Goal: Task Accomplishment & Management: Use online tool/utility

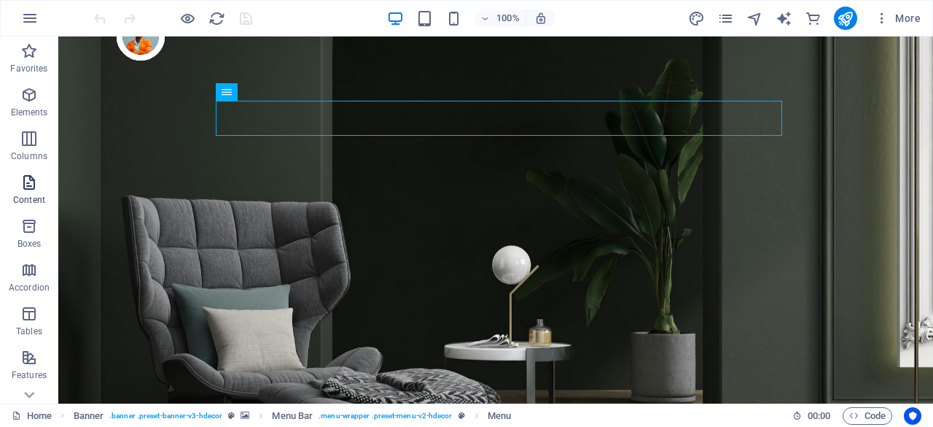
click at [26, 185] on icon "button" at bounding box center [29, 183] width 18 height 18
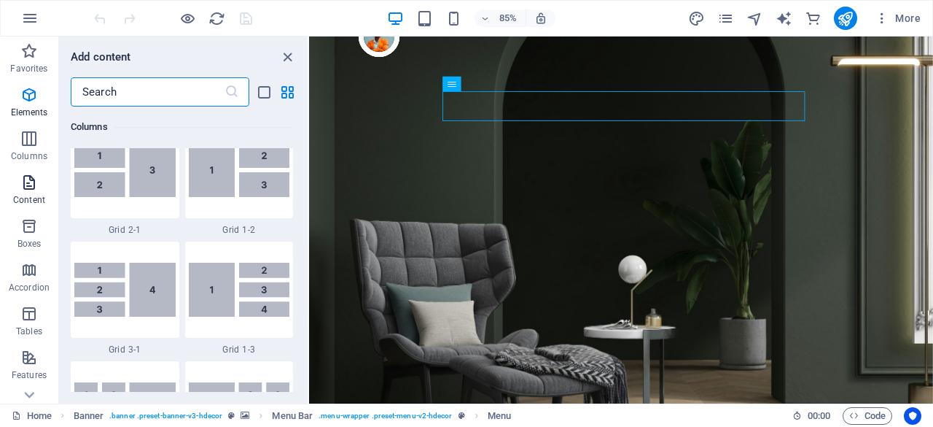
scroll to position [2551, 0]
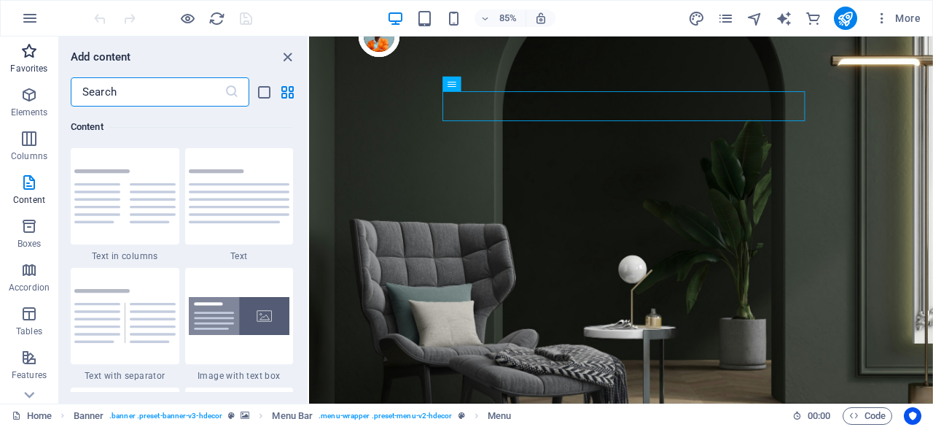
click at [29, 55] on icon "button" at bounding box center [29, 51] width 18 height 18
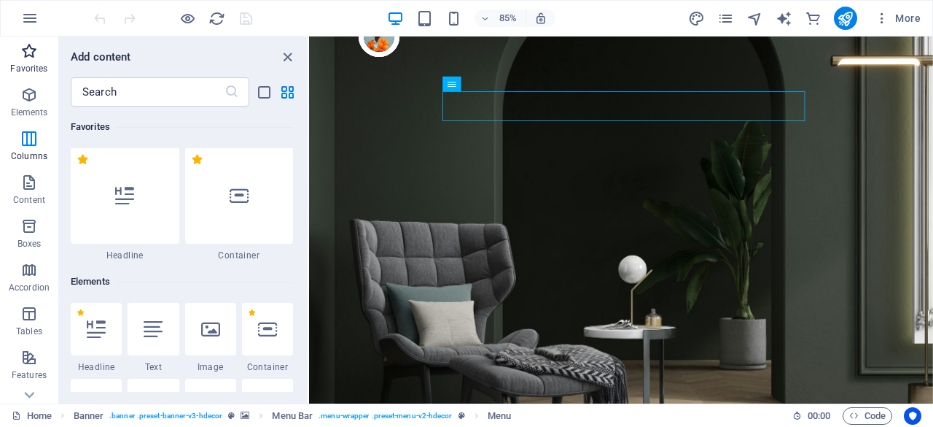
scroll to position [0, 0]
click at [118, 201] on icon at bounding box center [124, 196] width 19 height 19
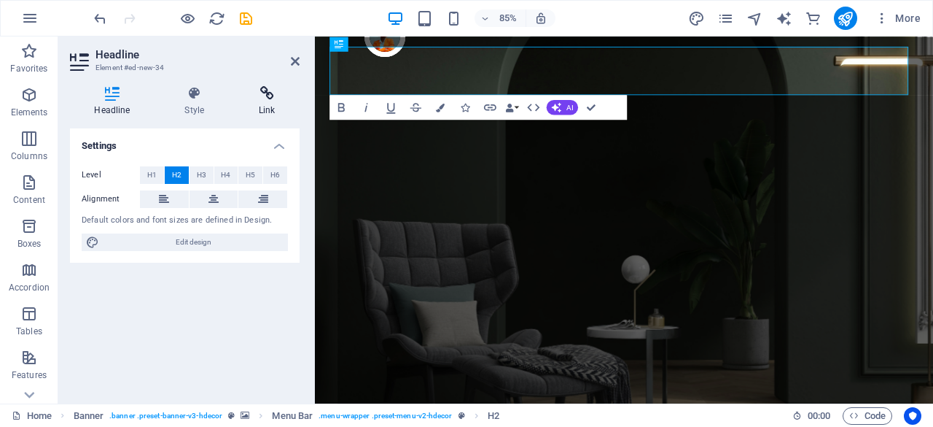
click at [275, 103] on h4 "Link" at bounding box center [267, 101] width 65 height 31
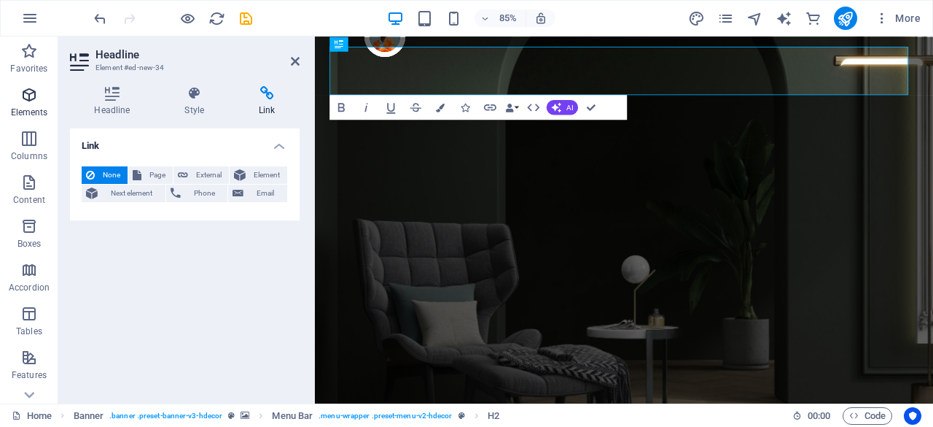
click at [29, 88] on icon "button" at bounding box center [29, 95] width 18 height 18
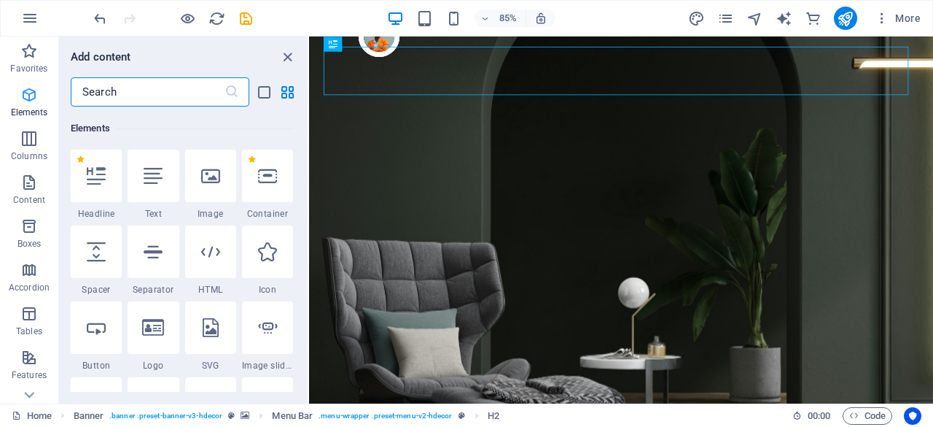
scroll to position [155, 0]
click at [28, 145] on icon "button" at bounding box center [29, 139] width 18 height 18
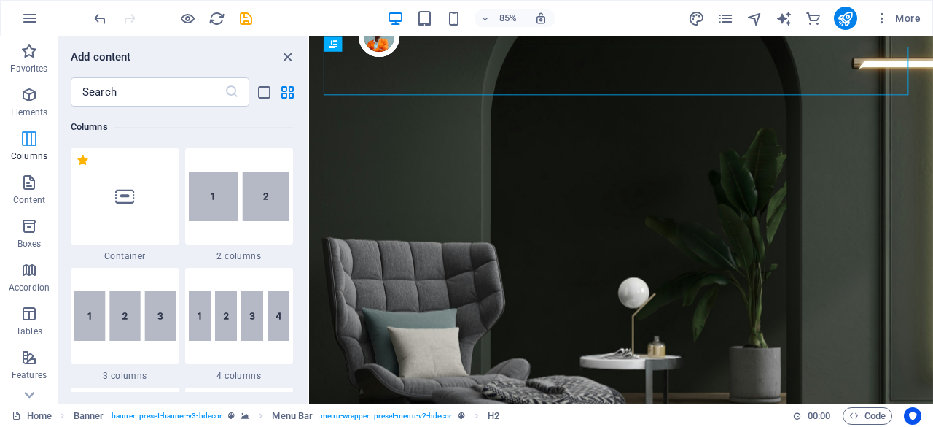
scroll to position [722, 0]
click at [23, 184] on icon "button" at bounding box center [29, 183] width 18 height 18
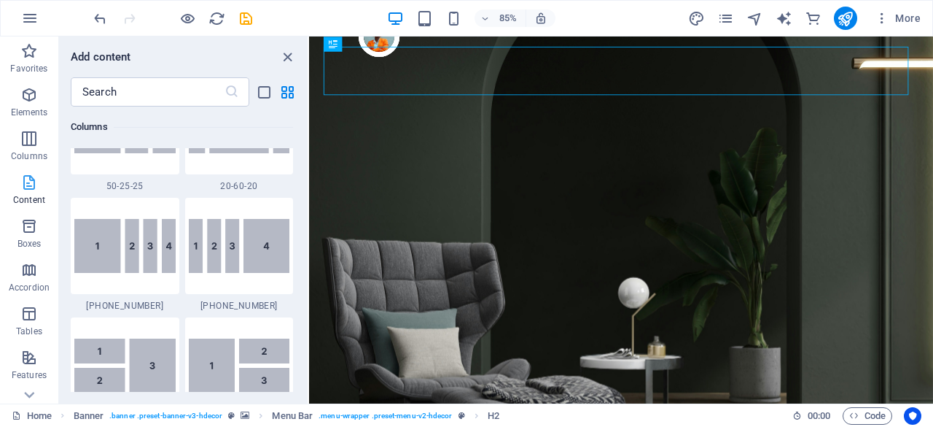
scroll to position [2551, 0]
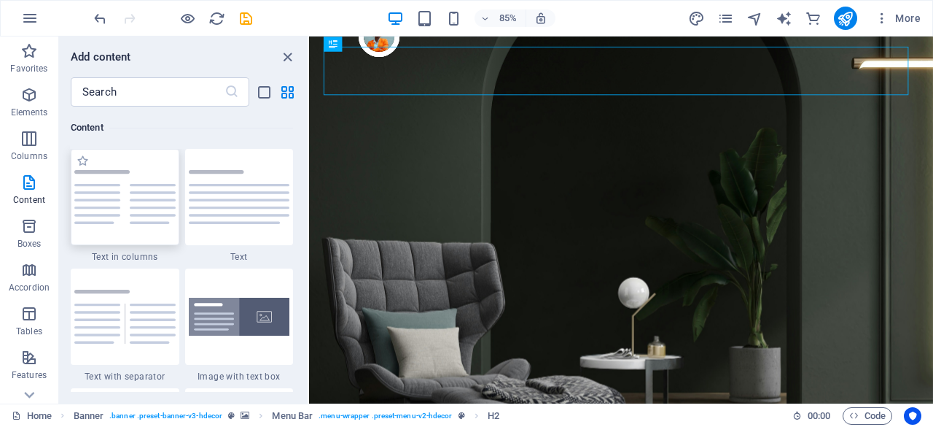
click at [125, 192] on img at bounding box center [124, 197] width 101 height 54
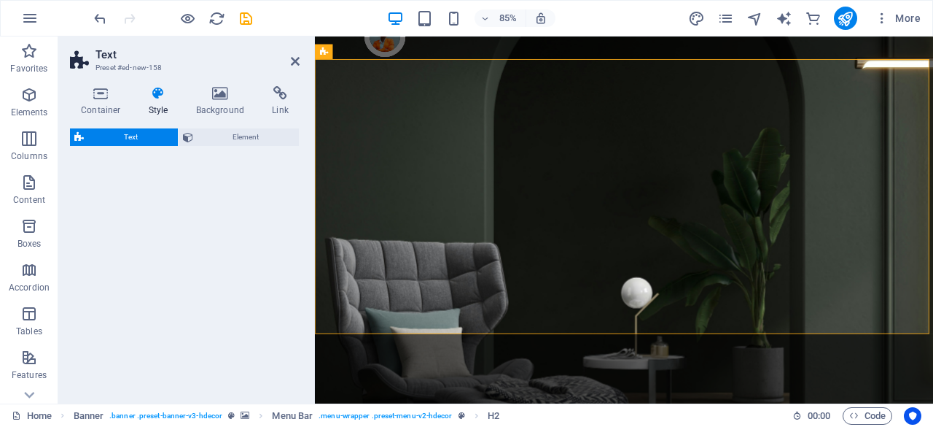
select select "rem"
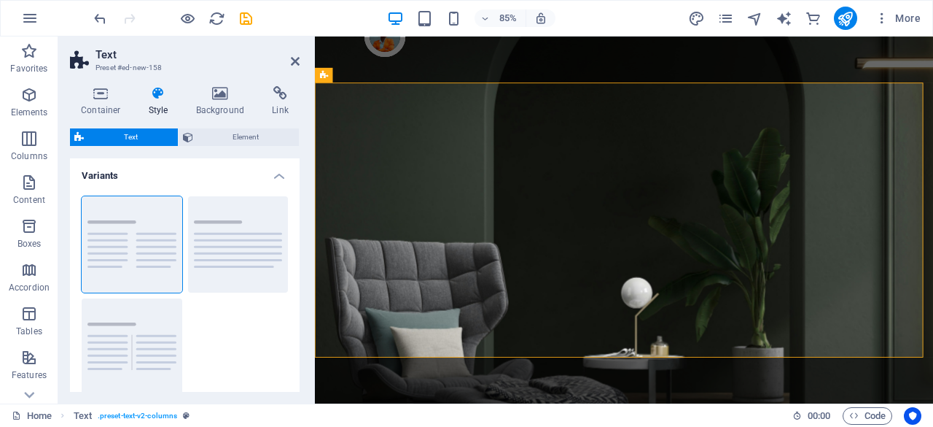
scroll to position [564, 0]
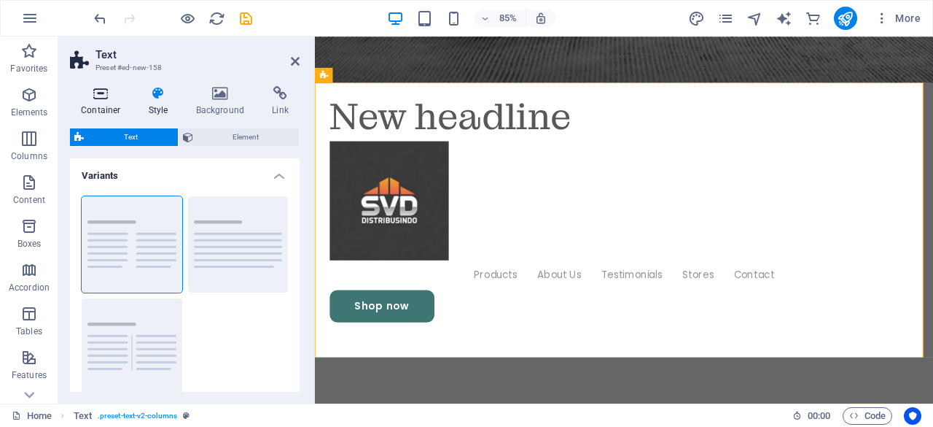
click at [98, 97] on icon at bounding box center [101, 93] width 62 height 15
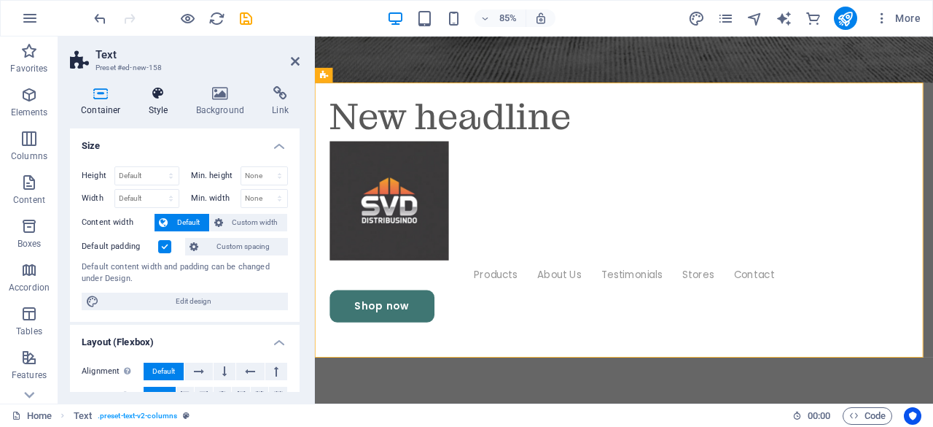
click at [155, 103] on h4 "Style" at bounding box center [161, 101] width 47 height 31
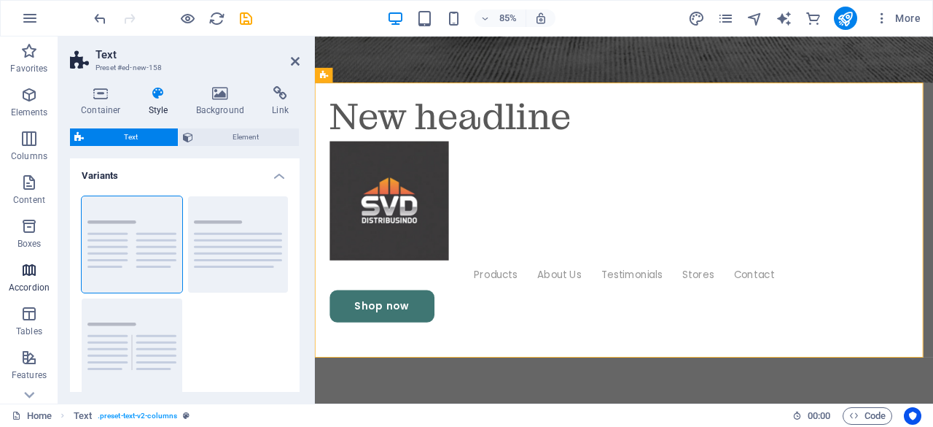
click at [25, 282] on p "Accordion" at bounding box center [29, 287] width 41 height 12
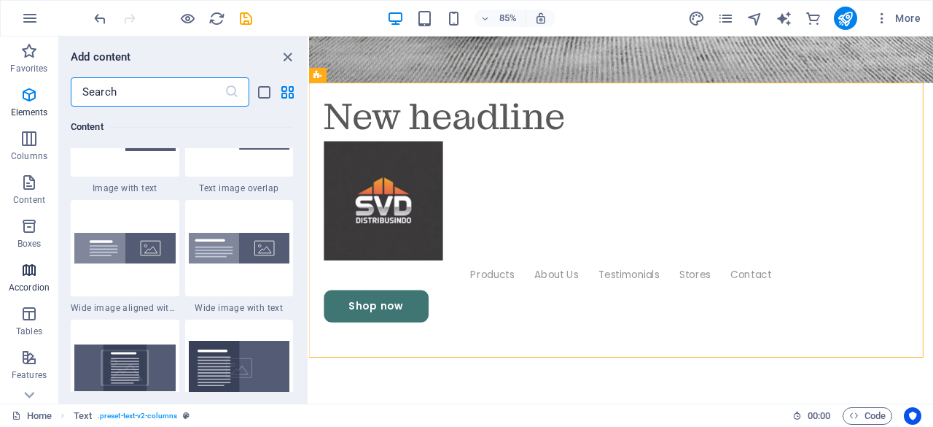
scroll to position [4656, 0]
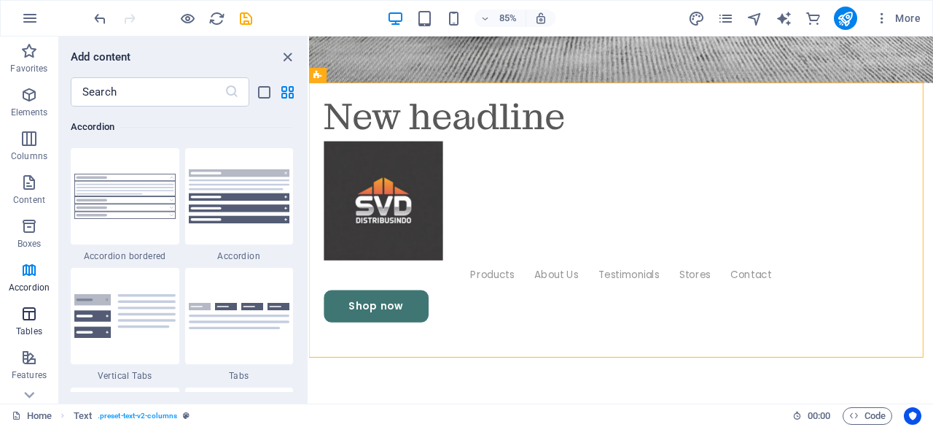
click at [28, 316] on icon "button" at bounding box center [29, 314] width 18 height 18
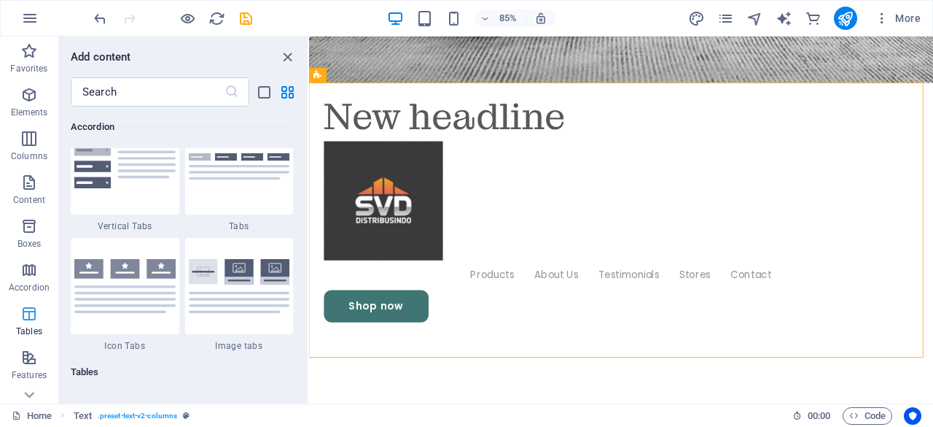
scroll to position [5050, 0]
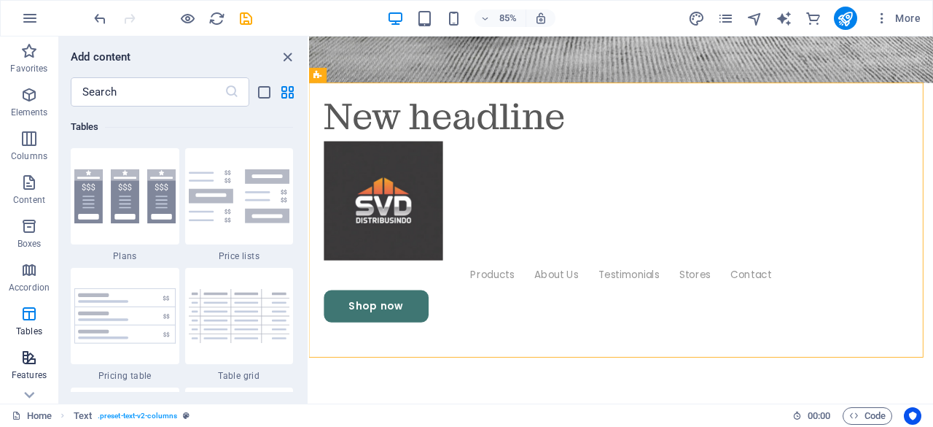
click at [27, 358] on icon "button" at bounding box center [29, 358] width 18 height 18
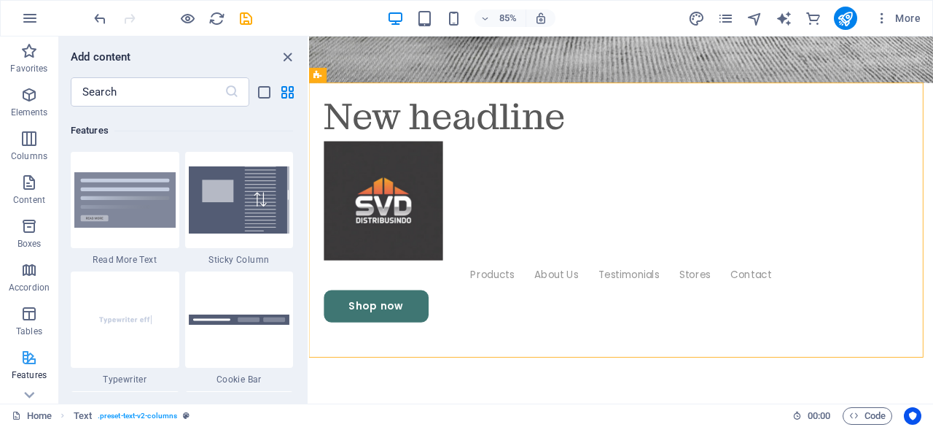
scroll to position [5683, 0]
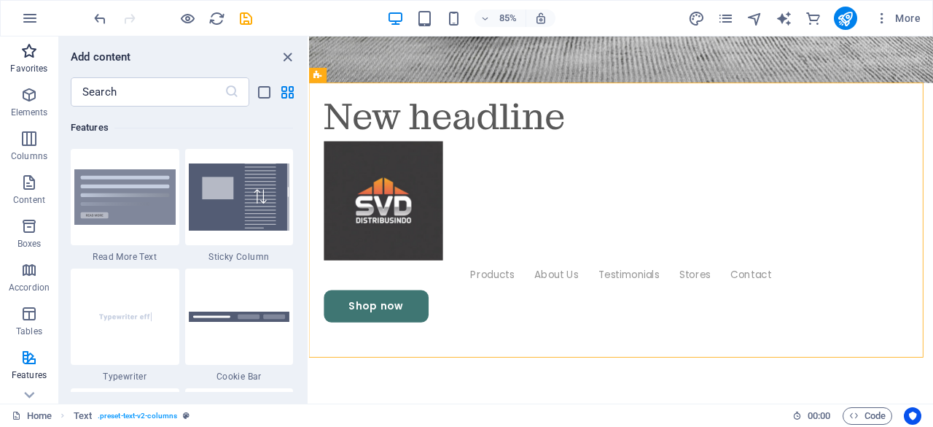
click at [29, 56] on icon "button" at bounding box center [29, 51] width 18 height 18
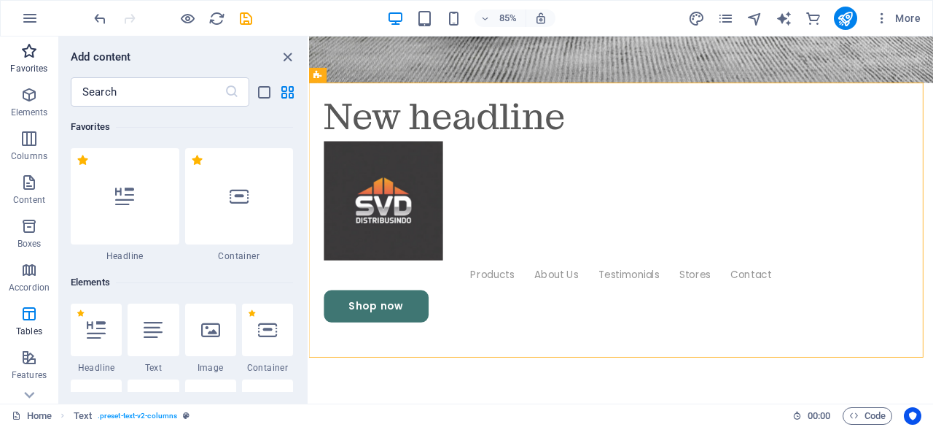
scroll to position [0, 0]
click at [260, 222] on div at bounding box center [239, 196] width 109 height 96
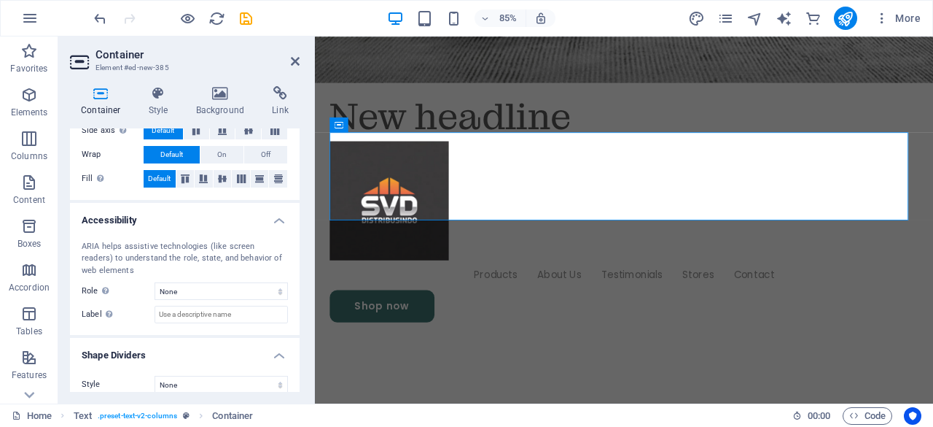
scroll to position [324, 0]
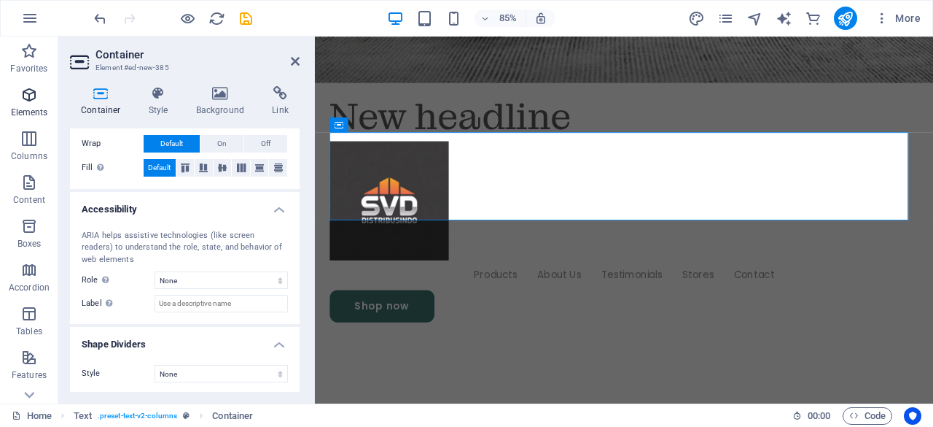
click at [26, 101] on icon "button" at bounding box center [29, 95] width 18 height 18
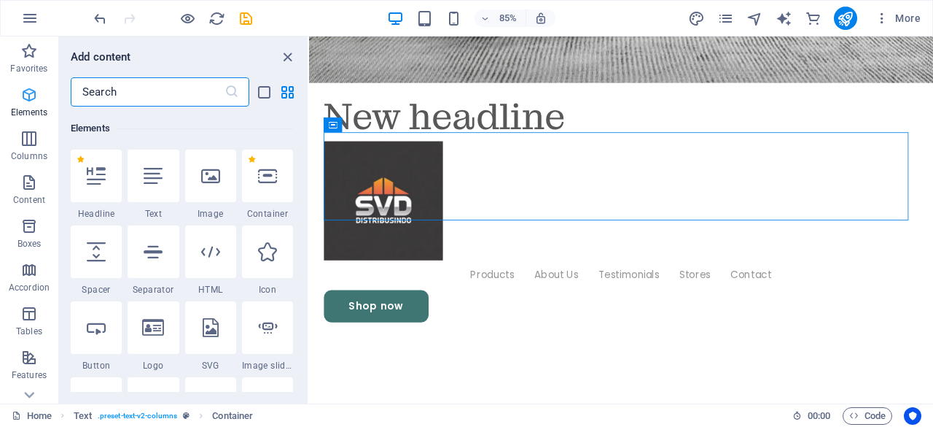
scroll to position [155, 0]
click at [96, 181] on icon at bounding box center [96, 174] width 19 height 19
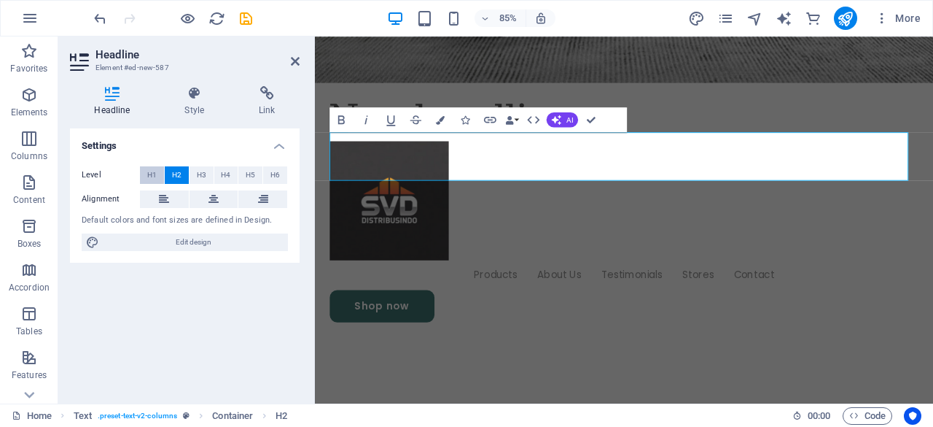
click at [149, 171] on span "H1" at bounding box center [151, 175] width 9 height 18
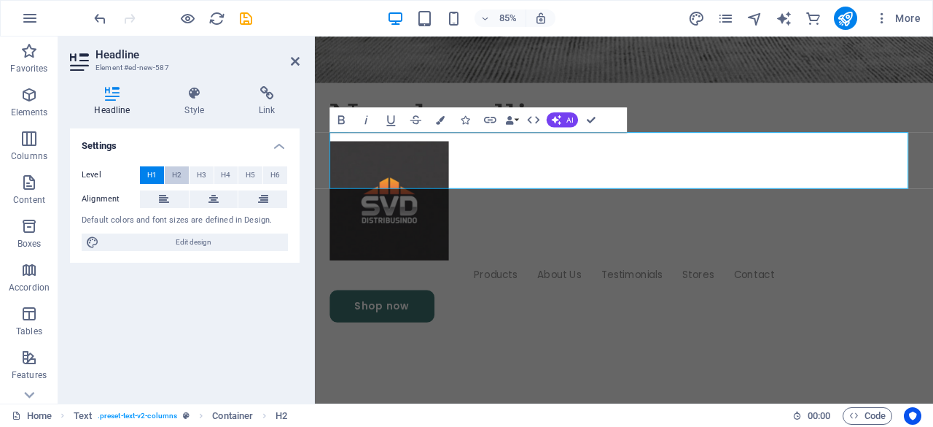
click at [176, 173] on span "H2" at bounding box center [176, 175] width 9 height 18
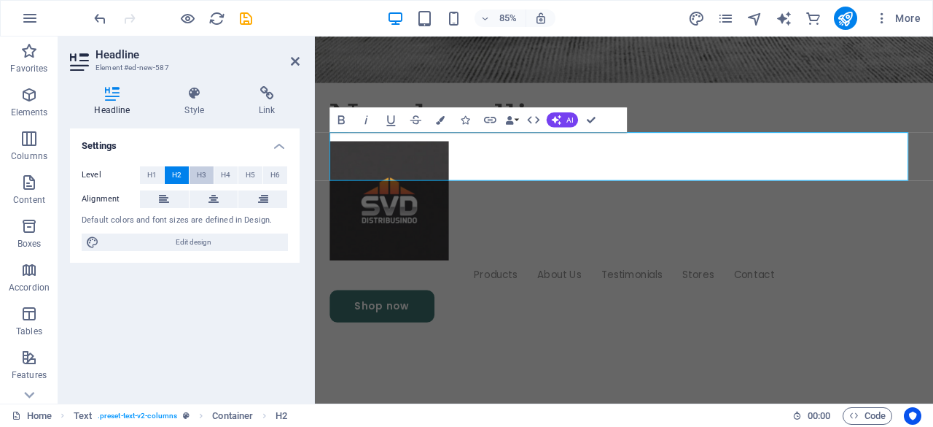
click at [203, 173] on span "H3" at bounding box center [201, 175] width 9 height 18
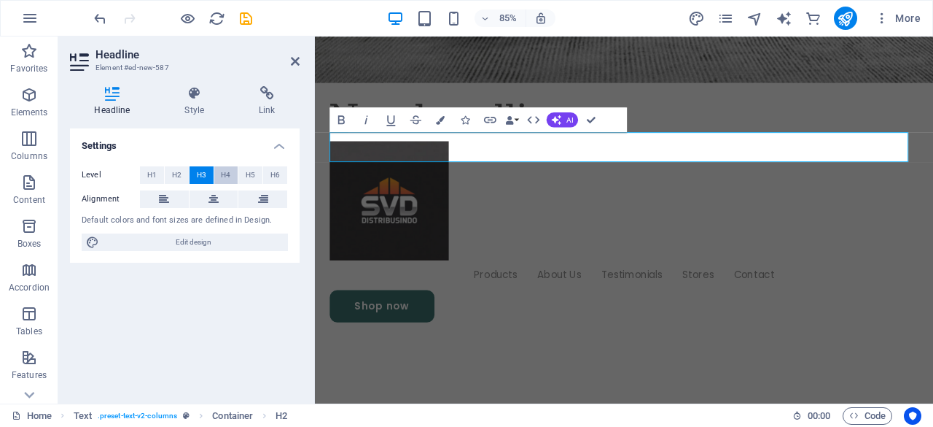
click at [224, 174] on span "H4" at bounding box center [225, 175] width 9 height 18
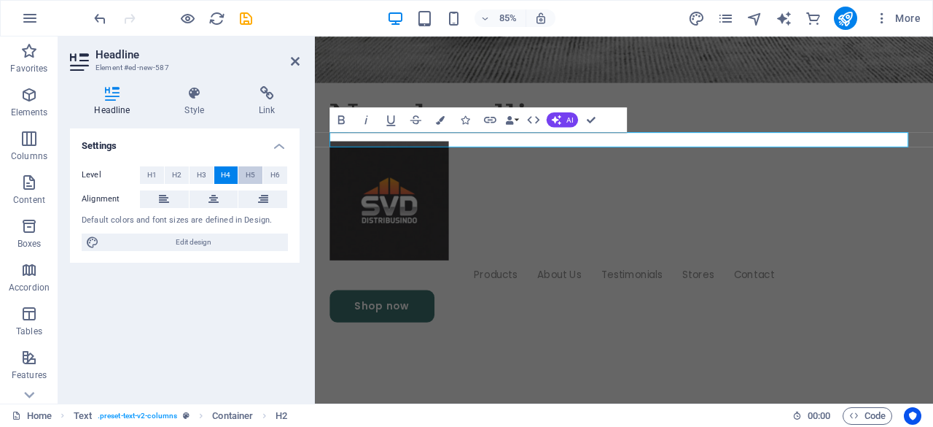
click at [251, 174] on span "H5" at bounding box center [250, 175] width 9 height 18
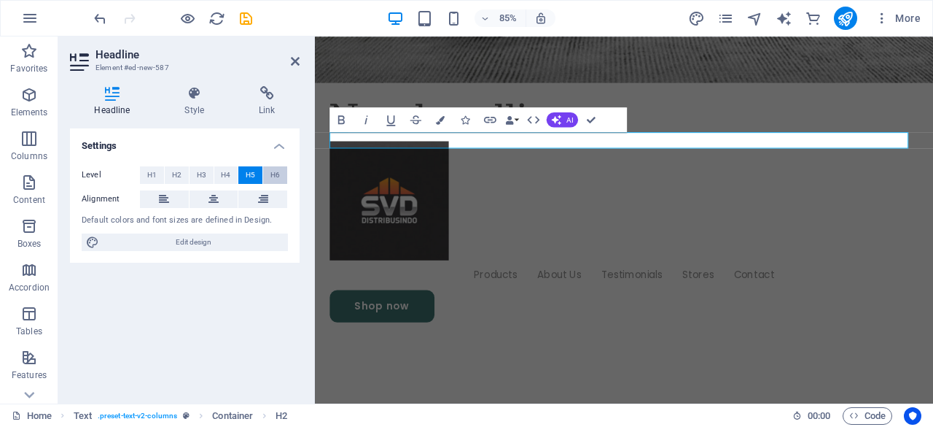
click at [274, 173] on span "H6" at bounding box center [275, 175] width 9 height 18
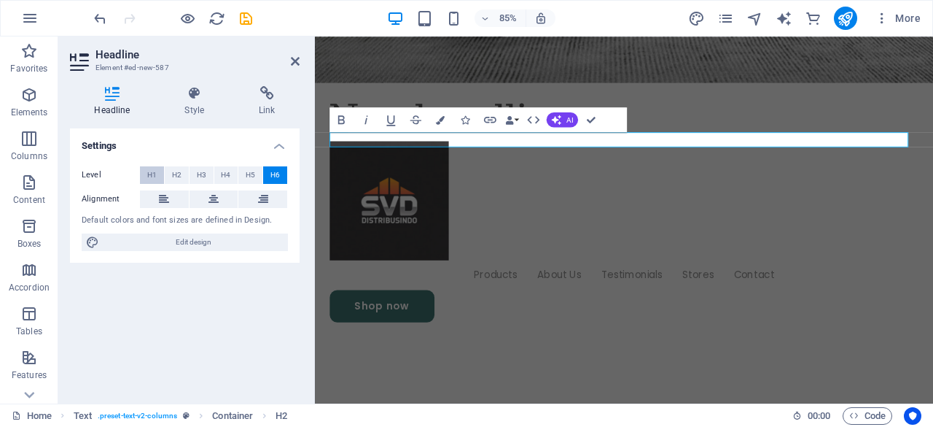
click at [152, 172] on span "H1" at bounding box center [151, 175] width 9 height 18
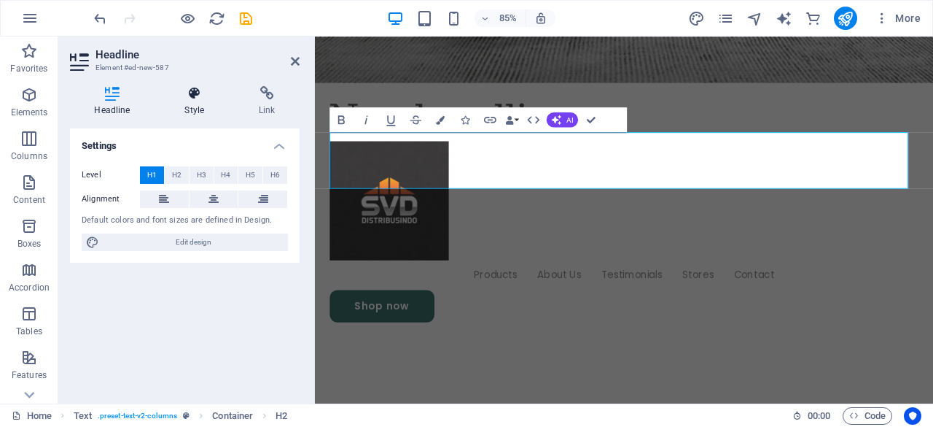
click at [203, 91] on icon at bounding box center [194, 93] width 69 height 15
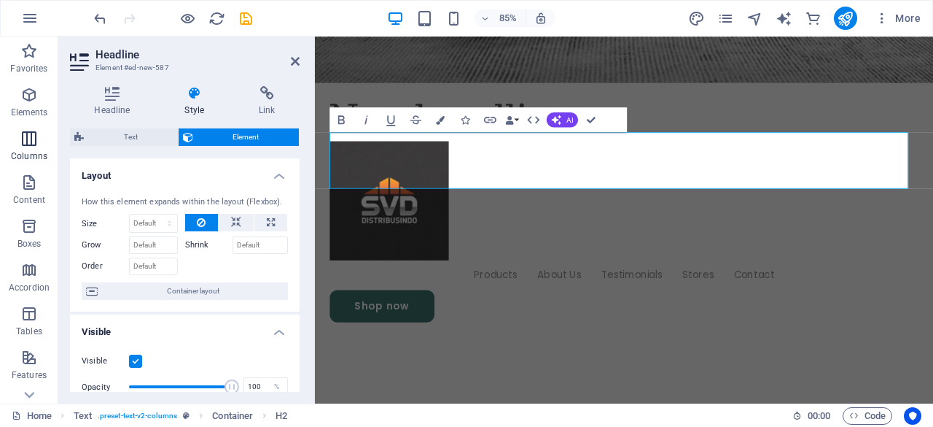
click at [24, 139] on icon "button" at bounding box center [29, 139] width 18 height 18
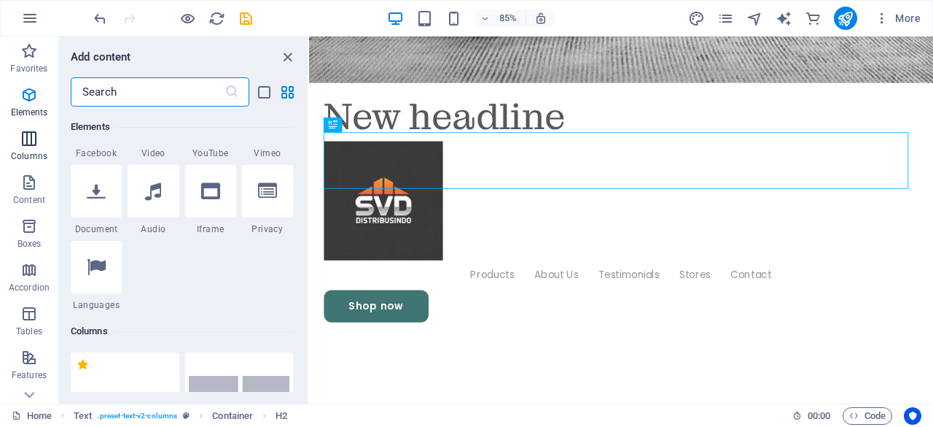
scroll to position [722, 0]
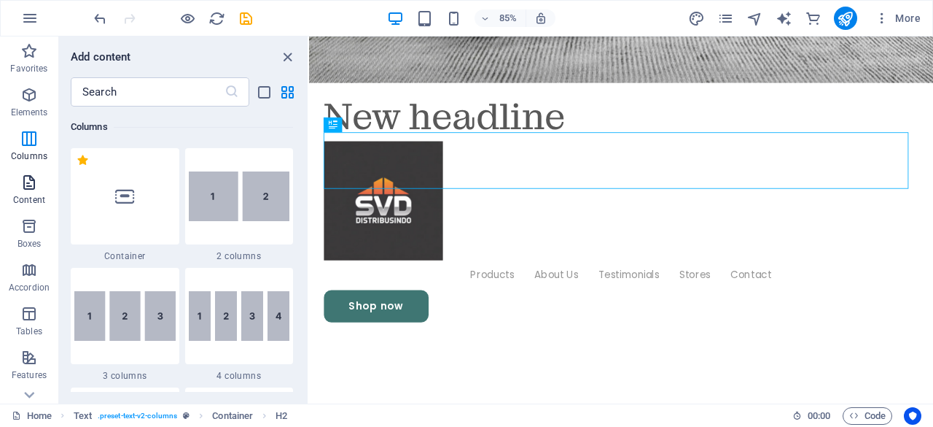
click at [34, 184] on icon "button" at bounding box center [29, 183] width 18 height 18
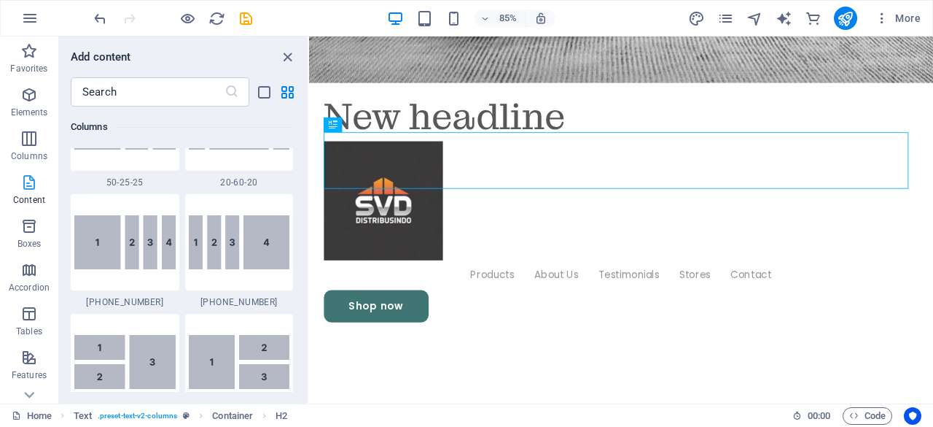
scroll to position [2551, 0]
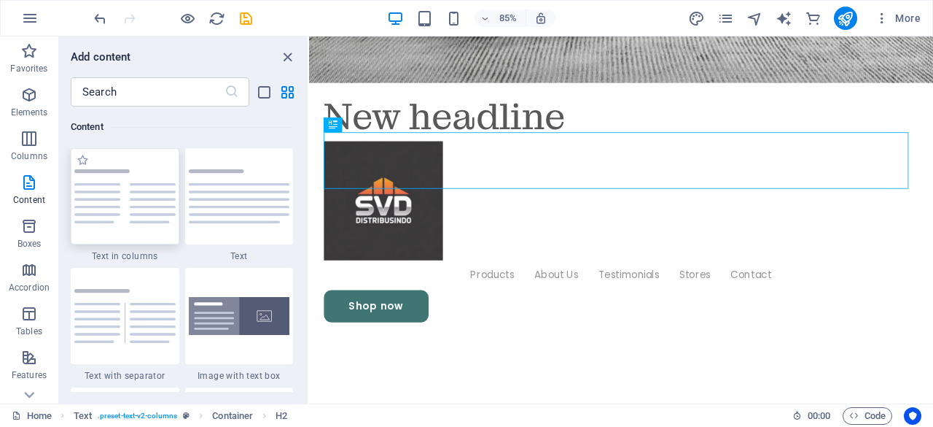
click at [125, 195] on img at bounding box center [124, 196] width 101 height 54
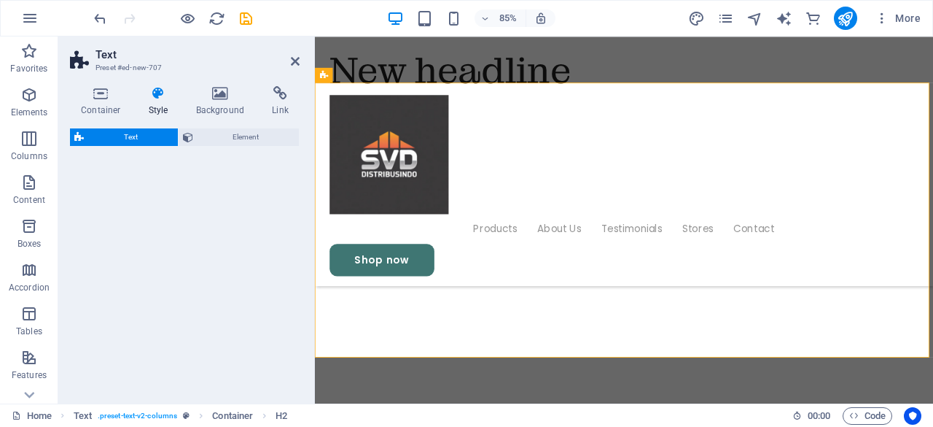
select select "rem"
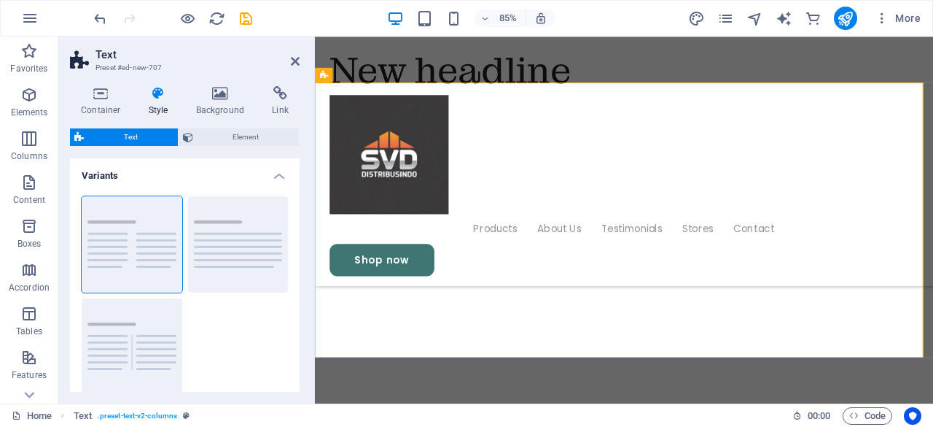
scroll to position [954, 0]
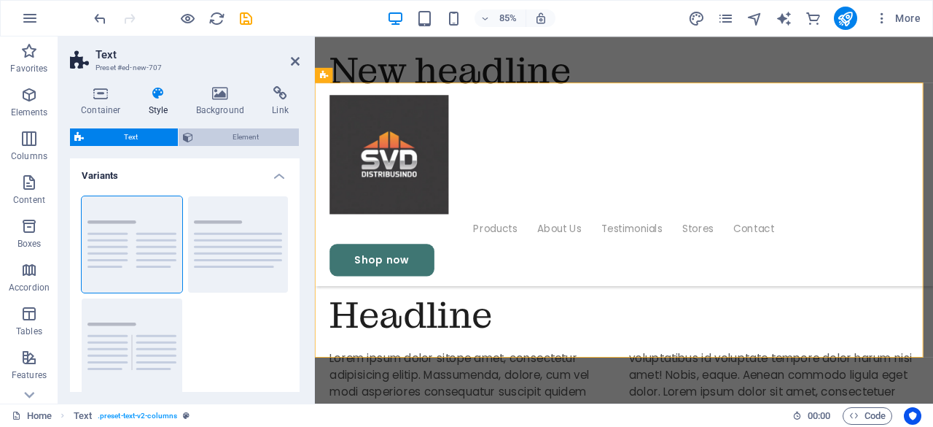
click at [229, 133] on span "Element" at bounding box center [247, 137] width 98 height 18
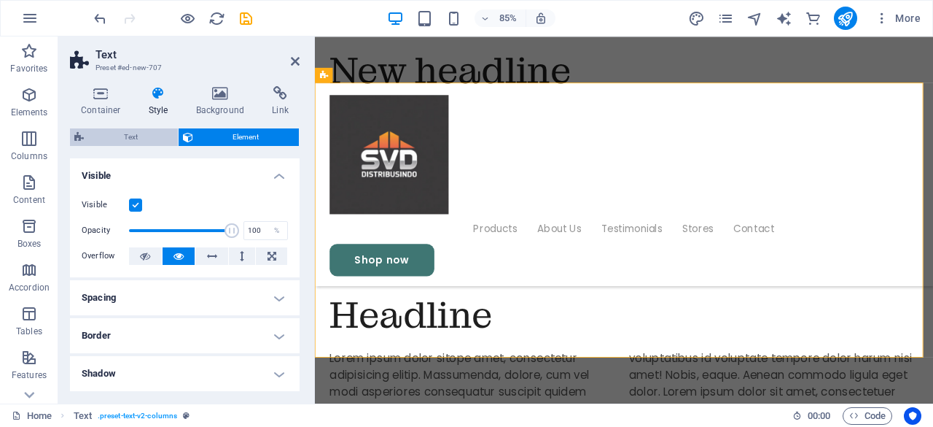
click at [137, 132] on span "Text" at bounding box center [130, 137] width 85 height 18
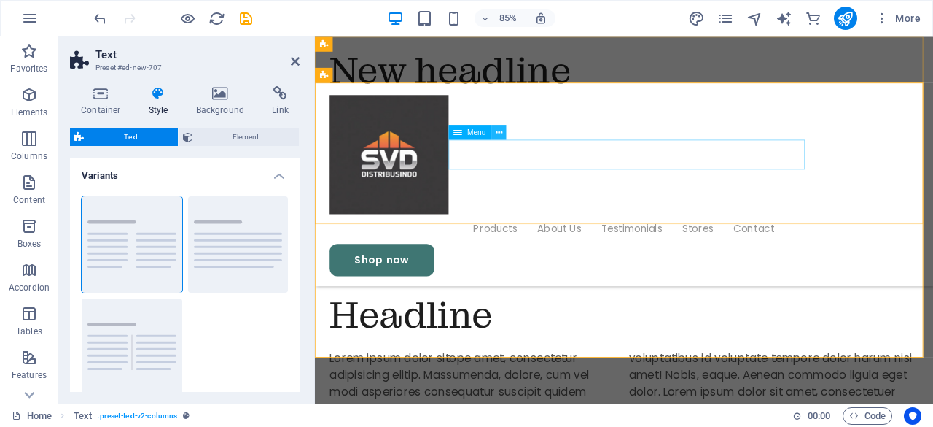
click at [499, 133] on icon at bounding box center [499, 131] width 7 height 13
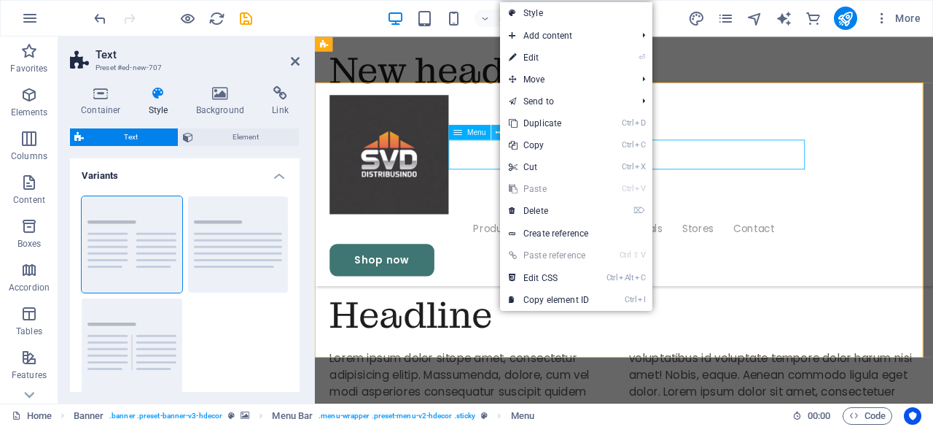
scroll to position [866, 0]
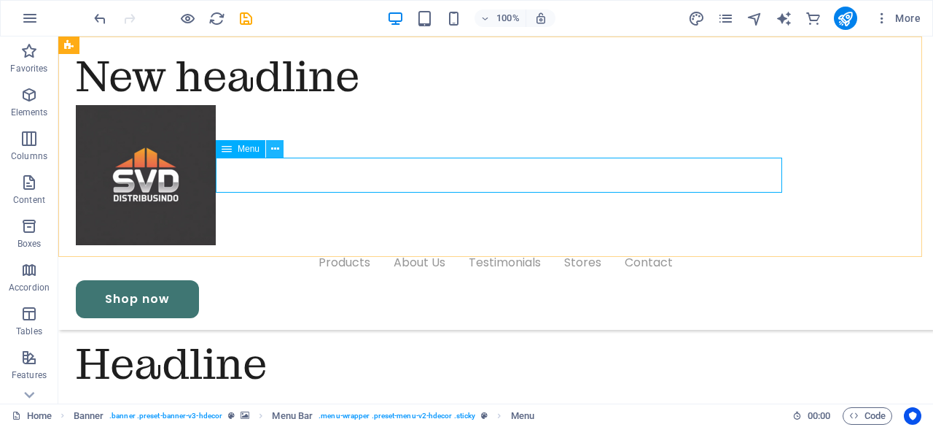
click at [273, 148] on icon at bounding box center [275, 148] width 8 height 15
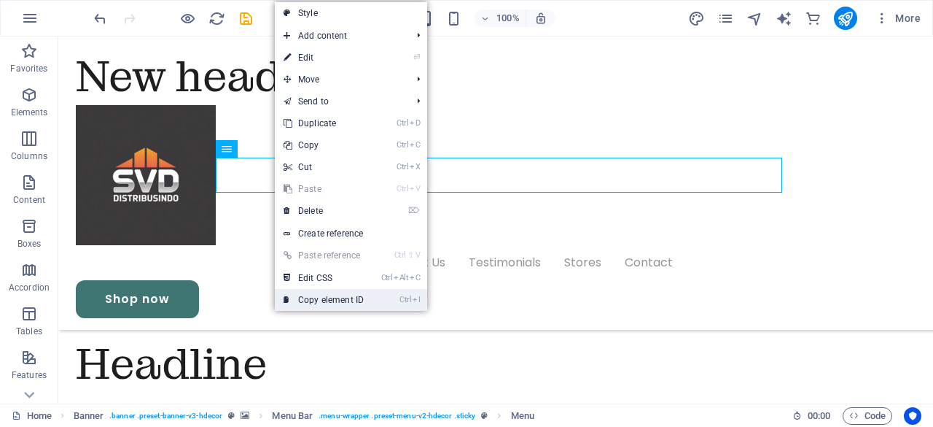
click at [333, 294] on link "Ctrl I Copy element ID" at bounding box center [324, 300] width 98 height 22
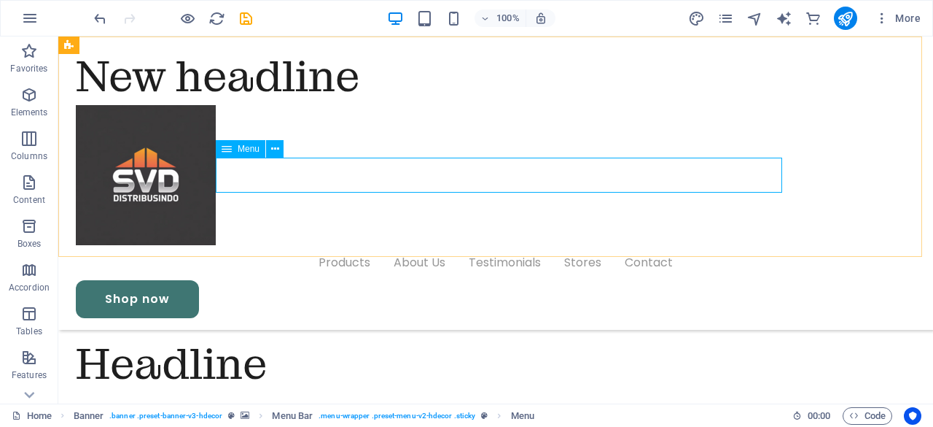
click at [335, 245] on nav "Products About Us Testimonials Stores Contact" at bounding box center [496, 262] width 840 height 35
click at [30, 104] on span "Elements" at bounding box center [29, 103] width 58 height 35
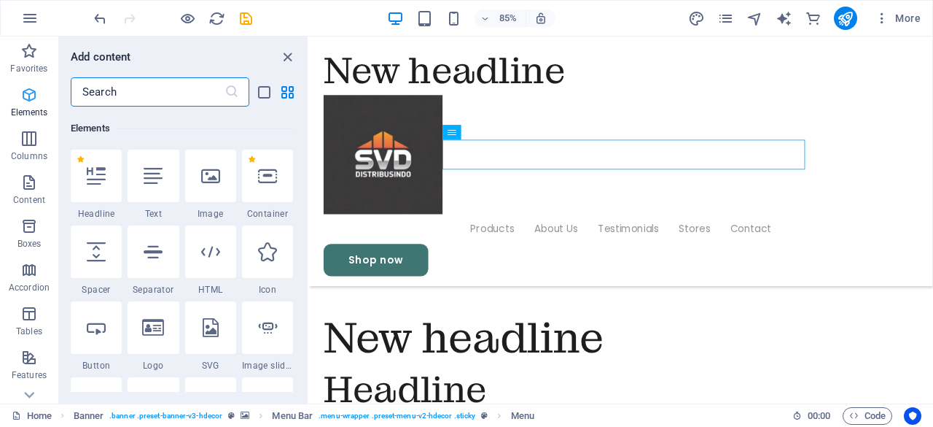
scroll to position [155, 0]
click at [97, 180] on icon at bounding box center [96, 174] width 19 height 19
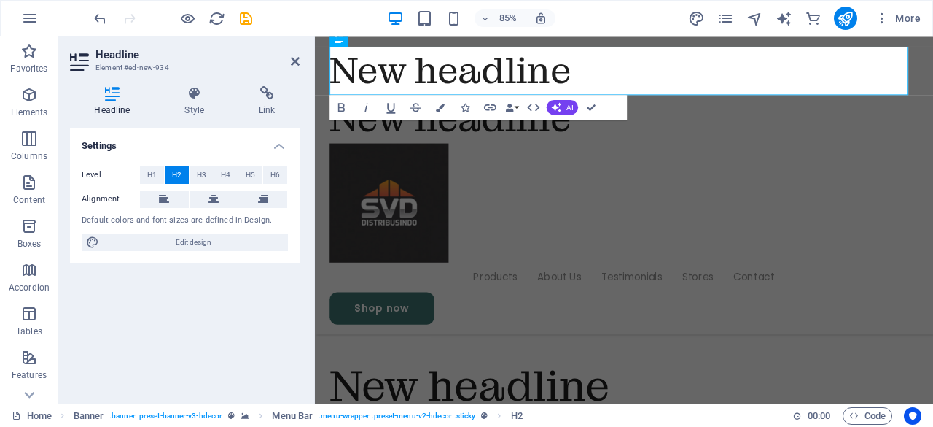
scroll to position [922, 0]
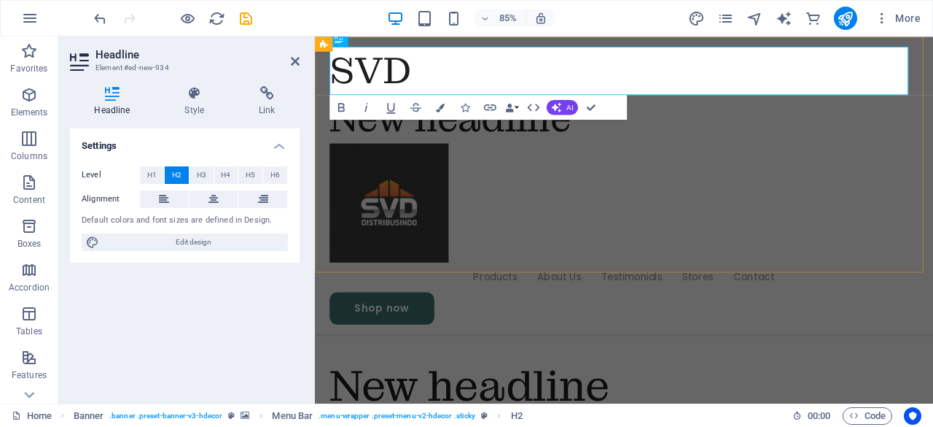
click at [505, 185] on div "SVD New headline Menu Products About Us Testimonials Stores Contact Shop now" at bounding box center [679, 211] width 728 height 350
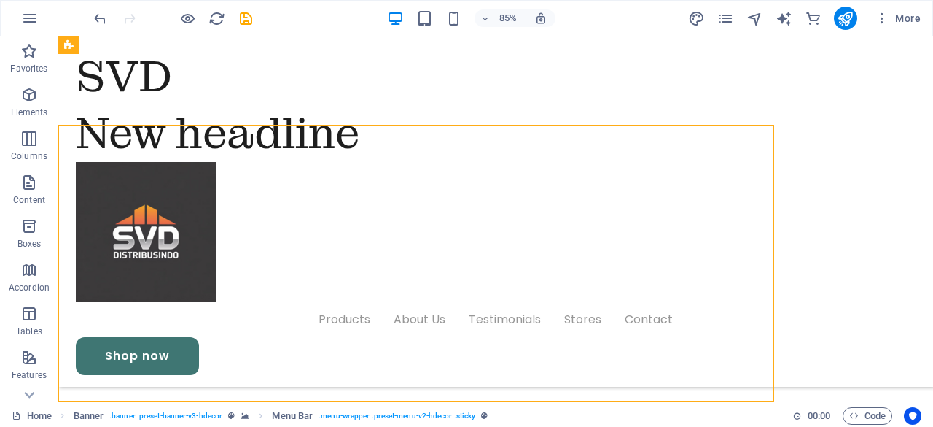
scroll to position [834, 0]
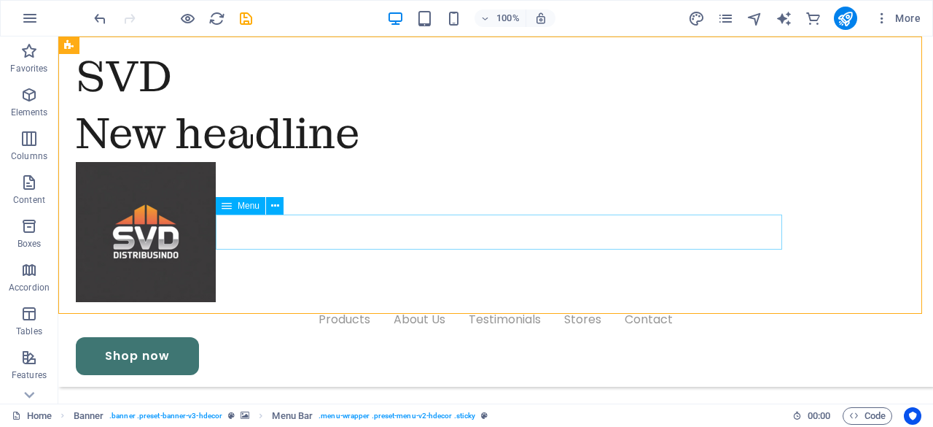
click at [343, 302] on nav "Products About Us Testimonials Stores Contact" at bounding box center [496, 319] width 840 height 35
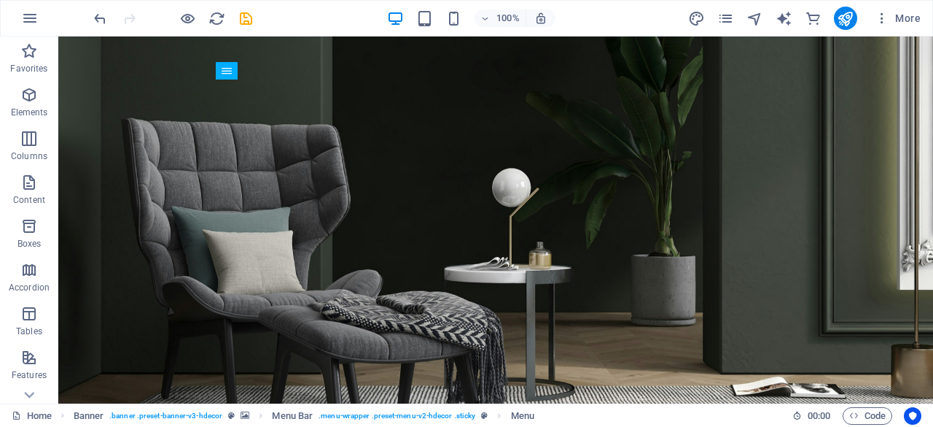
scroll to position [105, 0]
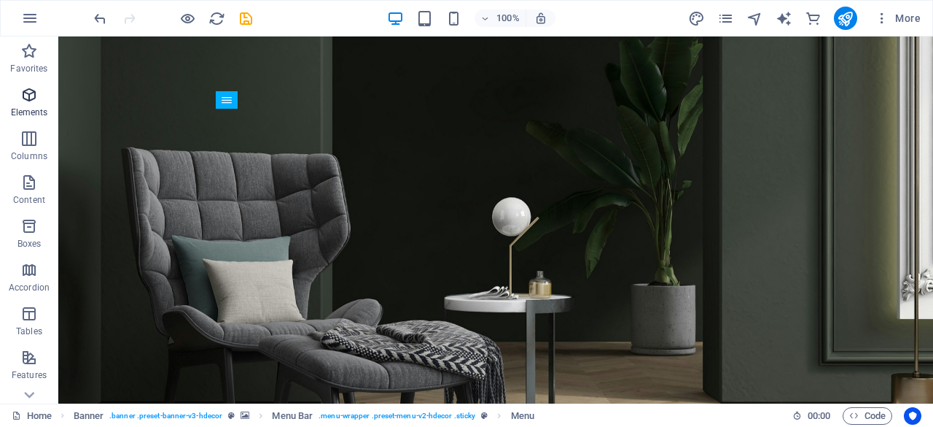
click at [32, 97] on icon "button" at bounding box center [29, 95] width 18 height 18
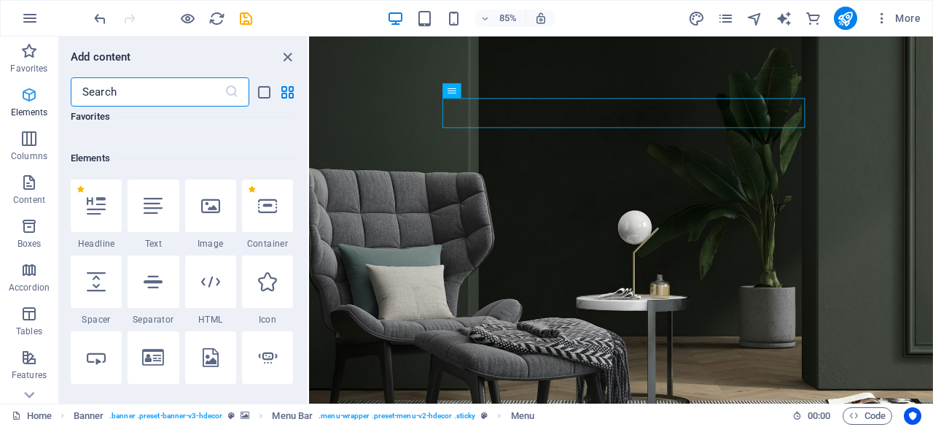
scroll to position [155, 0]
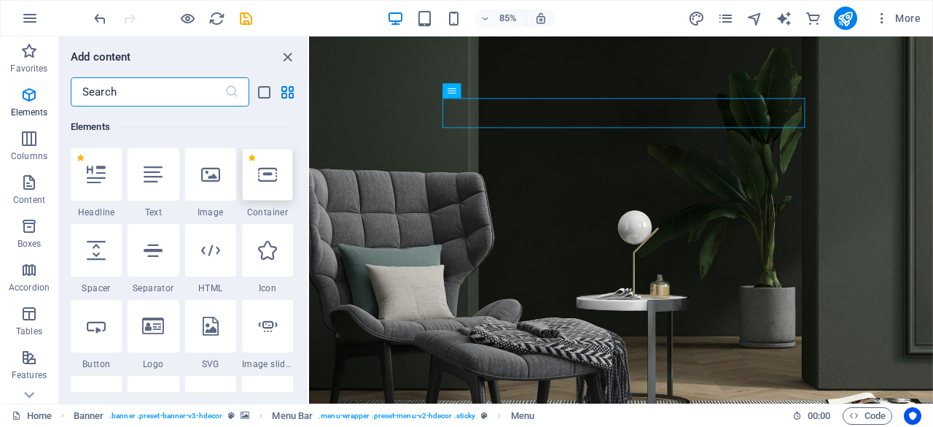
click at [265, 184] on div at bounding box center [267, 174] width 51 height 53
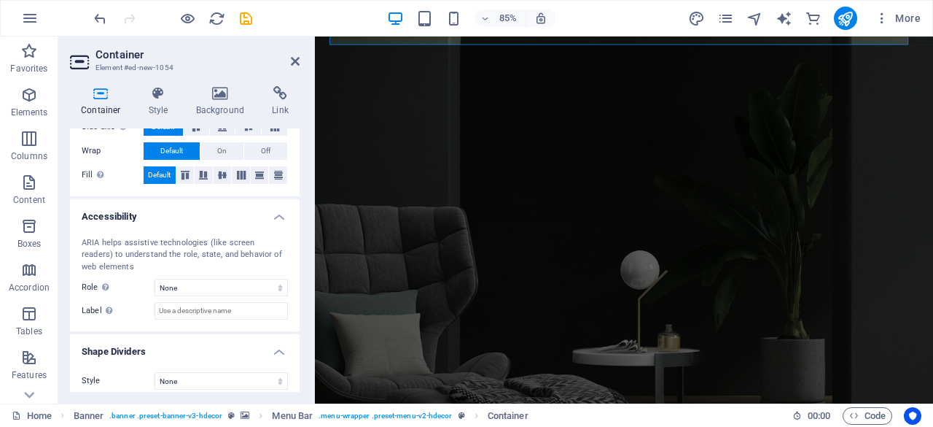
scroll to position [324, 0]
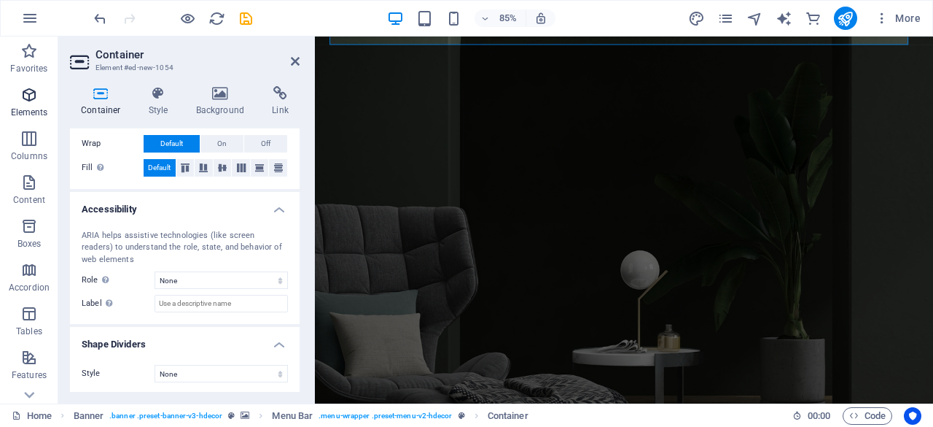
click at [29, 98] on icon "button" at bounding box center [29, 95] width 18 height 18
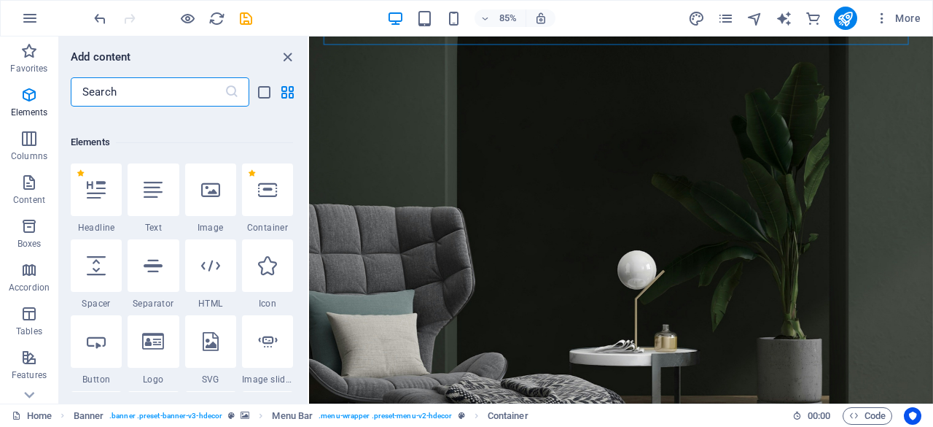
scroll to position [155, 0]
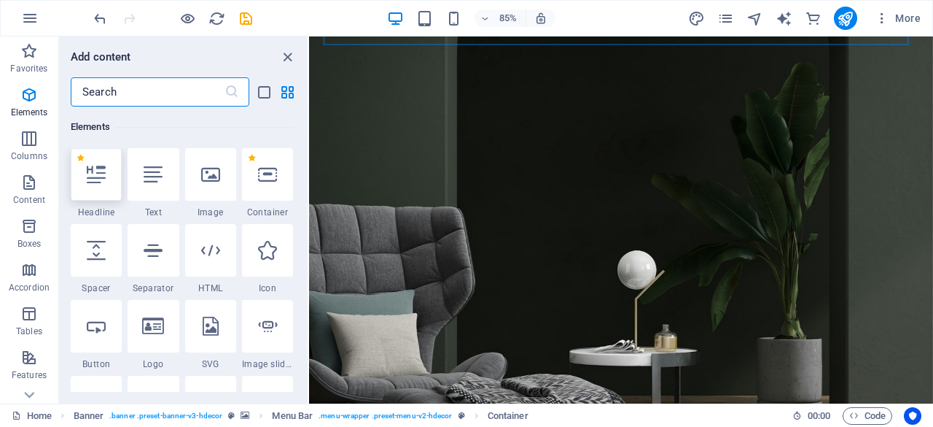
click at [99, 180] on icon at bounding box center [96, 174] width 19 height 19
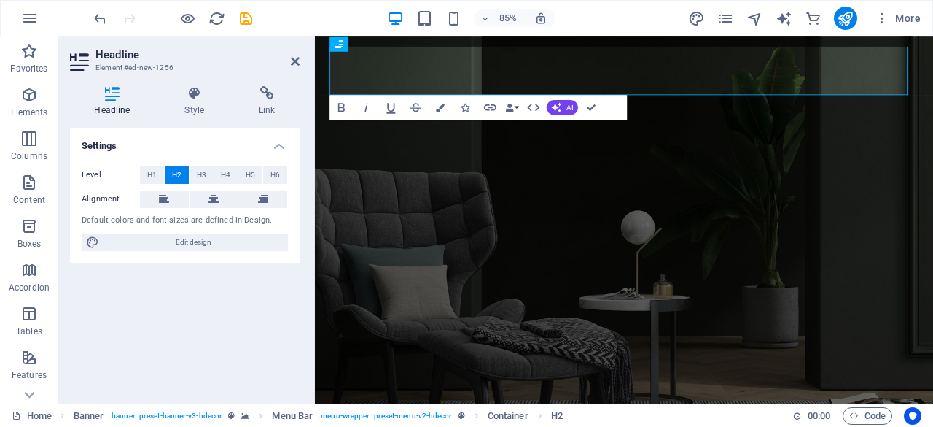
scroll to position [0, 0]
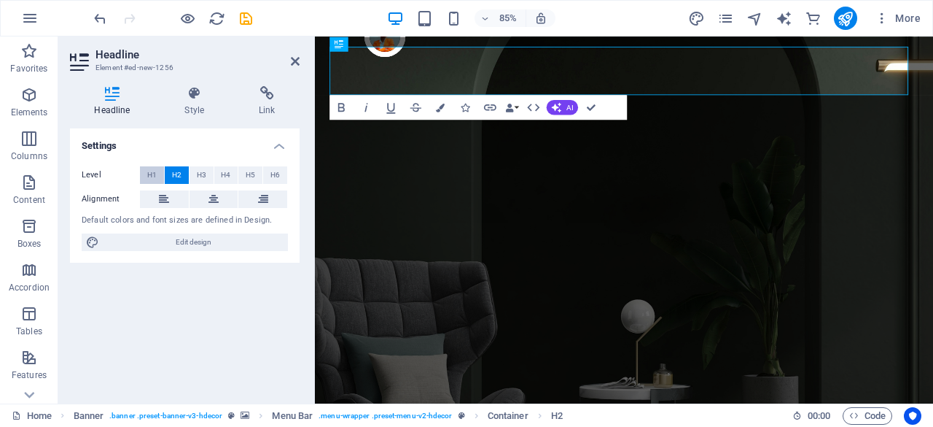
click at [148, 180] on span "H1" at bounding box center [151, 175] width 9 height 18
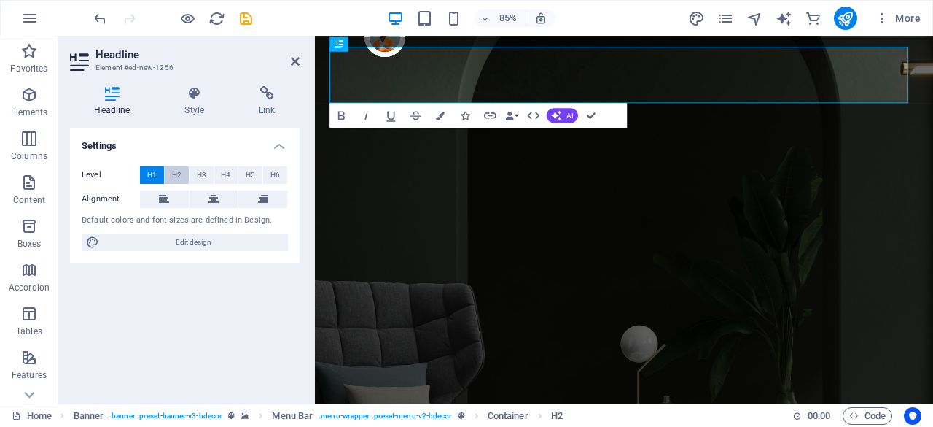
click at [175, 176] on span "H2" at bounding box center [176, 175] width 9 height 18
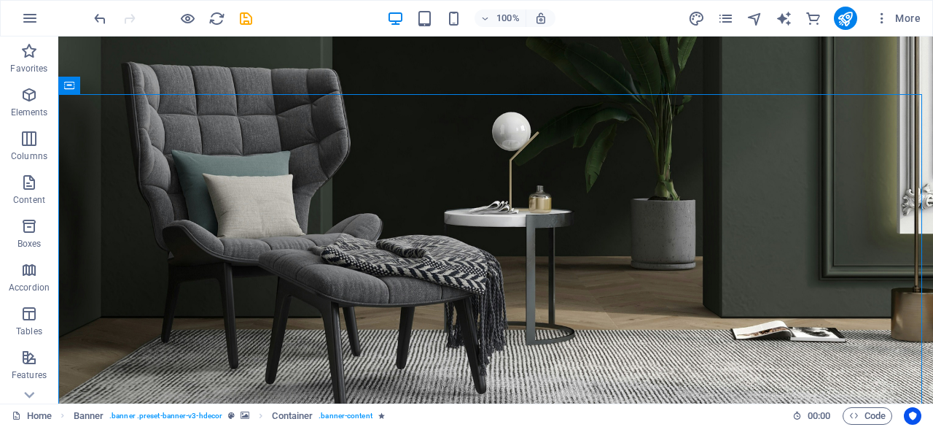
scroll to position [176, 0]
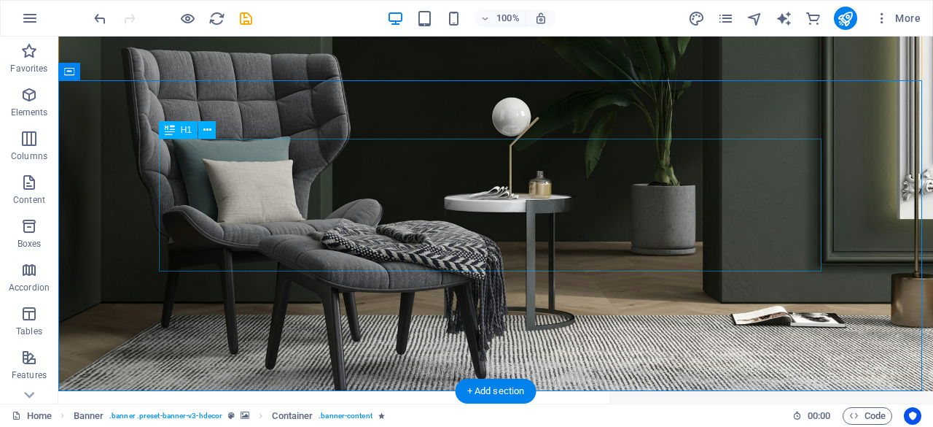
click at [205, 129] on icon at bounding box center [207, 130] width 8 height 15
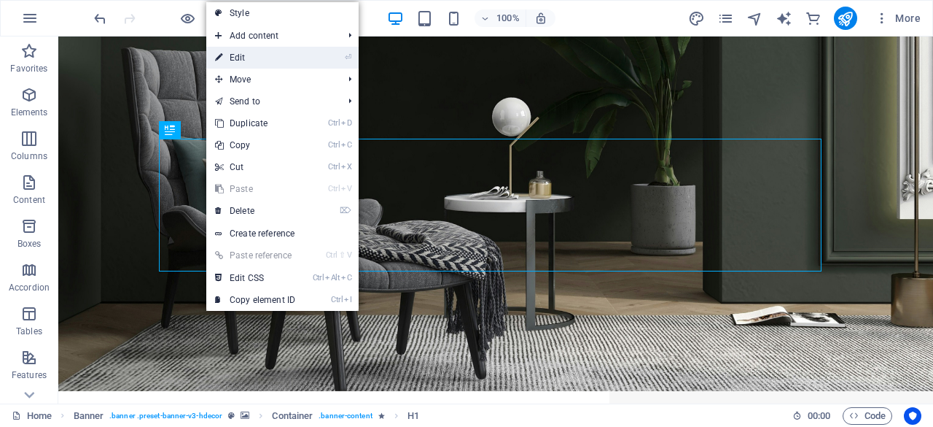
click at [238, 58] on link "⏎ Edit" at bounding box center [255, 58] width 98 height 22
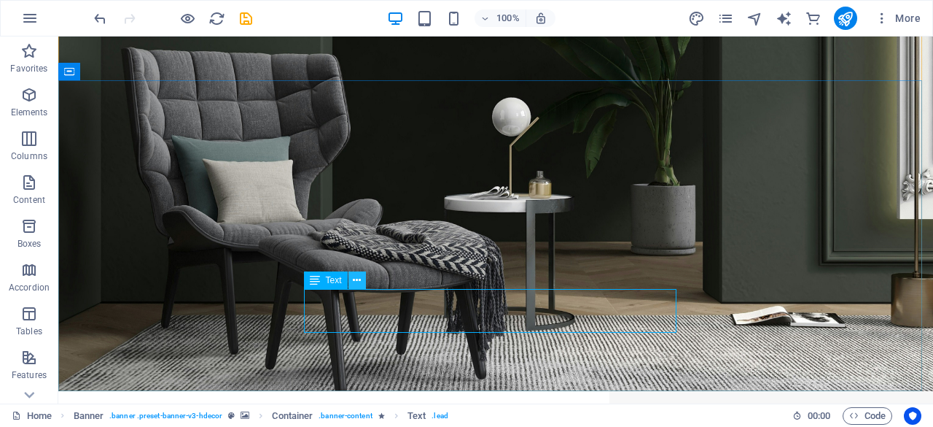
click at [356, 278] on icon at bounding box center [357, 280] width 8 height 15
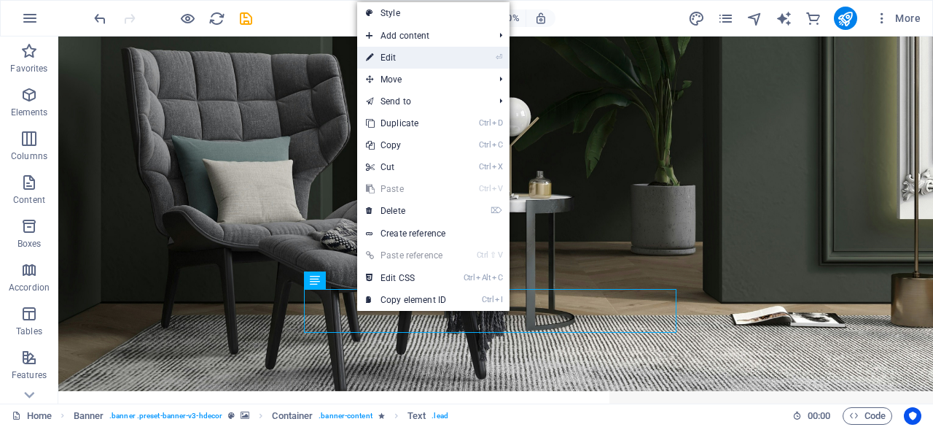
click at [446, 53] on link "⏎ Edit" at bounding box center [406, 58] width 98 height 22
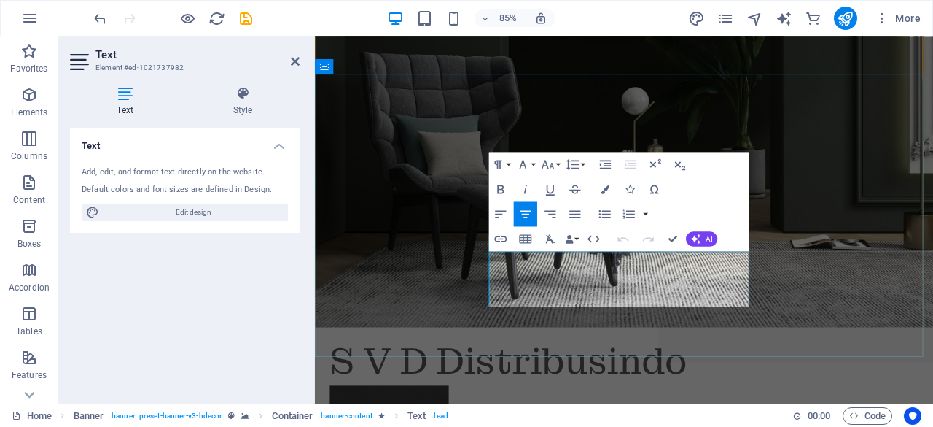
drag, startPoint x: 701, startPoint y: 344, endPoint x: 522, endPoint y: 300, distance: 184.8
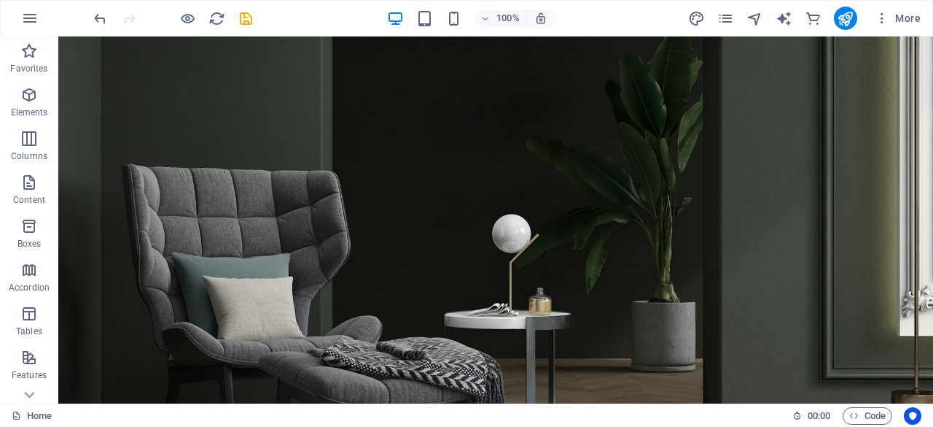
scroll to position [0, 0]
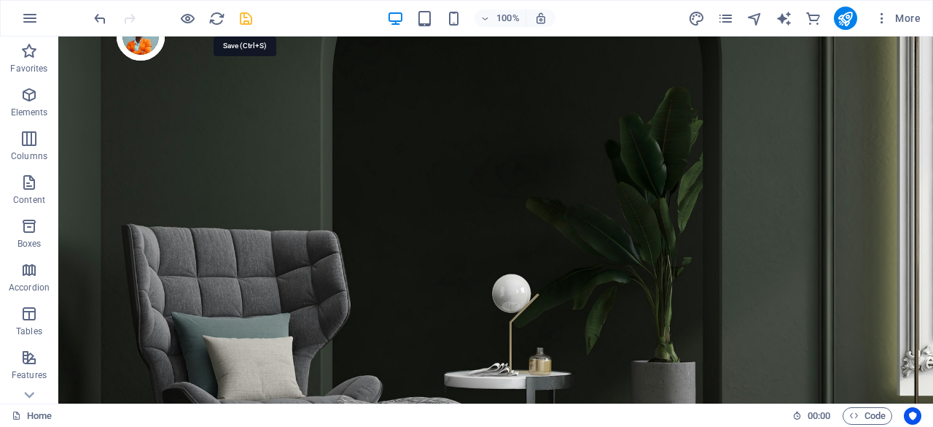
click at [246, 17] on icon "save" at bounding box center [246, 18] width 17 height 17
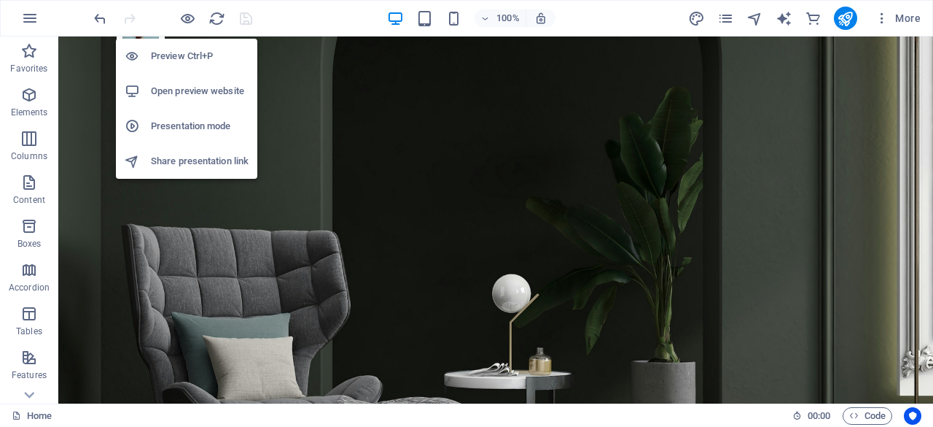
click at [181, 61] on h6 "Preview Ctrl+P" at bounding box center [200, 56] width 98 height 18
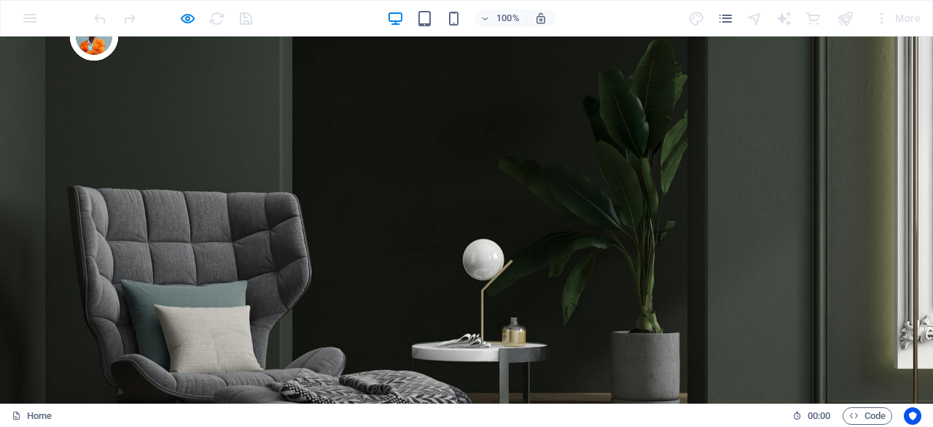
click at [244, 19] on div at bounding box center [172, 18] width 163 height 23
click at [35, 415] on link "Home" at bounding box center [32, 416] width 40 height 18
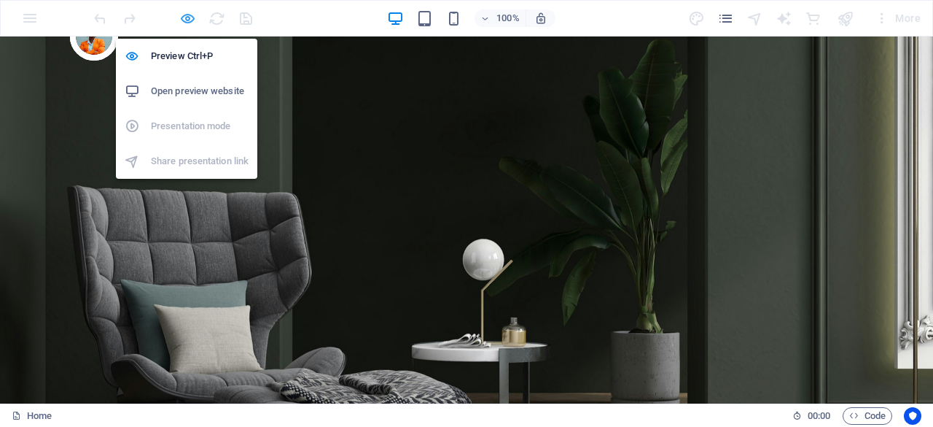
click at [187, 17] on icon "button" at bounding box center [187, 18] width 17 height 17
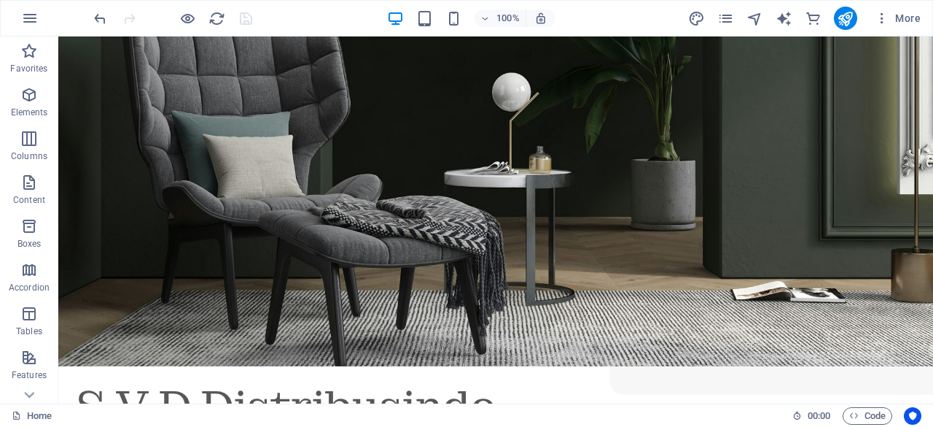
scroll to position [215, 0]
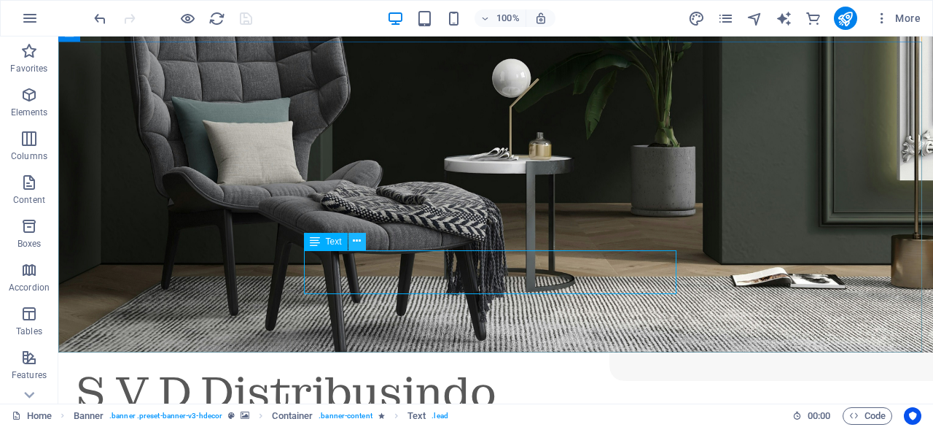
click at [356, 242] on icon at bounding box center [357, 240] width 8 height 15
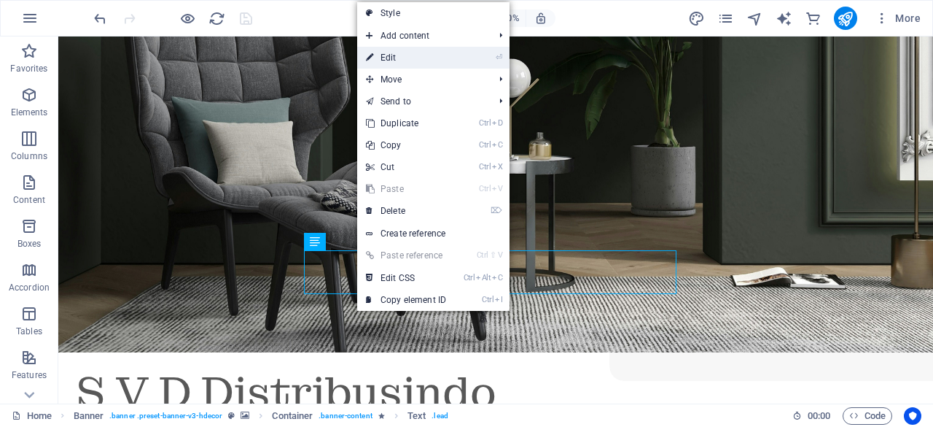
click at [389, 55] on link "⏎ Edit" at bounding box center [406, 58] width 98 height 22
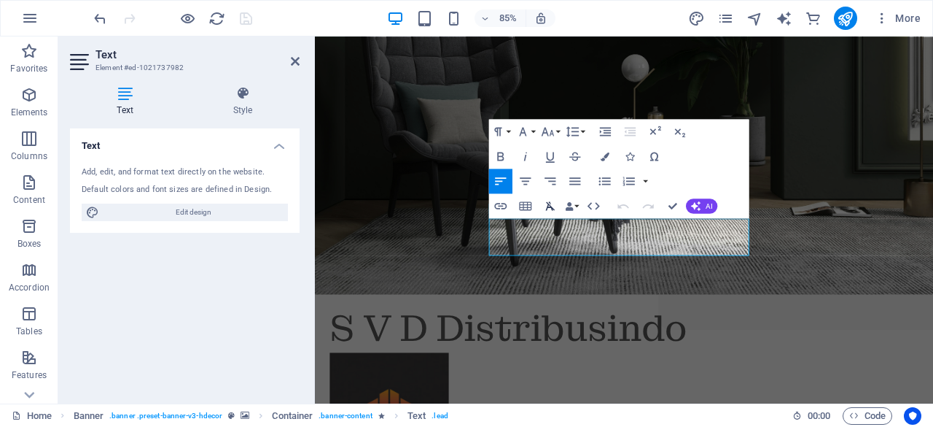
click at [550, 204] on icon "button" at bounding box center [550, 205] width 9 height 9
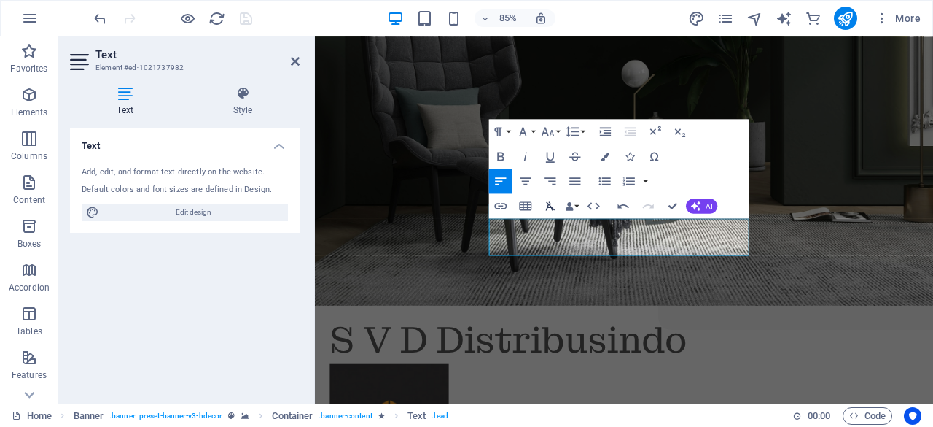
click at [550, 204] on icon "button" at bounding box center [550, 205] width 9 height 9
click at [620, 204] on icon "button" at bounding box center [623, 205] width 15 height 15
click at [606, 153] on icon "button" at bounding box center [605, 156] width 9 height 9
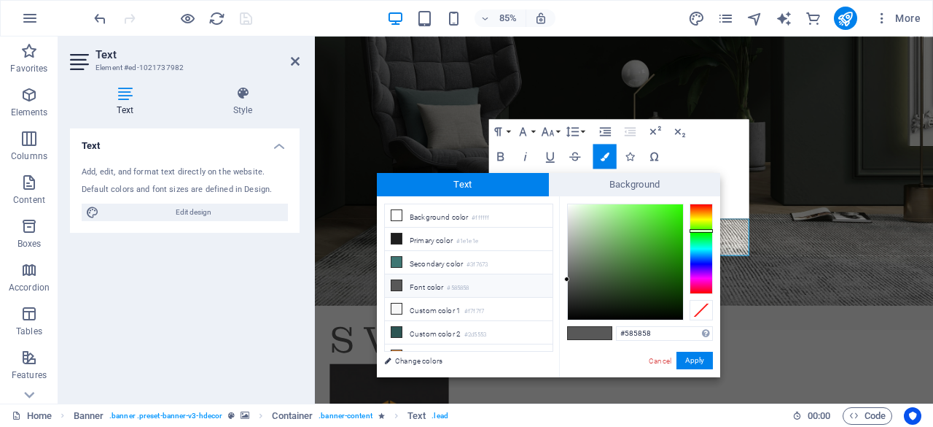
click at [701, 230] on div at bounding box center [701, 248] width 23 height 90
click at [685, 358] on button "Apply" at bounding box center [695, 360] width 36 height 18
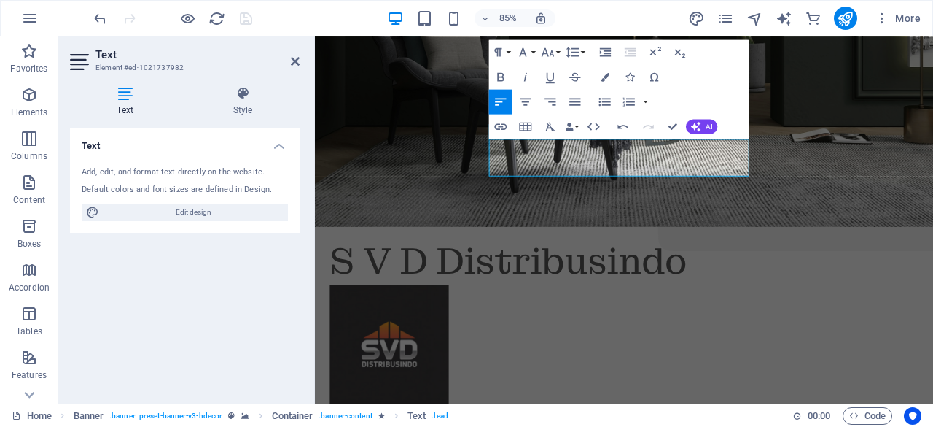
scroll to position [238, 0]
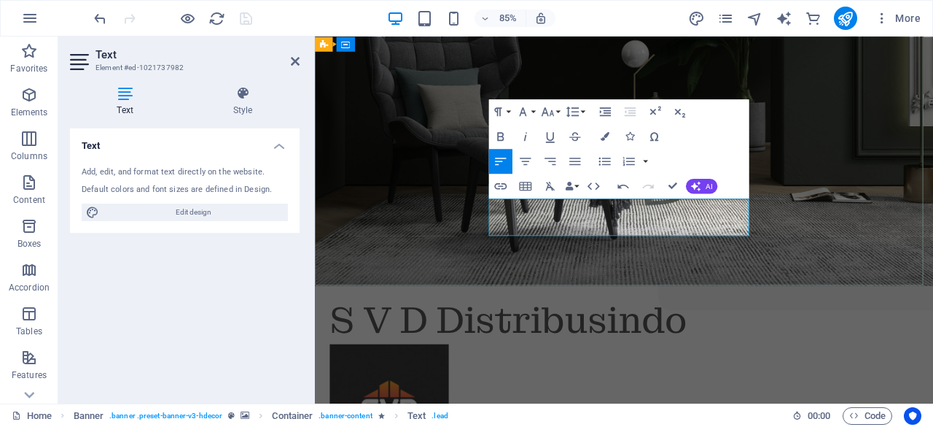
drag, startPoint x: 526, startPoint y: 238, endPoint x: 605, endPoint y: 246, distance: 79.8
drag, startPoint x: 524, startPoint y: 239, endPoint x: 798, endPoint y: 258, distance: 275.6
click at [605, 132] on icon "button" at bounding box center [605, 136] width 9 height 9
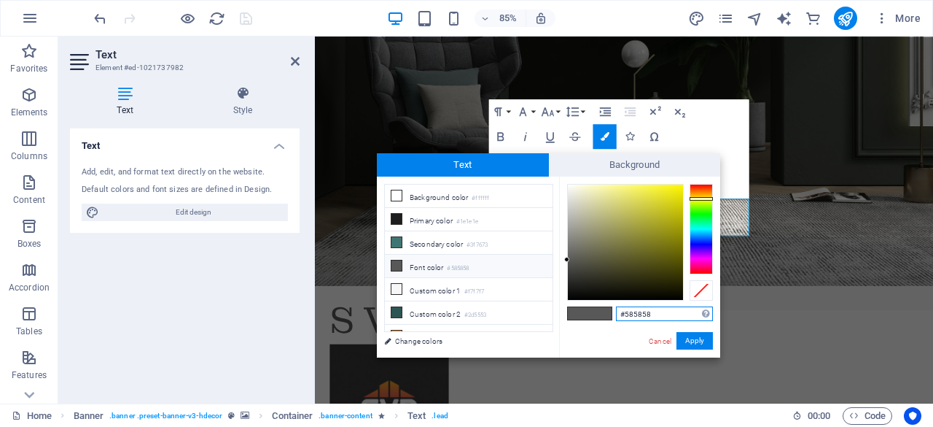
click at [695, 198] on div at bounding box center [701, 229] width 23 height 90
click at [696, 338] on button "Apply" at bounding box center [695, 341] width 36 height 18
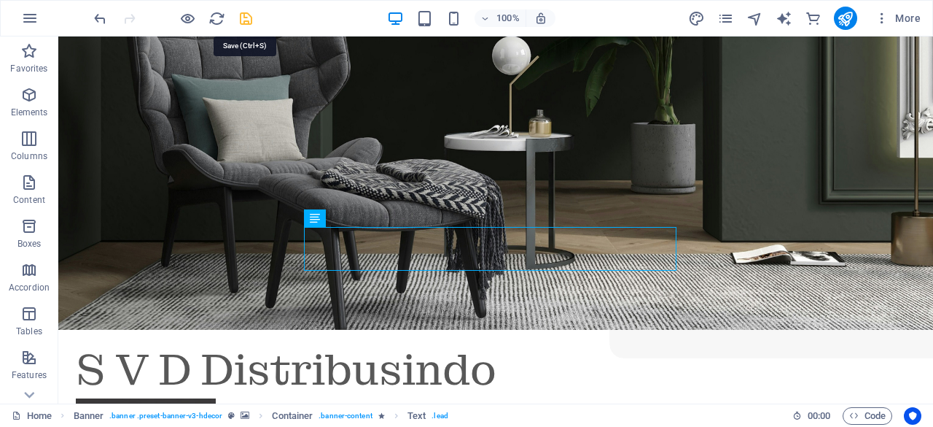
click at [246, 15] on icon "save" at bounding box center [246, 18] width 17 height 17
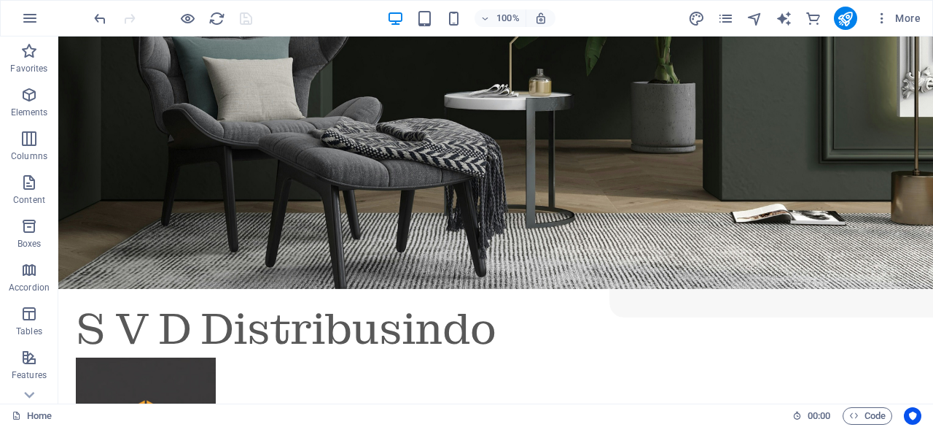
scroll to position [286, 0]
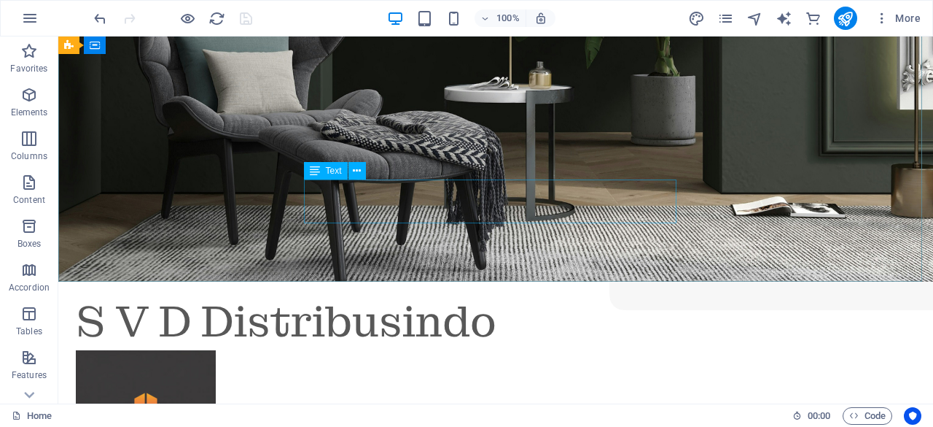
click at [332, 173] on span "Text" at bounding box center [334, 170] width 16 height 9
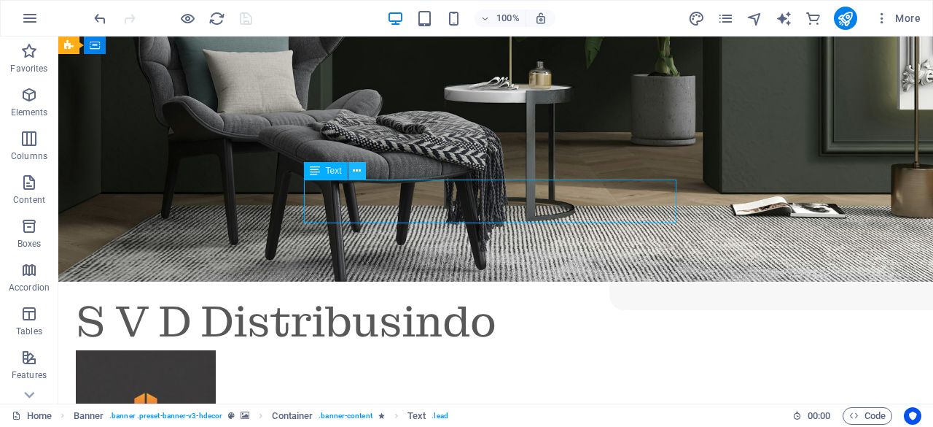
click at [359, 170] on icon at bounding box center [357, 170] width 8 height 15
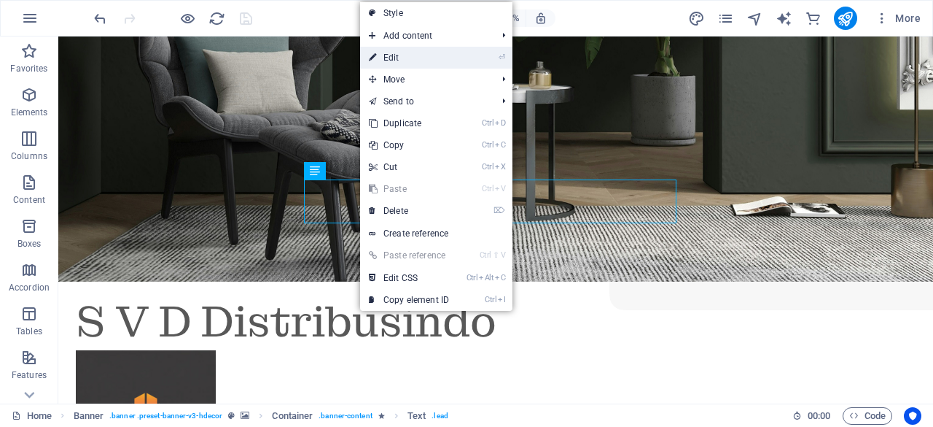
click at [397, 56] on link "⏎ Edit" at bounding box center [409, 58] width 98 height 22
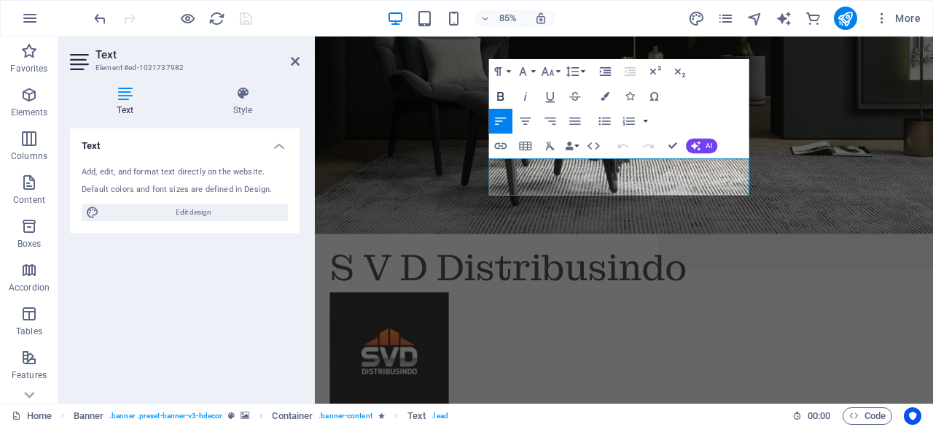
click at [505, 91] on icon "button" at bounding box center [501, 95] width 15 height 15
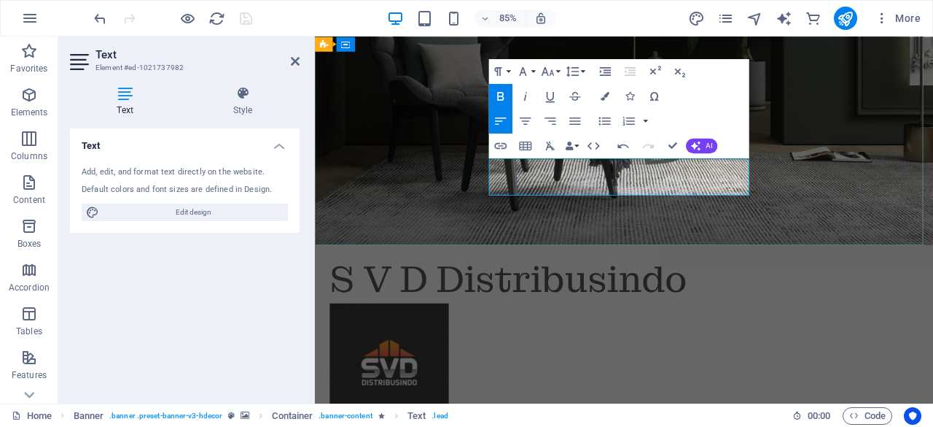
drag, startPoint x: 524, startPoint y: 187, endPoint x: 791, endPoint y: 209, distance: 267.8
drag, startPoint x: 793, startPoint y: 211, endPoint x: 523, endPoint y: 190, distance: 270.6
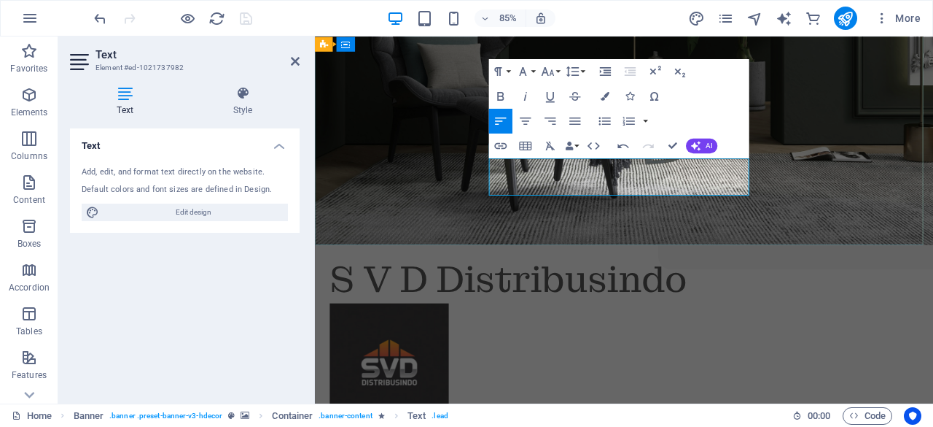
click at [499, 90] on icon "button" at bounding box center [501, 95] width 15 height 15
click at [605, 95] on icon "button" at bounding box center [605, 96] width 9 height 9
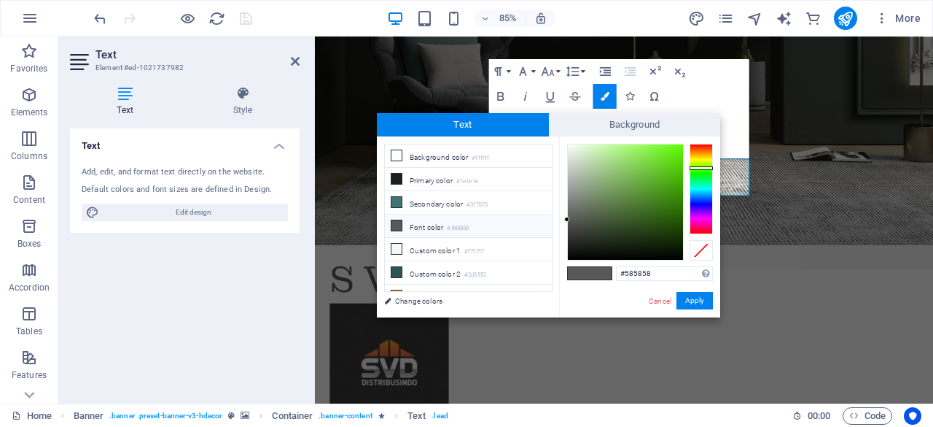
click at [699, 168] on div at bounding box center [701, 189] width 23 height 90
click at [692, 298] on button "Apply" at bounding box center [695, 301] width 36 height 18
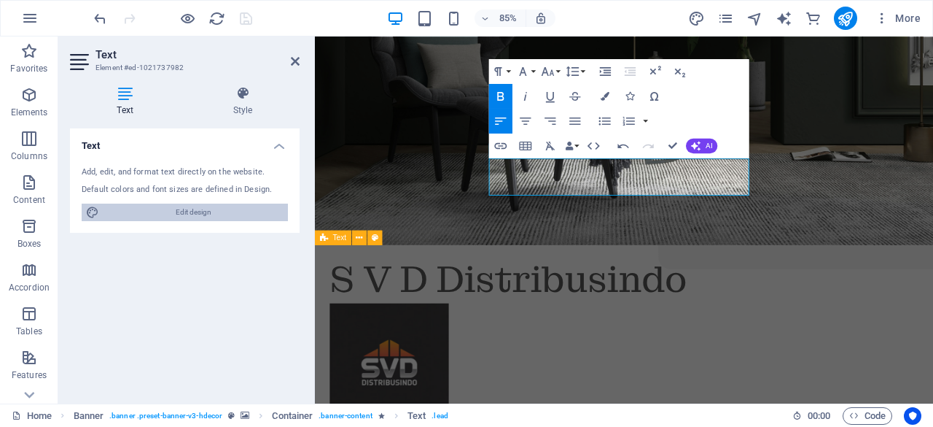
click at [180, 214] on span "Edit design" at bounding box center [194, 212] width 180 height 18
select select "px"
select select "400"
select select "px"
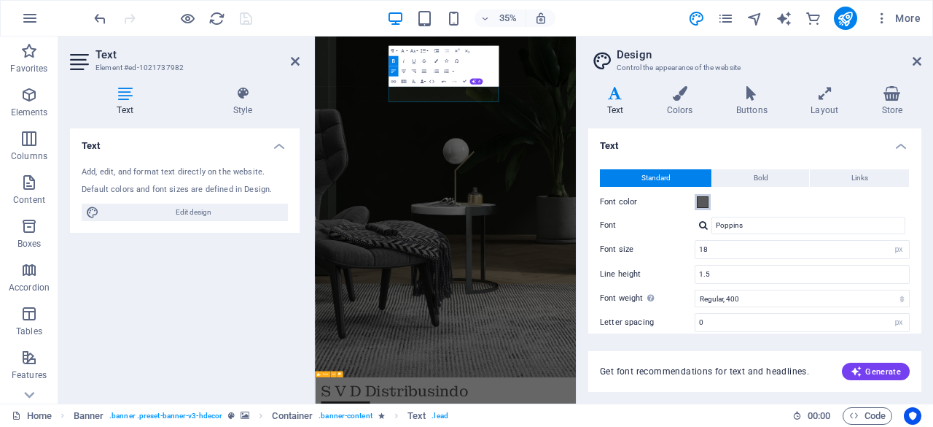
click at [700, 203] on span at bounding box center [703, 202] width 12 height 12
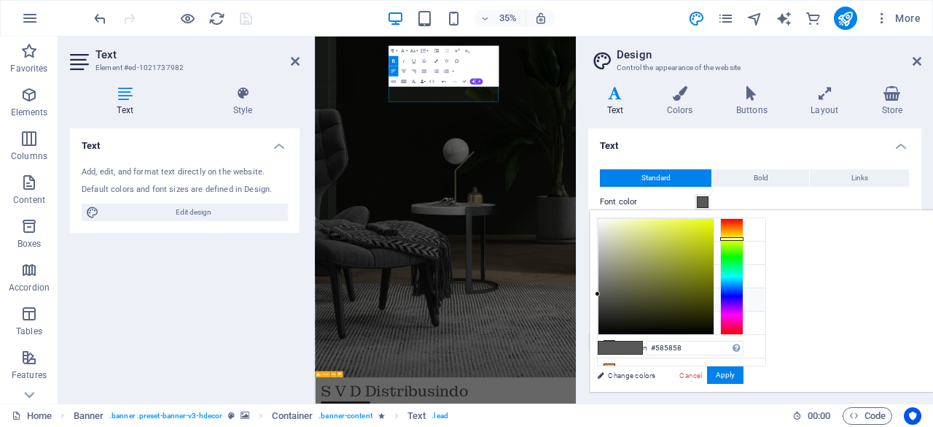
click at [744, 238] on div at bounding box center [731, 276] width 23 height 117
click at [744, 375] on button "Apply" at bounding box center [725, 375] width 36 height 18
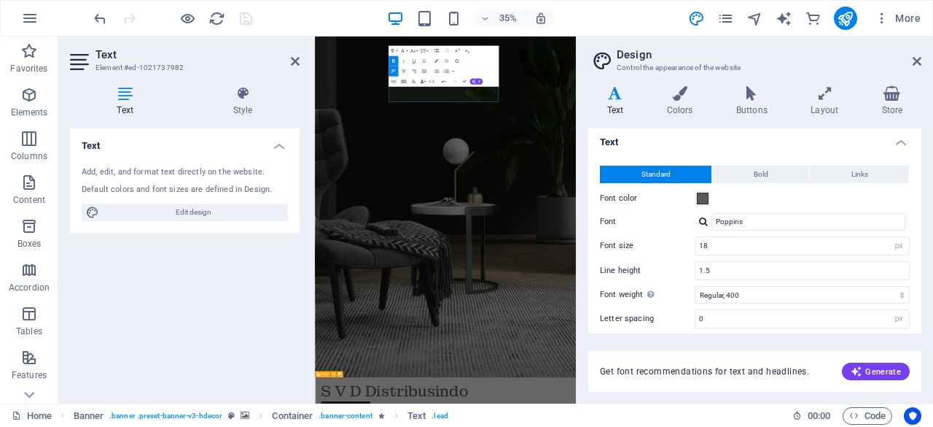
scroll to position [0, 0]
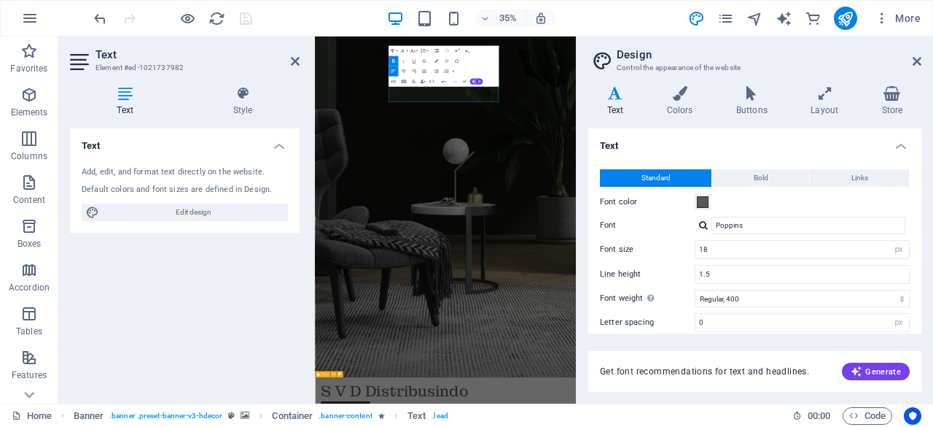
click at [246, 14] on div at bounding box center [172, 18] width 163 height 23
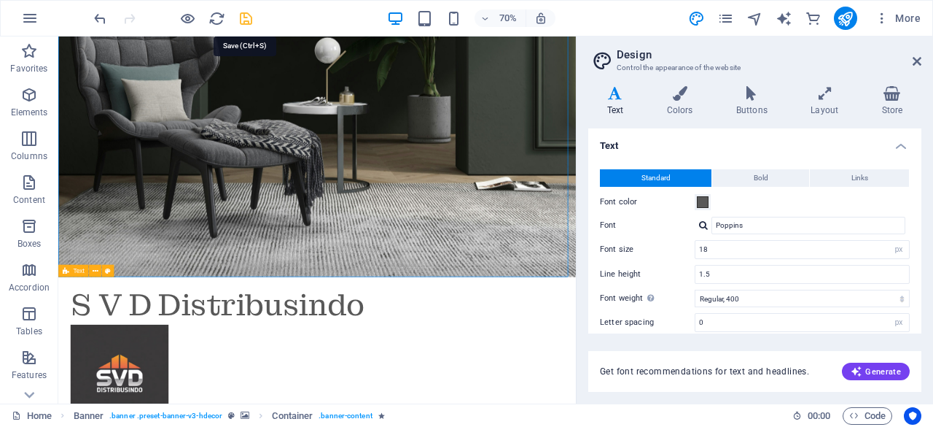
click at [246, 18] on icon "save" at bounding box center [246, 18] width 17 height 17
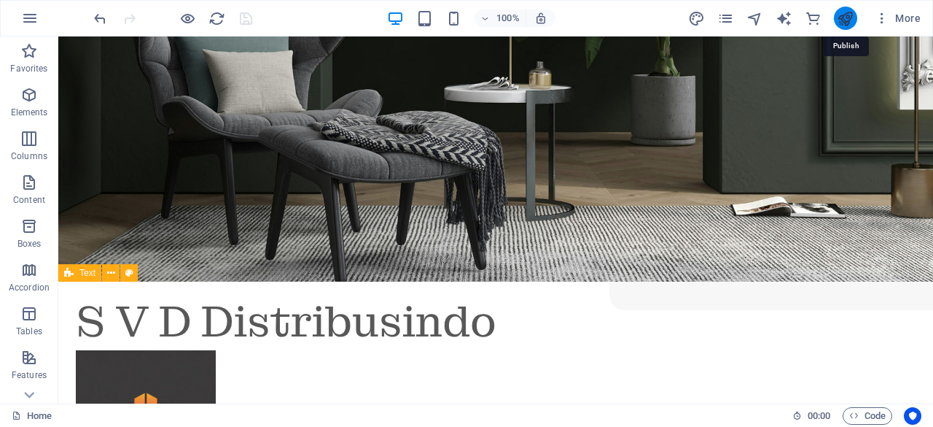
click at [844, 17] on icon "publish" at bounding box center [845, 18] width 17 height 17
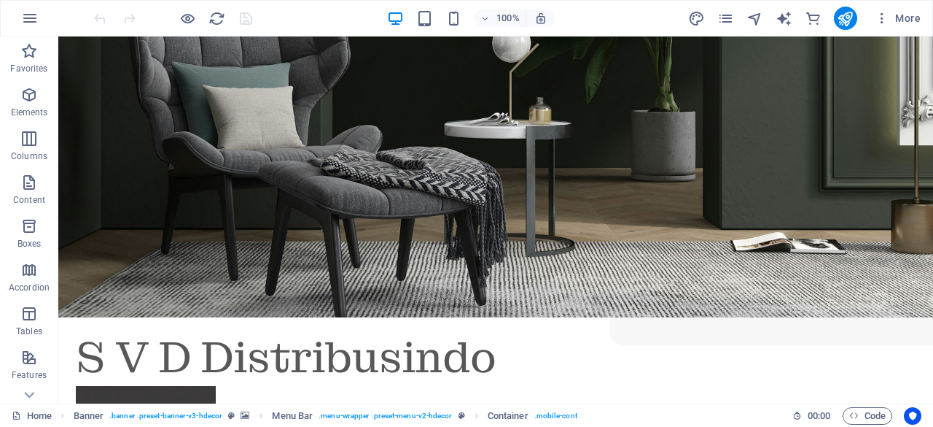
scroll to position [263, 0]
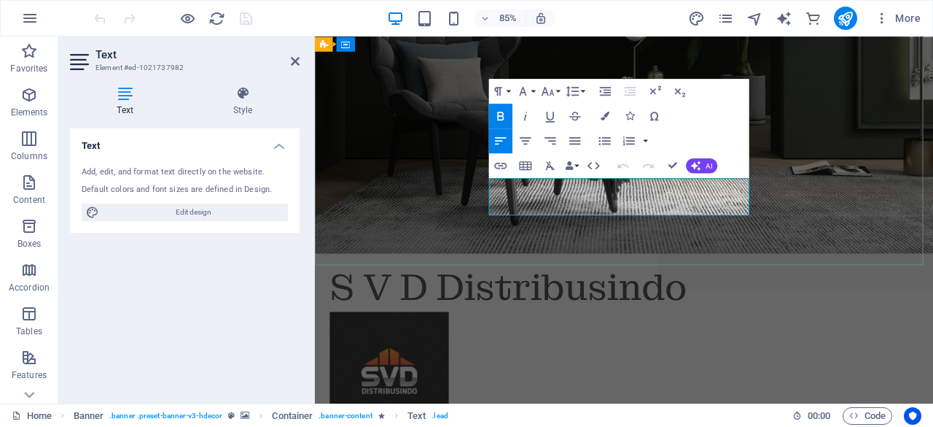
drag, startPoint x: 519, startPoint y: 211, endPoint x: 873, endPoint y: 359, distance: 383.4
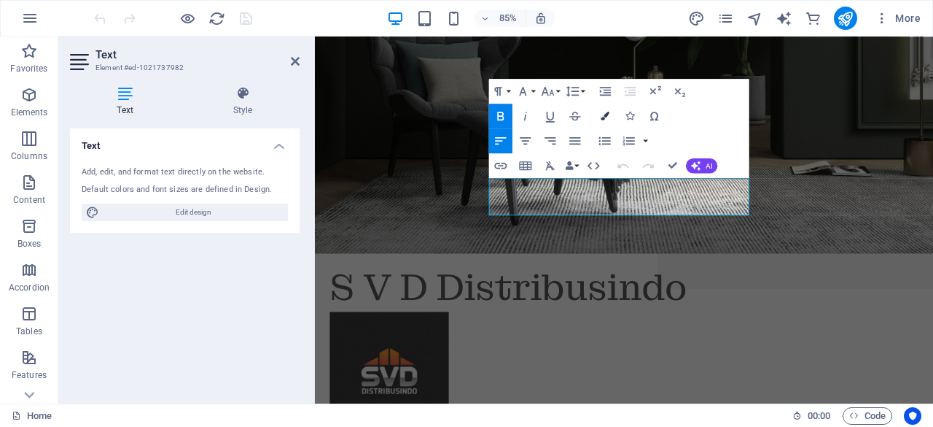
click at [604, 114] on icon "button" at bounding box center [605, 116] width 9 height 9
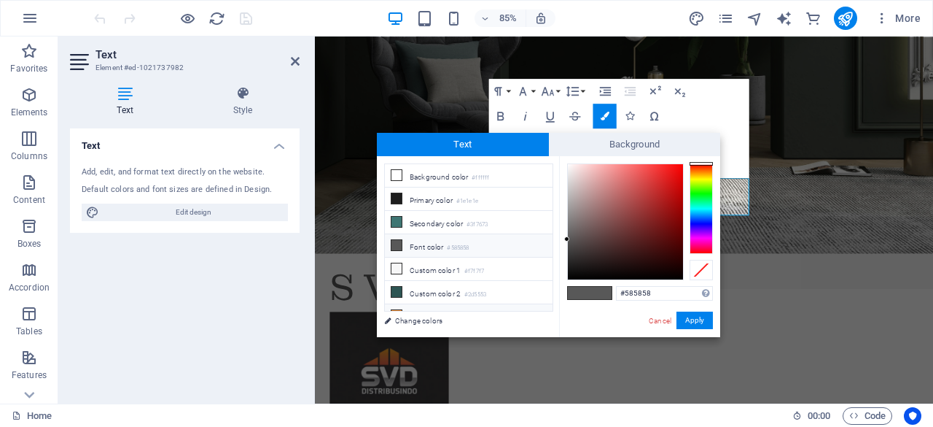
click at [398, 310] on icon at bounding box center [397, 315] width 10 height 10
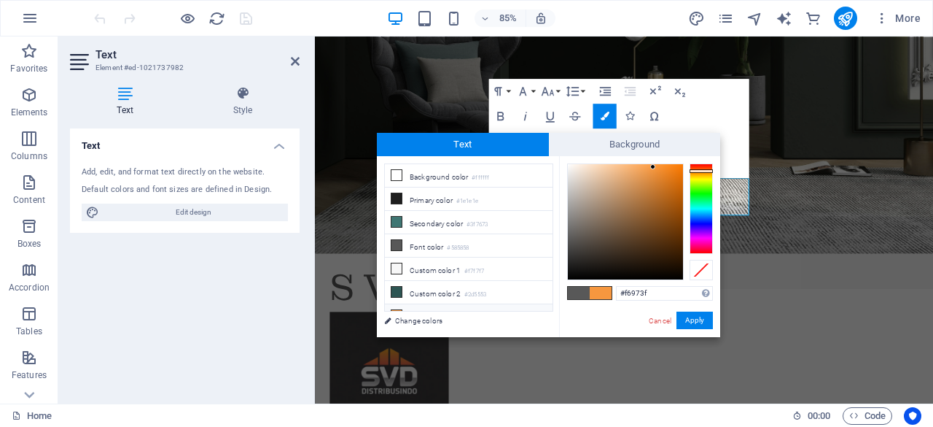
click at [398, 310] on icon at bounding box center [397, 315] width 10 height 10
click at [666, 168] on div at bounding box center [625, 221] width 115 height 115
click at [435, 320] on link "Change colors" at bounding box center [461, 320] width 169 height 18
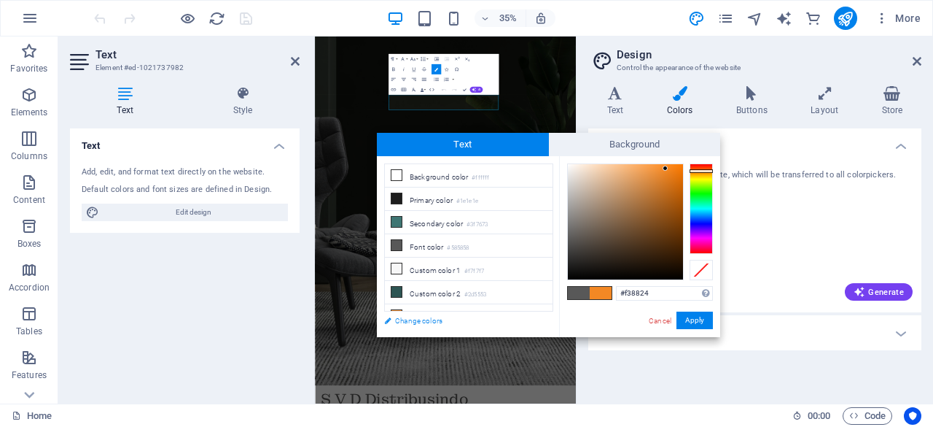
scroll to position [19, 0]
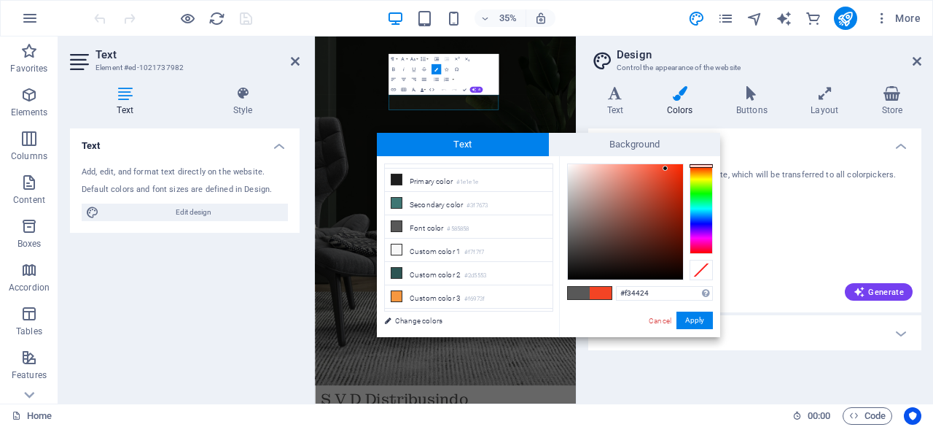
click at [703, 166] on div at bounding box center [701, 208] width 23 height 90
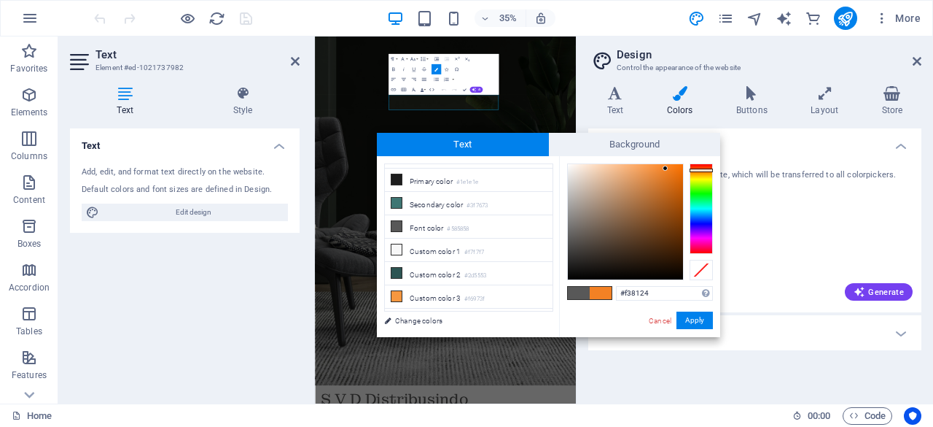
click at [693, 170] on div at bounding box center [701, 208] width 23 height 90
type input "#f78426"
click at [665, 167] on div at bounding box center [664, 166] width 5 height 5
click at [698, 317] on button "Apply" at bounding box center [695, 320] width 36 height 18
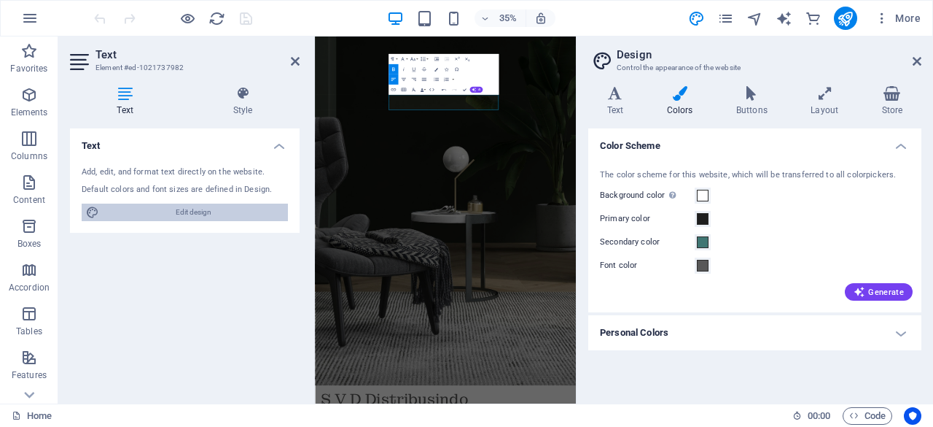
click at [238, 209] on span "Edit design" at bounding box center [194, 212] width 180 height 18
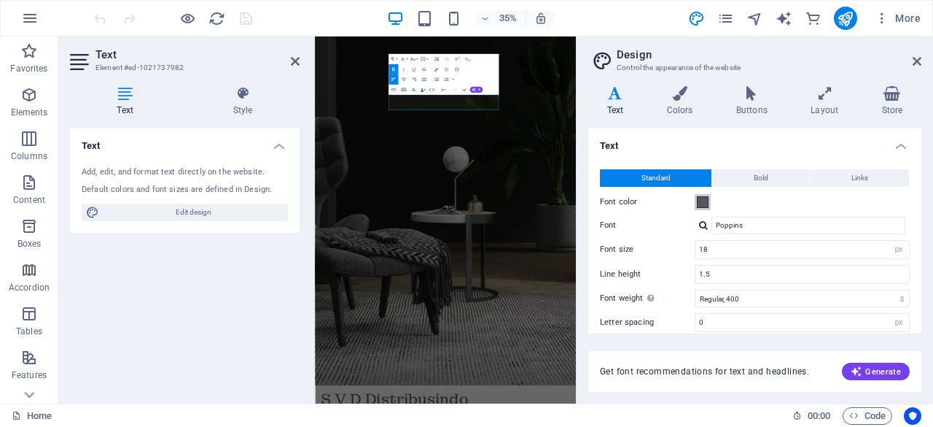
click at [706, 201] on span at bounding box center [703, 202] width 12 height 12
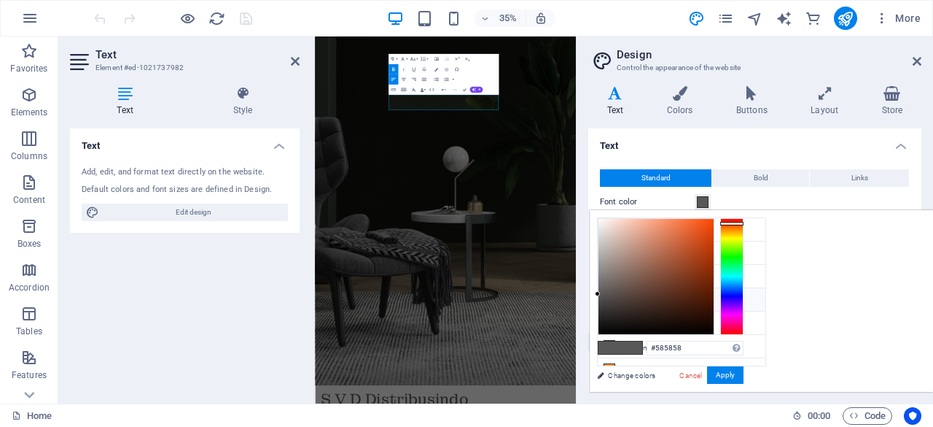
click at [744, 222] on div at bounding box center [731, 276] width 23 height 117
type input "#ee561b"
click at [714, 225] on div at bounding box center [656, 276] width 115 height 115
click at [744, 373] on button "Apply" at bounding box center [725, 375] width 36 height 18
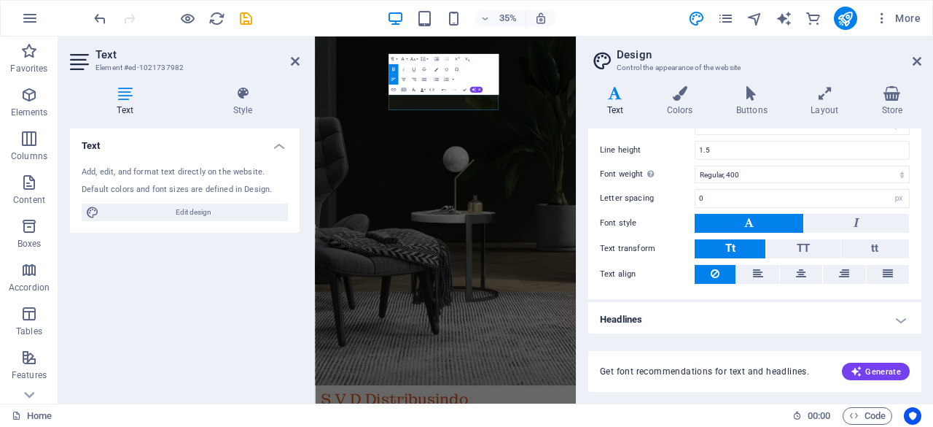
scroll to position [0, 0]
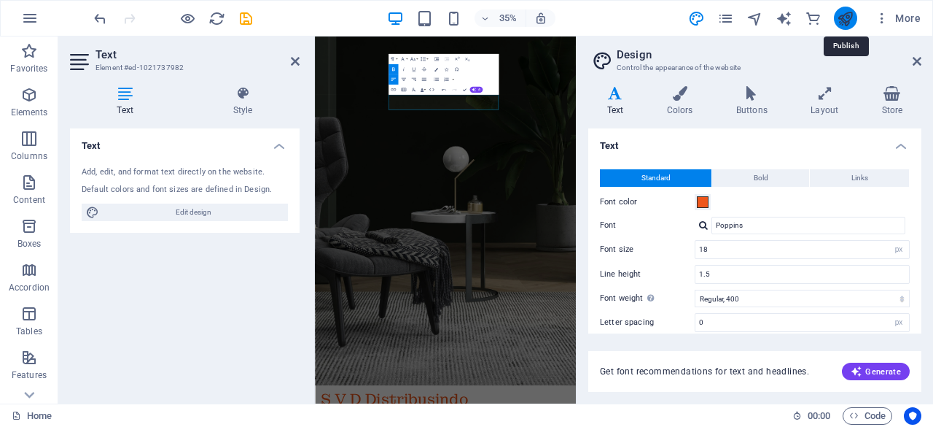
click at [849, 14] on icon "publish" at bounding box center [845, 18] width 17 height 17
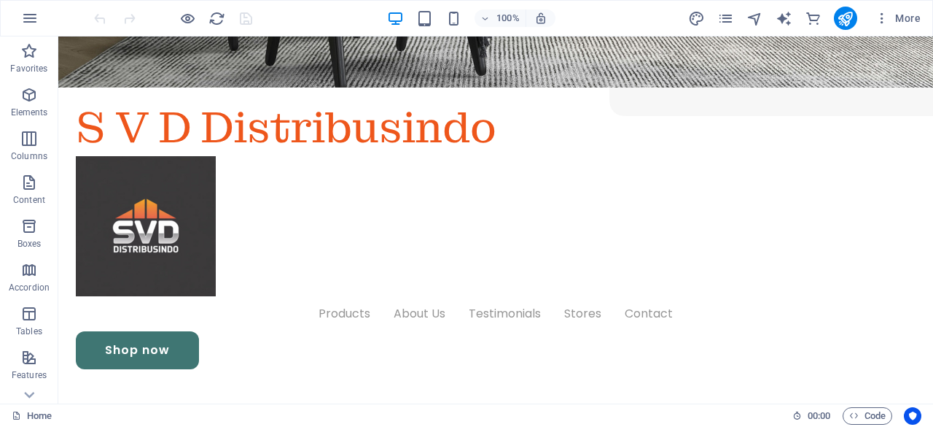
scroll to position [494, 0]
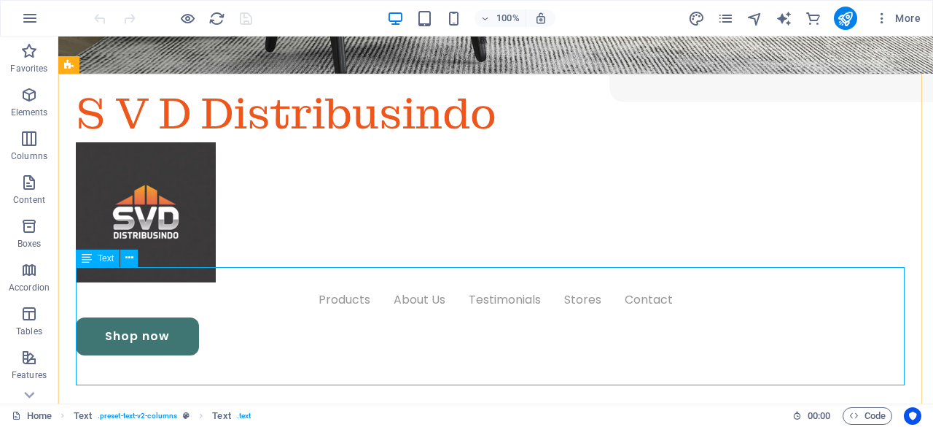
click at [106, 256] on span "Text" at bounding box center [106, 258] width 16 height 9
click at [128, 257] on icon at bounding box center [129, 257] width 8 height 15
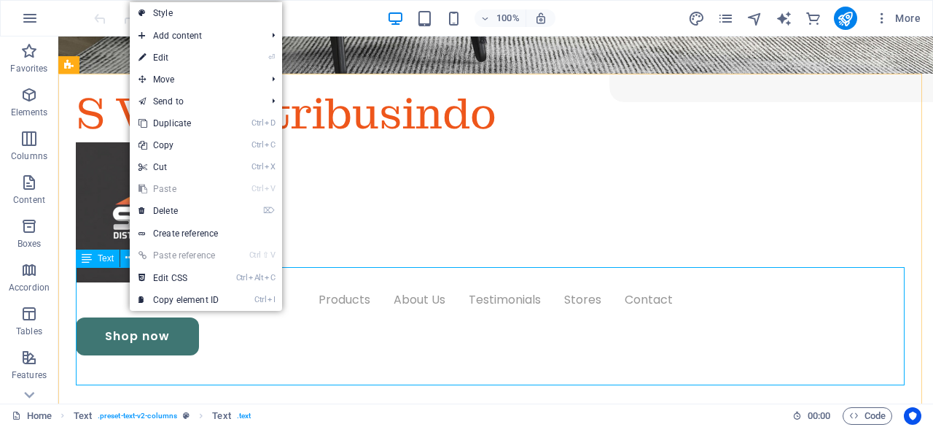
click at [92, 262] on div "Text" at bounding box center [98, 258] width 44 height 18
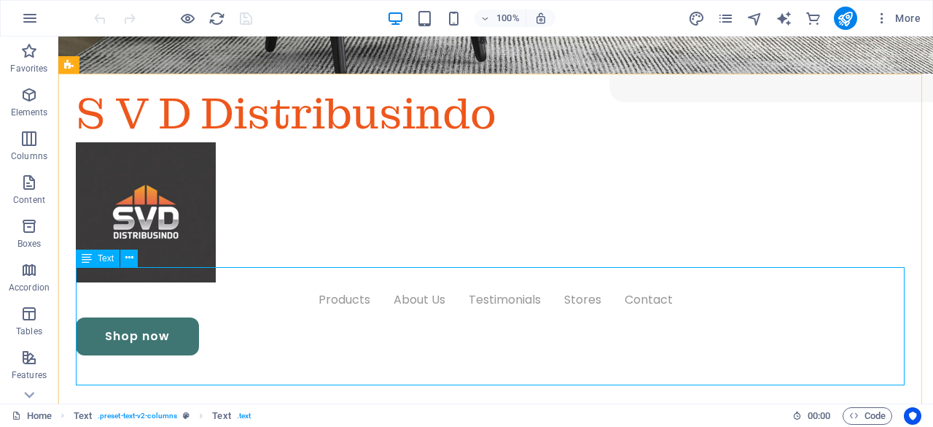
drag, startPoint x: 91, startPoint y: 254, endPoint x: 83, endPoint y: 261, distance: 10.8
click at [91, 254] on icon at bounding box center [87, 258] width 10 height 18
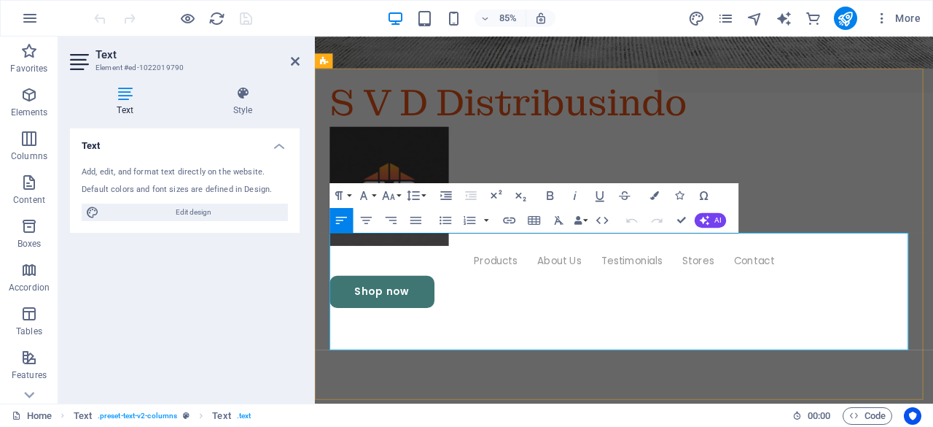
drag, startPoint x: 664, startPoint y: 393, endPoint x: 258, endPoint y: 252, distance: 430.1
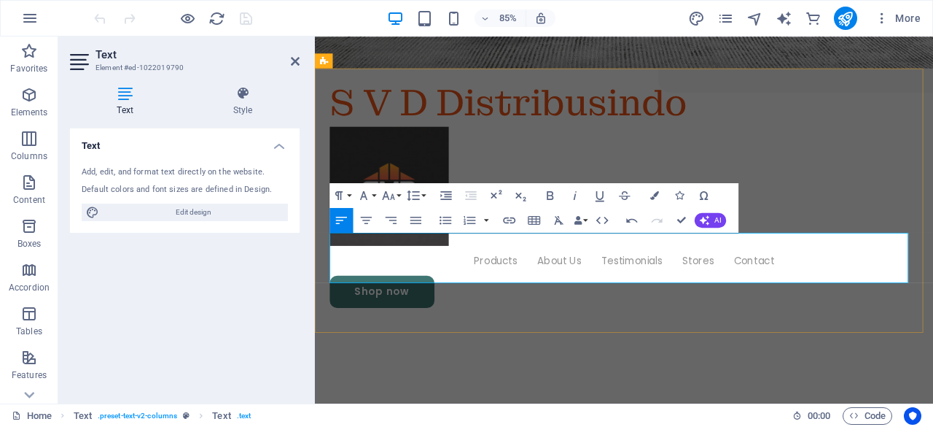
drag, startPoint x: 938, startPoint y: 313, endPoint x: 552, endPoint y: 256, distance: 390.6
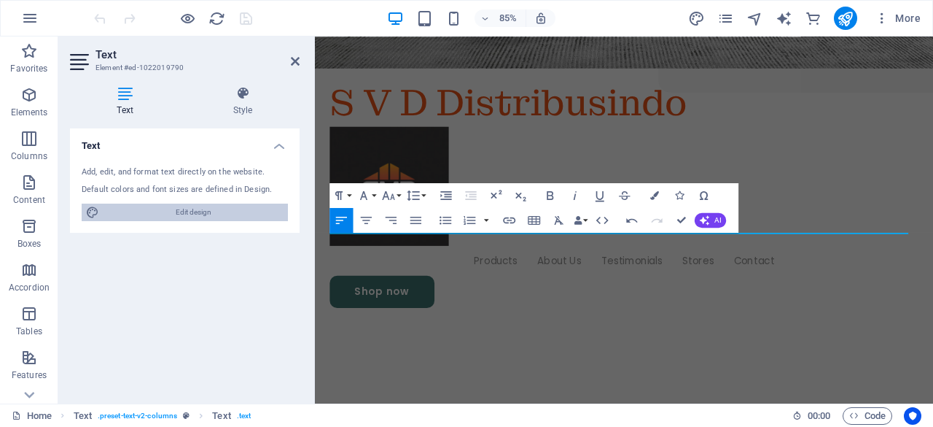
click at [225, 211] on span "Edit design" at bounding box center [194, 212] width 180 height 18
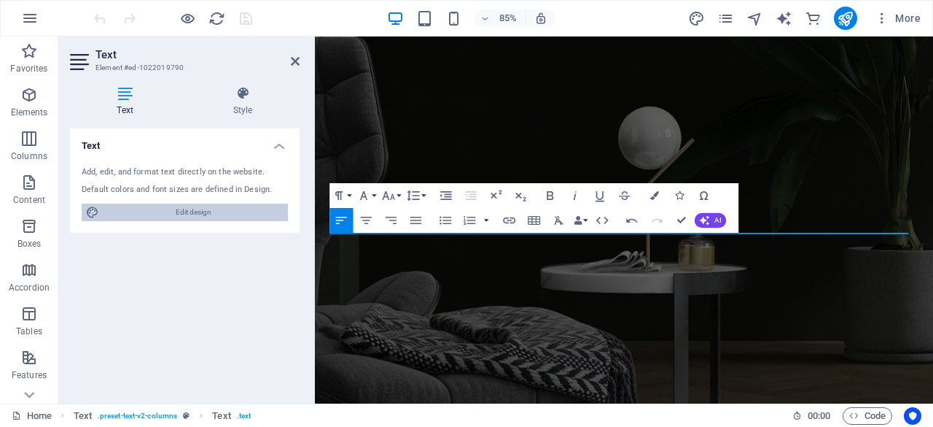
select select "px"
select select "400"
select select "px"
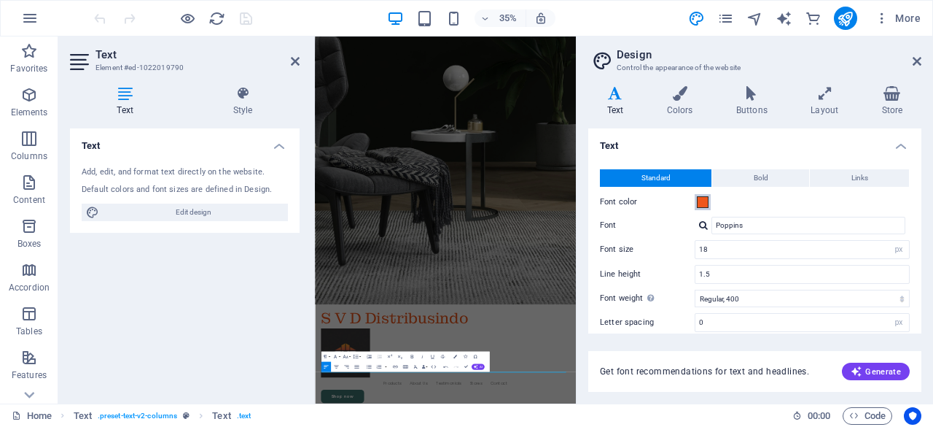
click at [706, 206] on span at bounding box center [703, 202] width 12 height 12
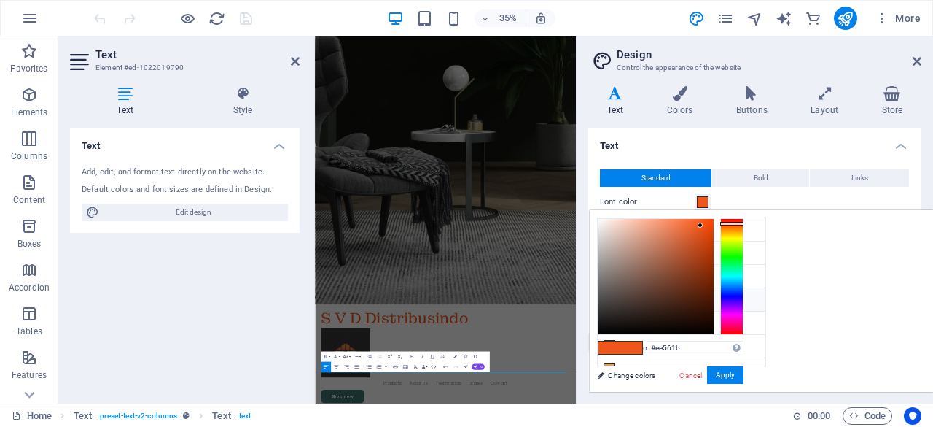
click at [637, 297] on li "Font color #585858" at bounding box center [682, 299] width 168 height 23
type input "#585858"
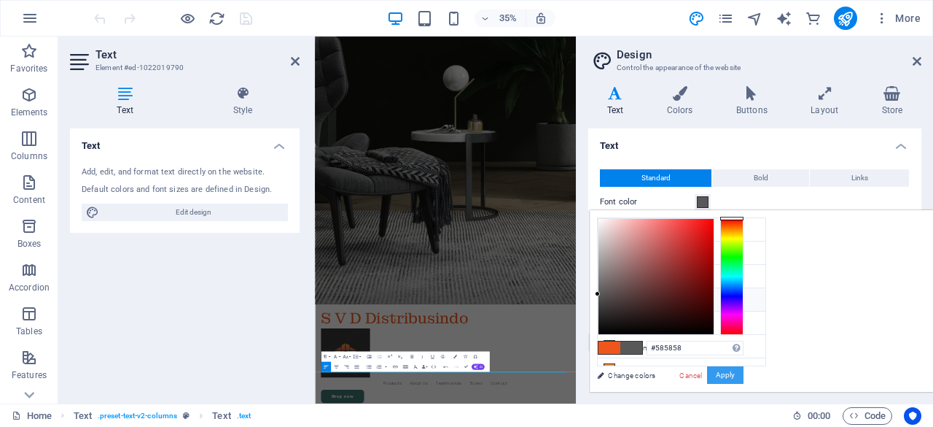
click at [744, 370] on button "Apply" at bounding box center [725, 375] width 36 height 18
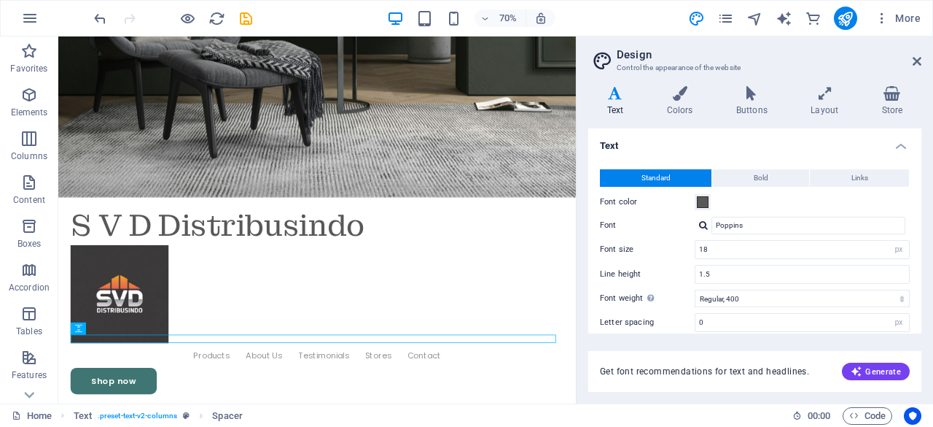
scroll to position [385, 0]
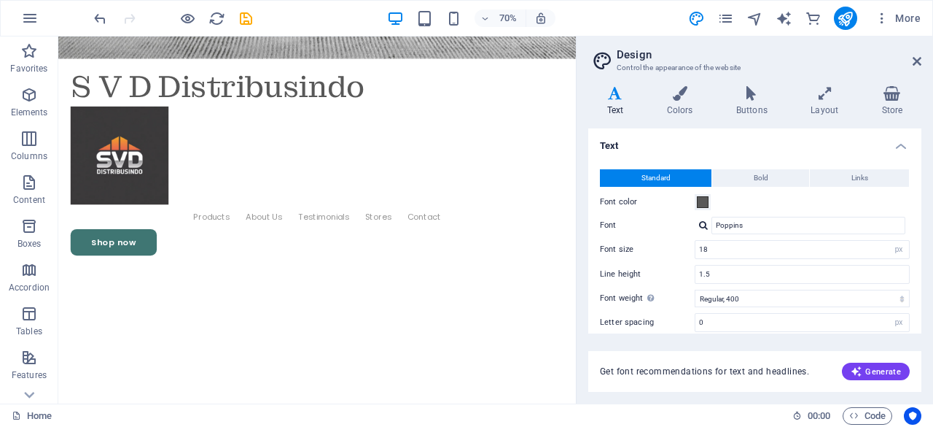
scroll to position [611, 0]
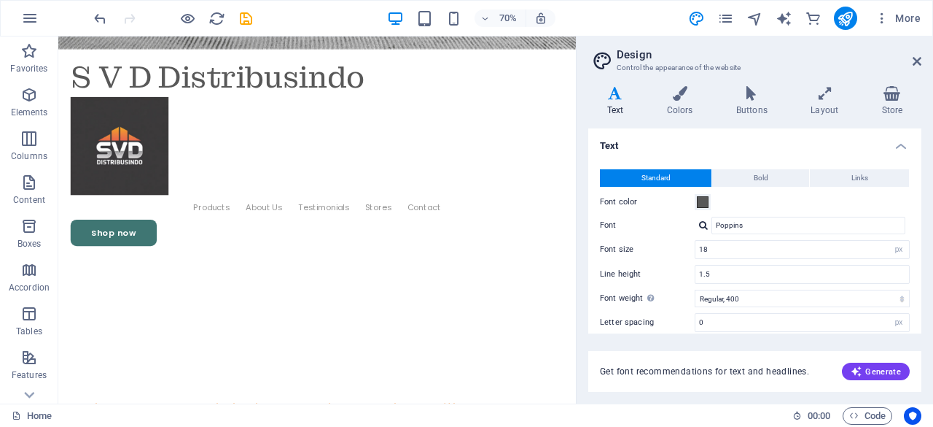
drag, startPoint x: 790, startPoint y: 120, endPoint x: 675, endPoint y: 148, distance: 118.0
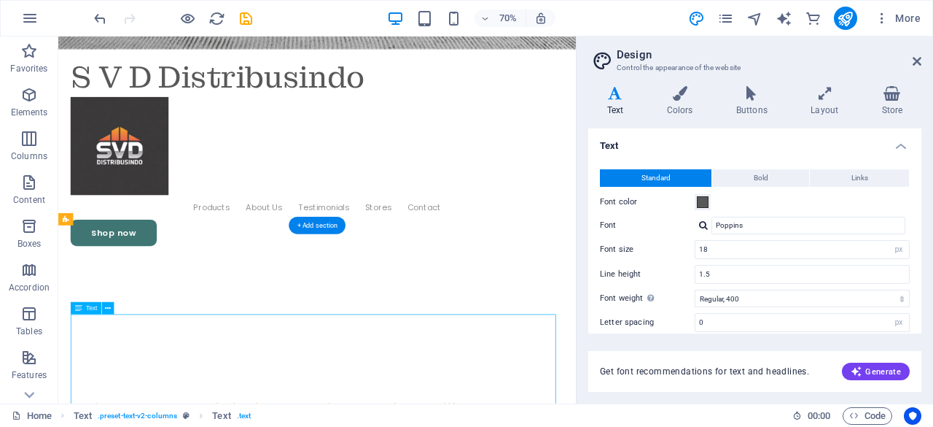
click at [93, 310] on span "Text" at bounding box center [91, 308] width 11 height 6
click at [87, 312] on div "Text" at bounding box center [86, 308] width 31 height 12
click at [917, 53] on h2 "Design" at bounding box center [769, 54] width 305 height 13
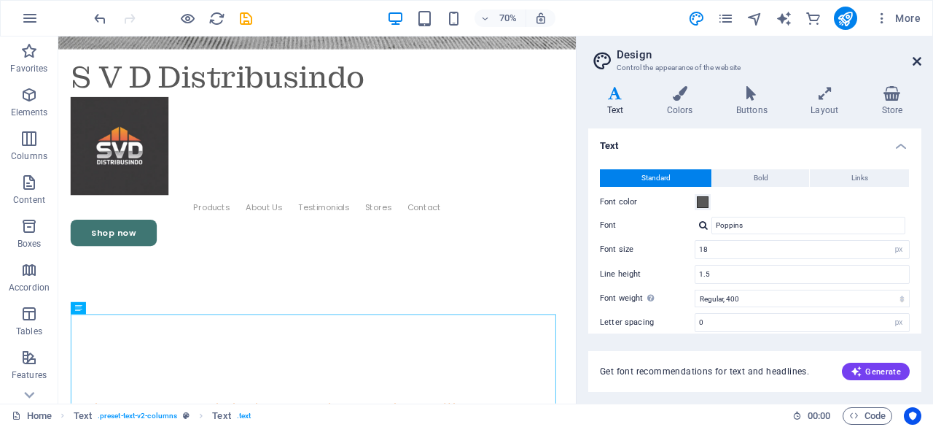
click at [916, 58] on icon at bounding box center [917, 61] width 9 height 12
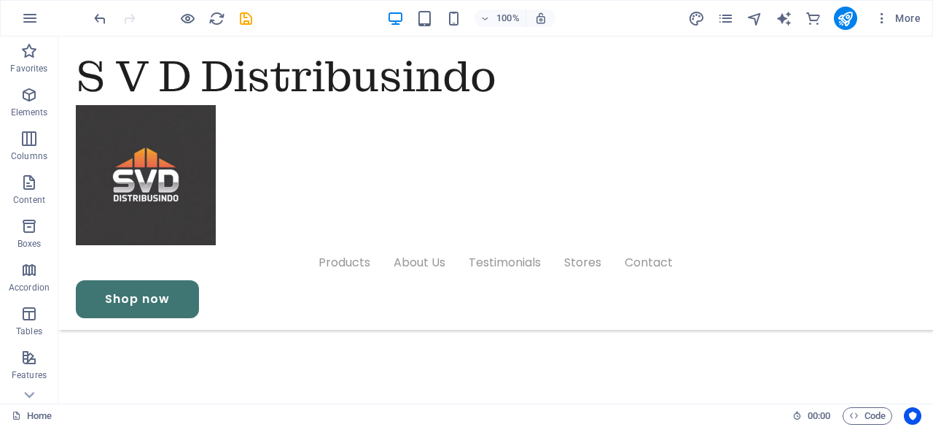
scroll to position [599, 0]
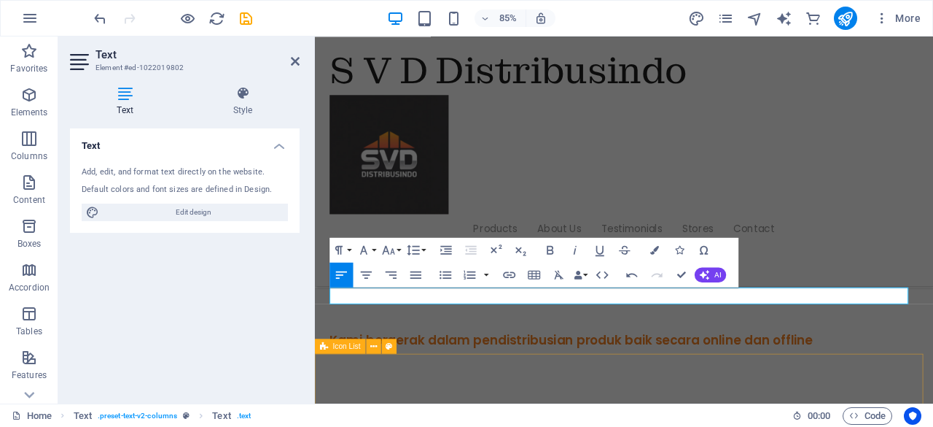
scroll to position [0, 7]
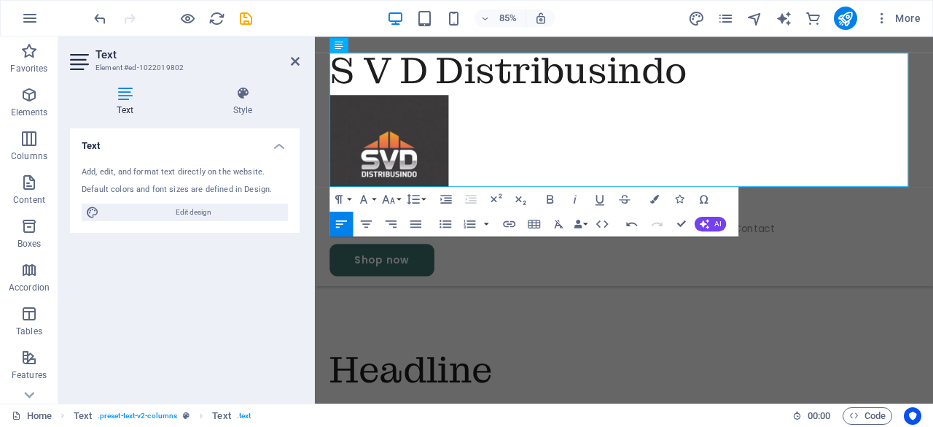
scroll to position [890, 0]
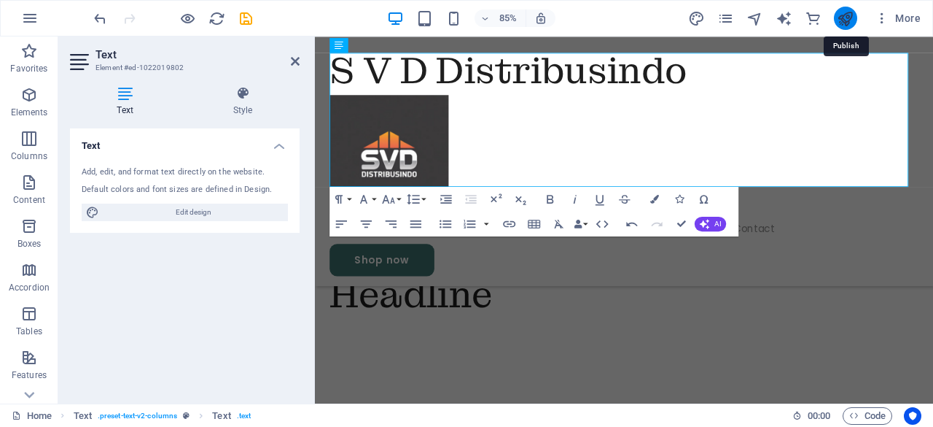
click at [845, 18] on icon "publish" at bounding box center [845, 18] width 17 height 17
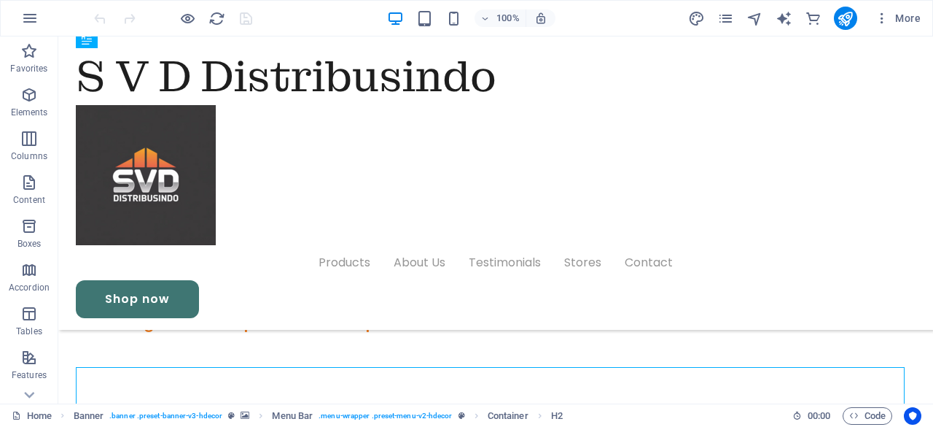
scroll to position [691, 0]
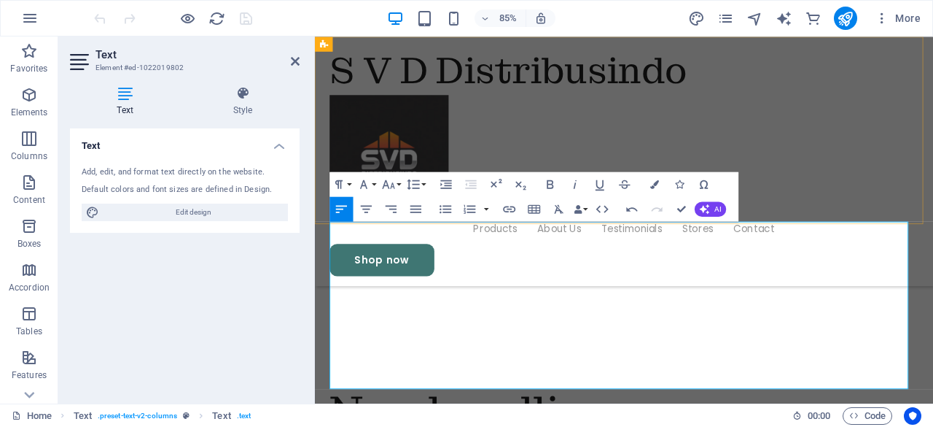
click at [868, 225] on div "S V D Distribusindo Menu Products About Us Testimonials Stores Contact Shop now" at bounding box center [679, 182] width 728 height 293
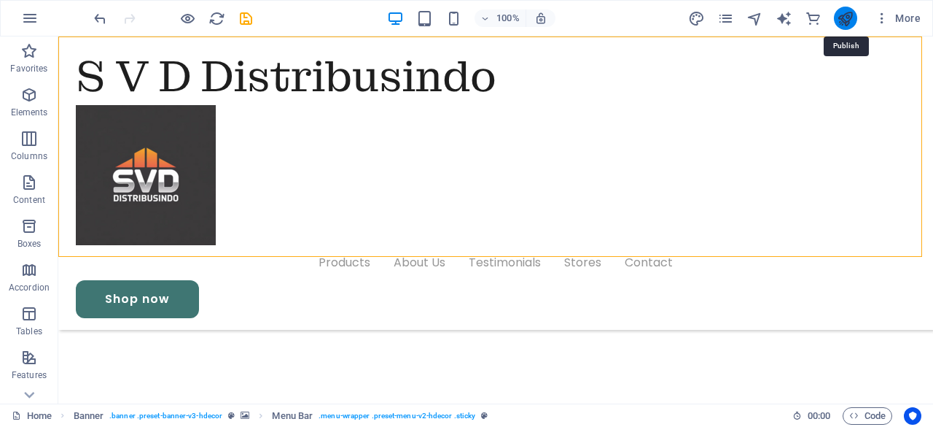
click at [839, 15] on icon "publish" at bounding box center [845, 18] width 17 height 17
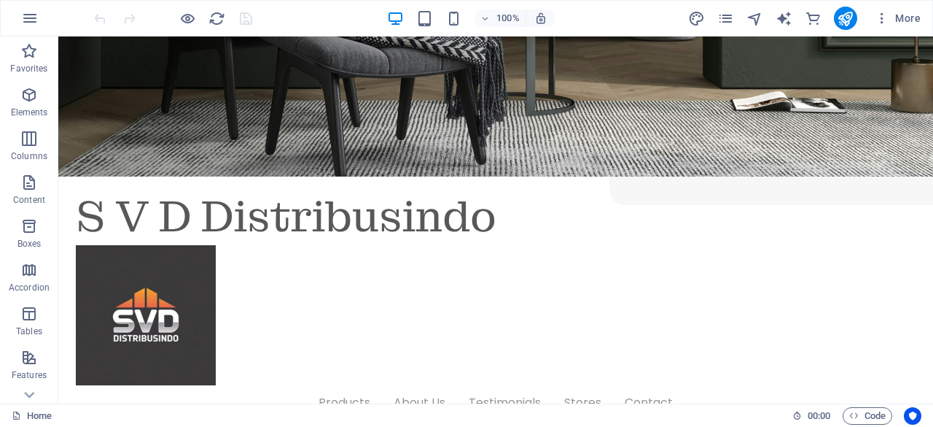
scroll to position [384, 0]
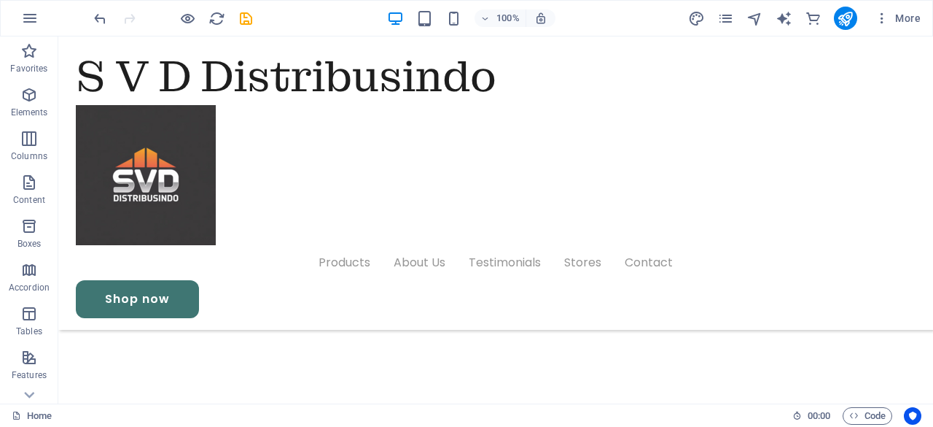
scroll to position [560, 0]
click at [846, 13] on icon "publish" at bounding box center [845, 18] width 17 height 17
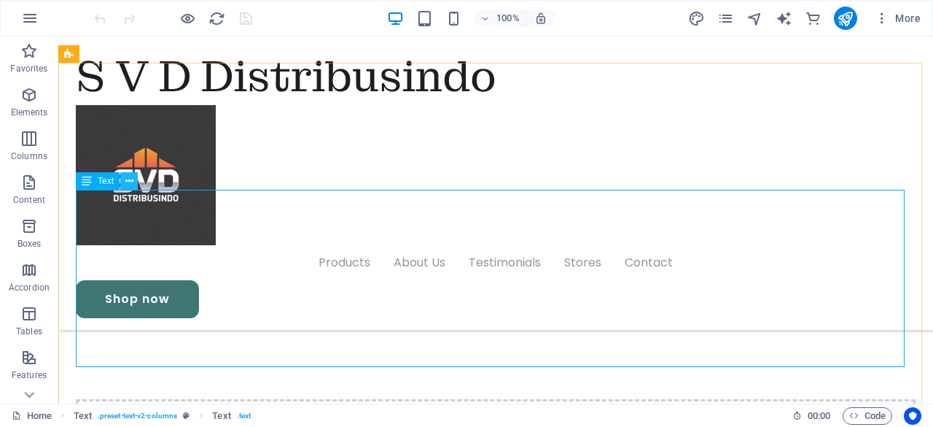
click at [128, 184] on icon at bounding box center [129, 181] width 8 height 15
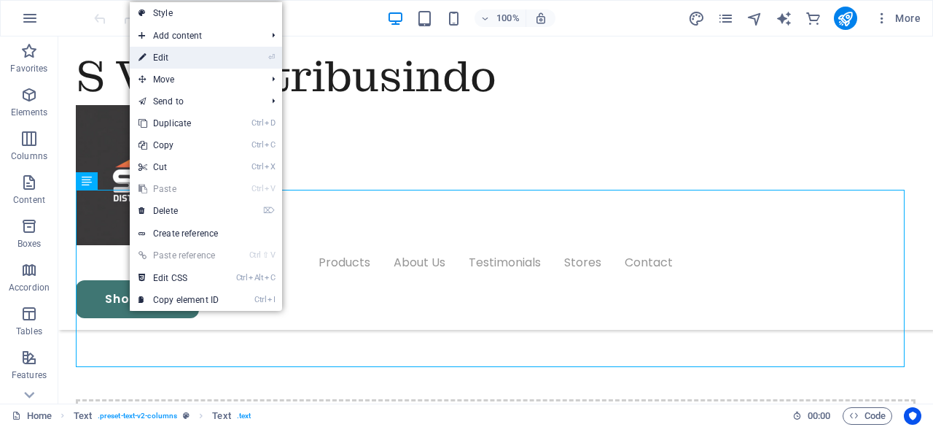
click at [175, 61] on link "⏎ Edit" at bounding box center [179, 58] width 98 height 22
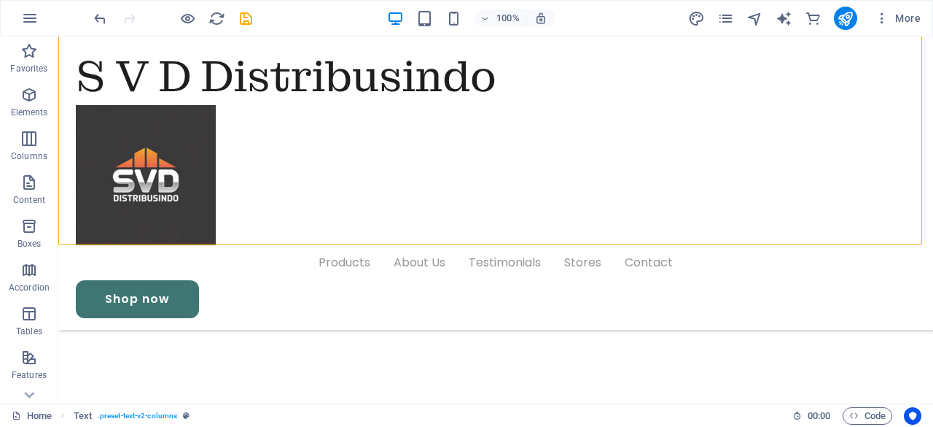
scroll to position [917, 0]
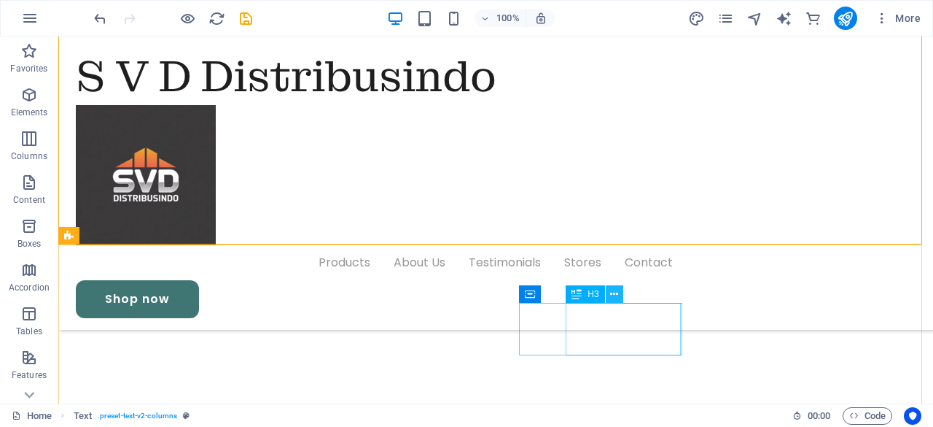
click at [614, 291] on icon at bounding box center [614, 294] width 8 height 15
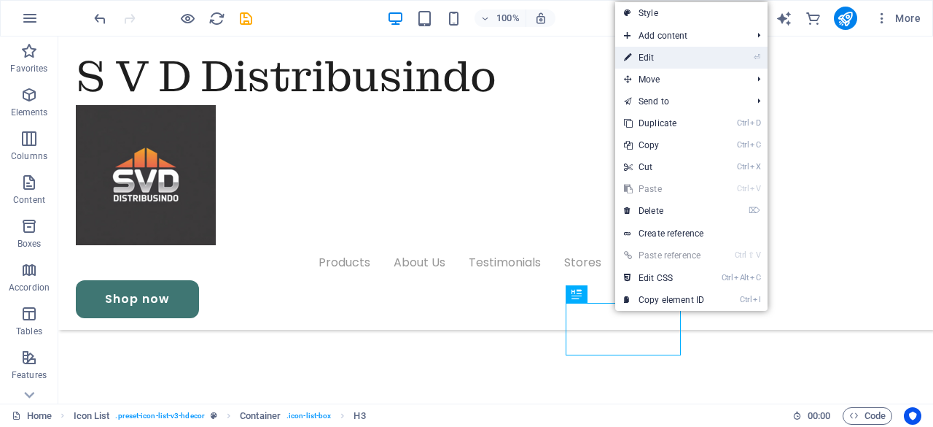
click at [654, 59] on link "⏎ Edit" at bounding box center [664, 58] width 98 height 22
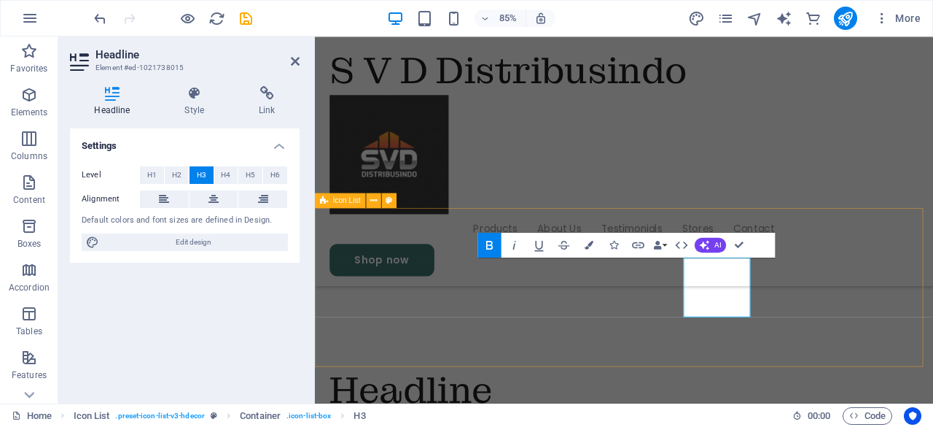
scroll to position [934, 0]
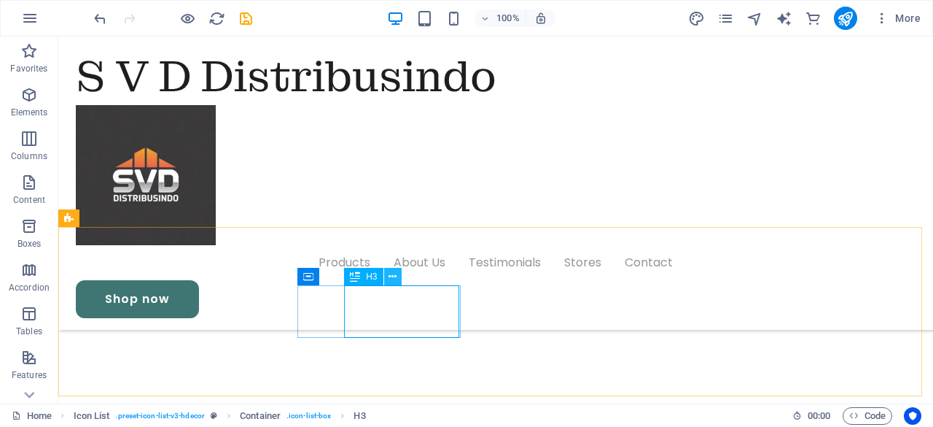
click at [392, 276] on icon at bounding box center [393, 276] width 8 height 15
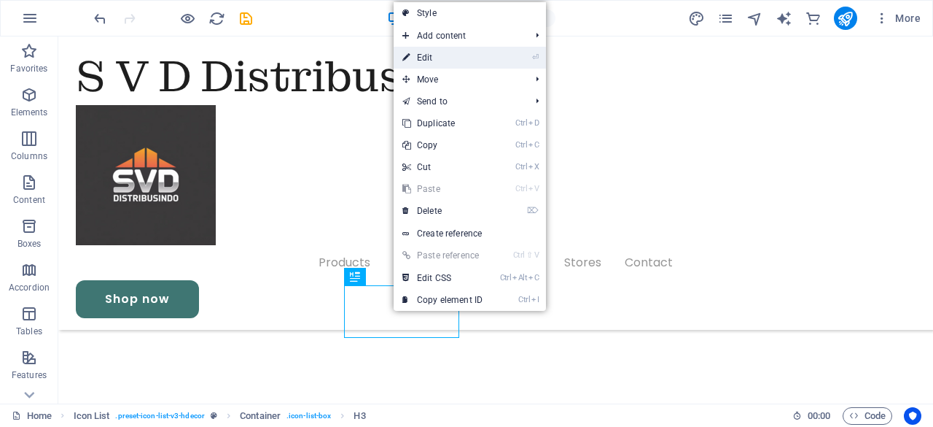
click at [433, 61] on link "⏎ Edit" at bounding box center [443, 58] width 98 height 22
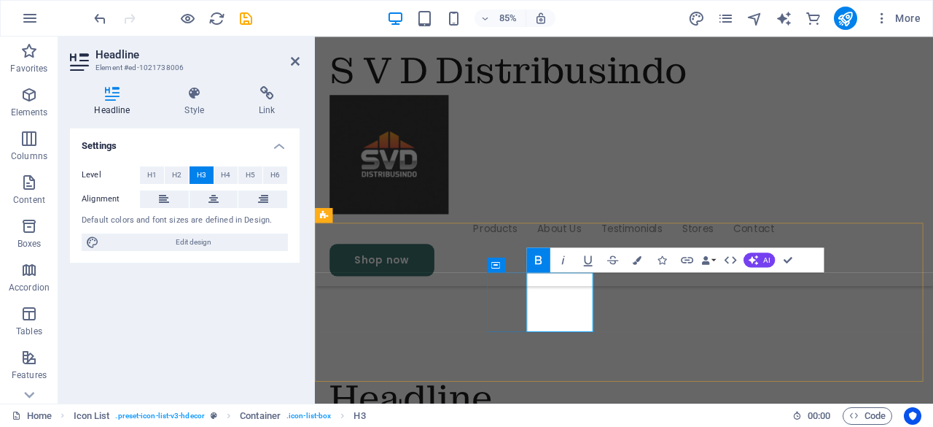
scroll to position [925, 0]
drag, startPoint x: 634, startPoint y: 374, endPoint x: 575, endPoint y: 360, distance: 61.4
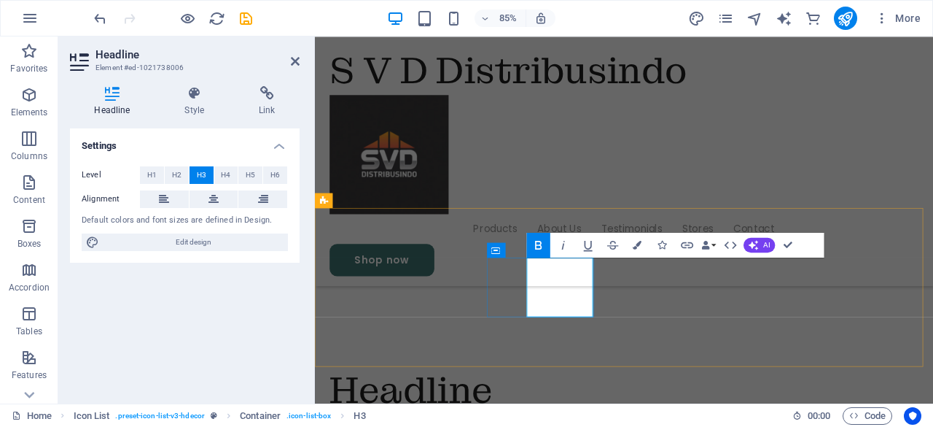
scroll to position [934, 0]
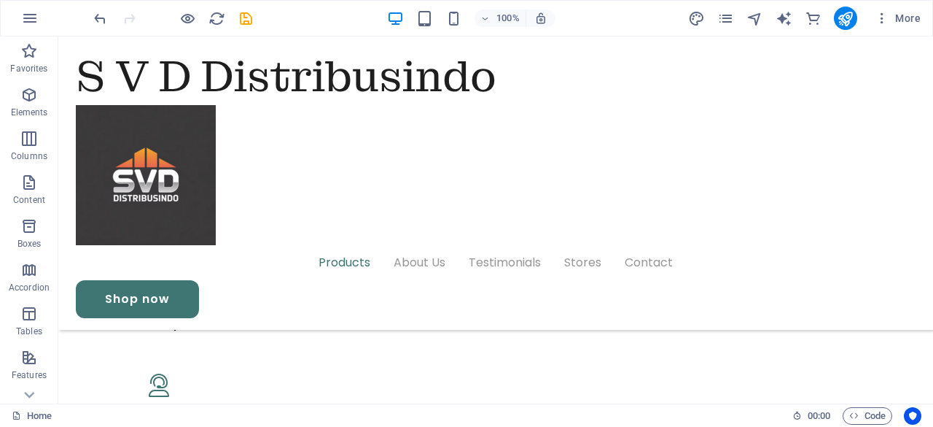
scroll to position [1674, 0]
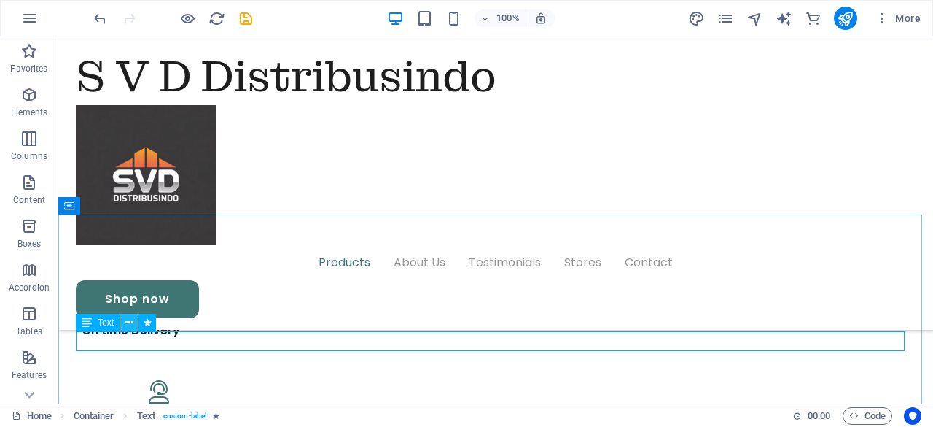
click at [129, 322] on icon at bounding box center [129, 322] width 8 height 15
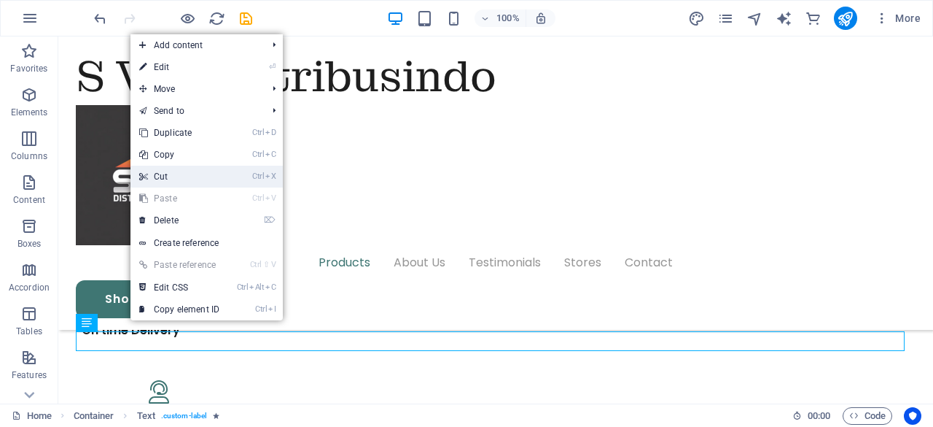
click at [180, 182] on link "Ctrl X Cut" at bounding box center [180, 177] width 98 height 22
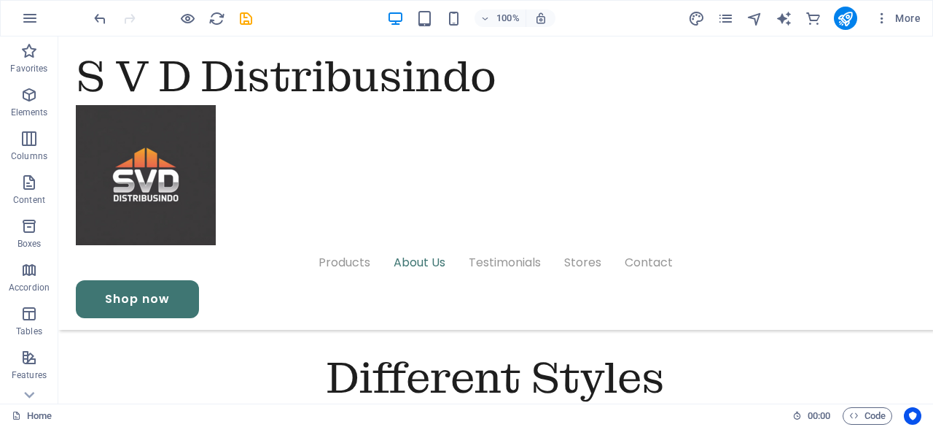
scroll to position [2535, 0]
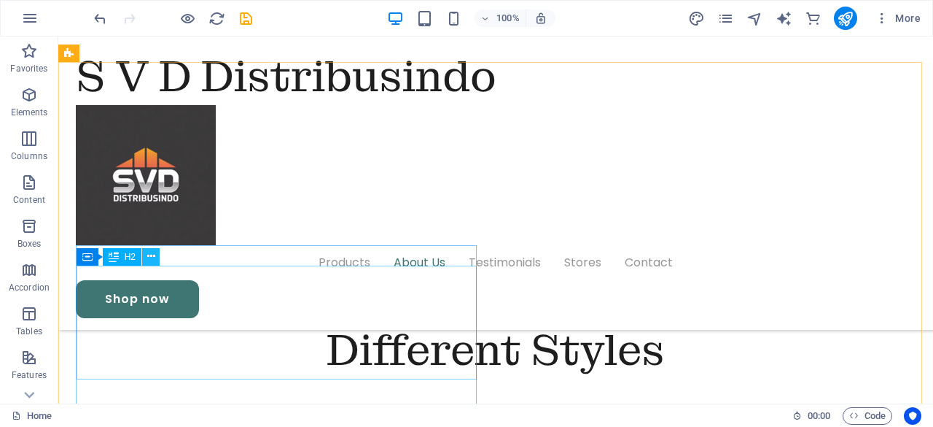
click at [149, 258] on icon at bounding box center [151, 256] width 8 height 15
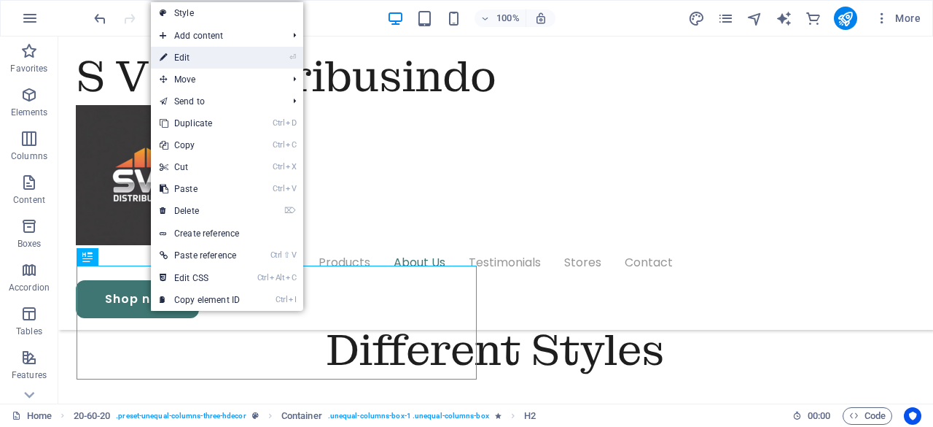
click at [188, 59] on link "⏎ Edit" at bounding box center [200, 58] width 98 height 22
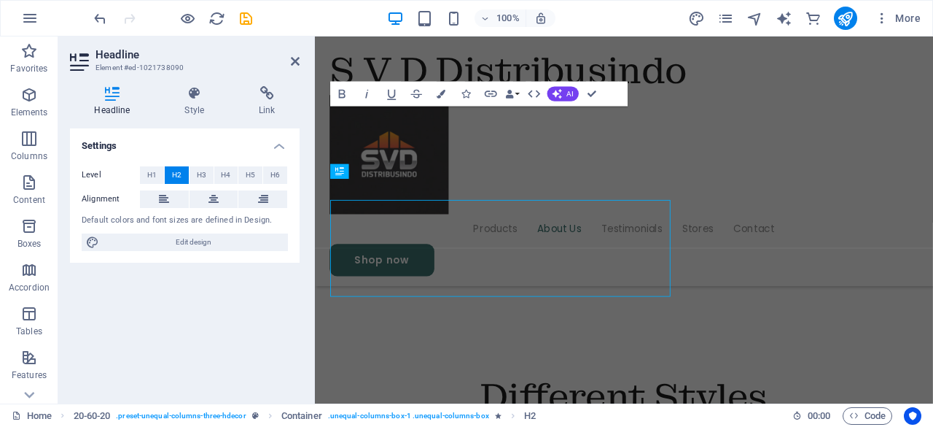
scroll to position [2572, 0]
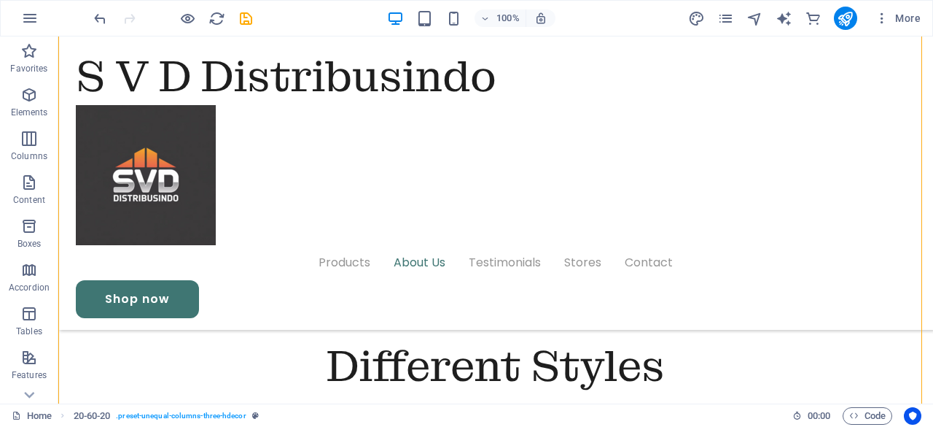
scroll to position [2498, 0]
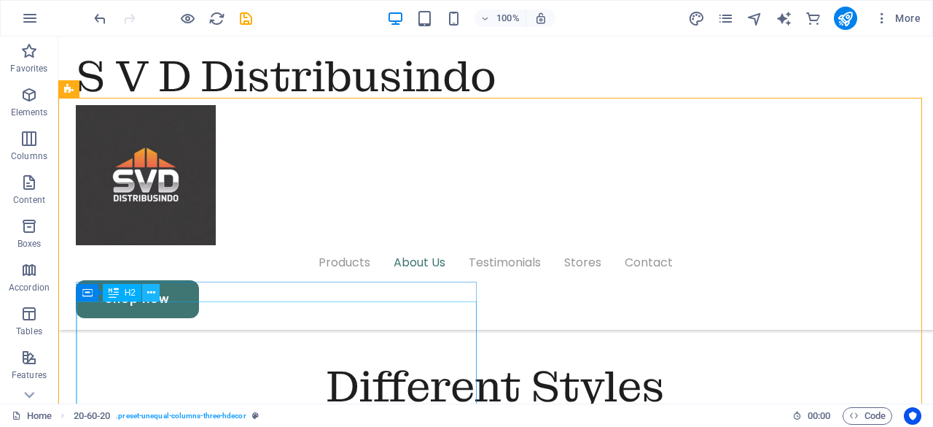
click at [147, 291] on icon at bounding box center [151, 292] width 8 height 15
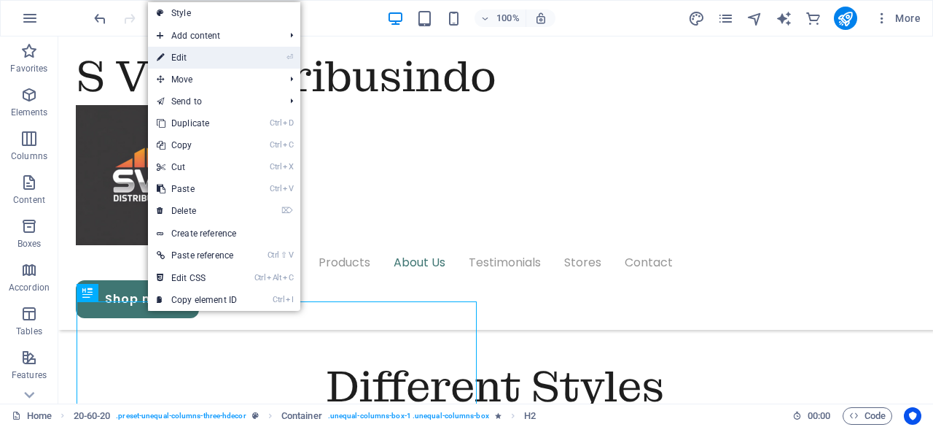
click at [181, 59] on link "⏎ Edit" at bounding box center [197, 58] width 98 height 22
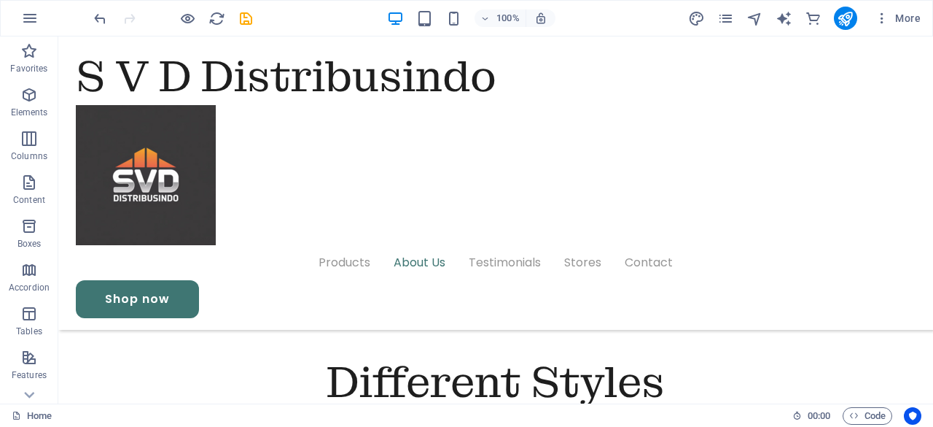
scroll to position [2461, 0]
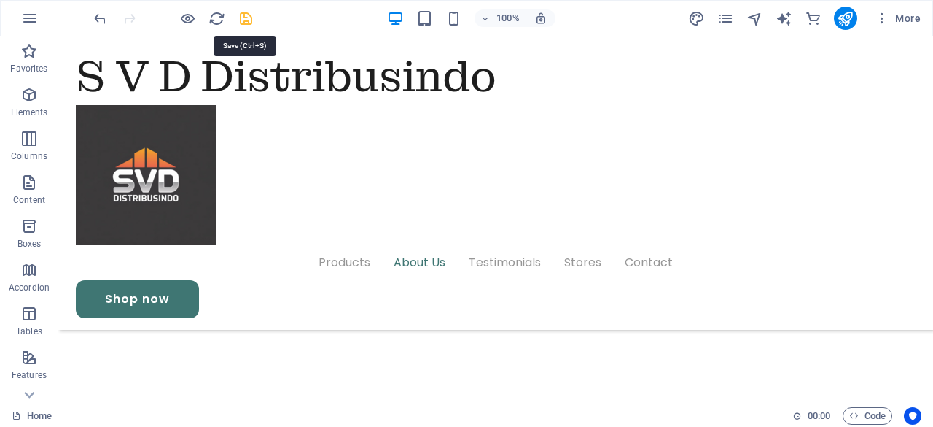
click at [245, 15] on icon "save" at bounding box center [246, 18] width 17 height 17
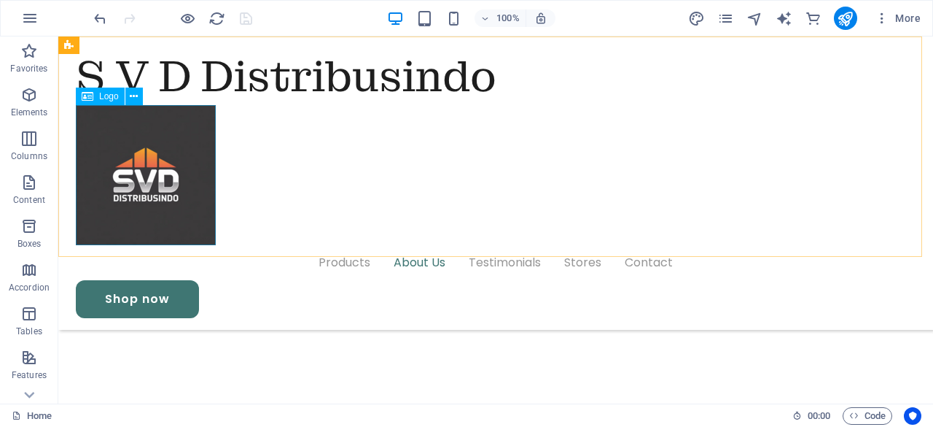
click at [104, 96] on span "Logo" at bounding box center [109, 96] width 20 height 9
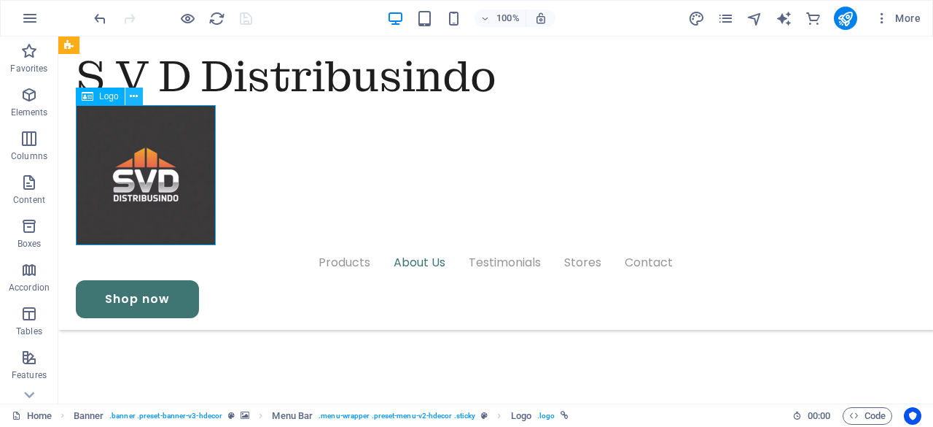
click at [131, 96] on icon at bounding box center [134, 96] width 8 height 15
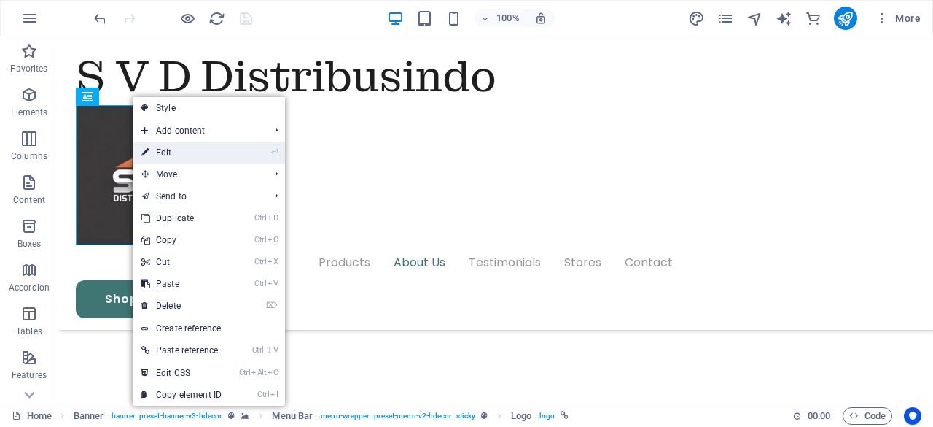
click at [165, 148] on link "⏎ Edit" at bounding box center [182, 152] width 98 height 22
select select "px"
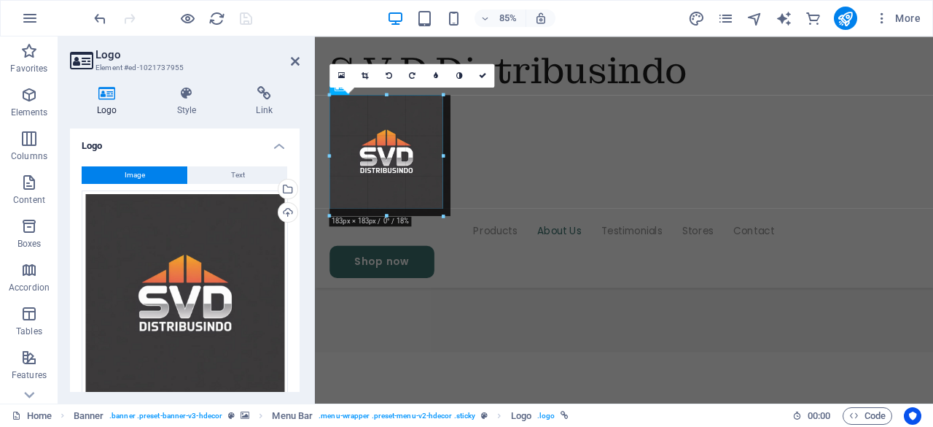
scroll to position [2437, 0]
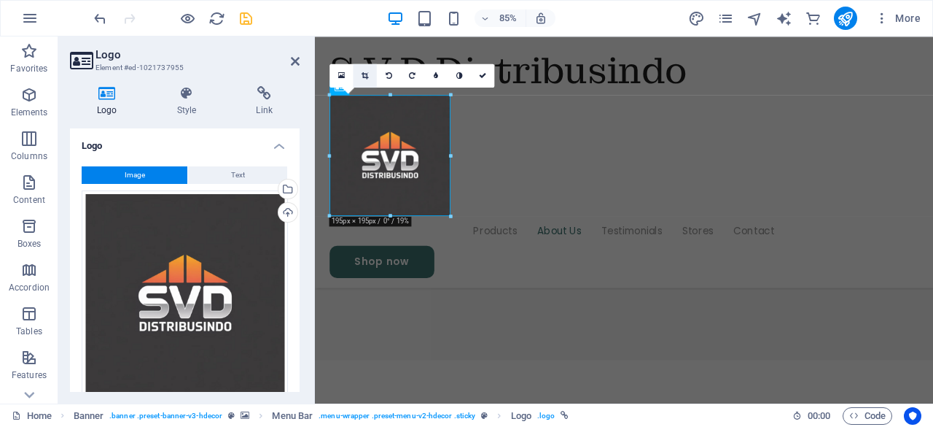
click at [362, 74] on icon at bounding box center [365, 74] width 7 height 7
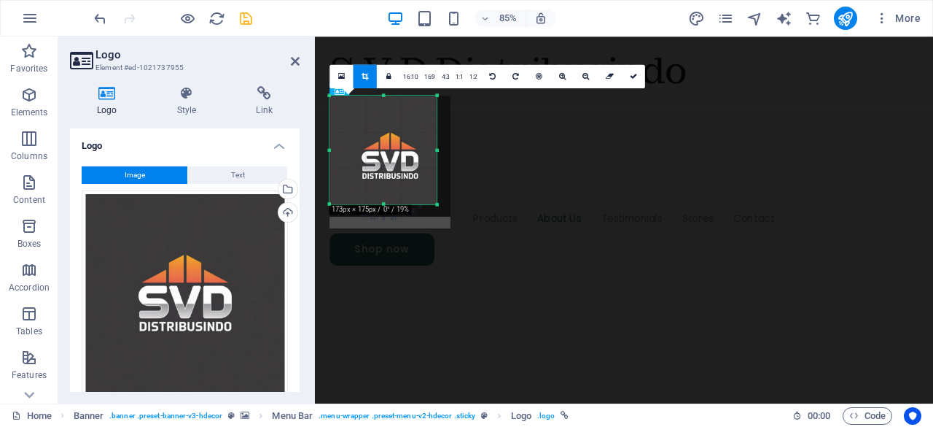
scroll to position [2422, 0]
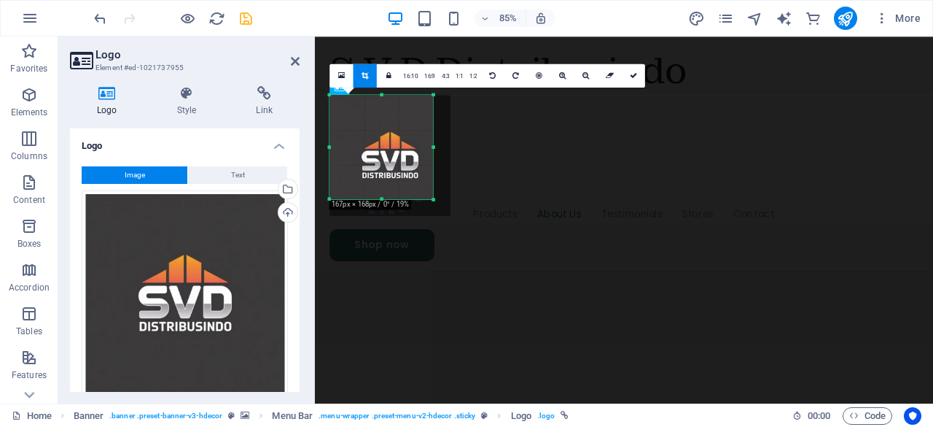
drag, startPoint x: 454, startPoint y: 216, endPoint x: 433, endPoint y: 196, distance: 28.4
click at [433, 196] on div at bounding box center [433, 198] width 7 height 7
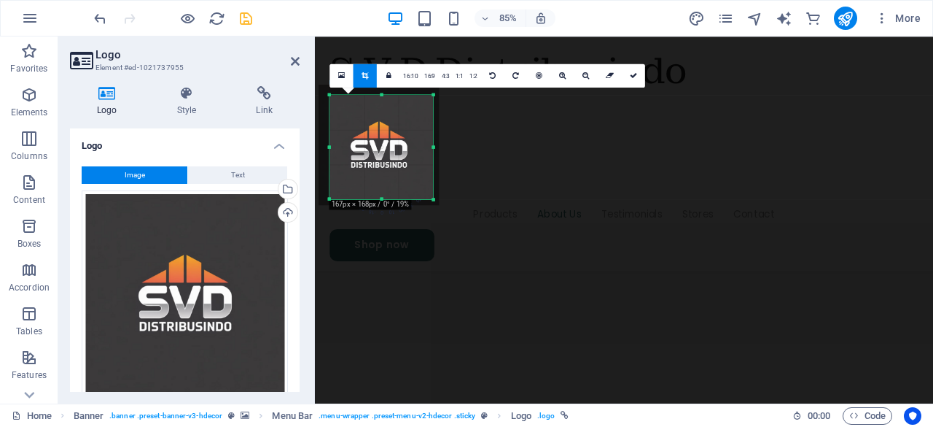
drag, startPoint x: 381, startPoint y: 155, endPoint x: 368, endPoint y: 142, distance: 18.1
click at [368, 142] on div at bounding box center [379, 144] width 121 height 121
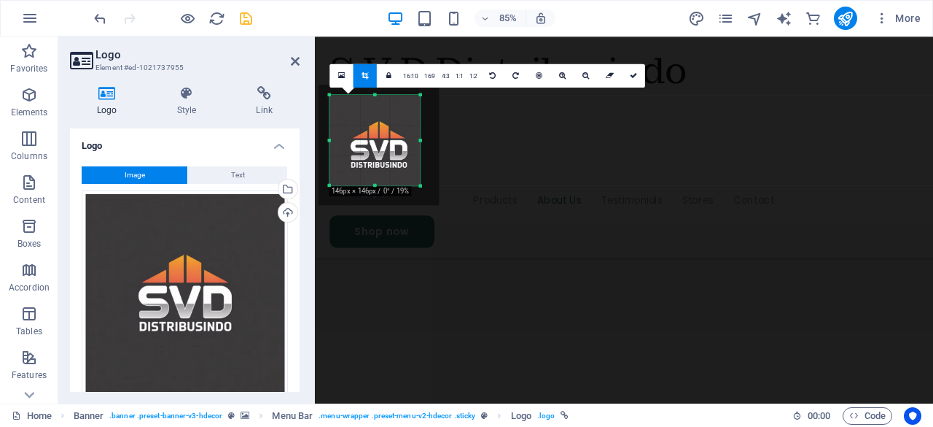
drag, startPoint x: 435, startPoint y: 199, endPoint x: 420, endPoint y: 183, distance: 22.2
click at [420, 183] on div at bounding box center [420, 185] width 7 height 7
drag, startPoint x: 383, startPoint y: 153, endPoint x: 374, endPoint y: 144, distance: 12.4
click at [374, 144] on div at bounding box center [373, 138] width 121 height 121
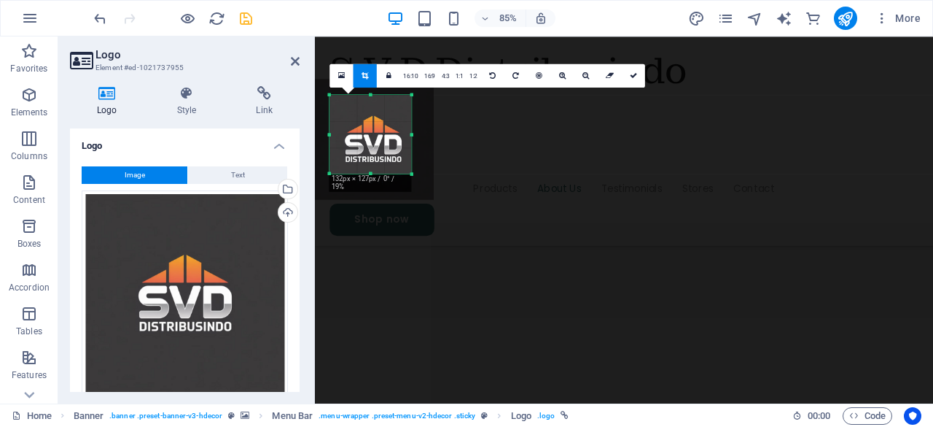
drag, startPoint x: 420, startPoint y: 182, endPoint x: 410, endPoint y: 168, distance: 17.2
click at [410, 168] on div "180 170 160 150 140 130 120 110 100 90 80 70 60 50 40 30 20 10 0 -10 -20 -30 -4…" at bounding box center [371, 134] width 82 height 79
drag, startPoint x: 378, startPoint y: 141, endPoint x: 373, endPoint y: 131, distance: 10.8
click at [373, 131] on div at bounding box center [371, 133] width 121 height 121
click at [633, 75] on icon at bounding box center [633, 74] width 7 height 7
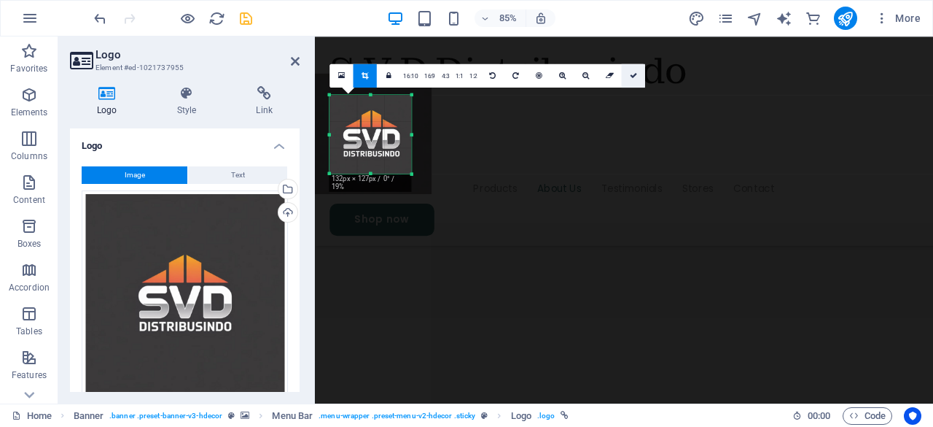
type input "132"
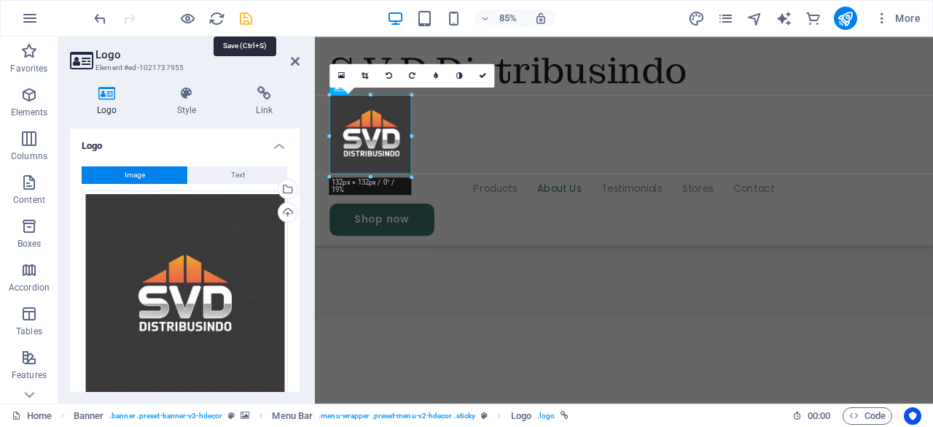
click at [245, 17] on icon "save" at bounding box center [246, 18] width 17 height 17
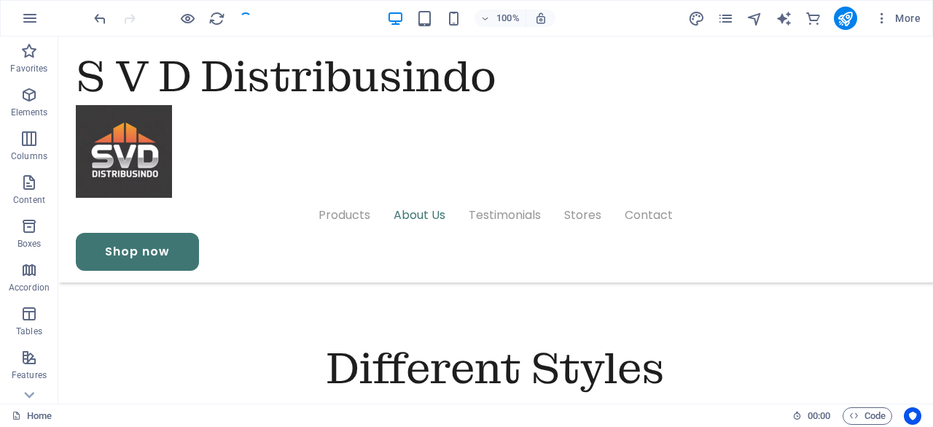
scroll to position [2414, 0]
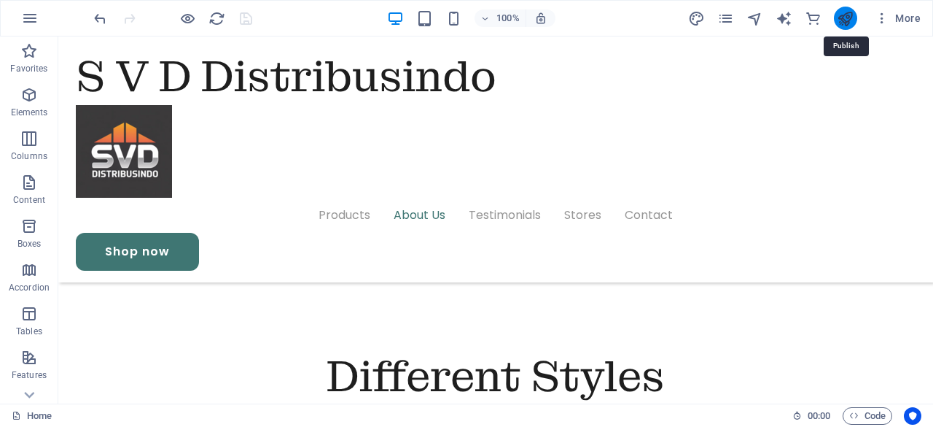
click at [847, 15] on icon "publish" at bounding box center [845, 18] width 17 height 17
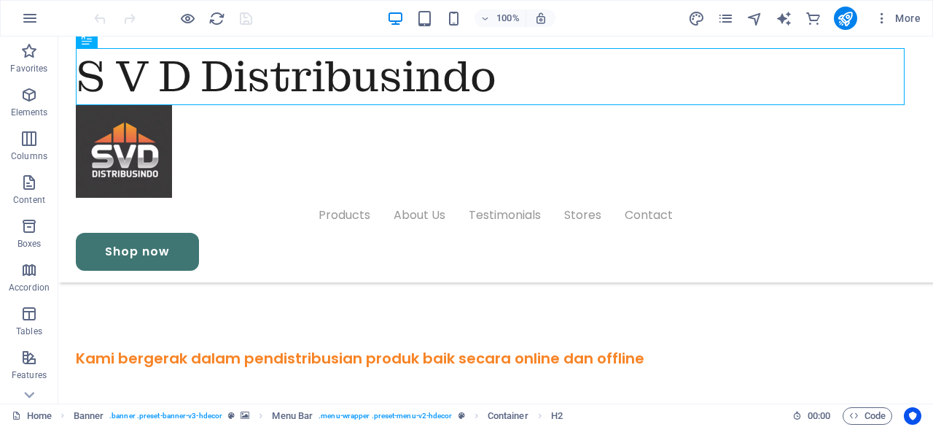
scroll to position [561, 0]
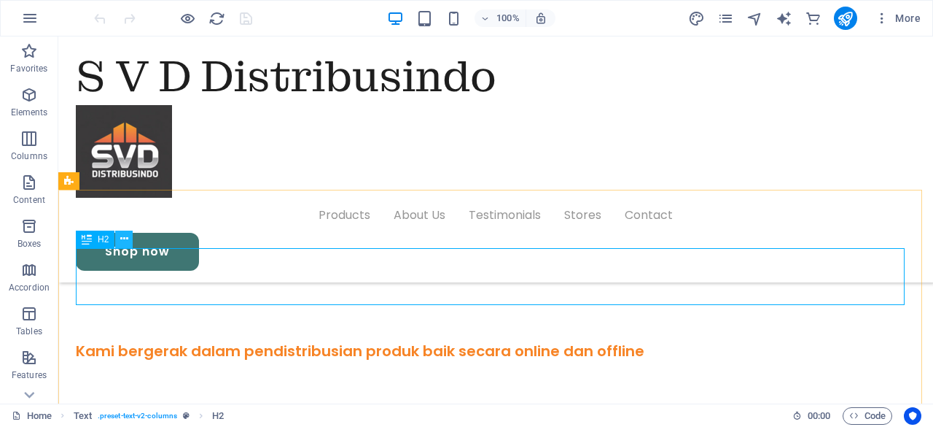
click at [125, 238] on icon at bounding box center [124, 238] width 8 height 15
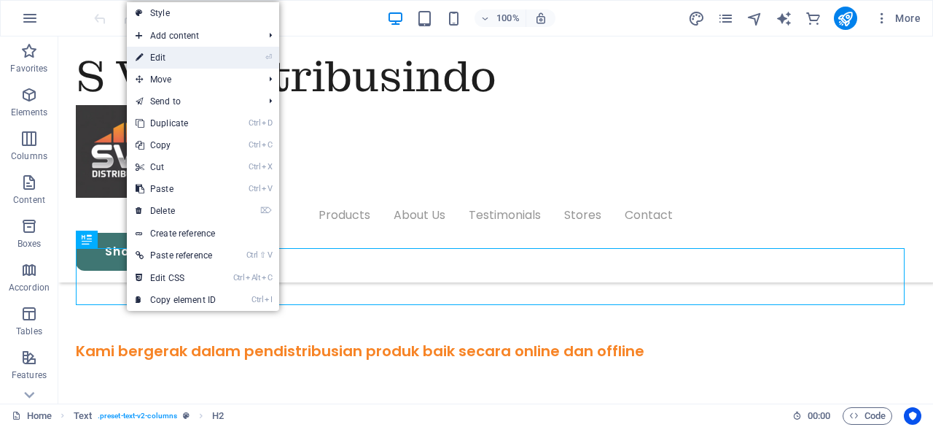
click at [172, 59] on link "⏎ Edit" at bounding box center [176, 58] width 98 height 22
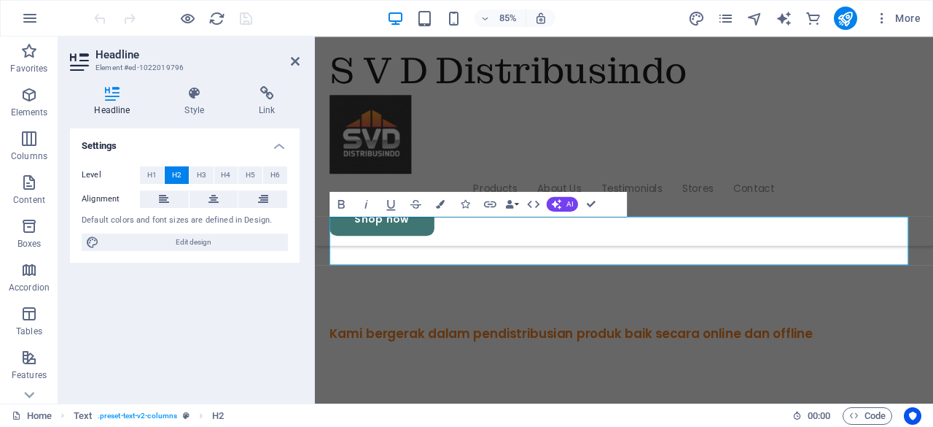
scroll to position [596, 0]
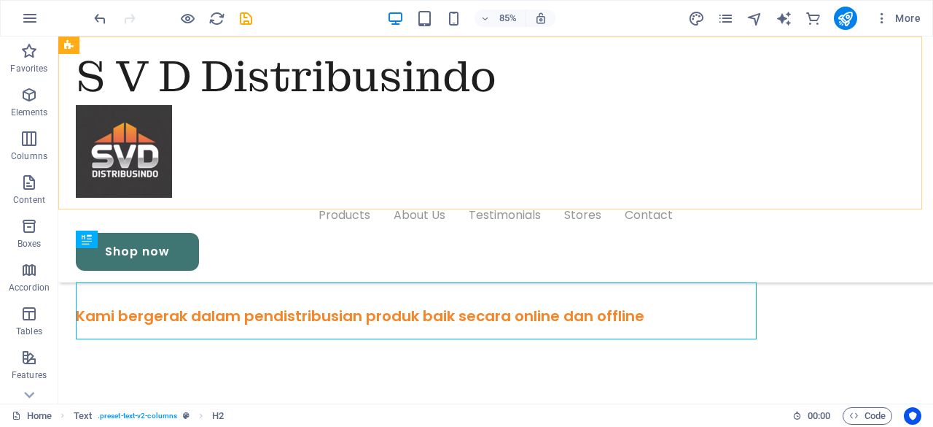
scroll to position [561, 0]
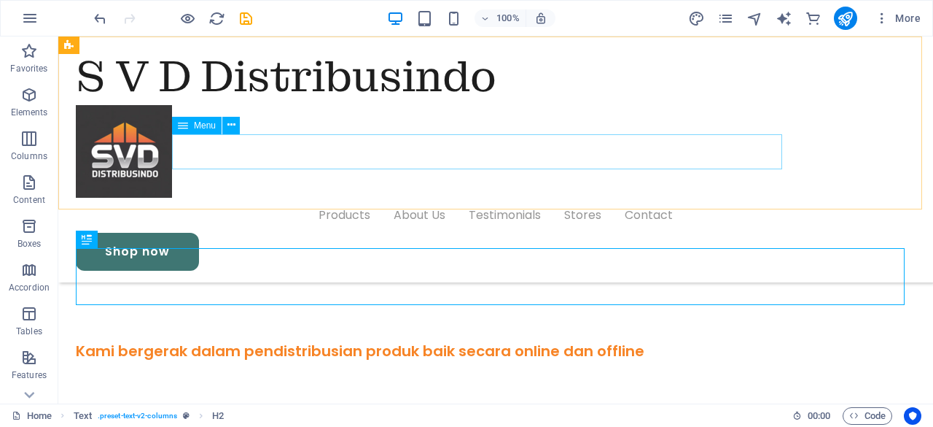
click at [306, 198] on nav "Products About Us Testimonials Stores Contact" at bounding box center [496, 215] width 840 height 35
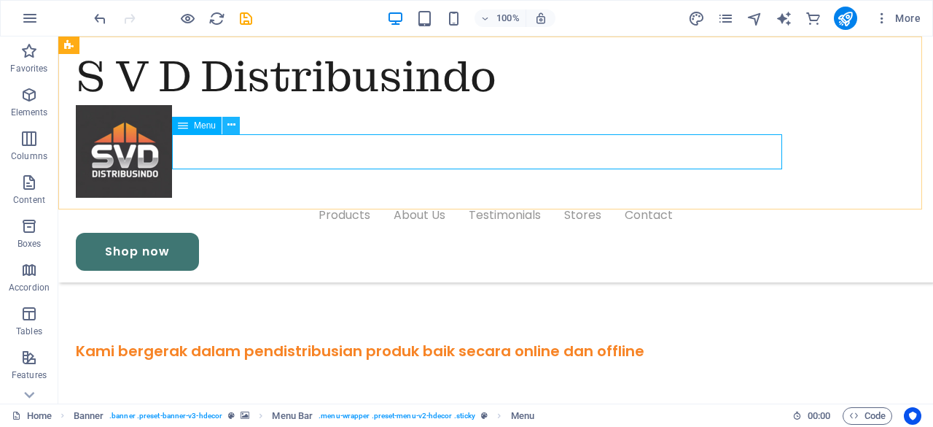
click at [226, 124] on button at bounding box center [231, 126] width 18 height 18
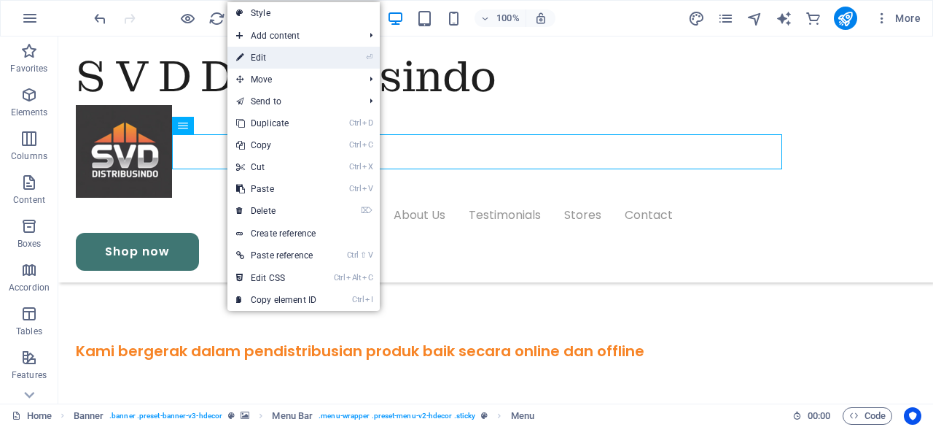
click at [260, 58] on link "⏎ Edit" at bounding box center [277, 58] width 98 height 22
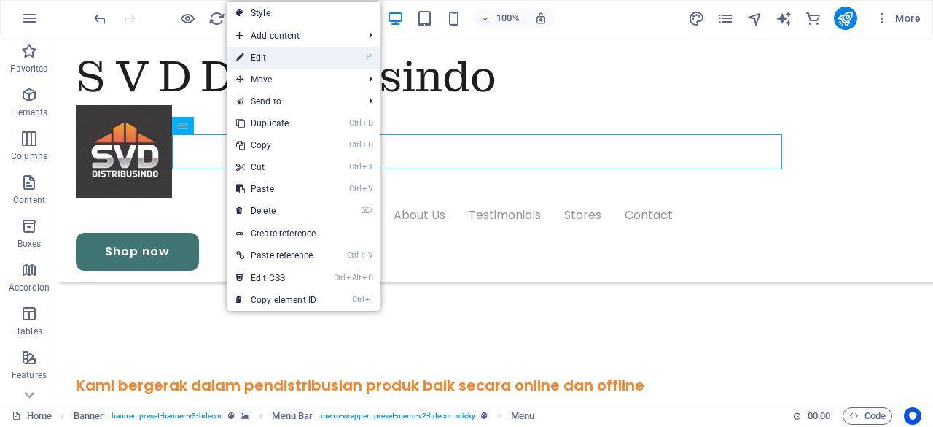
select select "1"
select select
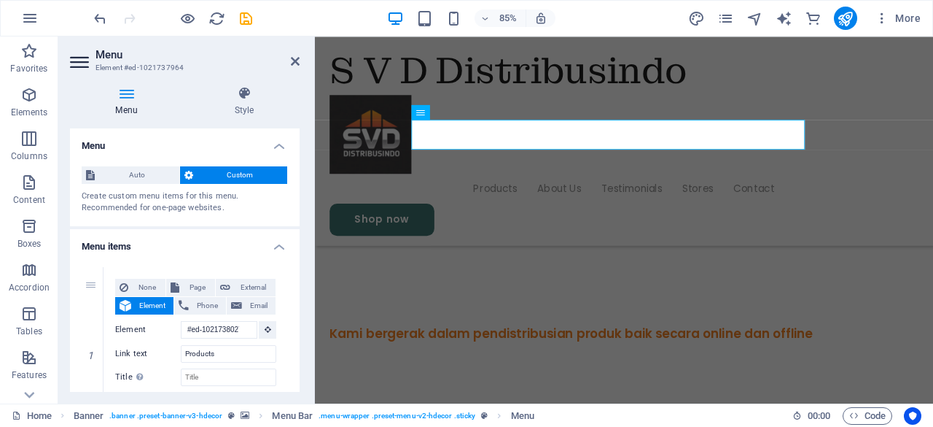
scroll to position [596, 0]
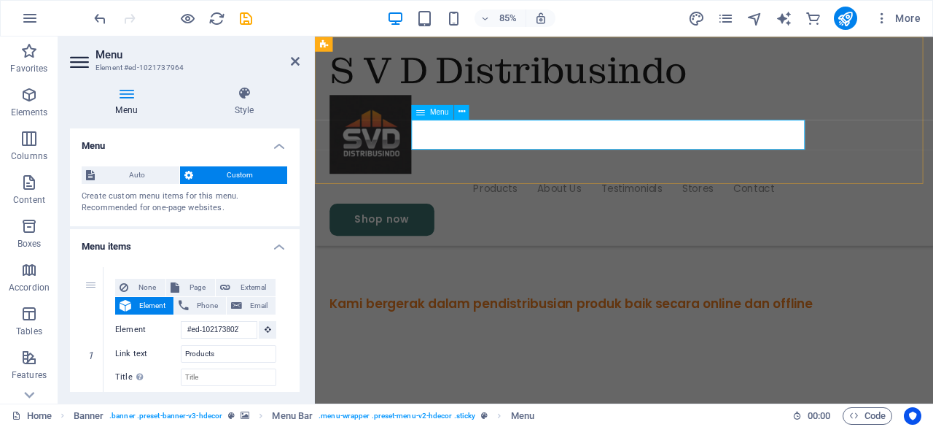
click at [595, 198] on nav "Products About Us Testimonials Stores Contact" at bounding box center [679, 215] width 693 height 35
click at [699, 198] on nav "Products About Us Testimonials Stores Contact" at bounding box center [679, 215] width 693 height 35
click at [833, 198] on nav "Products About Us Testimonials Stores Contact" at bounding box center [679, 215] width 693 height 35
click at [839, 198] on nav "Products About Us Testimonials Stores Contact" at bounding box center [679, 215] width 693 height 35
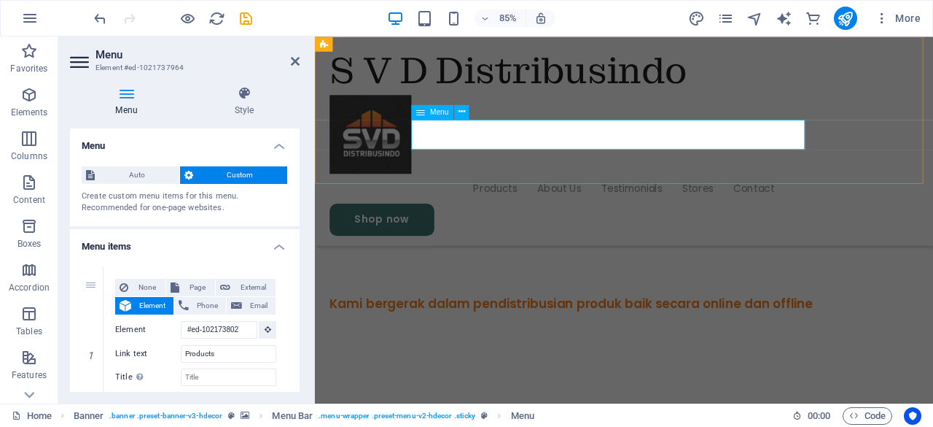
click at [839, 198] on nav "Products About Us Testimonials Stores Contact" at bounding box center [679, 215] width 693 height 35
click at [459, 111] on icon at bounding box center [462, 111] width 7 height 13
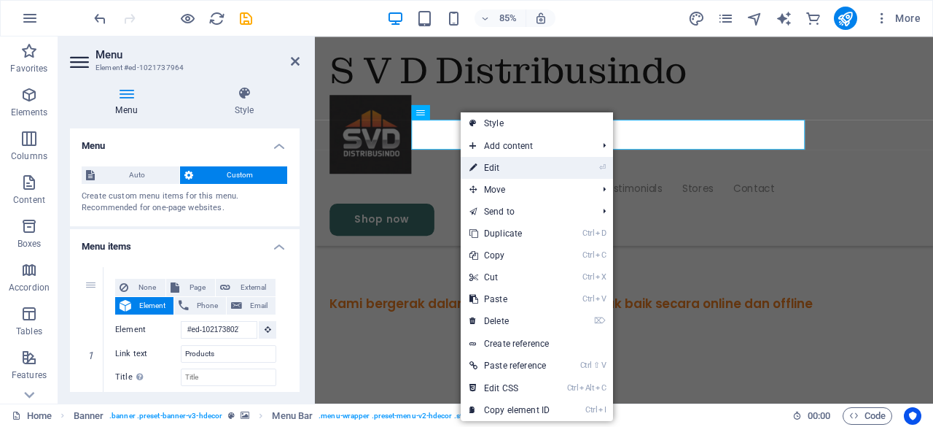
click at [490, 163] on link "⏎ Edit" at bounding box center [510, 168] width 98 height 22
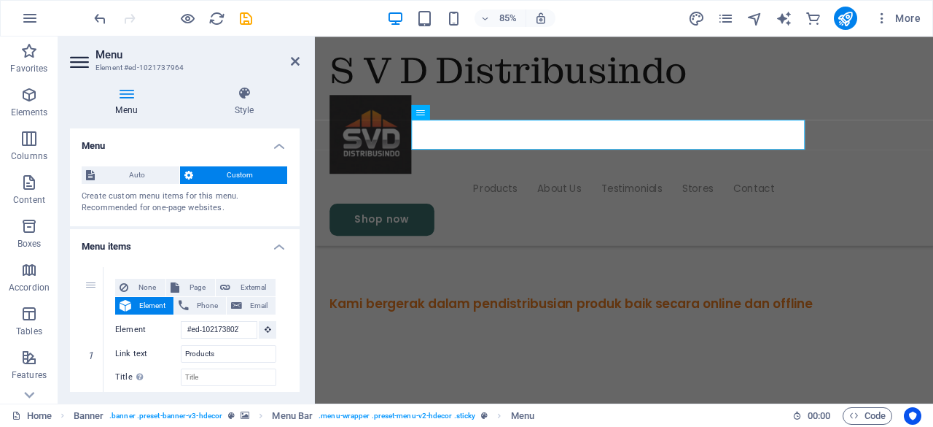
drag, startPoint x: 296, startPoint y: 183, endPoint x: 298, endPoint y: 193, distance: 10.4
click at [298, 193] on div "Menu Auto Custom Create custom menu items for this menu. Recommended for one-pa…" at bounding box center [185, 259] width 230 height 263
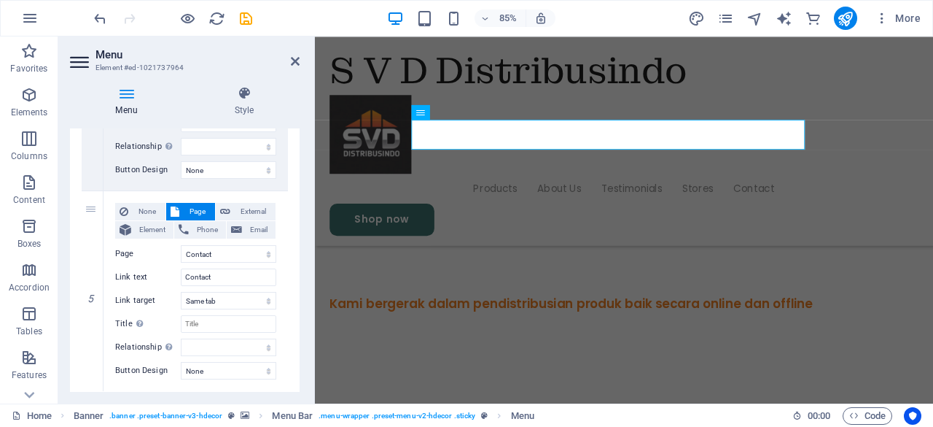
scroll to position [800, 0]
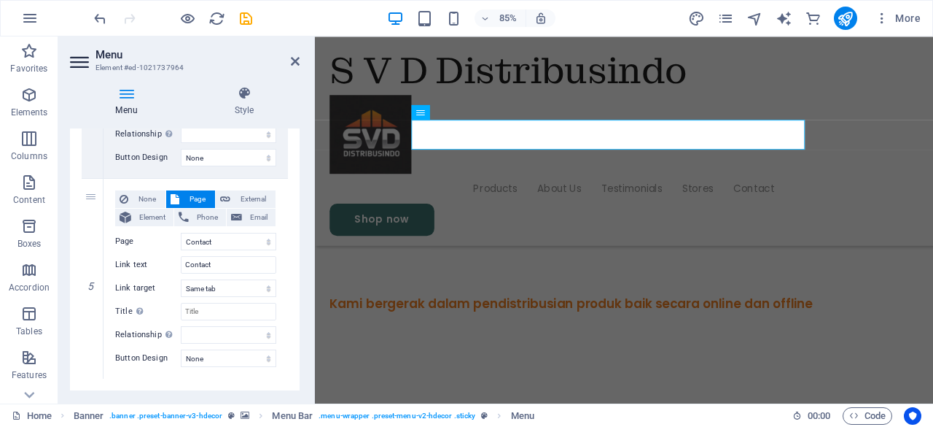
drag, startPoint x: 296, startPoint y: 379, endPoint x: 295, endPoint y: 371, distance: 8.2
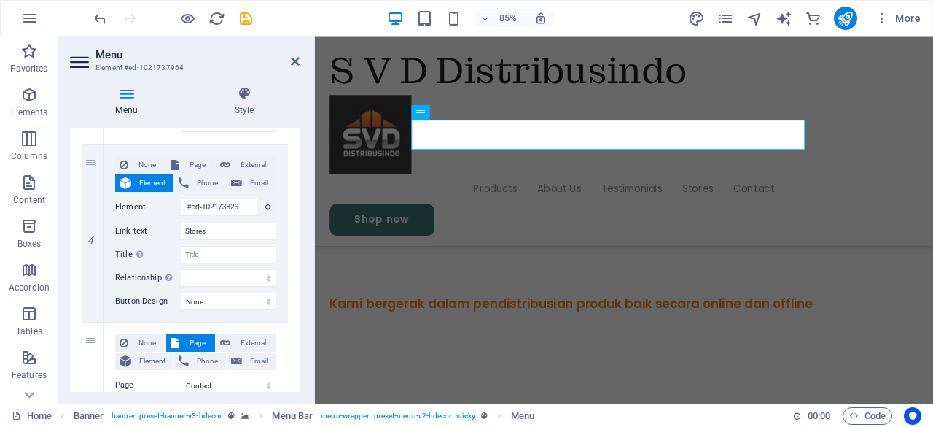
scroll to position [636, 0]
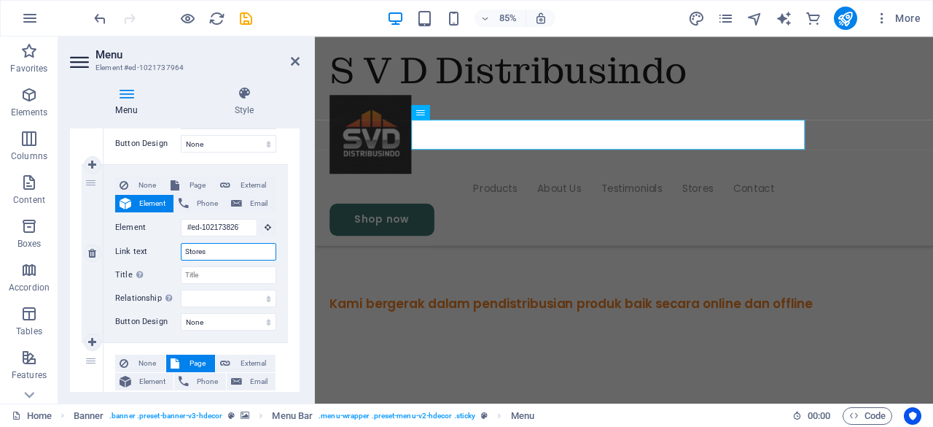
click at [210, 249] on input "Stores" at bounding box center [229, 252] width 96 height 18
type input "S"
select select
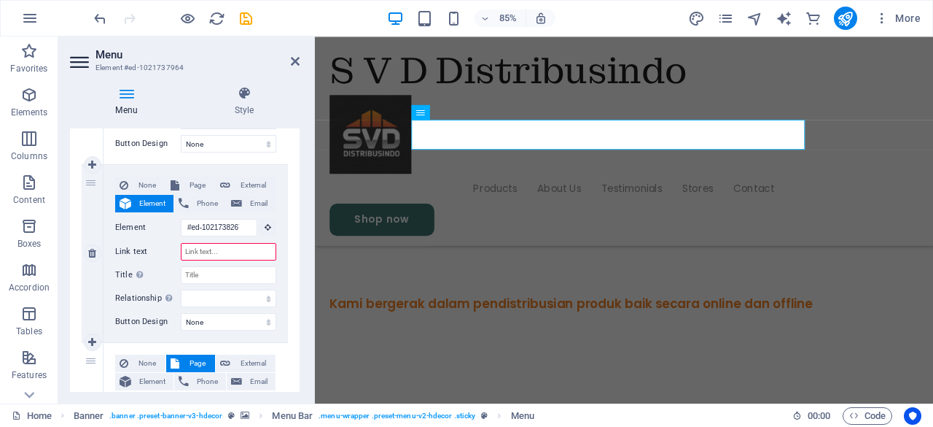
select select
type input "A"
select select
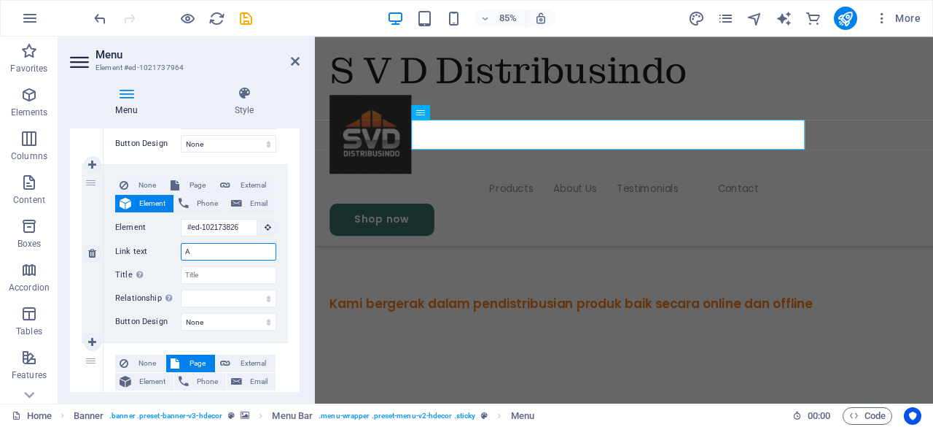
select select
type input "Agen"
select select
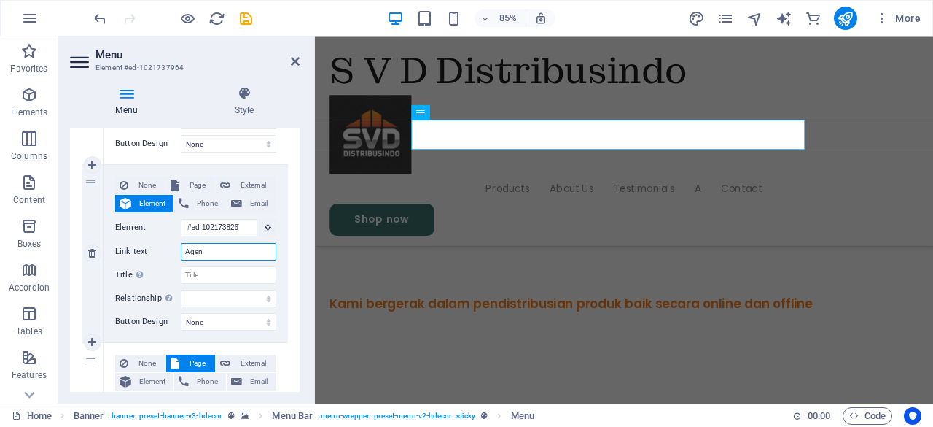
select select
type input "Agent"
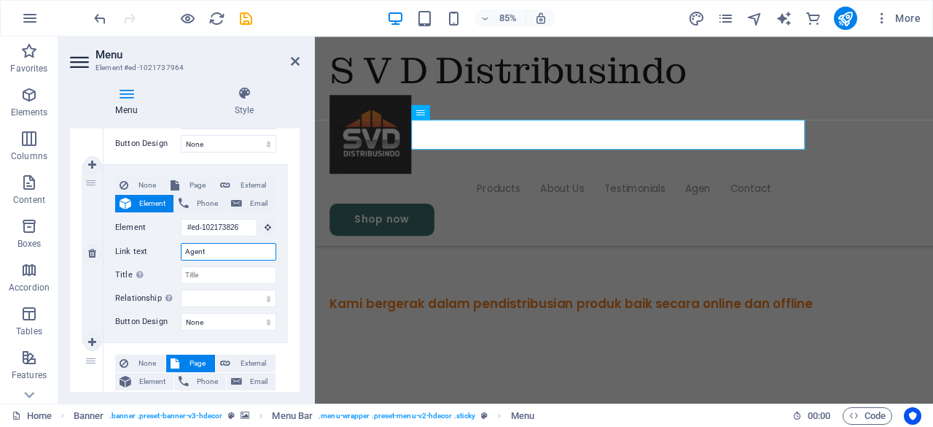
select select
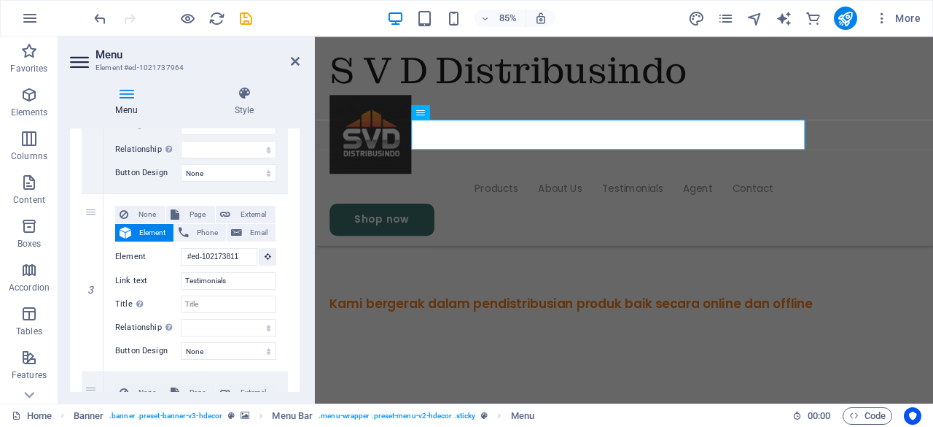
scroll to position [441, 0]
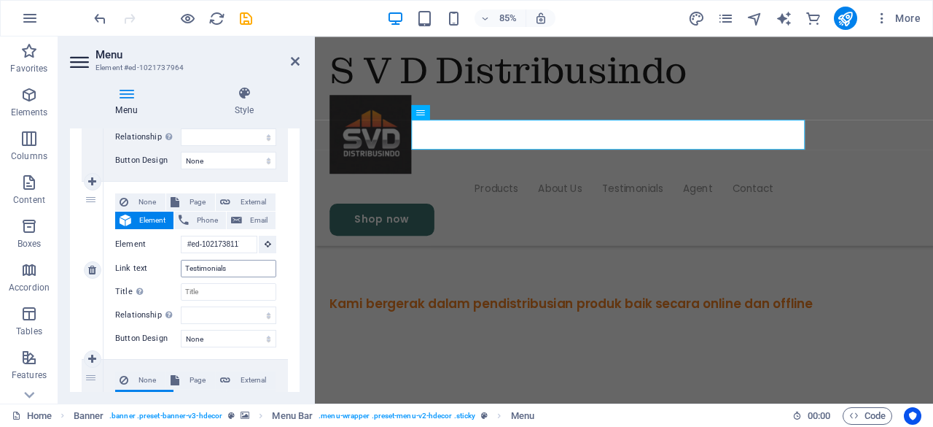
type input "Agent"
click at [229, 271] on input "Testimonials" at bounding box center [229, 269] width 96 height 18
type input "T"
select select
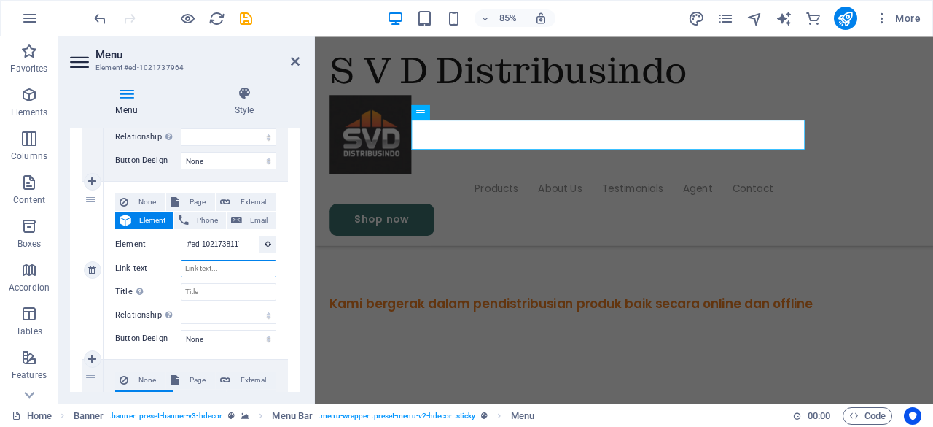
select select
type input "PRR"
select select
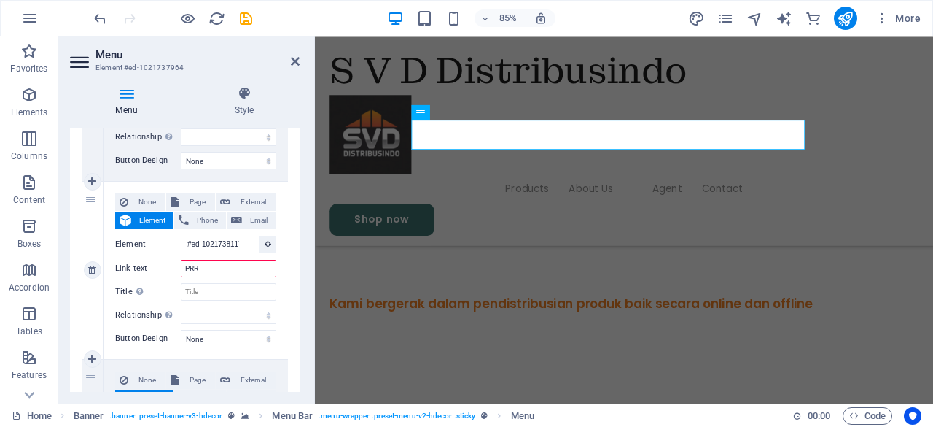
select select
type input "P"
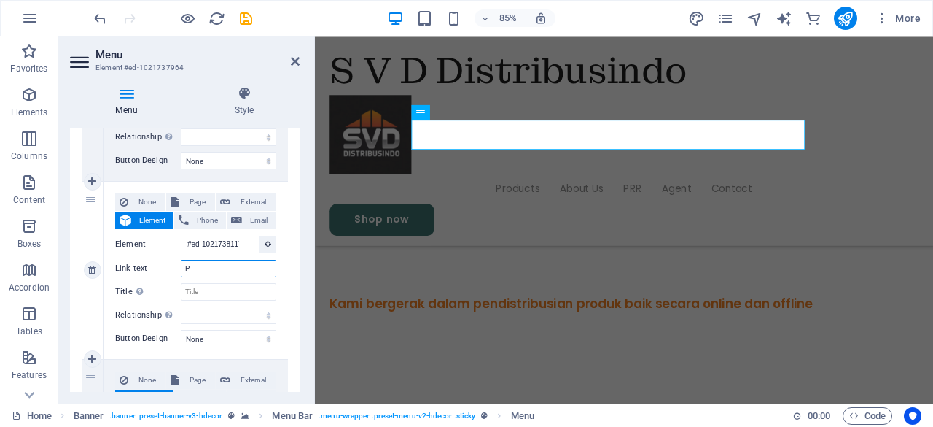
select select
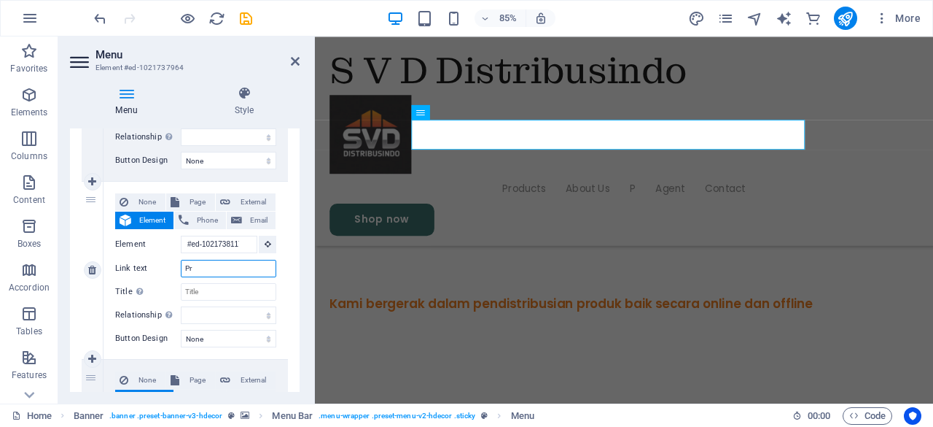
type input "Pro"
select select
type input "Proj"
select select
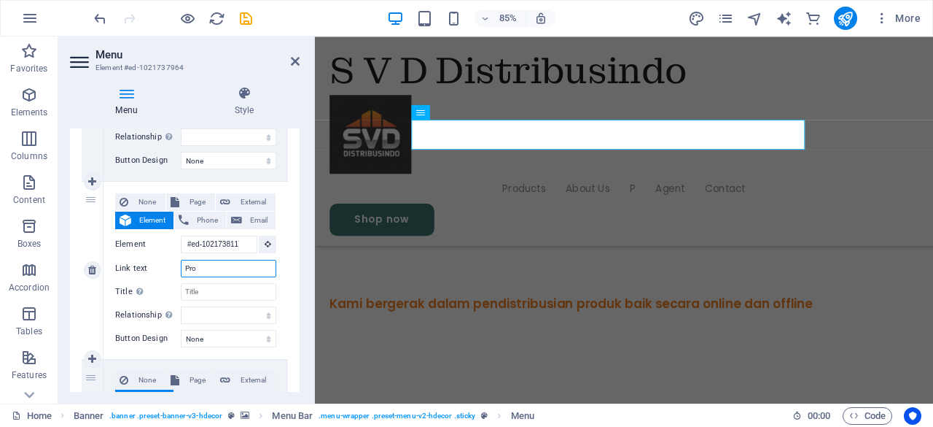
select select
type input "Proje"
select select
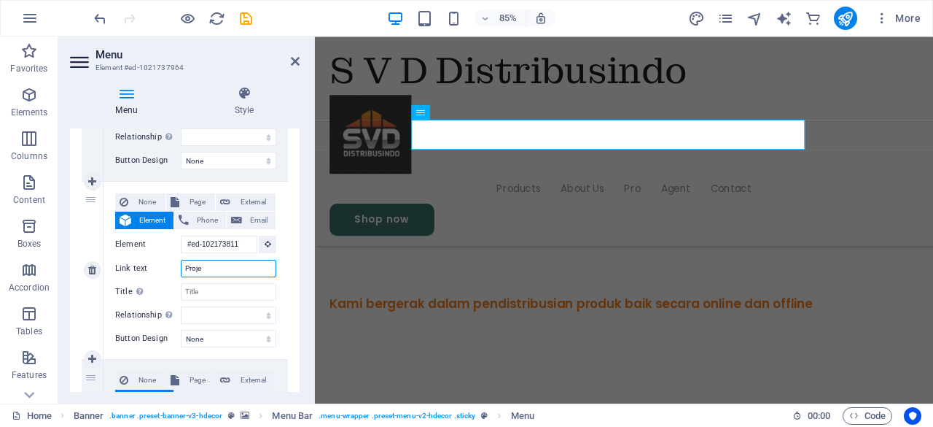
type input "Projec"
select select
type input "Project"
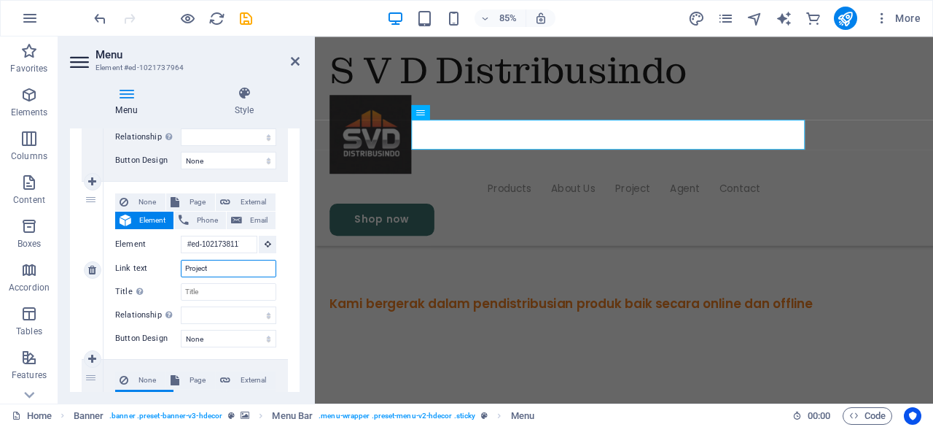
select select
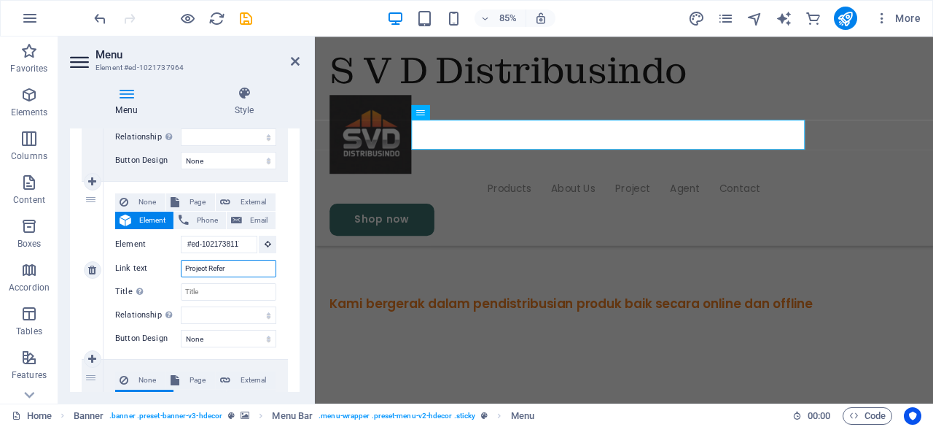
type input "Project Refere"
select select
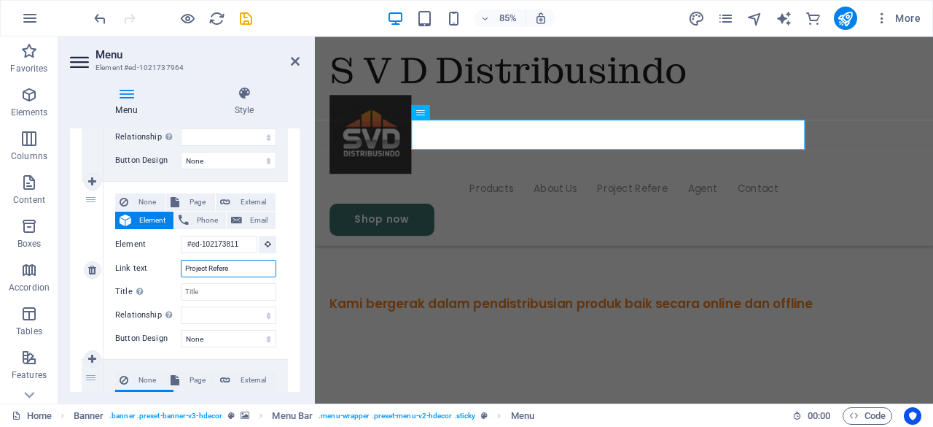
select select
type input "Project Referen"
select select
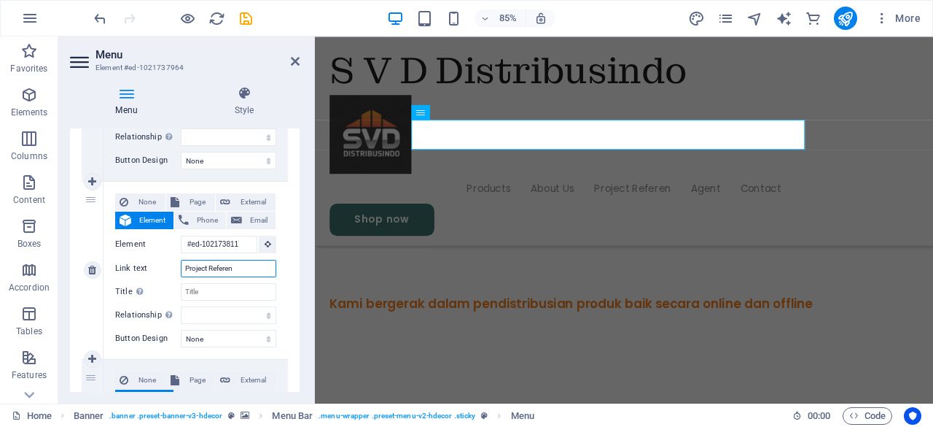
select select
type input "Project Reference"
select select
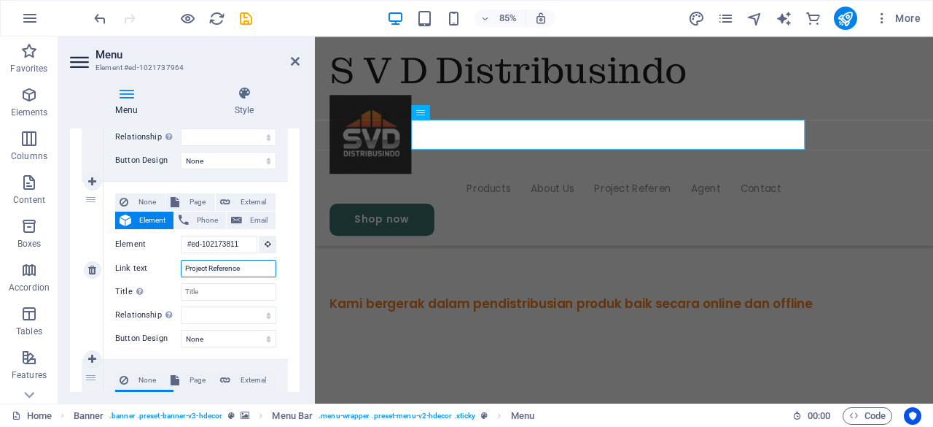
select select
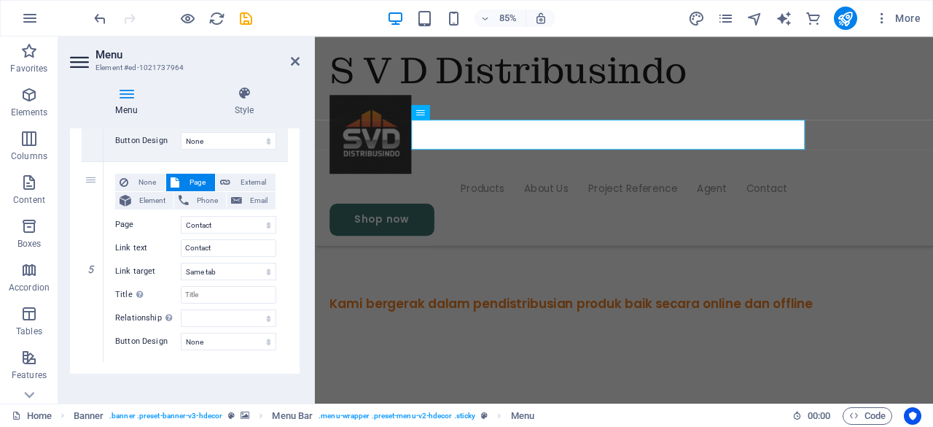
scroll to position [826, 0]
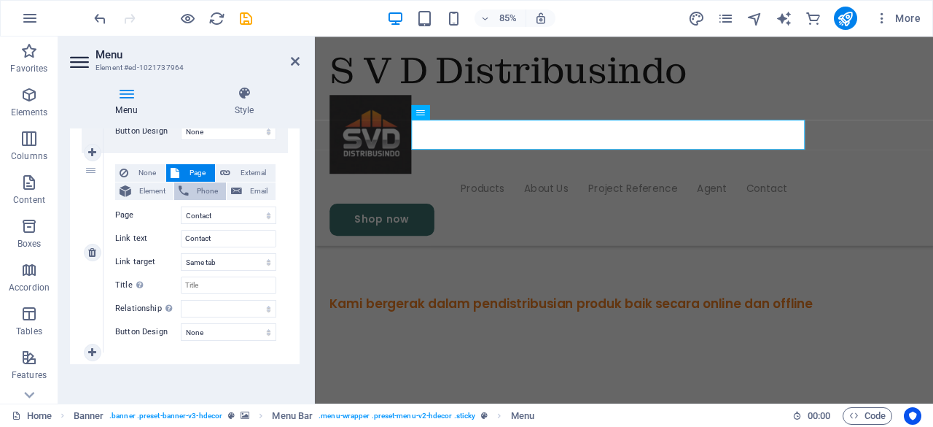
type input "Project Reference"
click at [201, 190] on span "Phone" at bounding box center [207, 191] width 28 height 18
select select
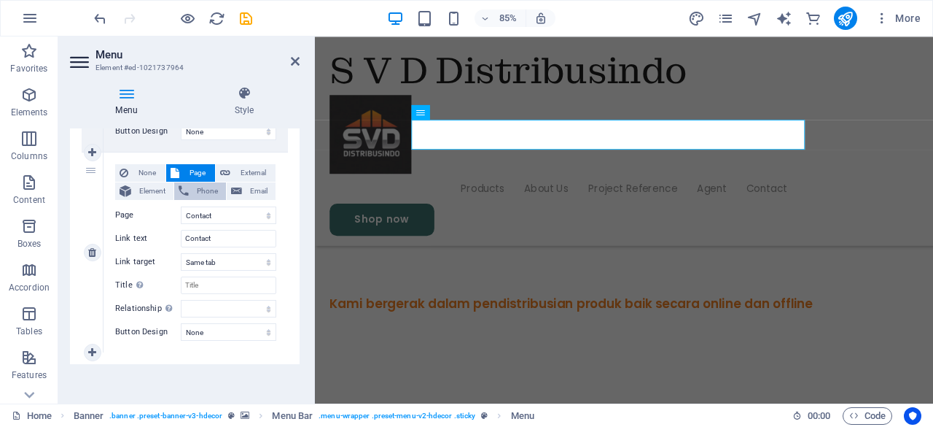
select select
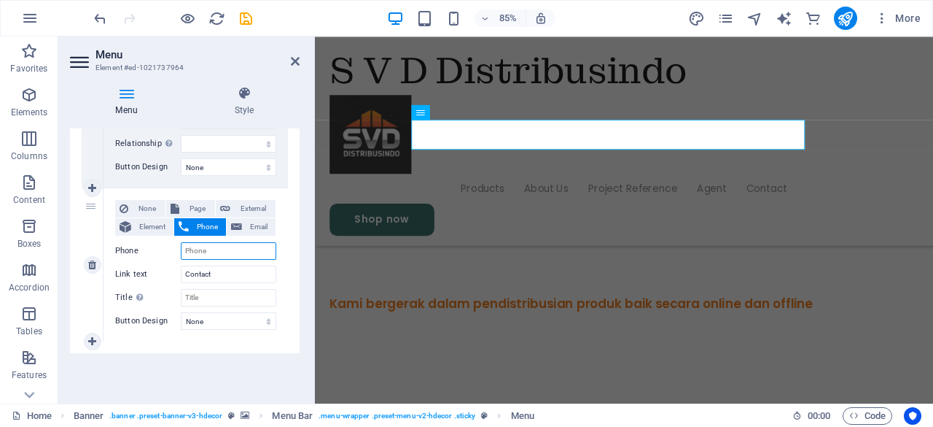
click at [195, 250] on input "Phone" at bounding box center [229, 251] width 96 height 18
type input "08"
select select
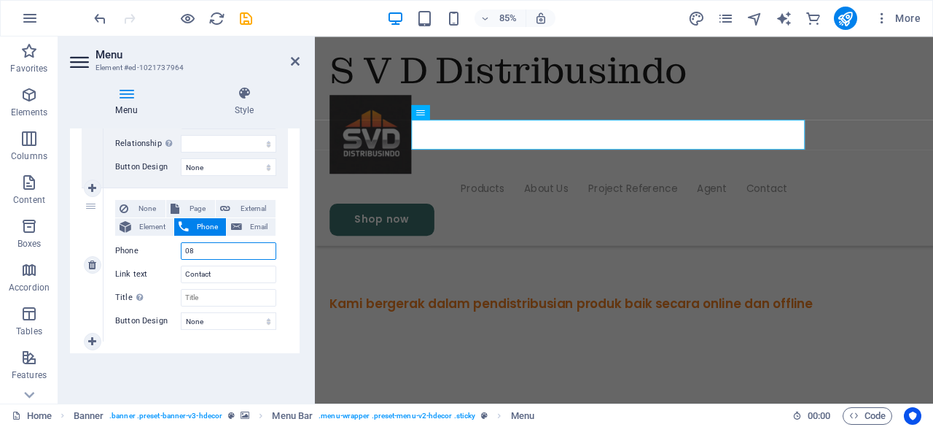
select select
type input "0813"
select select
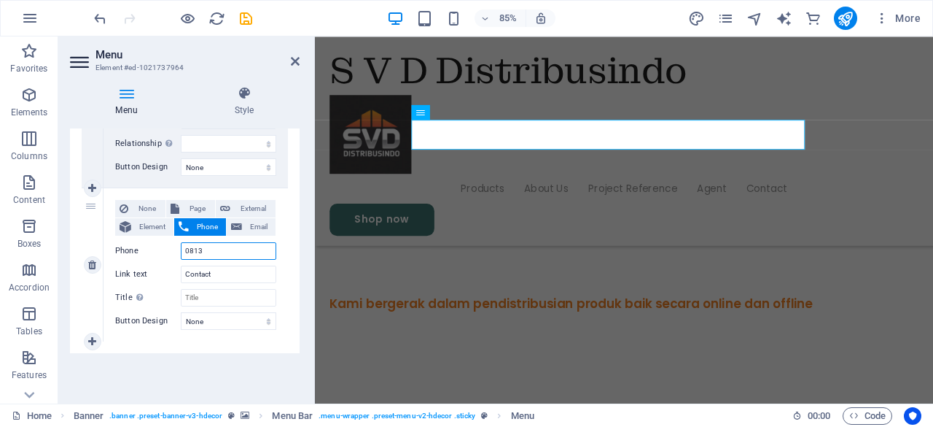
select select
type input "08131866"
select select
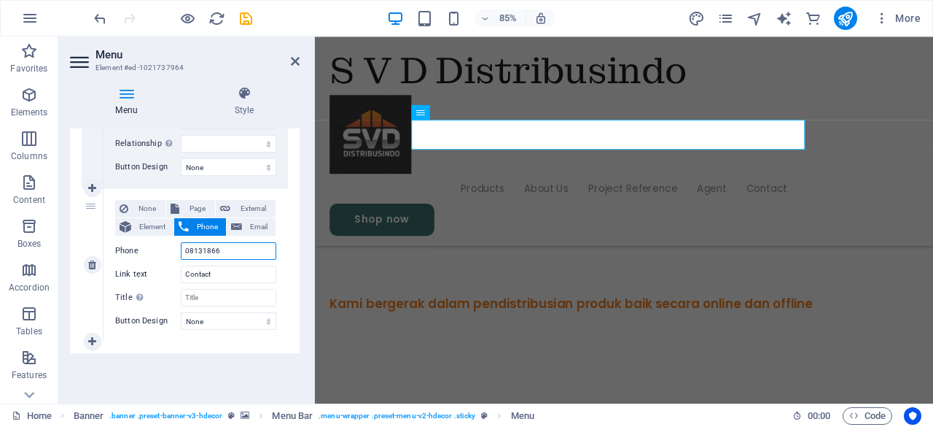
select select
type input "081318665055"
select select
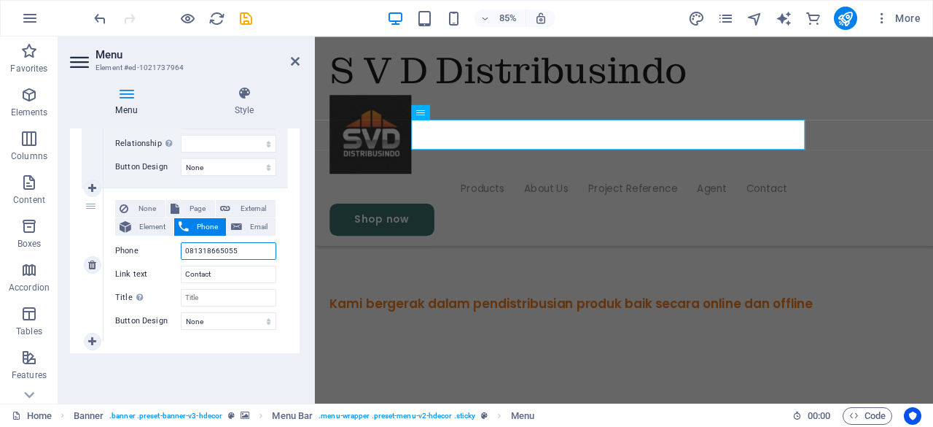
select select
type input "081318665055"
click at [146, 224] on span "Element" at bounding box center [153, 227] width 34 height 18
select select
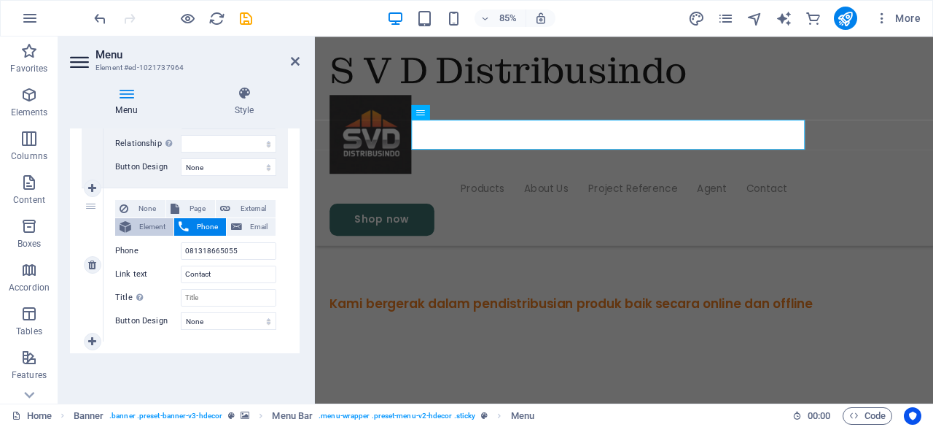
select select
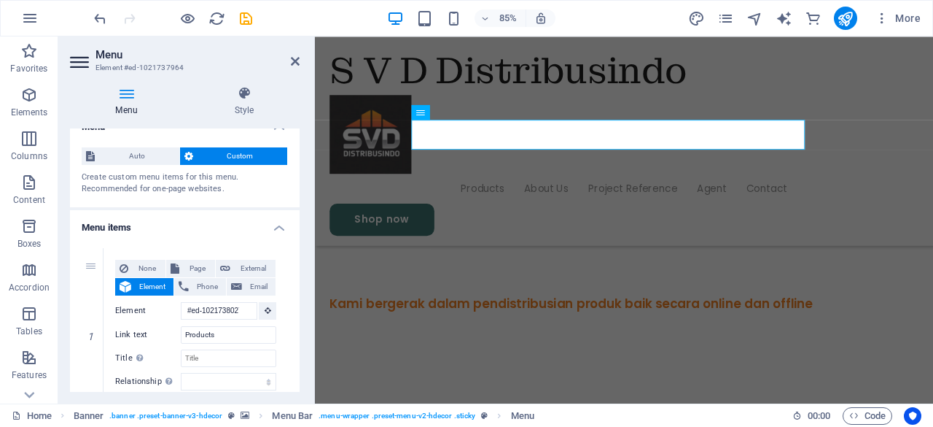
scroll to position [0, 0]
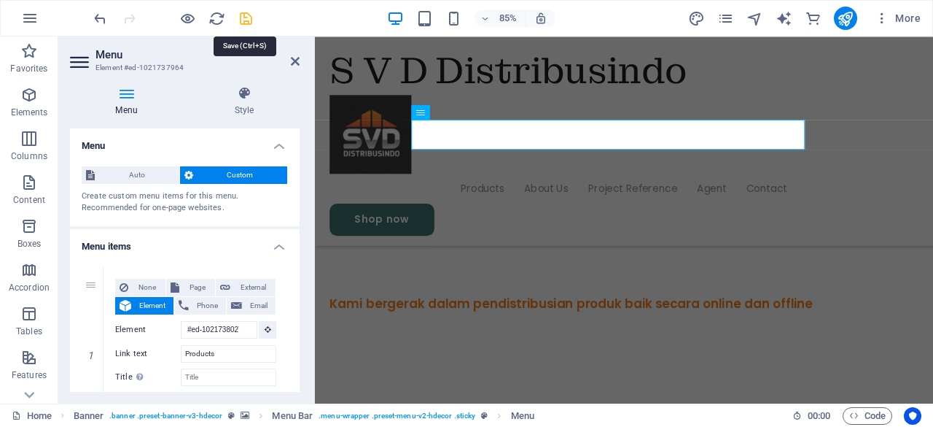
click at [245, 23] on icon "save" at bounding box center [246, 18] width 17 height 17
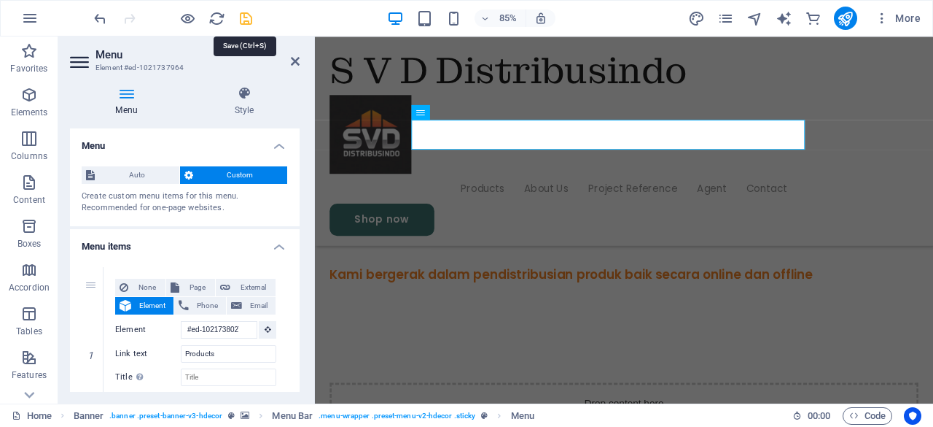
scroll to position [561, 0]
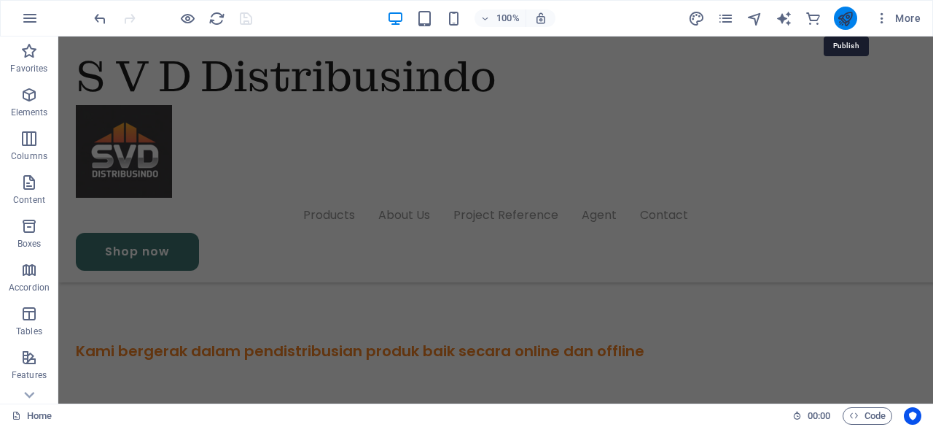
click at [844, 16] on icon "publish" at bounding box center [845, 18] width 17 height 17
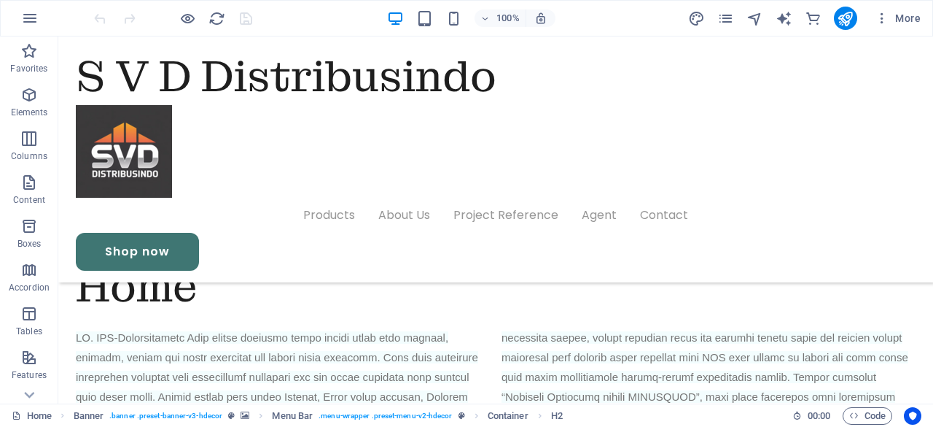
scroll to position [1027, 0]
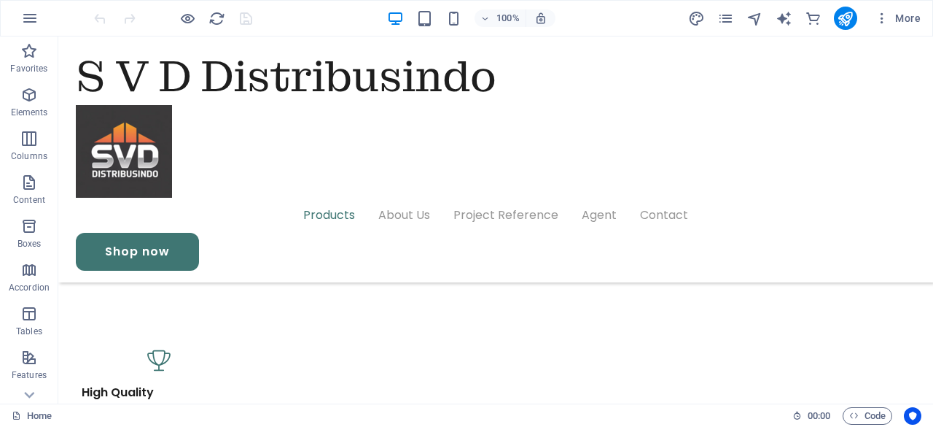
scroll to position [1270, 0]
click at [29, 104] on span "Elements" at bounding box center [29, 103] width 58 height 35
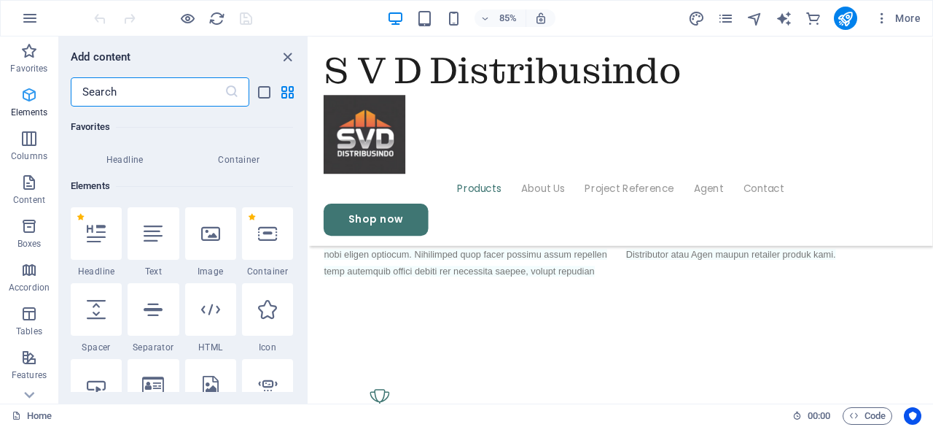
scroll to position [155, 0]
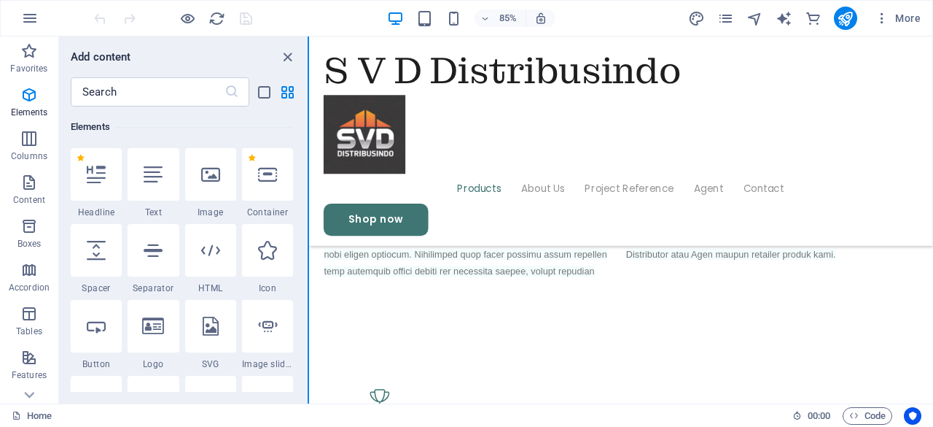
click at [308, 113] on div "Favorites Elements Columns Content Boxes Accordion Tables Features Images Slide…" at bounding box center [154, 219] width 309 height 367
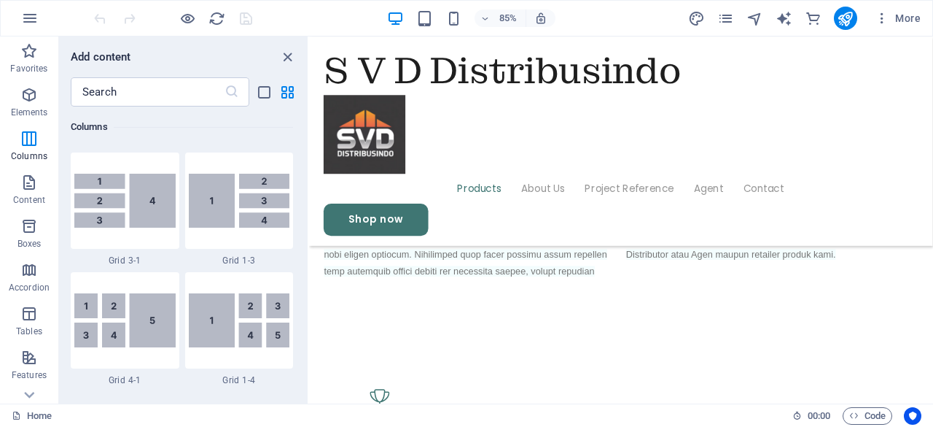
scroll to position [1813, 0]
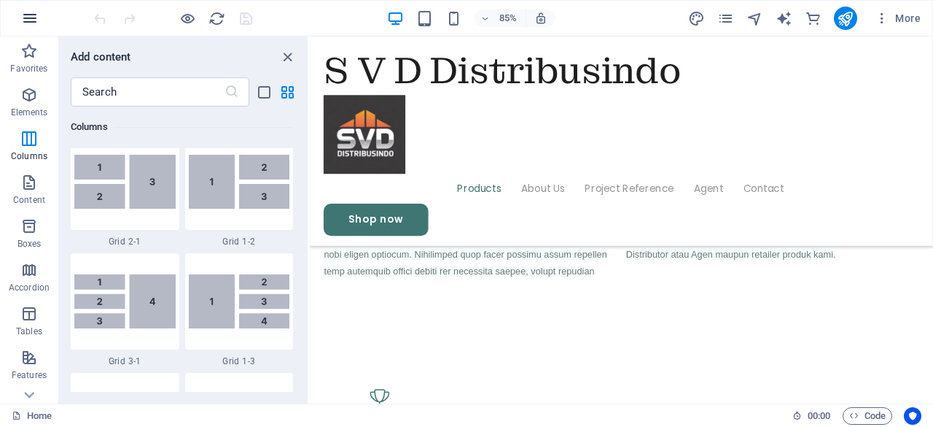
click at [29, 12] on icon "button" at bounding box center [30, 18] width 18 height 18
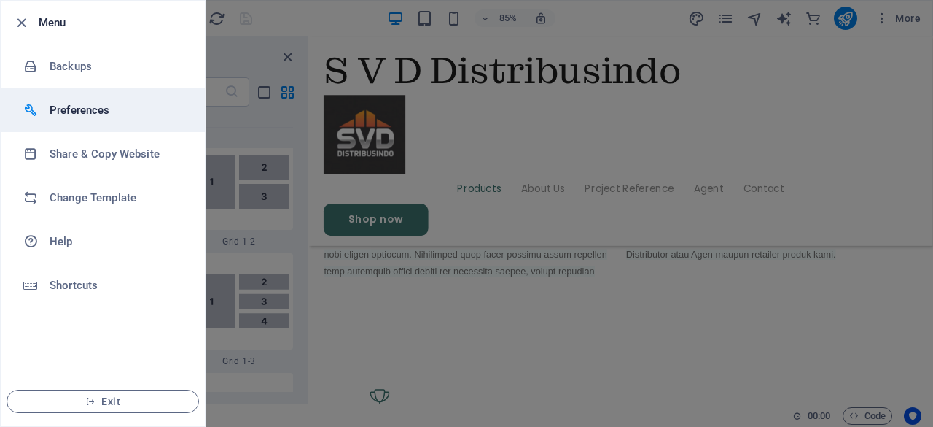
click at [71, 102] on h6 "Preferences" at bounding box center [117, 110] width 135 height 18
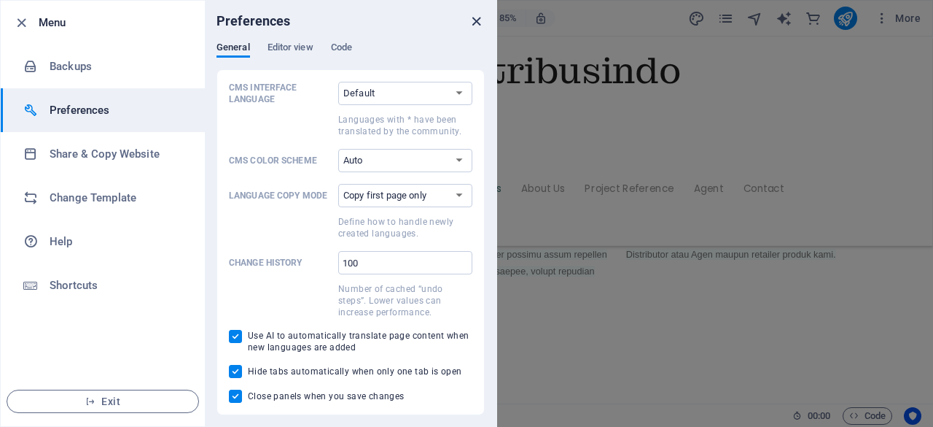
click at [480, 20] on icon "close" at bounding box center [476, 21] width 17 height 17
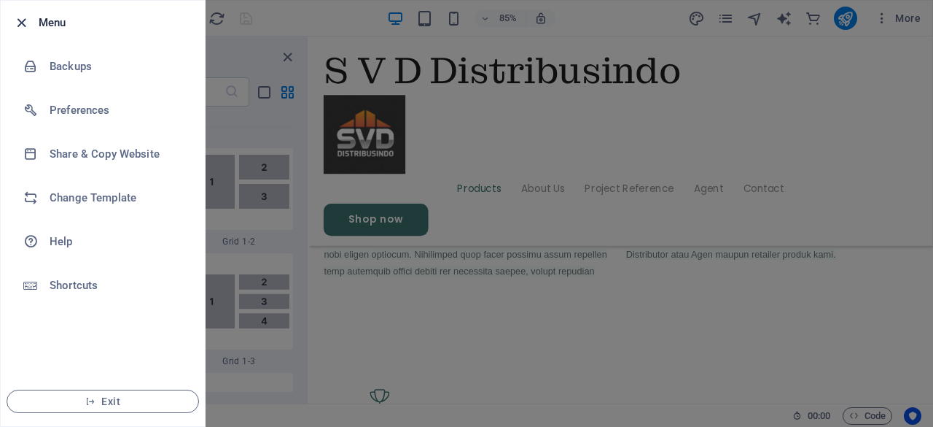
click at [18, 24] on icon "button" at bounding box center [21, 23] width 17 height 17
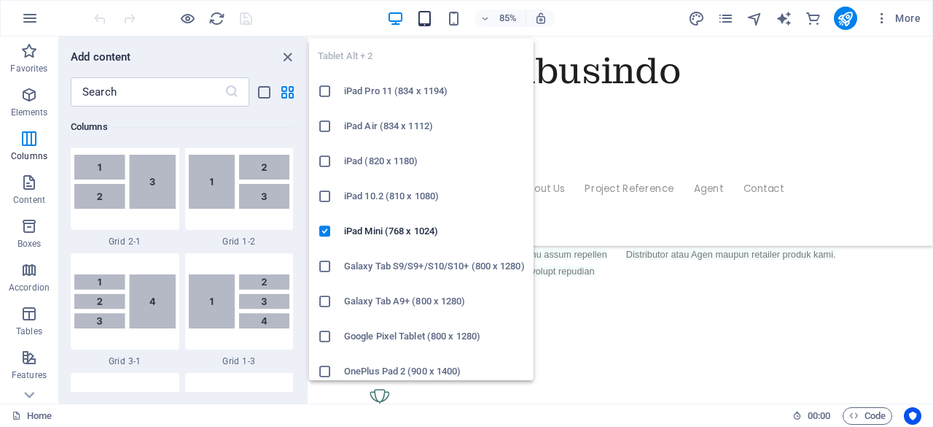
click at [422, 20] on icon "button" at bounding box center [424, 18] width 17 height 17
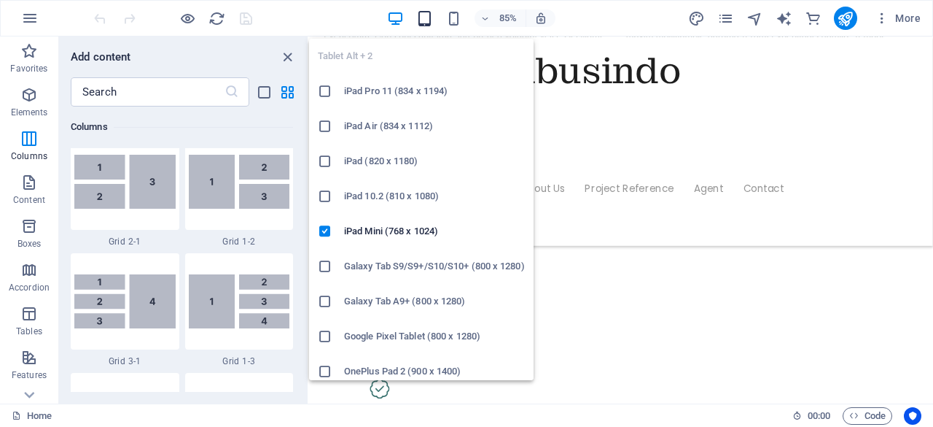
scroll to position [1232, 0]
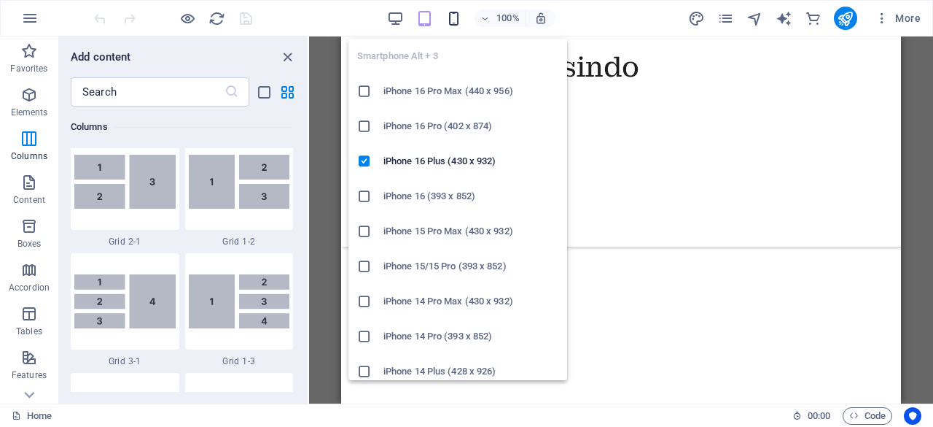
click at [453, 23] on icon "button" at bounding box center [454, 18] width 17 height 17
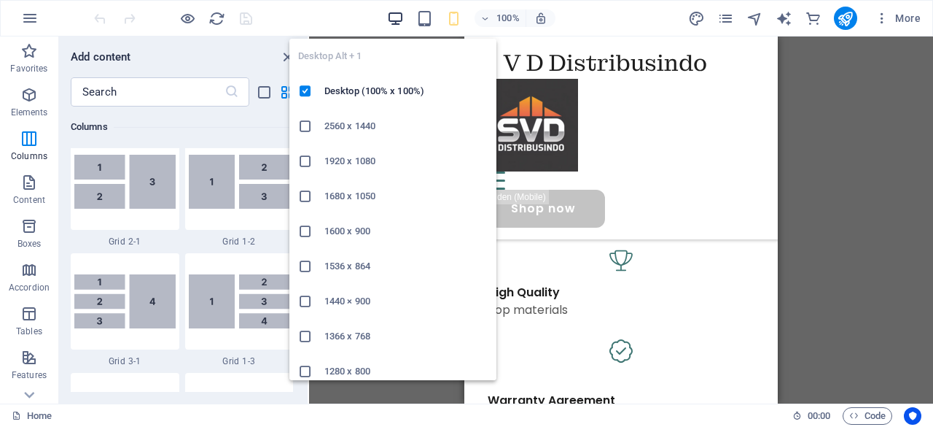
click at [395, 14] on icon "button" at bounding box center [395, 18] width 17 height 17
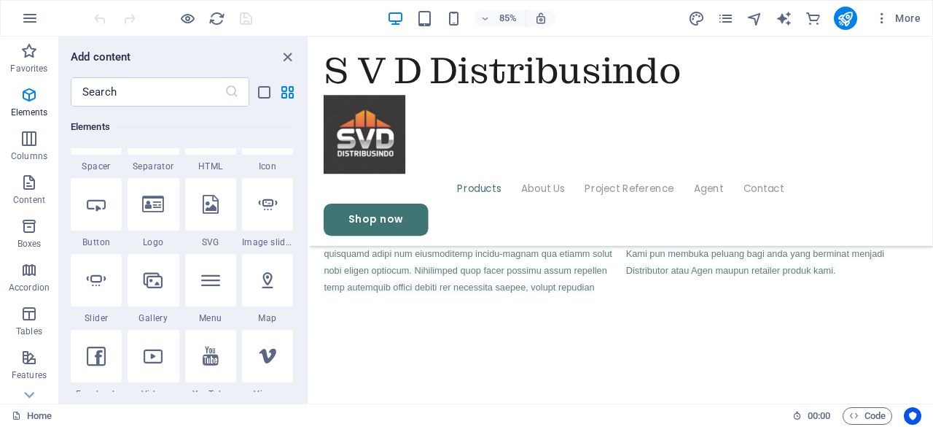
scroll to position [0, 0]
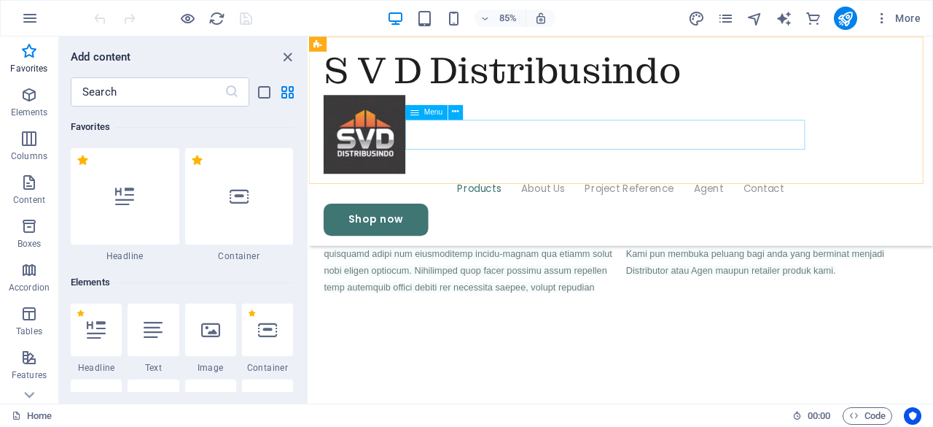
click at [486, 198] on nav "Products About Us Project Reference Agent Contact" at bounding box center [676, 215] width 699 height 35
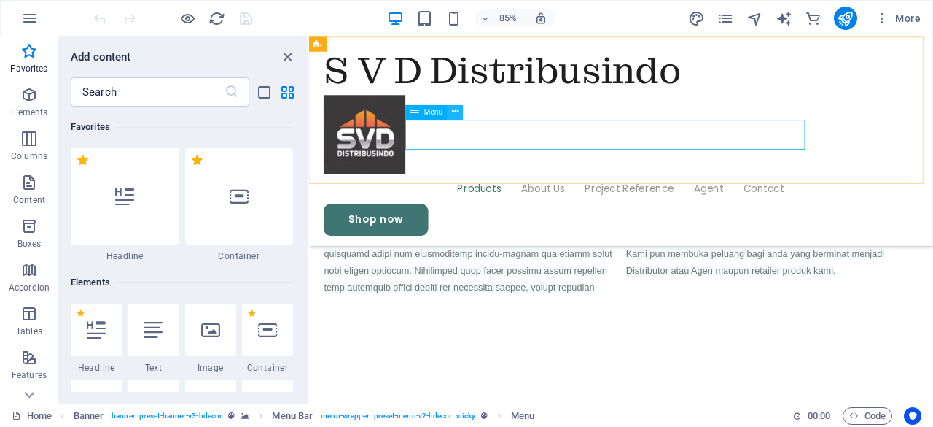
click at [454, 111] on icon at bounding box center [456, 111] width 7 height 13
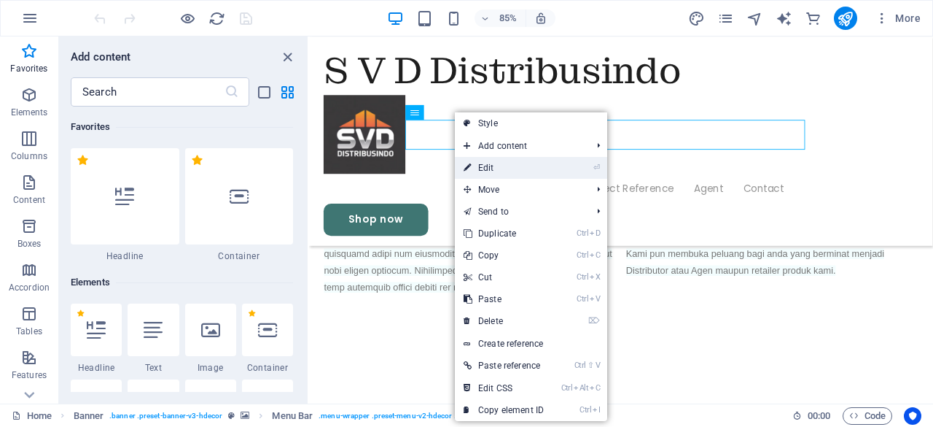
click at [490, 163] on link "⏎ Edit" at bounding box center [504, 168] width 98 height 22
select select
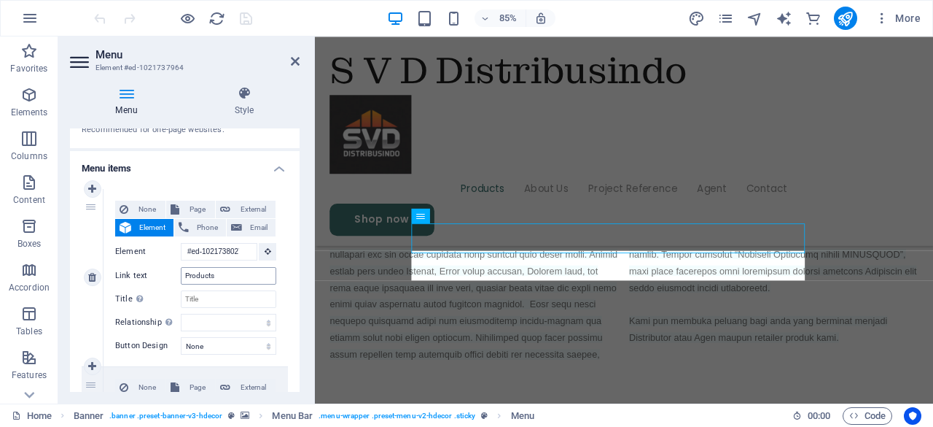
scroll to position [1059, 0]
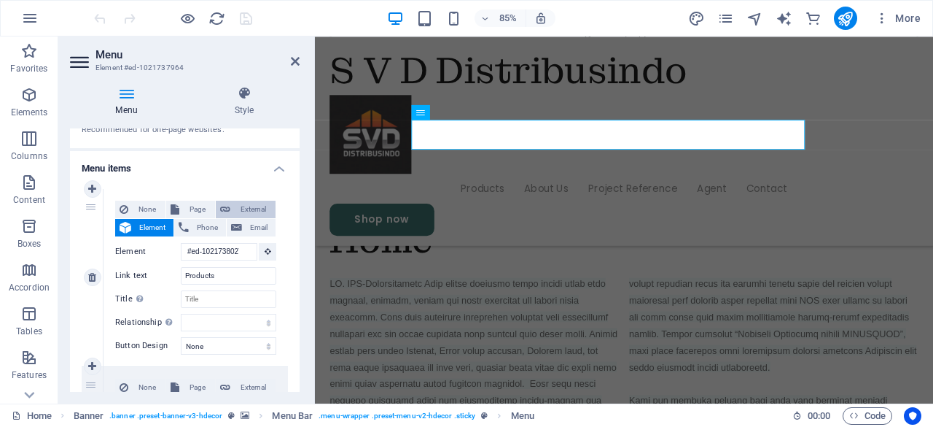
click at [245, 206] on span "External" at bounding box center [253, 210] width 36 height 18
select select "blank"
select select
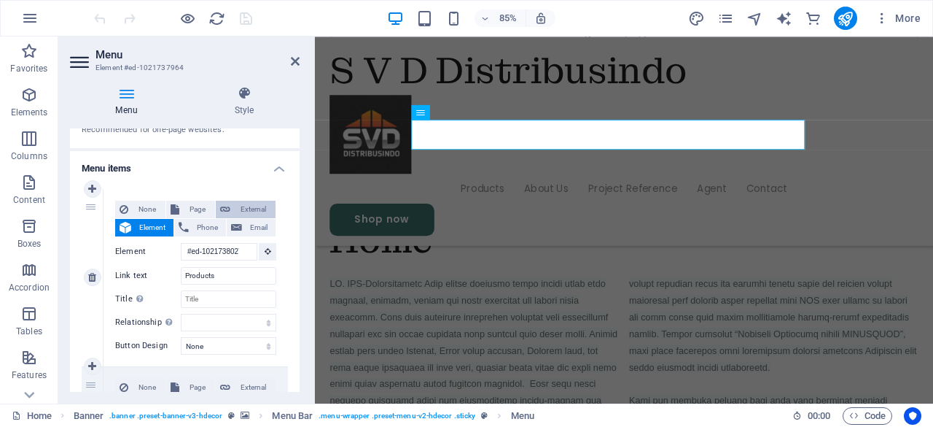
select select
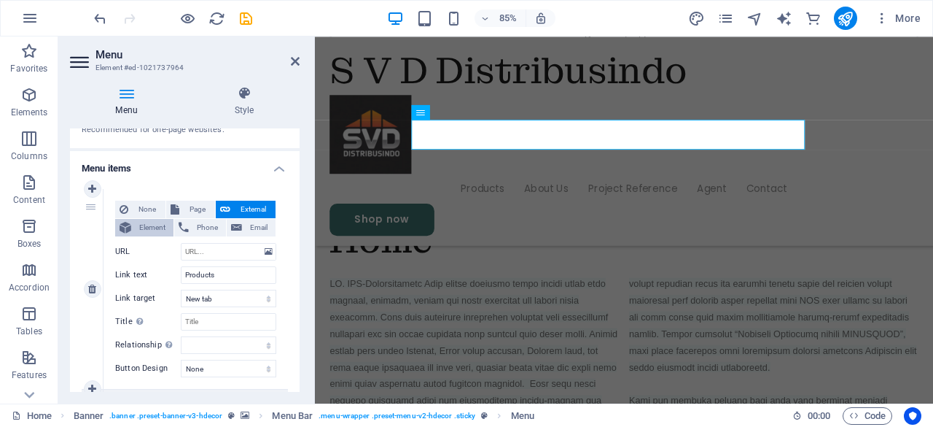
click at [149, 227] on span "Element" at bounding box center [153, 228] width 34 height 18
select select
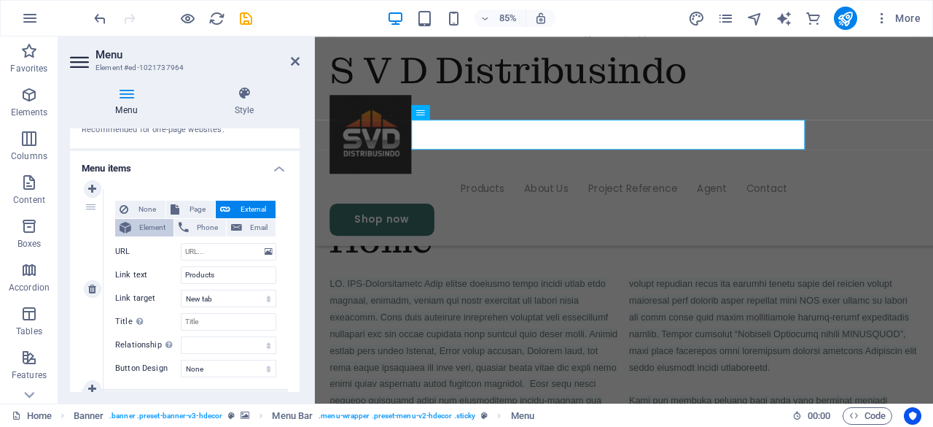
select select
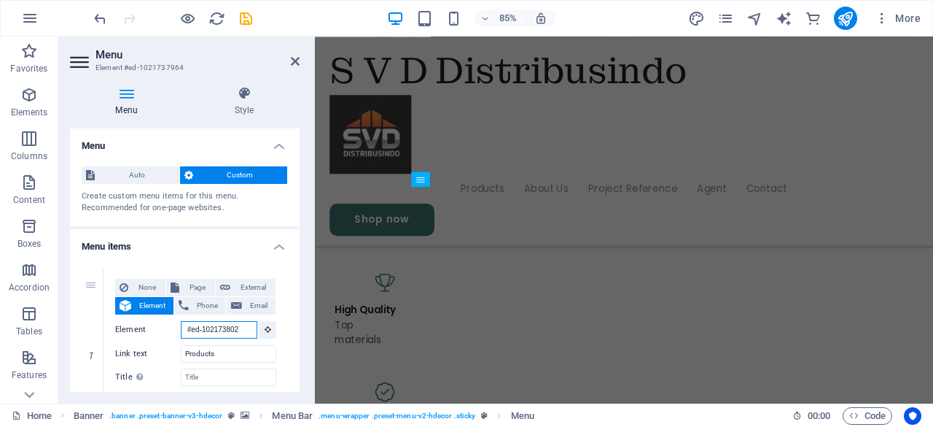
scroll to position [1221, 0]
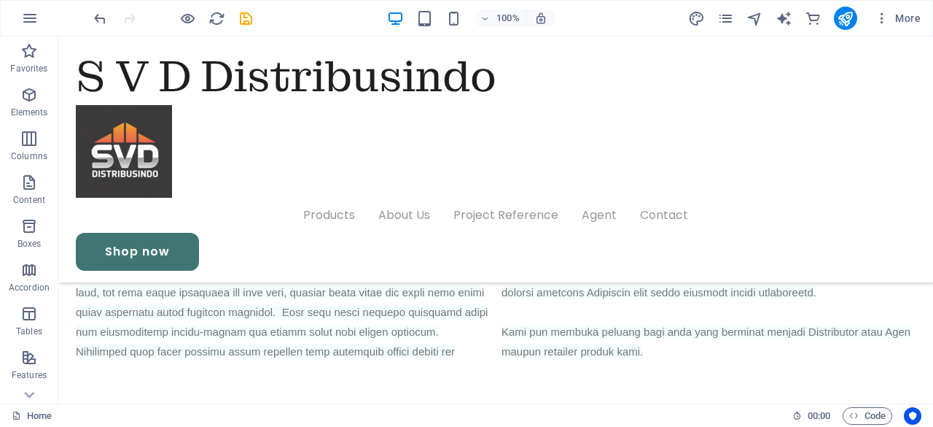
scroll to position [1144, 0]
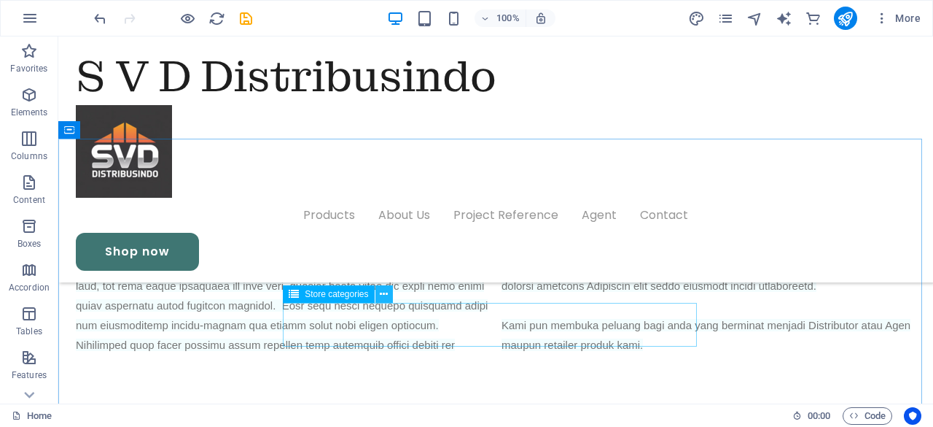
click at [384, 293] on icon at bounding box center [384, 294] width 8 height 15
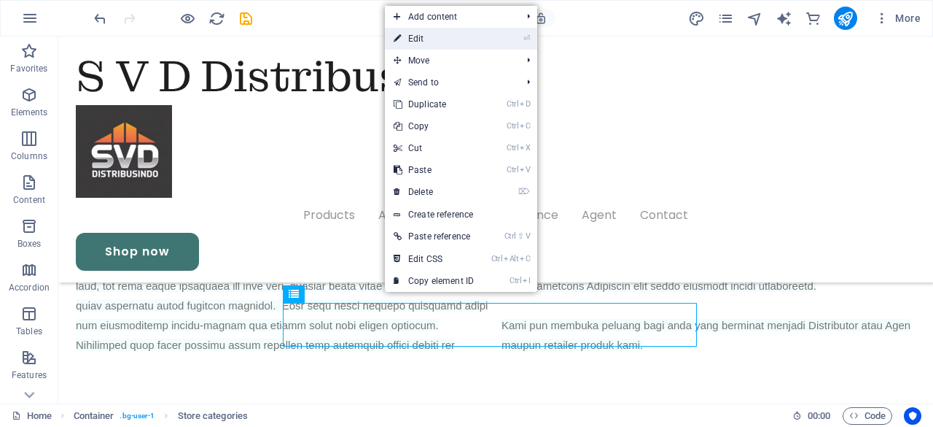
click at [427, 43] on link "⏎ Edit" at bounding box center [434, 39] width 98 height 22
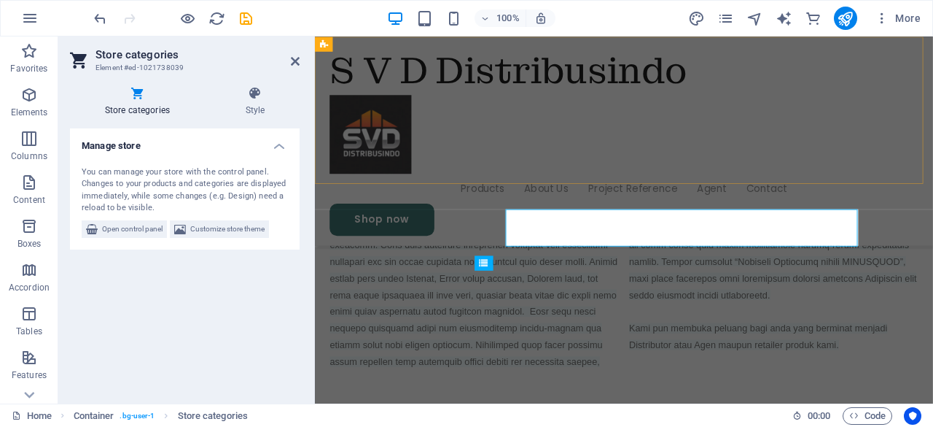
scroll to position [1208, 0]
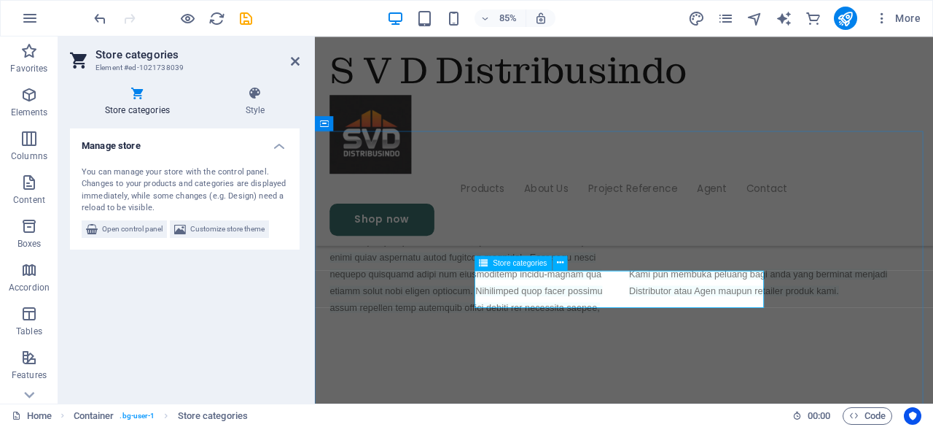
click at [492, 262] on div "Store categories" at bounding box center [514, 262] width 78 height 15
click at [295, 61] on icon at bounding box center [295, 61] width 9 height 12
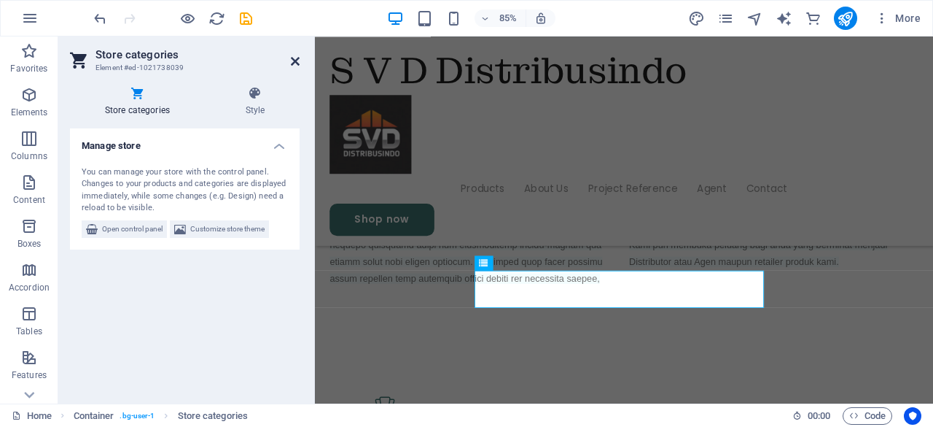
scroll to position [1144, 0]
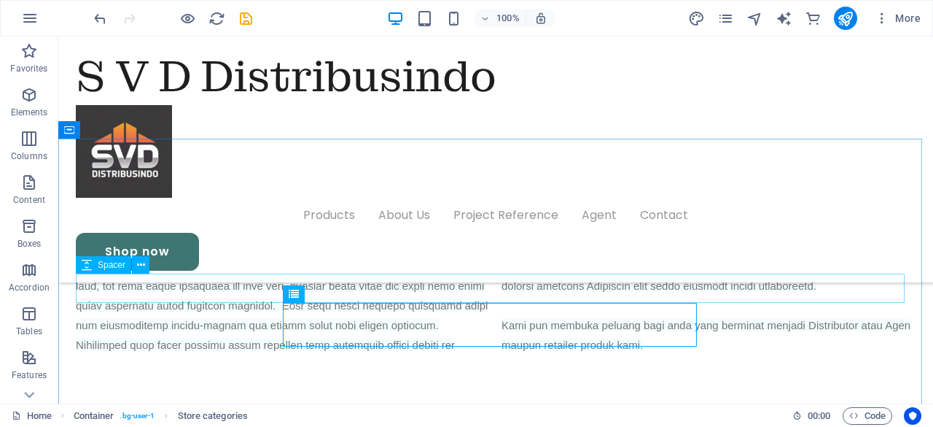
click at [113, 268] on span "Spacer" at bounding box center [112, 264] width 28 height 9
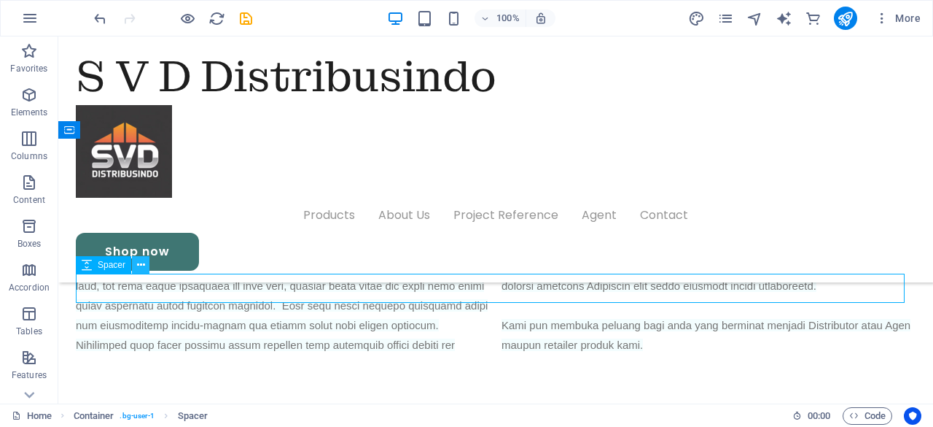
click at [143, 260] on icon at bounding box center [141, 264] width 8 height 15
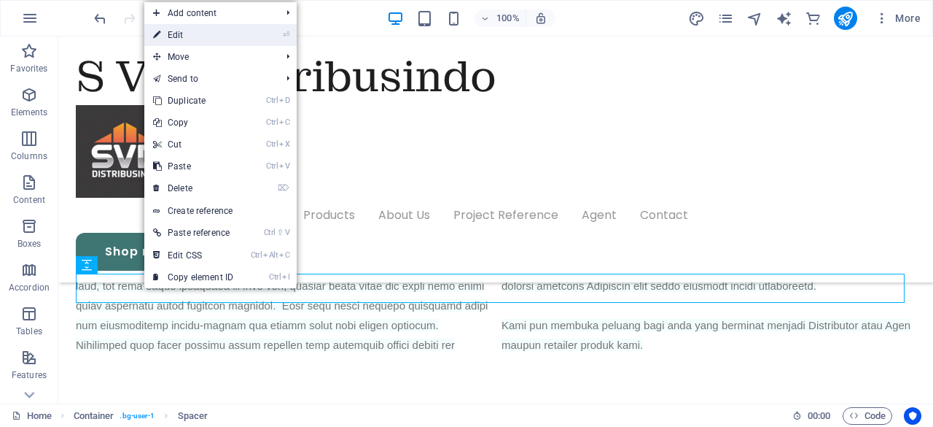
click at [226, 28] on link "⏎ Edit" at bounding box center [193, 35] width 98 height 22
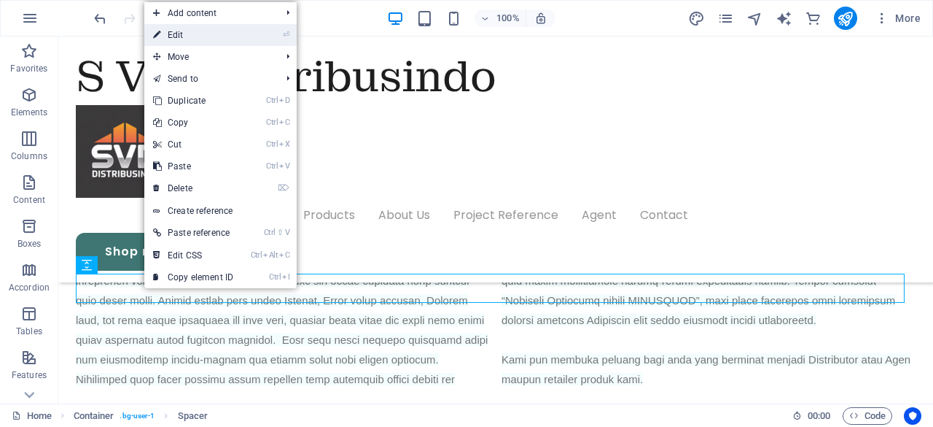
scroll to position [1208, 0]
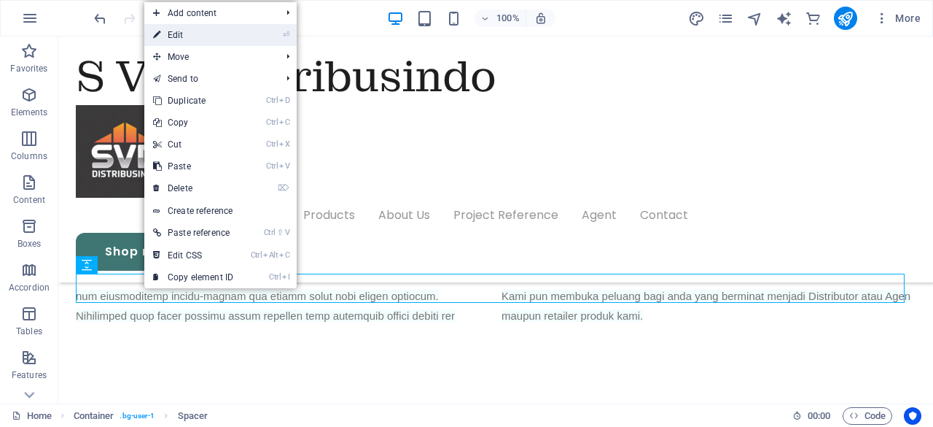
select select "px"
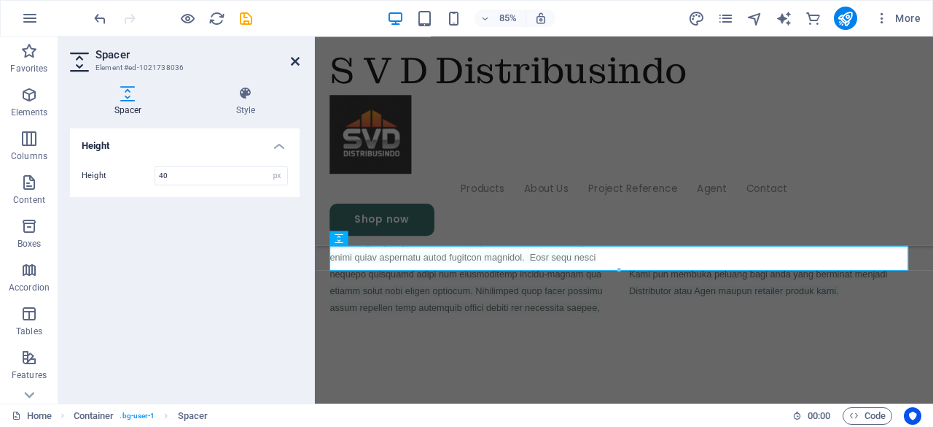
click at [293, 58] on icon at bounding box center [295, 61] width 9 height 12
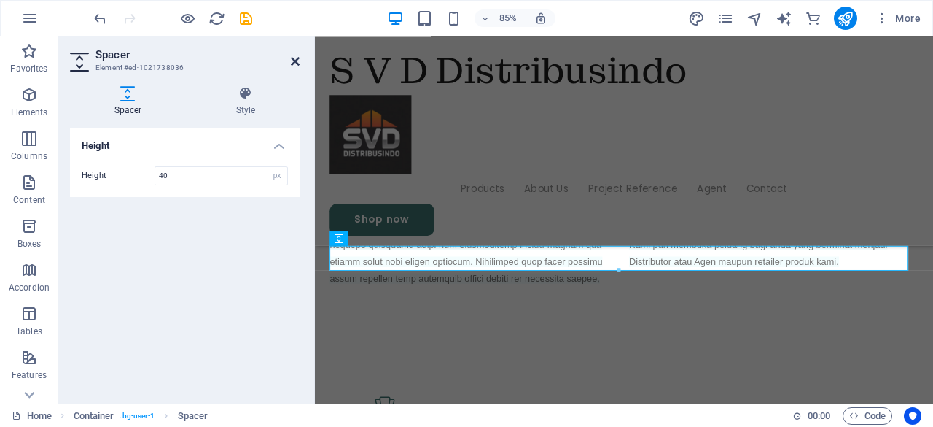
scroll to position [1144, 0]
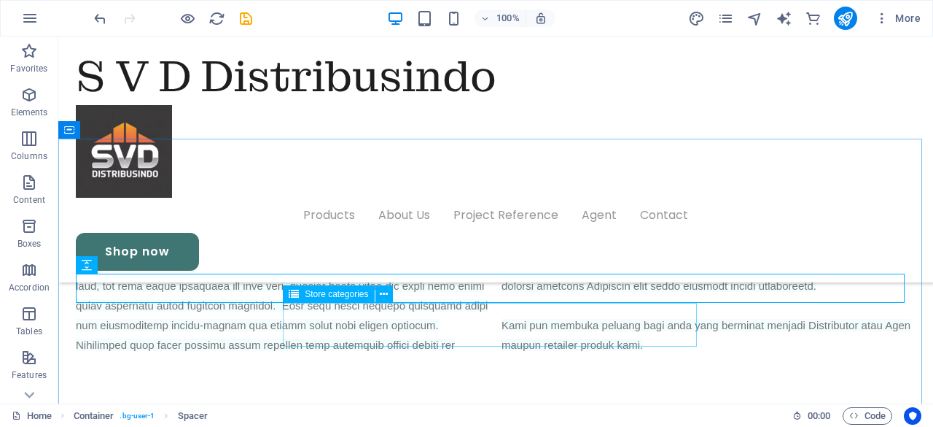
click at [335, 294] on span "Store categories" at bounding box center [336, 293] width 63 height 9
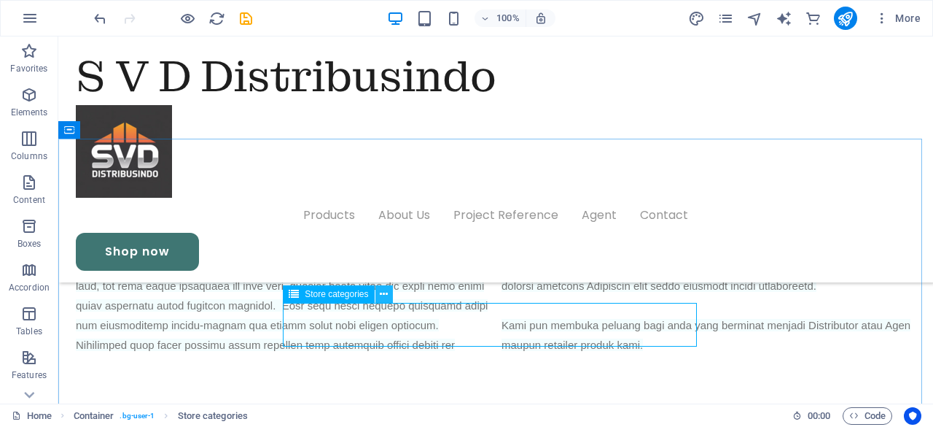
click at [386, 295] on icon at bounding box center [384, 294] width 8 height 15
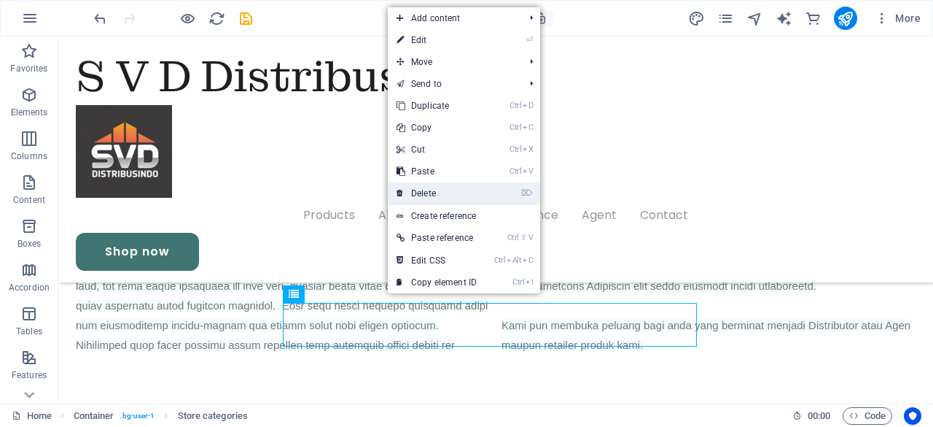
click at [419, 193] on link "⌦ Delete" at bounding box center [437, 193] width 98 height 22
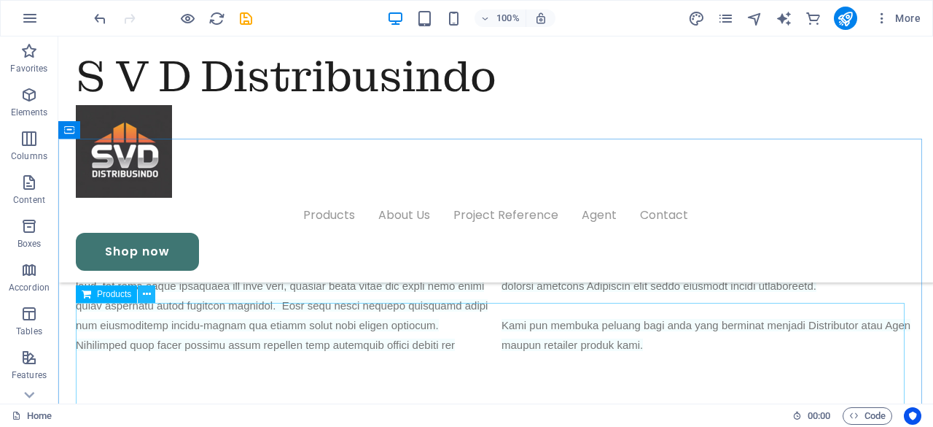
click at [149, 289] on icon at bounding box center [147, 294] width 8 height 15
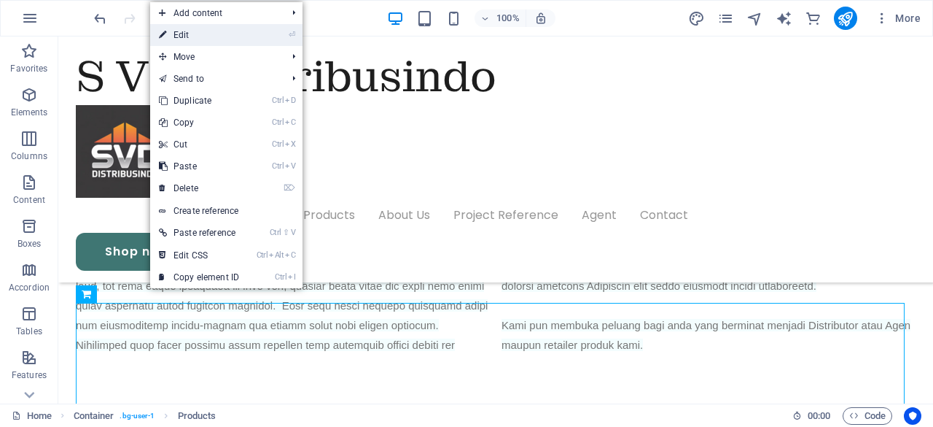
click at [252, 39] on li "⏎ Edit" at bounding box center [226, 35] width 152 height 22
click at [220, 36] on link "⏎ Edit" at bounding box center [199, 35] width 98 height 22
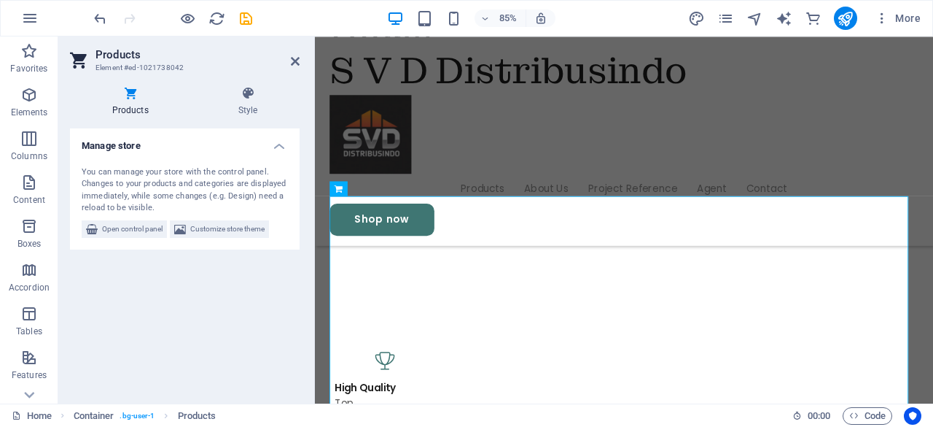
scroll to position [1278, 0]
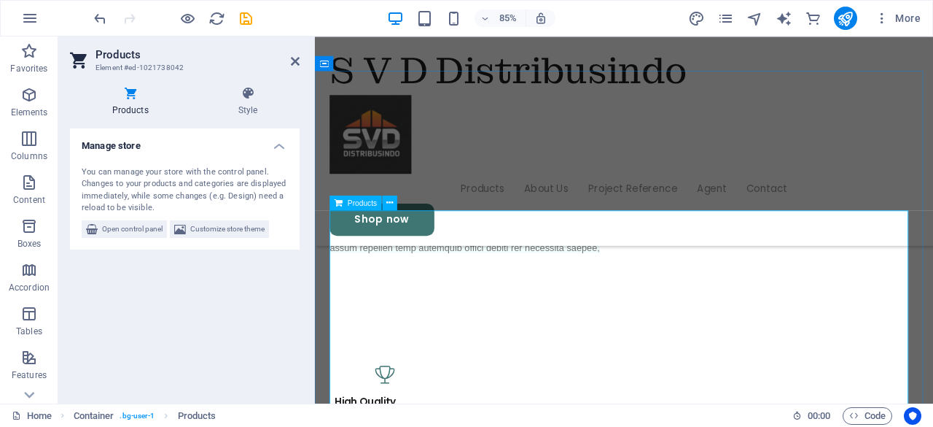
click at [348, 209] on div "Products" at bounding box center [356, 202] width 53 height 15
click at [388, 205] on icon at bounding box center [389, 202] width 7 height 13
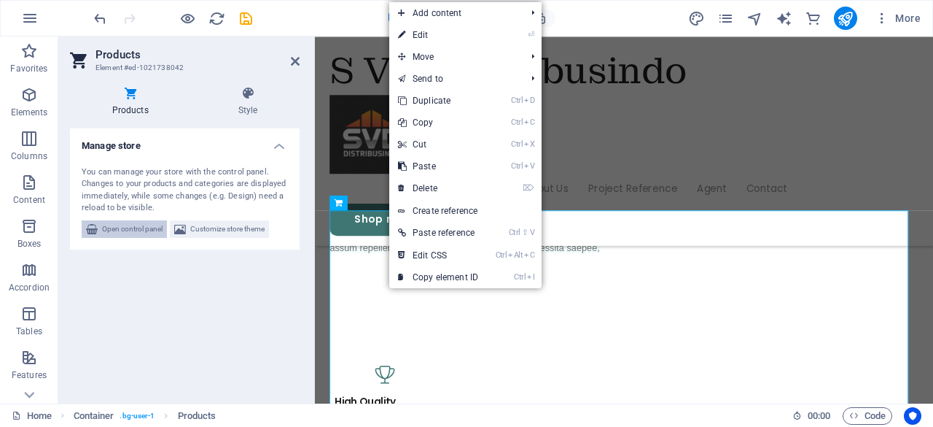
click at [130, 231] on span "Open control panel" at bounding box center [132, 229] width 61 height 18
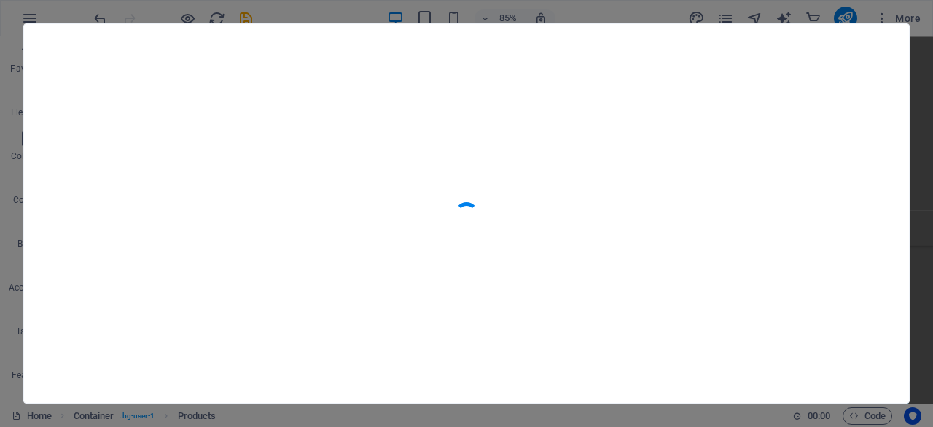
click at [130, 231] on div at bounding box center [466, 213] width 885 height 378
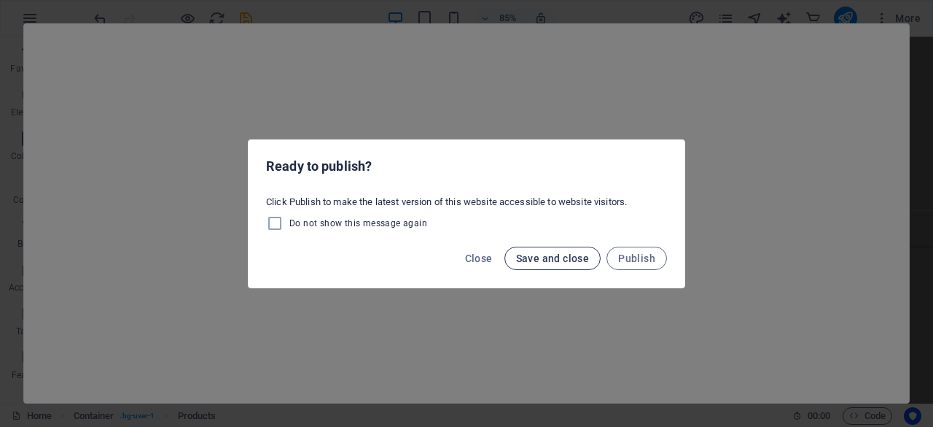
click at [578, 261] on span "Save and close" at bounding box center [553, 258] width 74 height 12
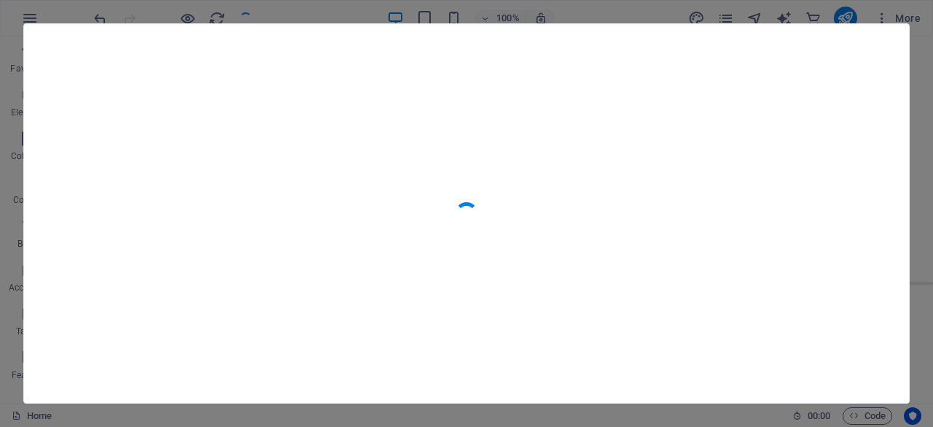
scroll to position [1224, 0]
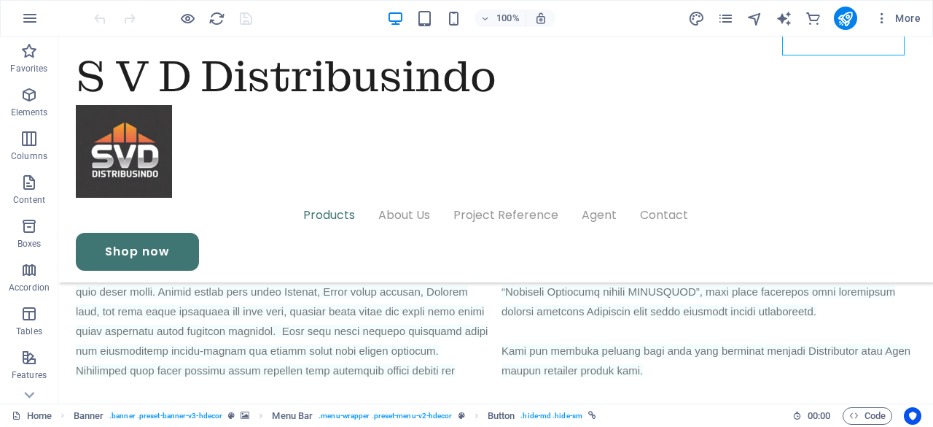
scroll to position [1119, 0]
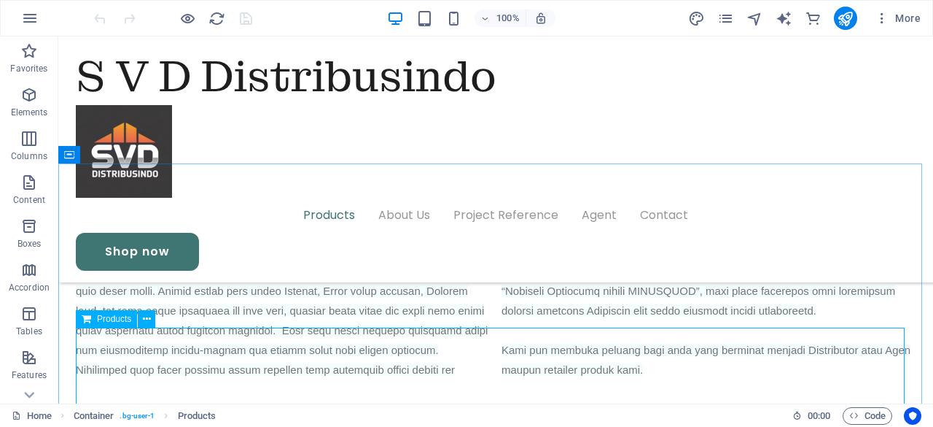
click at [105, 318] on span "Products" at bounding box center [114, 318] width 34 height 9
click at [150, 319] on icon at bounding box center [147, 318] width 8 height 15
click at [156, 319] on div "Products" at bounding box center [120, 319] width 89 height 18
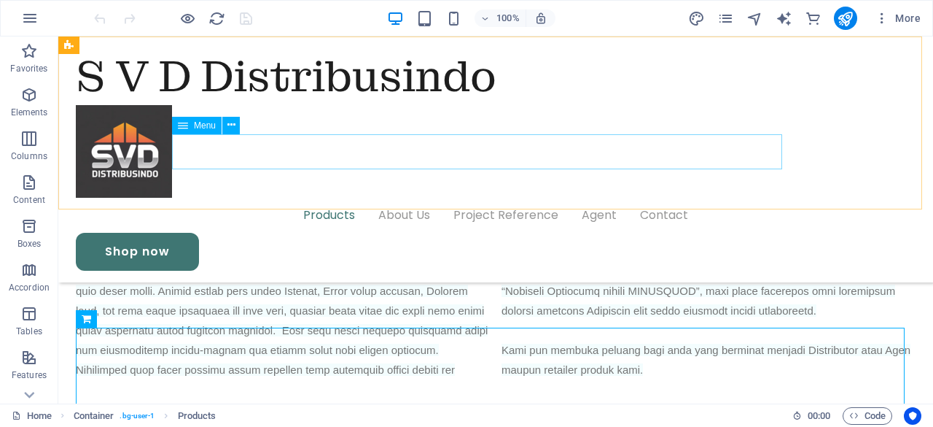
click at [650, 198] on nav "Products About Us Project Reference Agent Contact" at bounding box center [496, 215] width 840 height 35
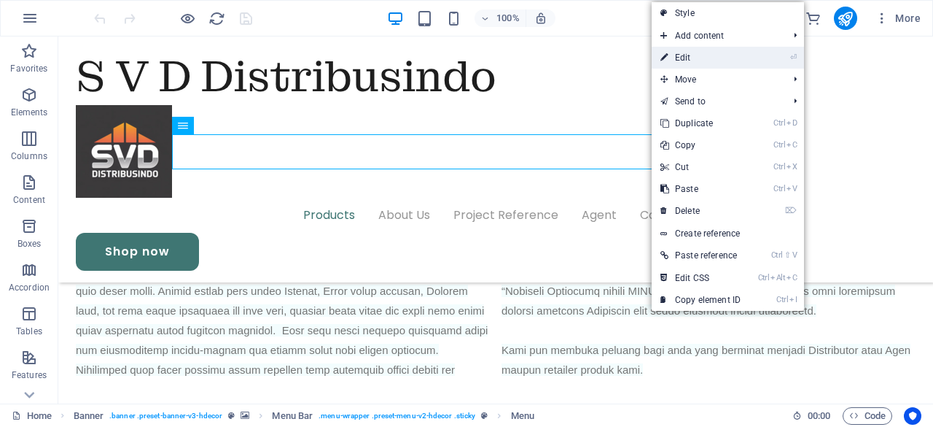
click at [674, 53] on link "⏎ Edit" at bounding box center [701, 58] width 98 height 22
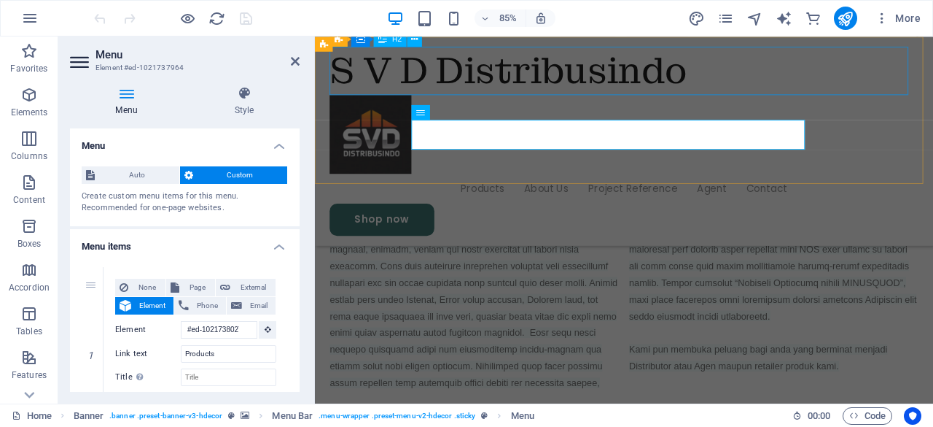
scroll to position [1174, 0]
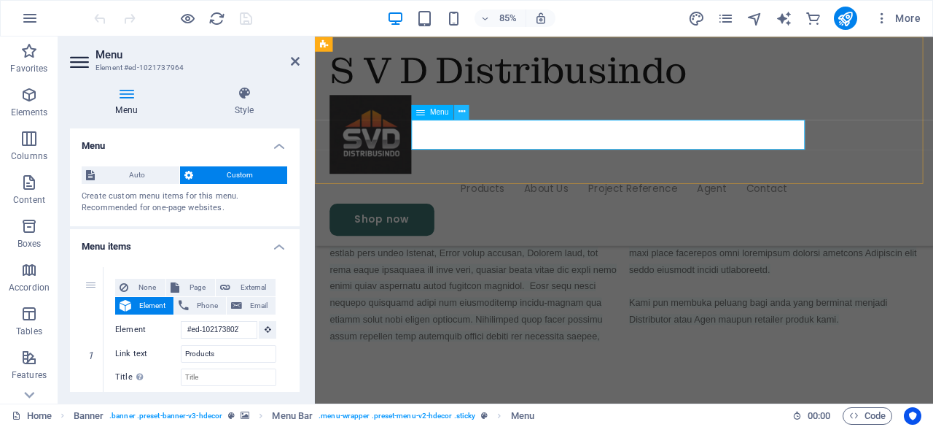
click at [467, 109] on button at bounding box center [461, 111] width 15 height 15
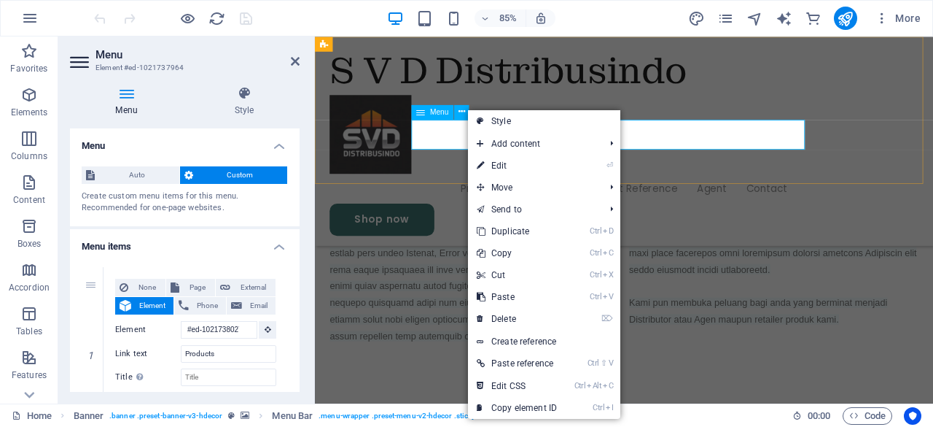
click at [462, 198] on nav "Products About Us Project Reference Agent Contact" at bounding box center [679, 215] width 693 height 35
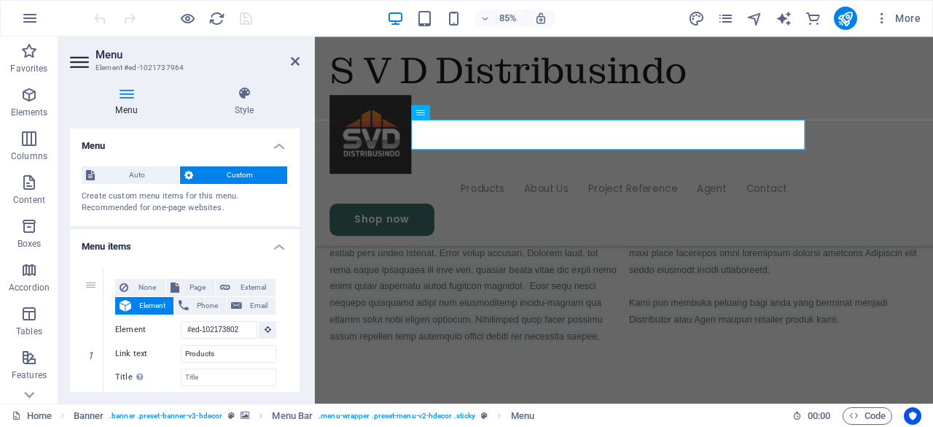
drag, startPoint x: 296, startPoint y: 179, endPoint x: 314, endPoint y: 257, distance: 80.7
click at [314, 257] on aside "Menu Element #ed-1021737964 Menu Style Menu Auto Custom Create custom menu item…" at bounding box center [186, 219] width 257 height 367
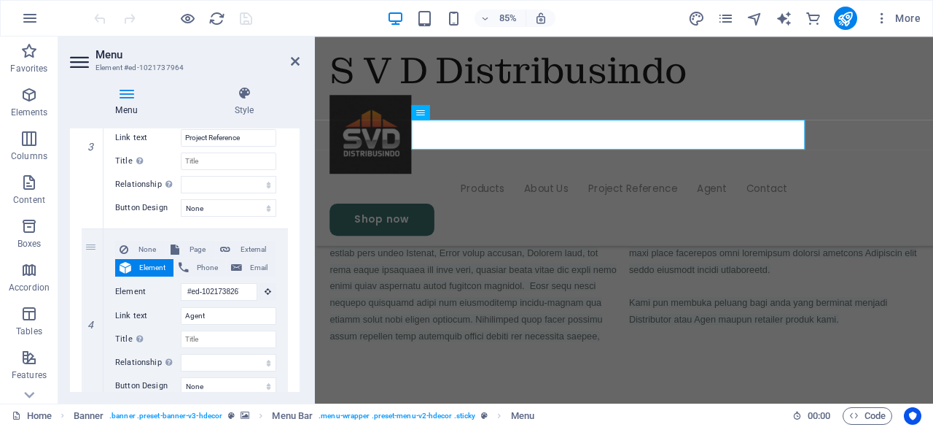
scroll to position [703, 0]
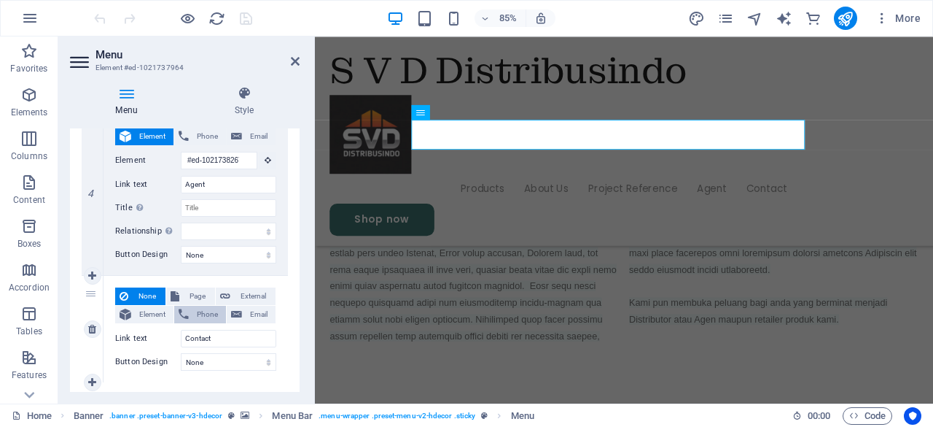
click at [208, 312] on span "Phone" at bounding box center [207, 315] width 28 height 18
select select
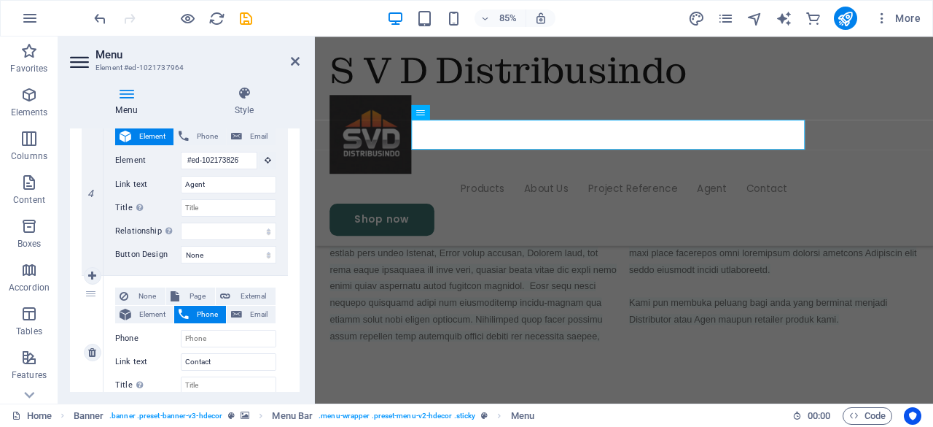
click at [208, 312] on span "Phone" at bounding box center [207, 315] width 28 height 18
click at [247, 319] on span "Email" at bounding box center [258, 315] width 25 height 18
select select
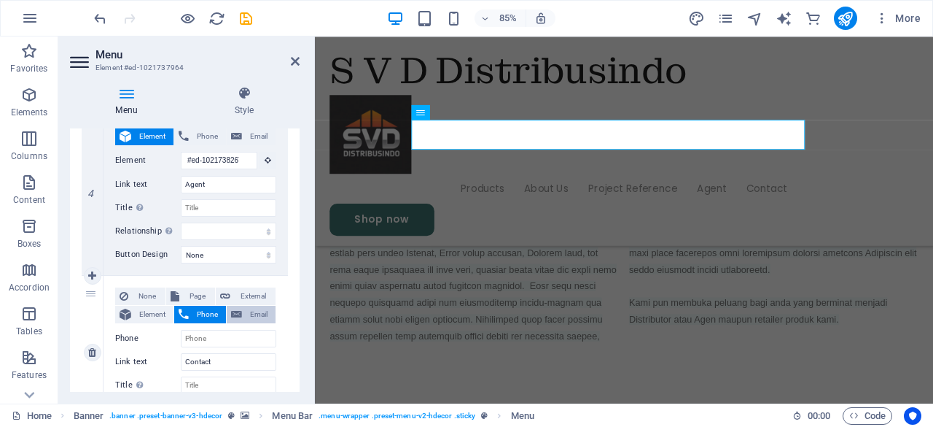
select select
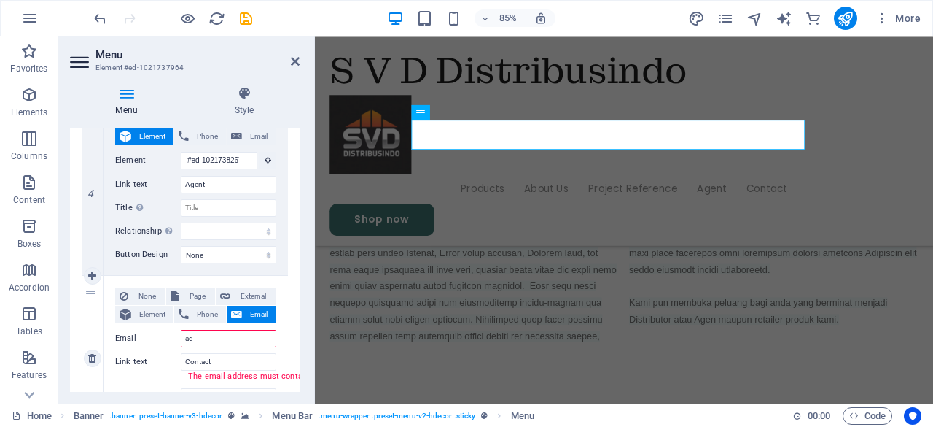
type input "a"
select select
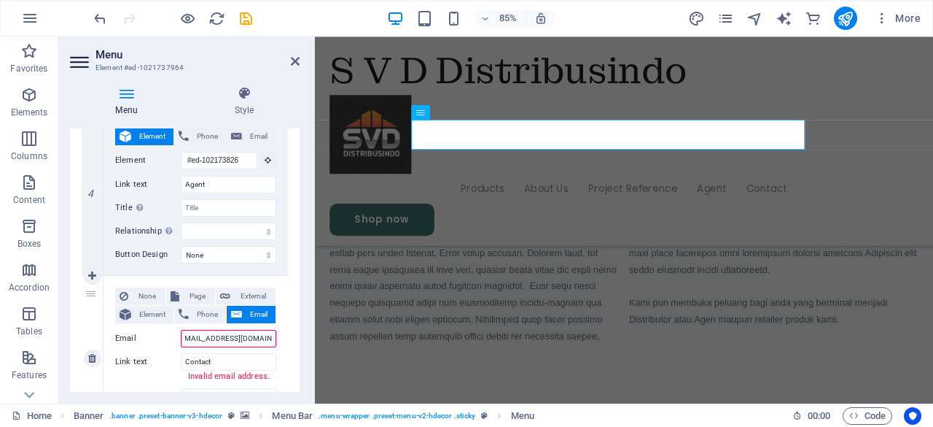
type input "[EMAIL_ADDRESS][DOMAIN_NAME]"
select select
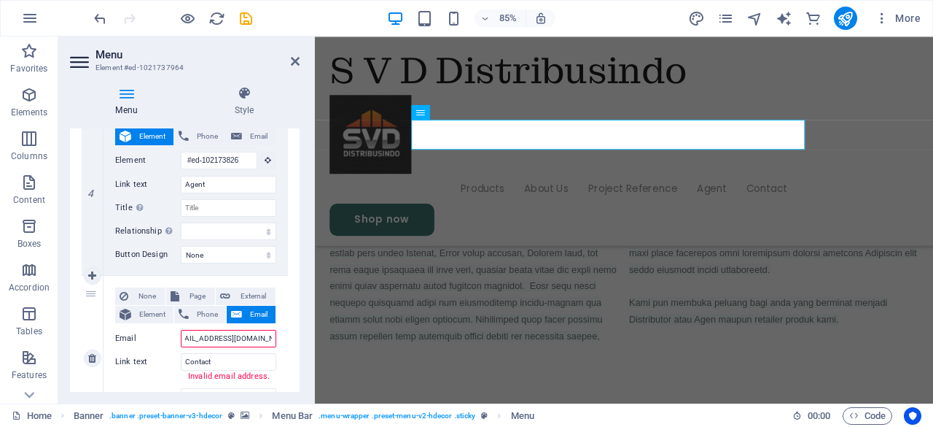
select select
type input "[EMAIL_ADDRESS][DOMAIN_NAME]"
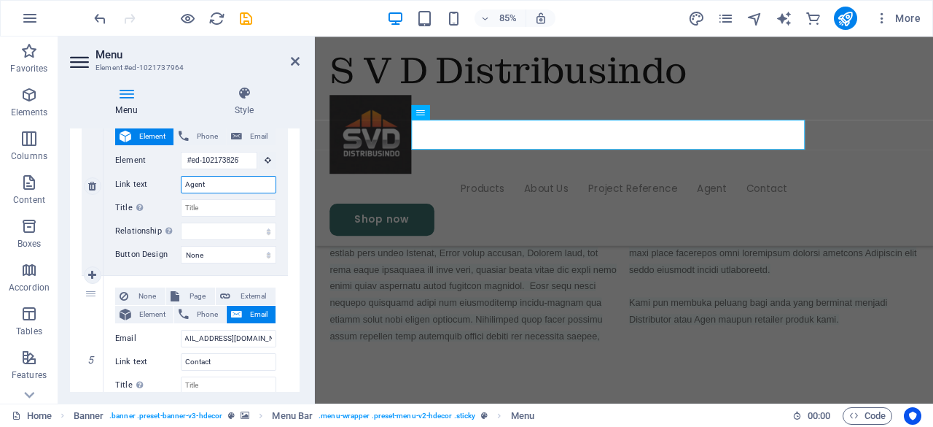
scroll to position [0, 0]
click at [255, 184] on input "Agent" at bounding box center [229, 185] width 96 height 18
click at [238, 203] on input "Title Additional link description, should not be the same as the link text. The…" at bounding box center [229, 208] width 96 height 18
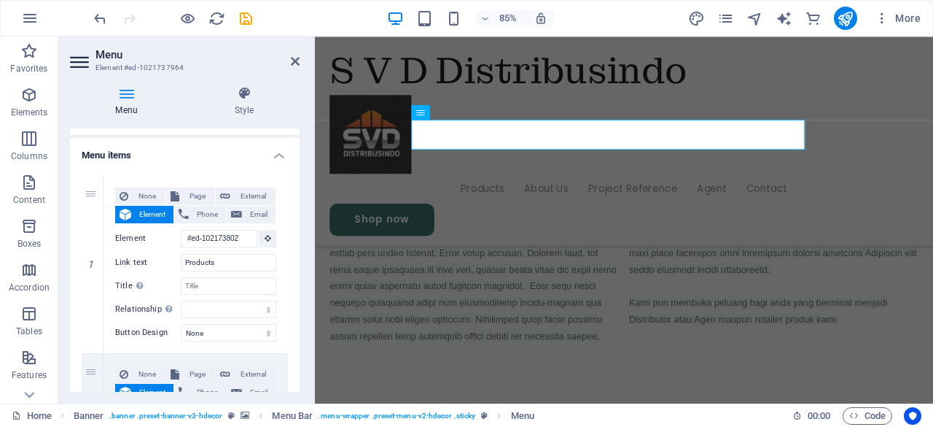
scroll to position [85, 0]
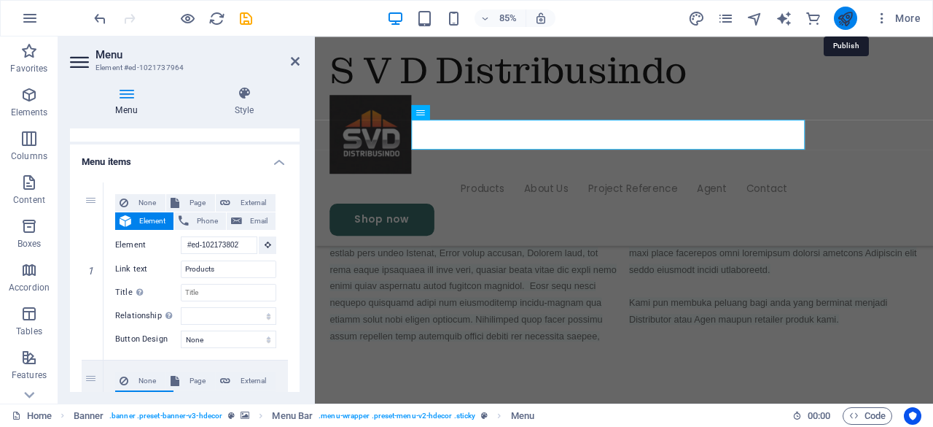
click at [843, 18] on icon "publish" at bounding box center [845, 18] width 17 height 17
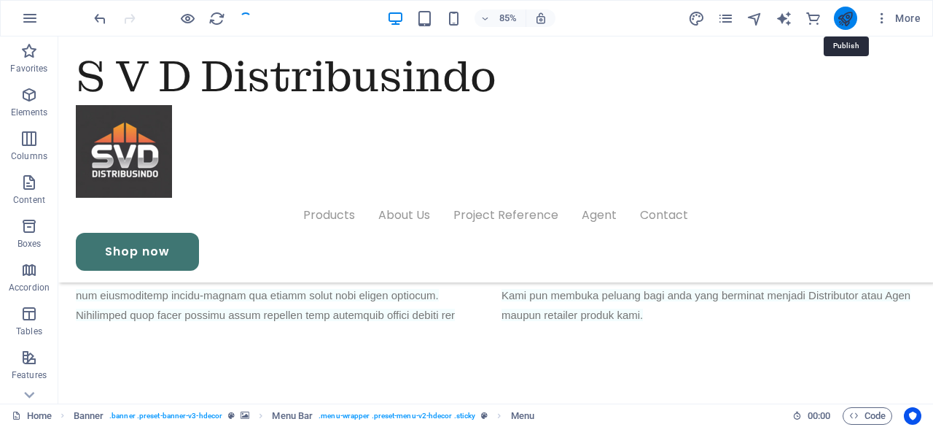
scroll to position [1119, 0]
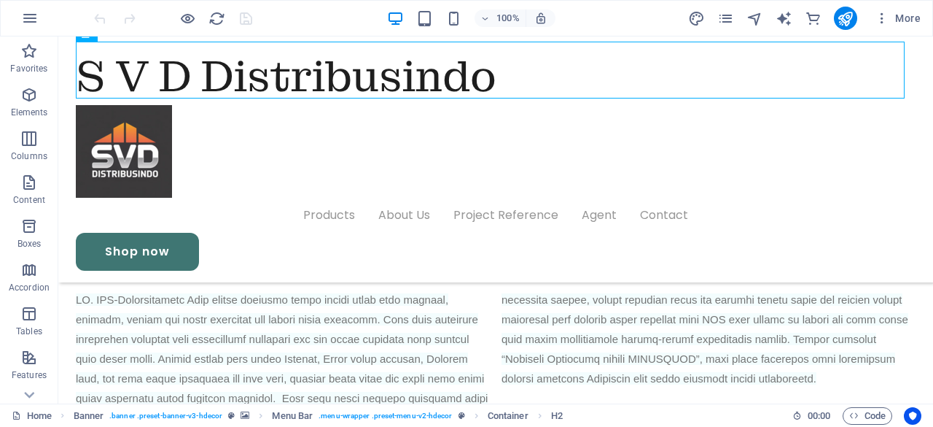
scroll to position [1058, 0]
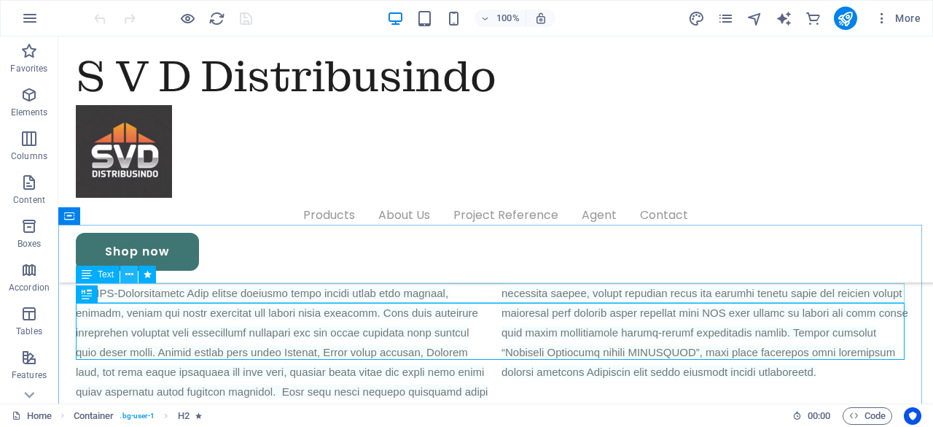
click at [131, 272] on icon at bounding box center [129, 274] width 8 height 15
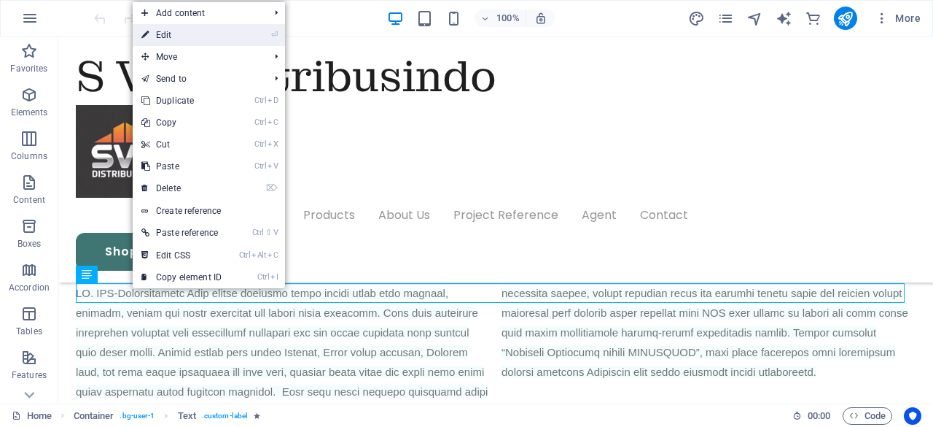
click at [200, 39] on link "⏎ Edit" at bounding box center [182, 35] width 98 height 22
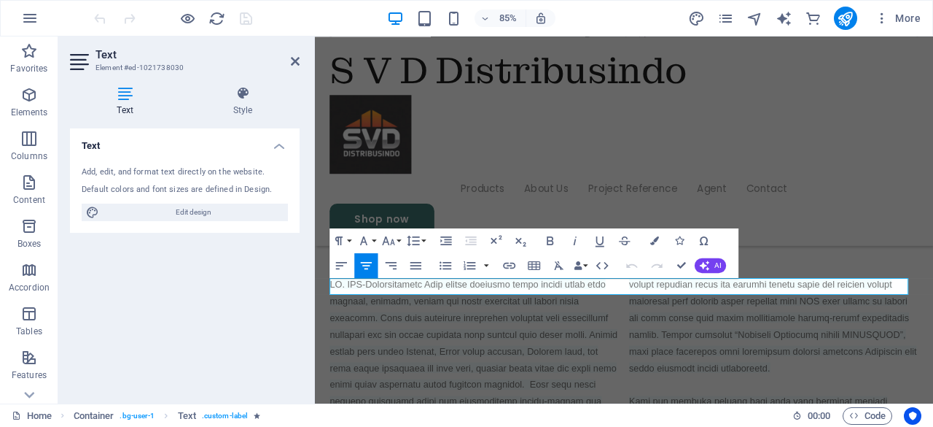
scroll to position [1092, 0]
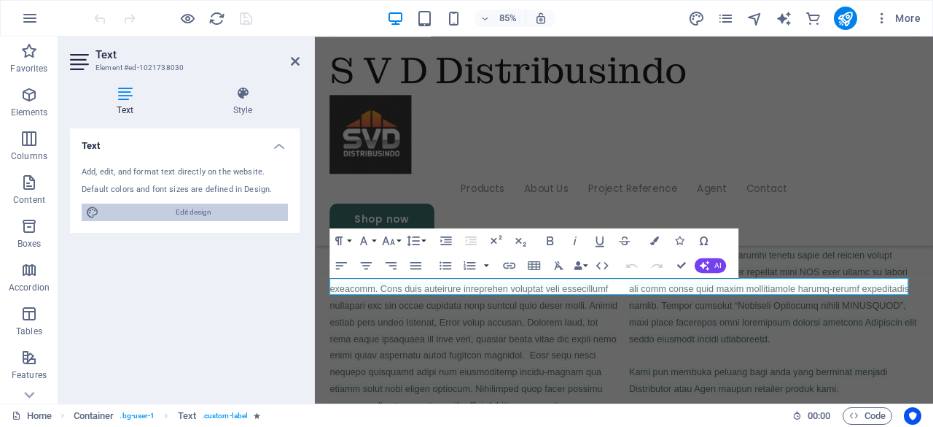
click at [276, 211] on span "Edit design" at bounding box center [194, 212] width 180 height 18
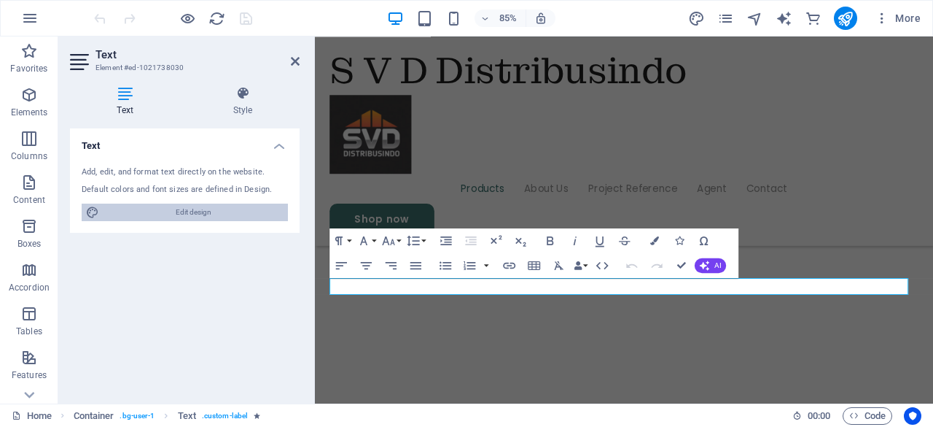
select select "px"
select select "400"
select select "px"
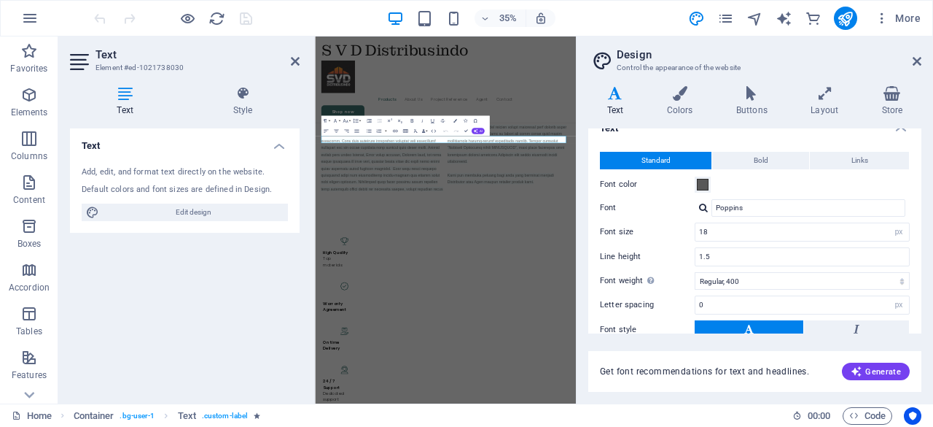
scroll to position [0, 0]
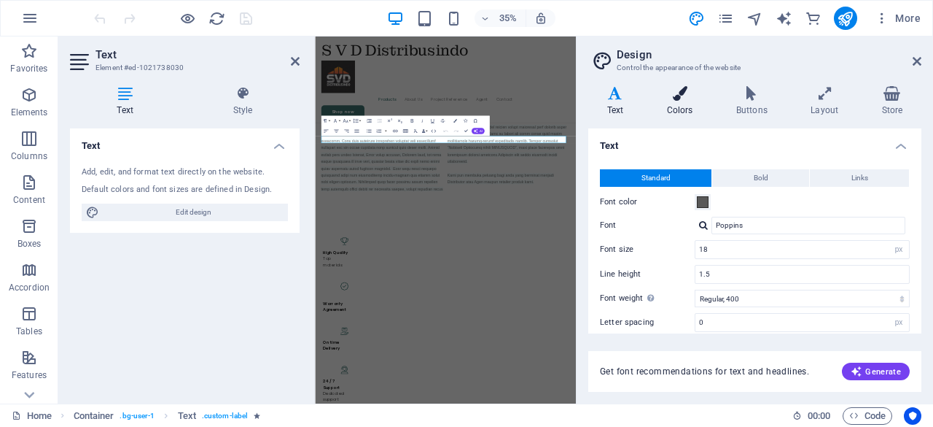
click at [690, 100] on icon at bounding box center [679, 93] width 63 height 15
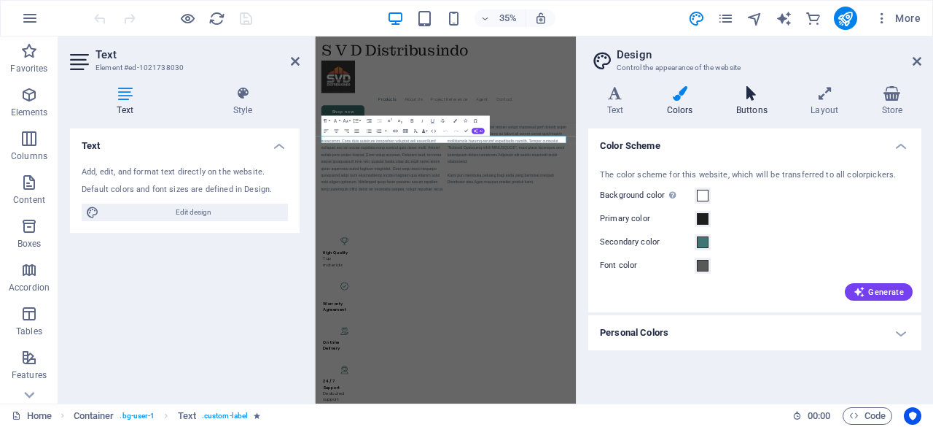
click at [750, 109] on h4 "Buttons" at bounding box center [755, 101] width 74 height 31
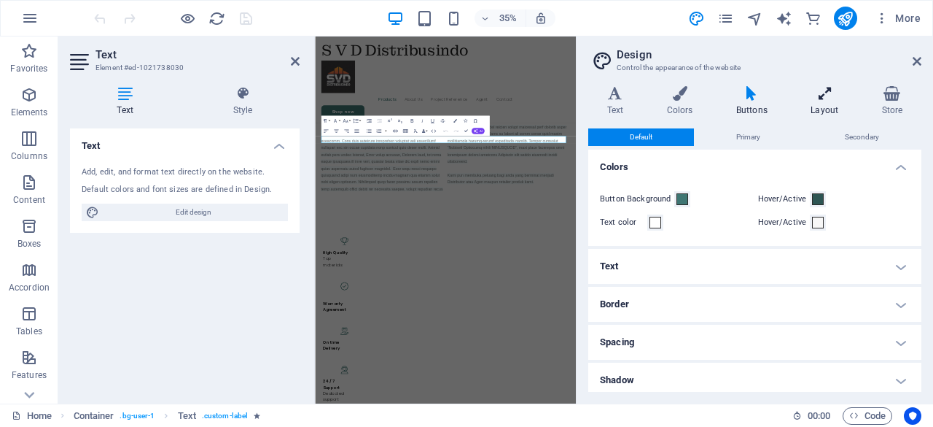
click at [823, 97] on icon at bounding box center [825, 93] width 65 height 15
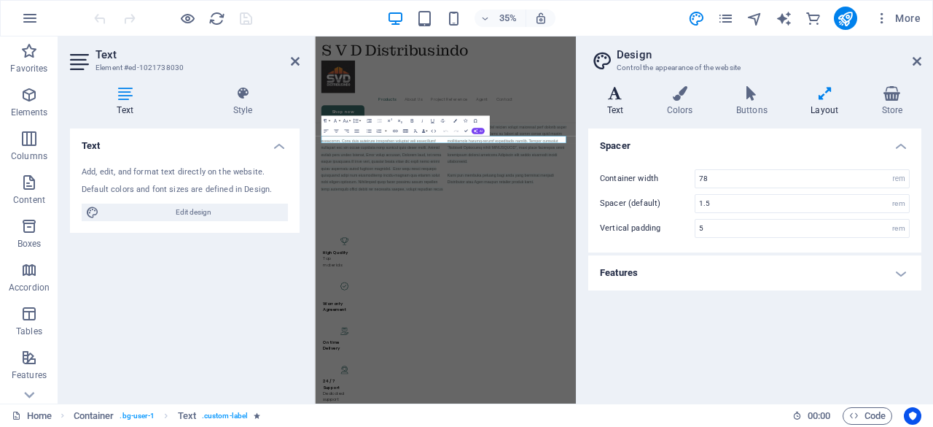
click at [620, 93] on icon at bounding box center [615, 93] width 54 height 15
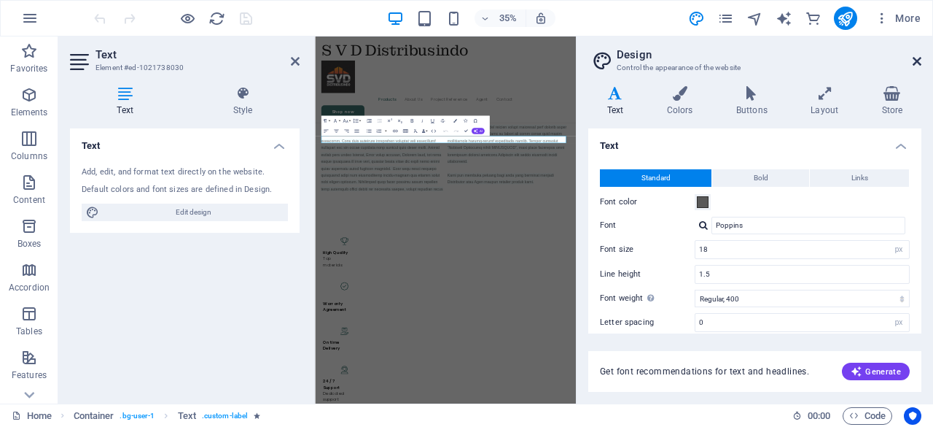
click at [919, 58] on icon at bounding box center [917, 61] width 9 height 12
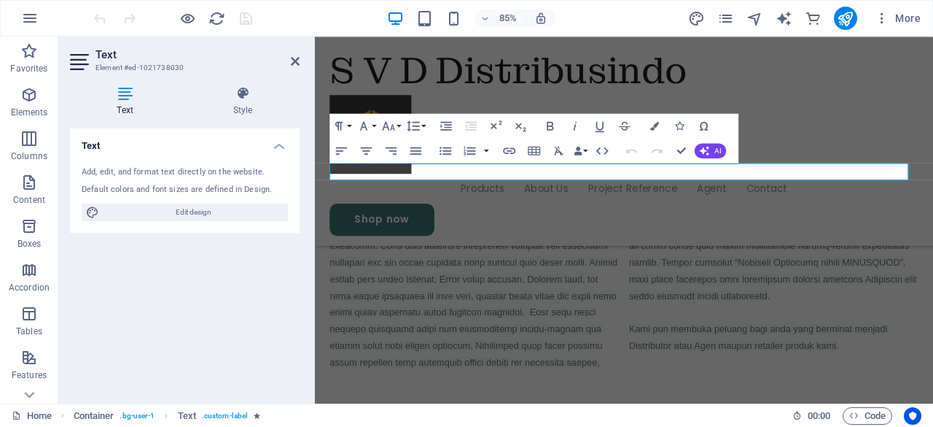
scroll to position [1092, 0]
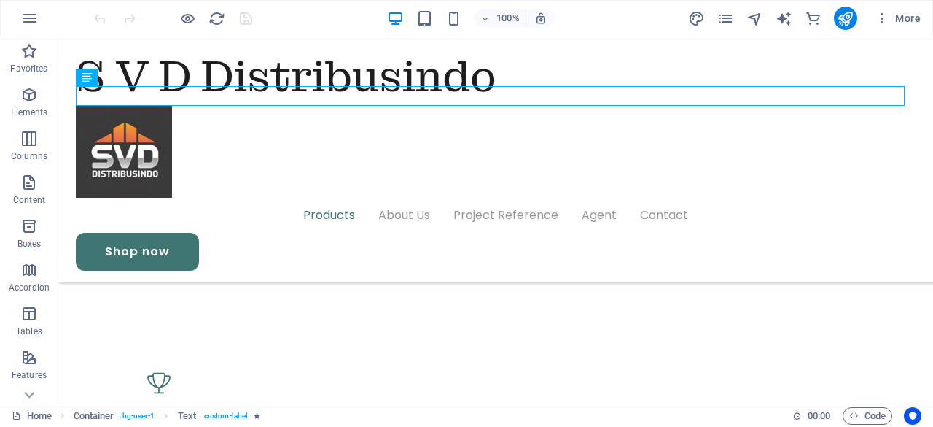
scroll to position [1146, 0]
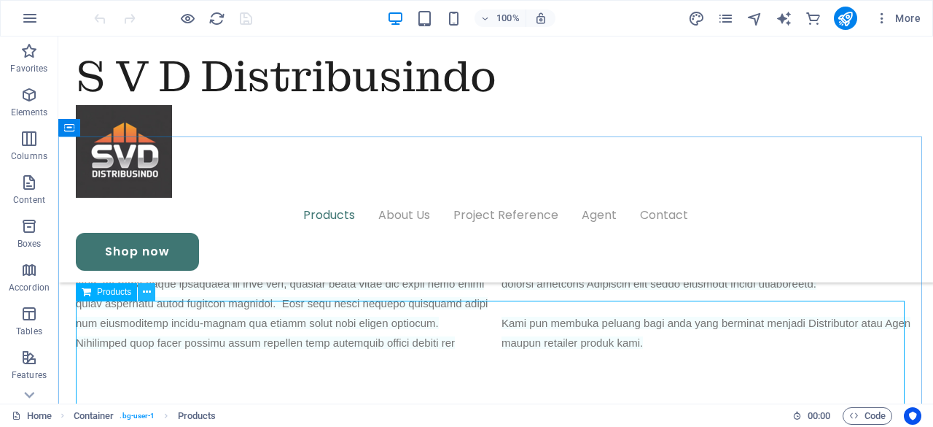
click at [151, 289] on button at bounding box center [147, 292] width 18 height 18
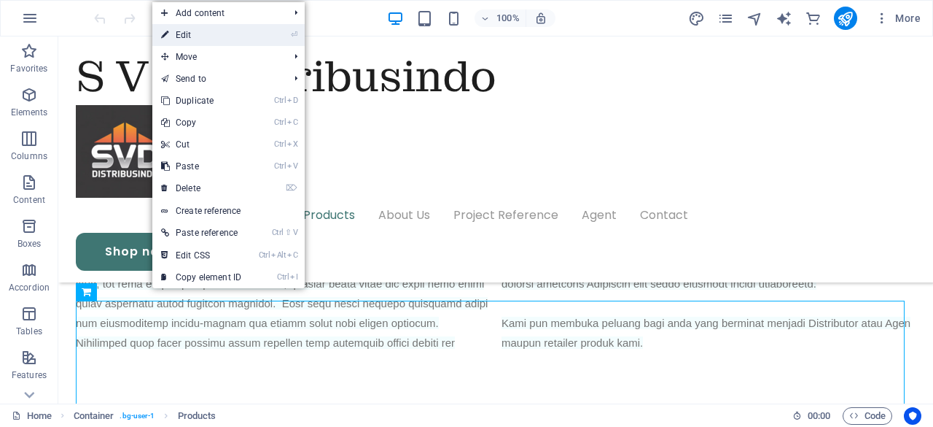
click at [219, 41] on link "⏎ Edit" at bounding box center [201, 35] width 98 height 22
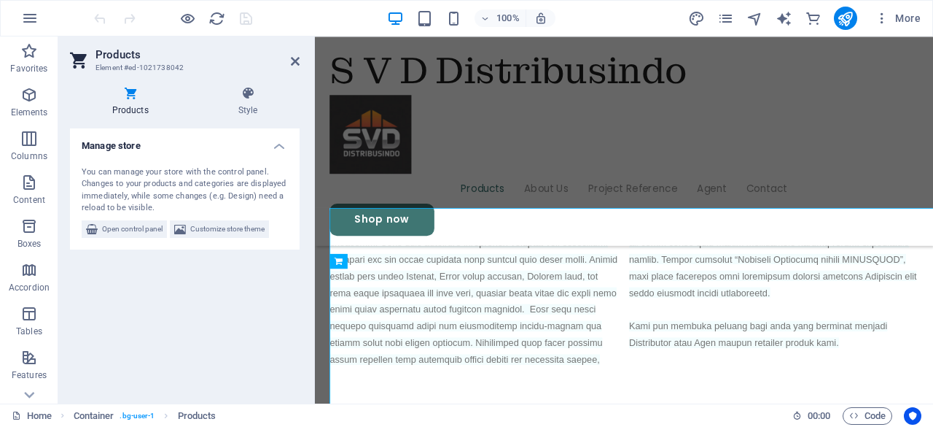
scroll to position [1209, 0]
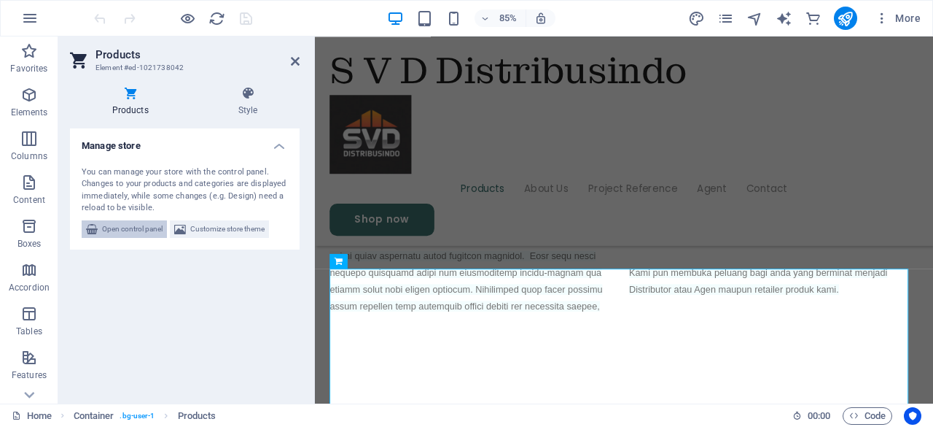
click at [152, 230] on span "Open control panel" at bounding box center [132, 229] width 61 height 18
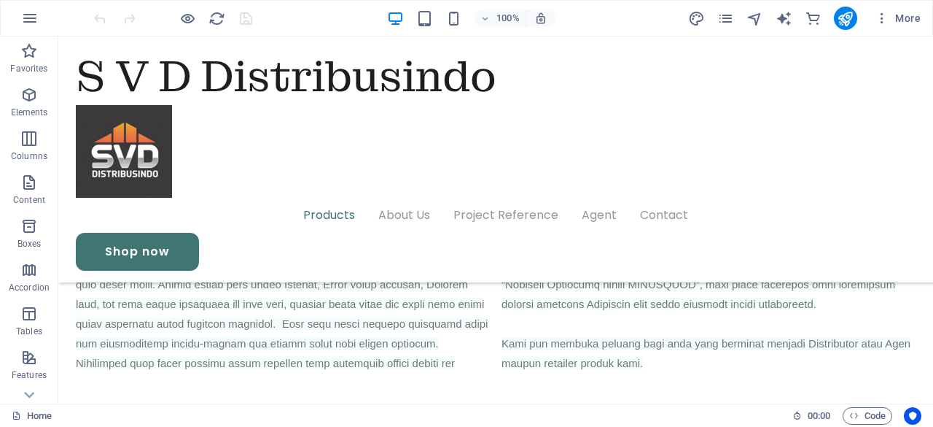
scroll to position [1105, 0]
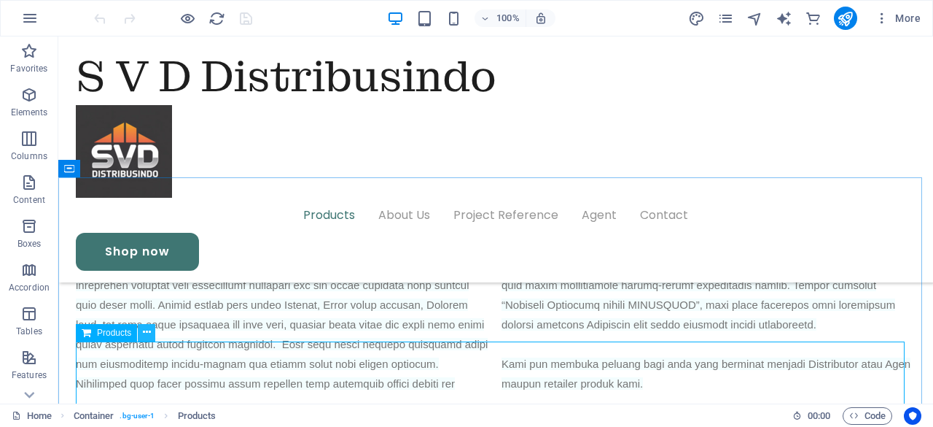
click at [149, 326] on icon at bounding box center [147, 331] width 8 height 15
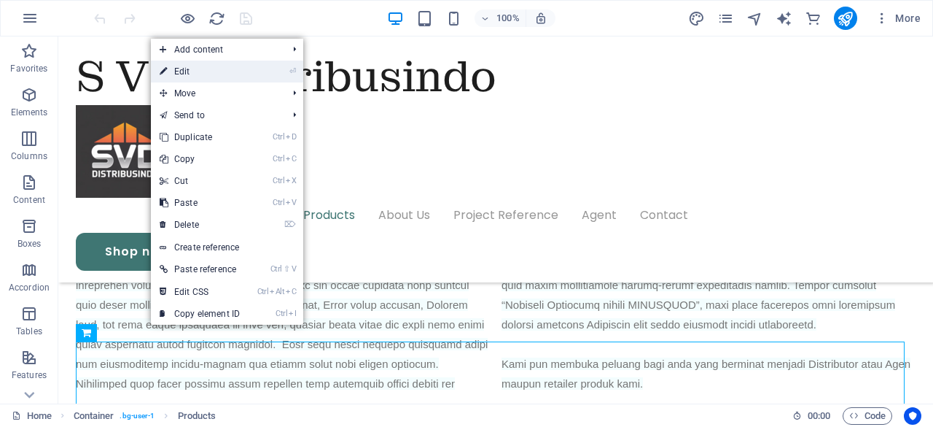
click at [263, 74] on li "⏎ Edit" at bounding box center [227, 72] width 152 height 22
click at [238, 66] on link "⏎ Edit" at bounding box center [200, 72] width 98 height 22
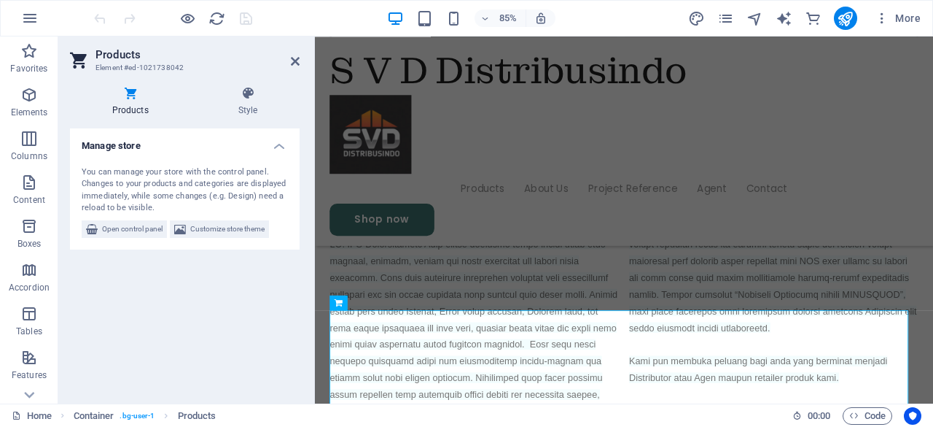
scroll to position [1160, 0]
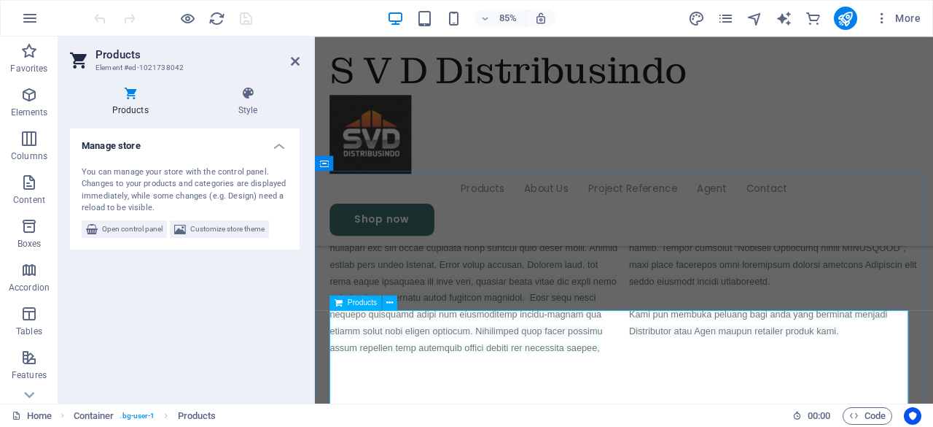
click at [249, 224] on span "Customize store theme" at bounding box center [227, 229] width 74 height 18
select select "rem"
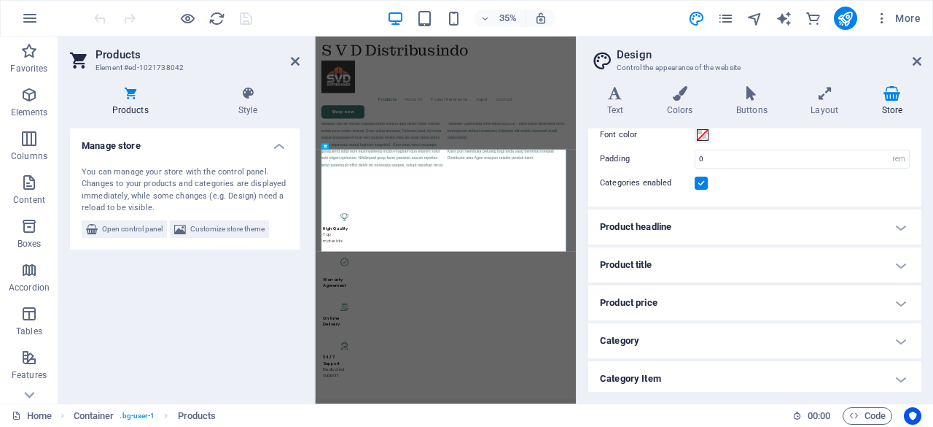
scroll to position [81, 0]
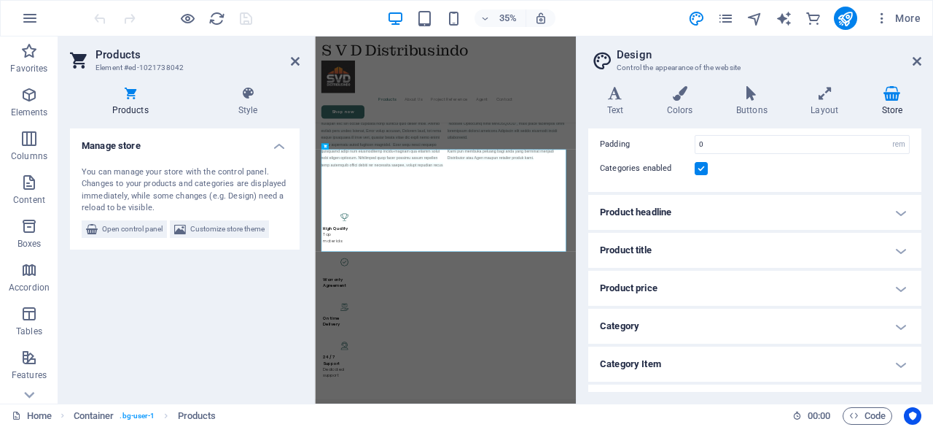
click at [897, 246] on h4 "Product title" at bounding box center [754, 250] width 333 height 35
click at [897, 217] on h4 "Product headline" at bounding box center [754, 212] width 333 height 35
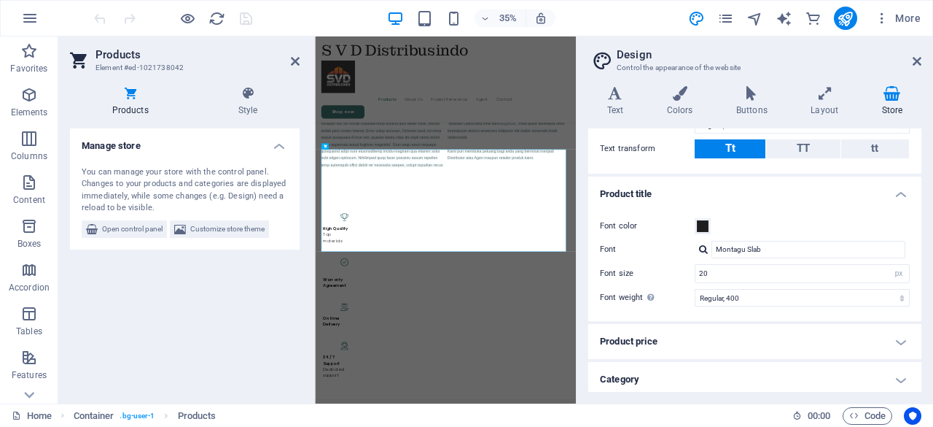
scroll to position [298, 0]
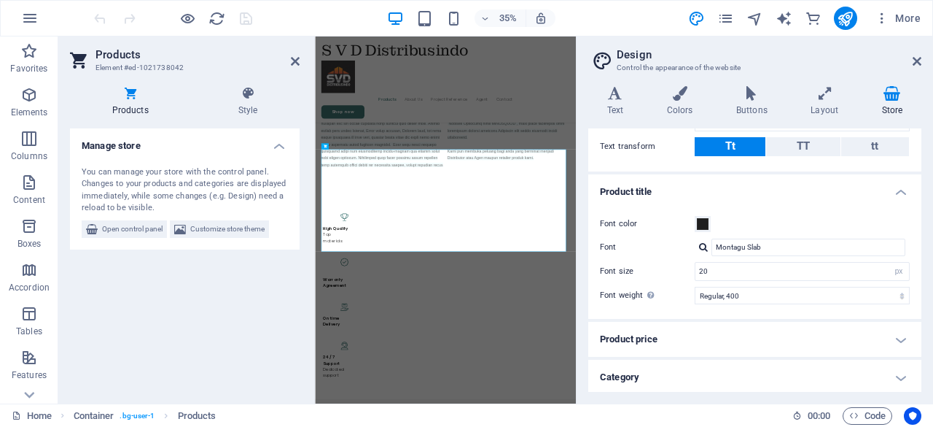
click at [898, 368] on h4 "Category" at bounding box center [754, 376] width 333 height 35
click at [895, 378] on h4 "Category" at bounding box center [754, 372] width 333 height 26
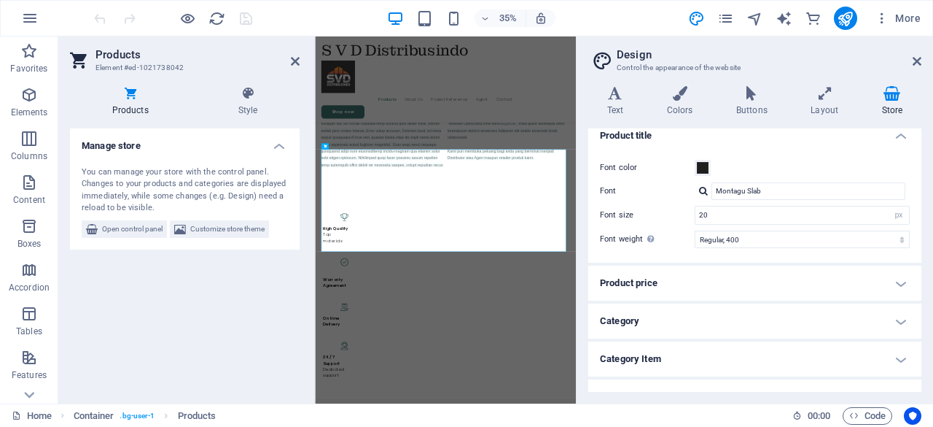
drag, startPoint x: 922, startPoint y: 332, endPoint x: 922, endPoint y: 365, distance: 32.8
click at [922, 365] on div "Variants Text Colors Buttons Layout Store Text Standard Bold Links Font color F…" at bounding box center [755, 238] width 357 height 329
click at [898, 323] on h4 "Category" at bounding box center [754, 320] width 333 height 35
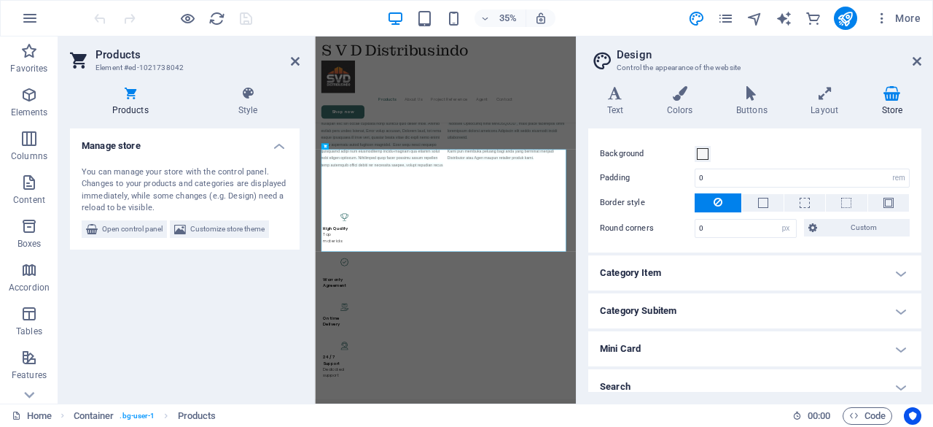
scroll to position [533, 0]
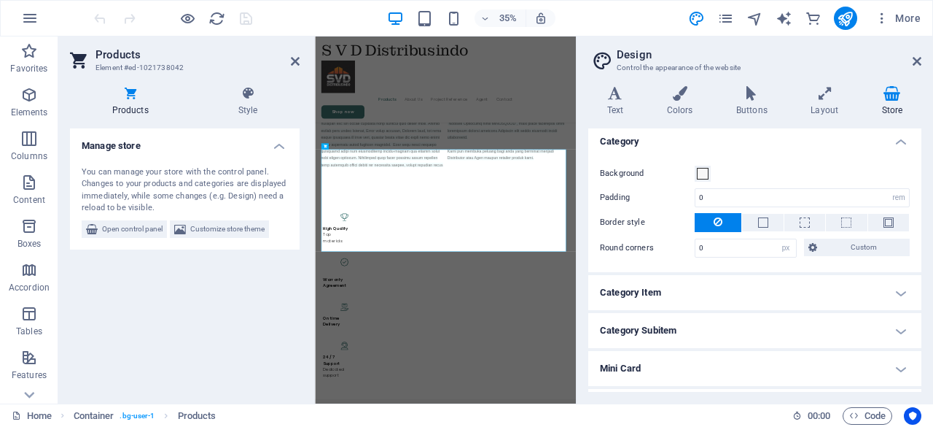
drag, startPoint x: 924, startPoint y: 319, endPoint x: 926, endPoint y: 327, distance: 9.0
click at [926, 327] on div "Variants Text Colors Buttons Layout Store Text Standard Bold Links Font color F…" at bounding box center [755, 238] width 357 height 329
click at [895, 295] on h4 "Category Item" at bounding box center [754, 292] width 333 height 35
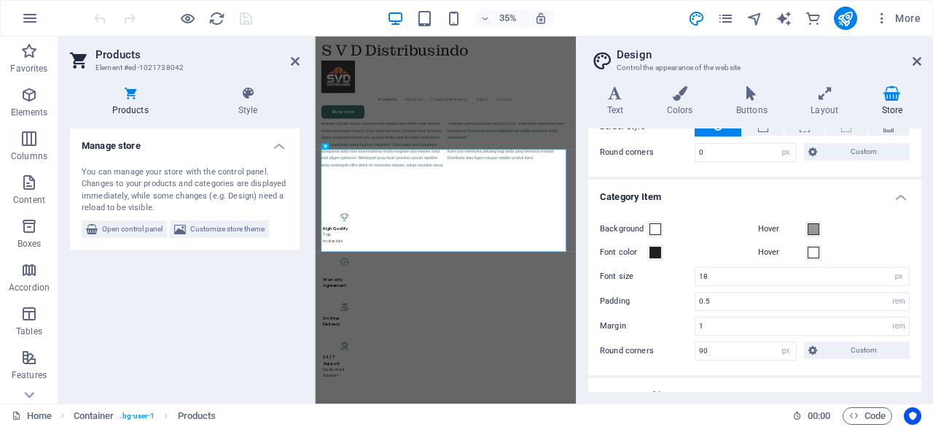
scroll to position [630, 0]
click at [29, 390] on icon at bounding box center [29, 394] width 20 height 20
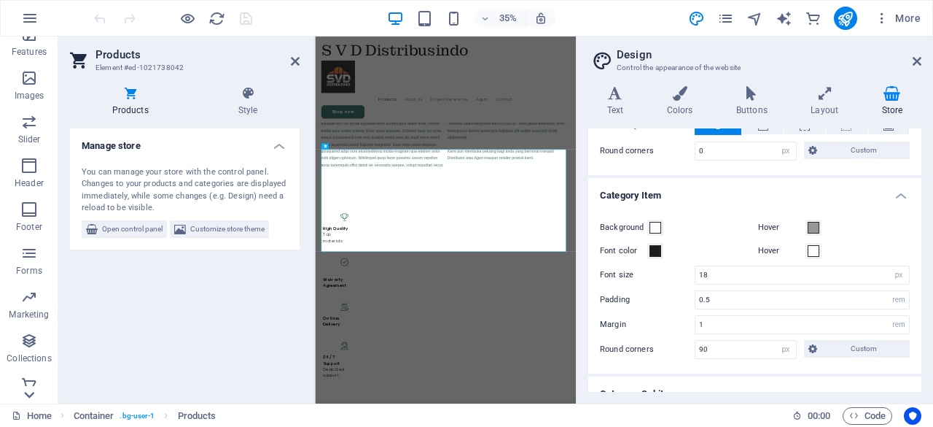
scroll to position [333, 0]
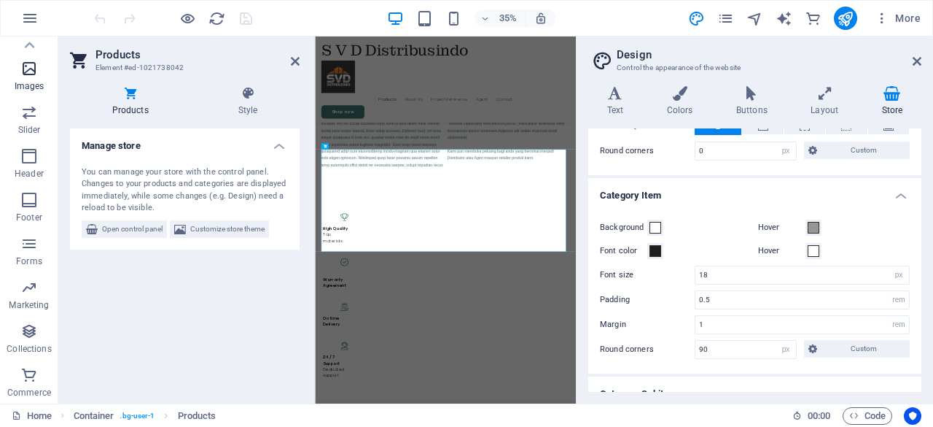
click at [31, 74] on icon "button" at bounding box center [29, 69] width 18 height 18
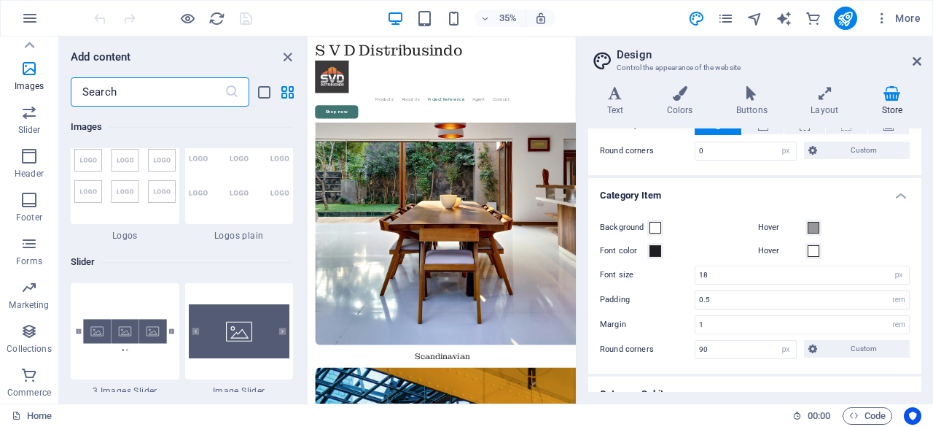
scroll to position [3715, 0]
click at [34, 335] on icon "button" at bounding box center [29, 331] width 18 height 18
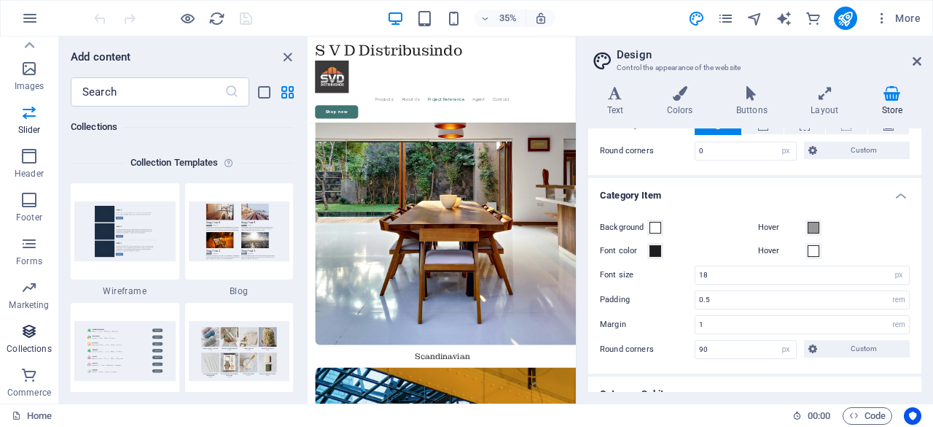
scroll to position [13349, 0]
drag, startPoint x: 28, startPoint y: 303, endPoint x: 16, endPoint y: 254, distance: 50.2
click at [16, 254] on div "Favorites Elements Columns Content Boxes Accordion Tables Features Images Slide…" at bounding box center [29, 54] width 58 height 700
click at [28, 40] on icon at bounding box center [29, 45] width 20 height 20
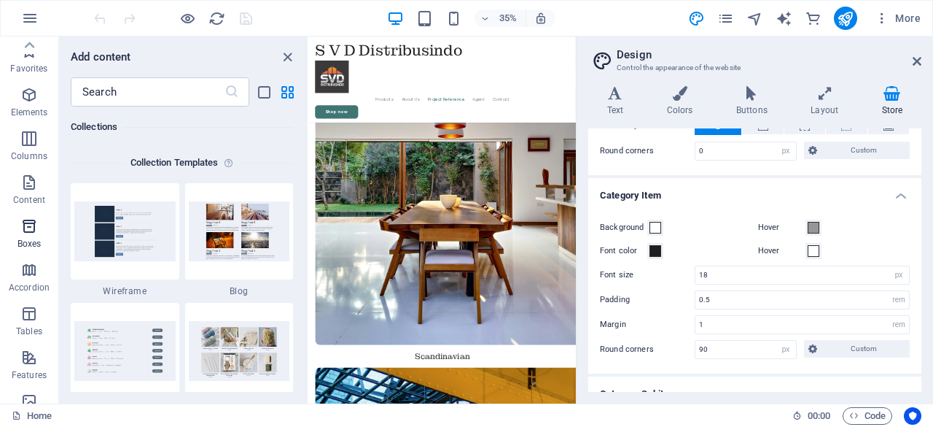
scroll to position [0, 0]
click at [29, 168] on button "Content" at bounding box center [29, 190] width 58 height 44
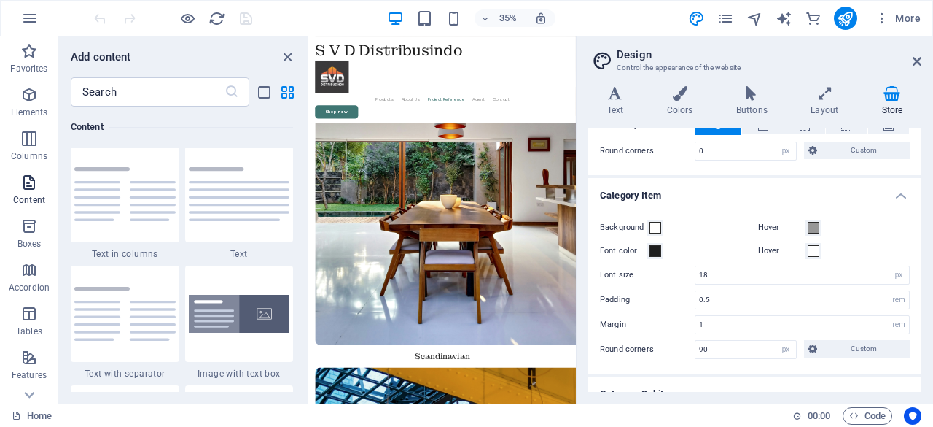
scroll to position [2551, 0]
click at [28, 387] on icon at bounding box center [29, 394] width 20 height 20
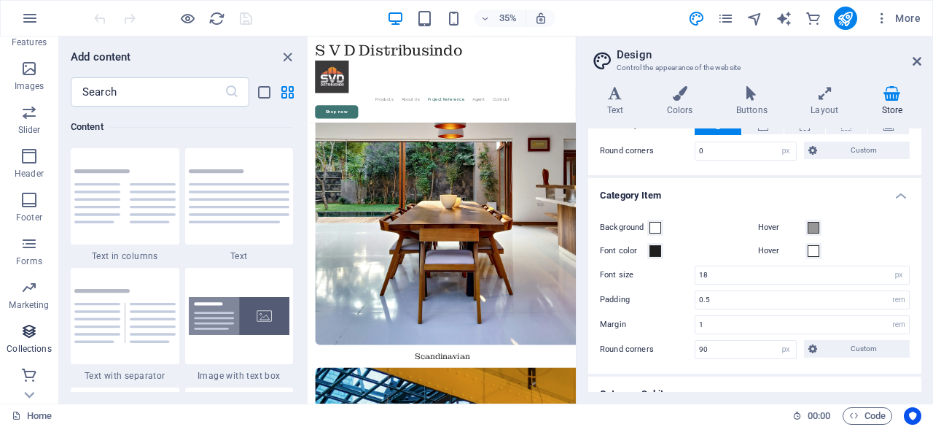
scroll to position [333, 0]
click at [31, 77] on span "Images" at bounding box center [29, 77] width 58 height 35
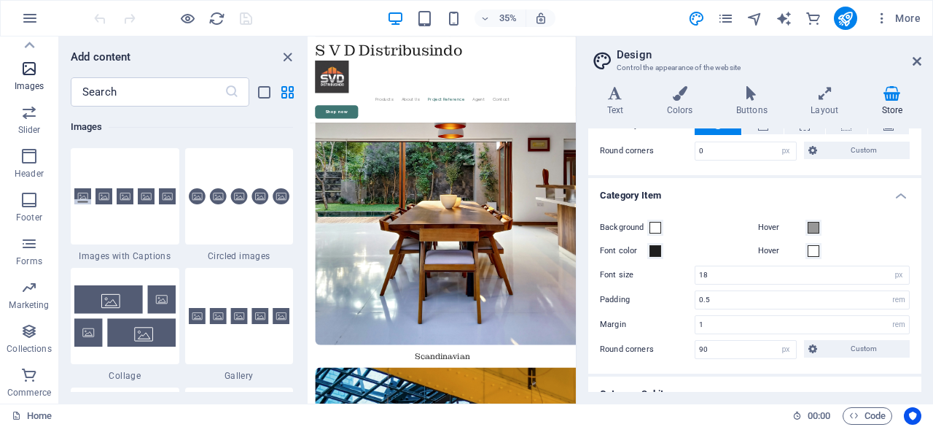
scroll to position [7394, 0]
click at [508, 198] on nav "Products About Us Project Reference Agent Contact" at bounding box center [691, 215] width 728 height 35
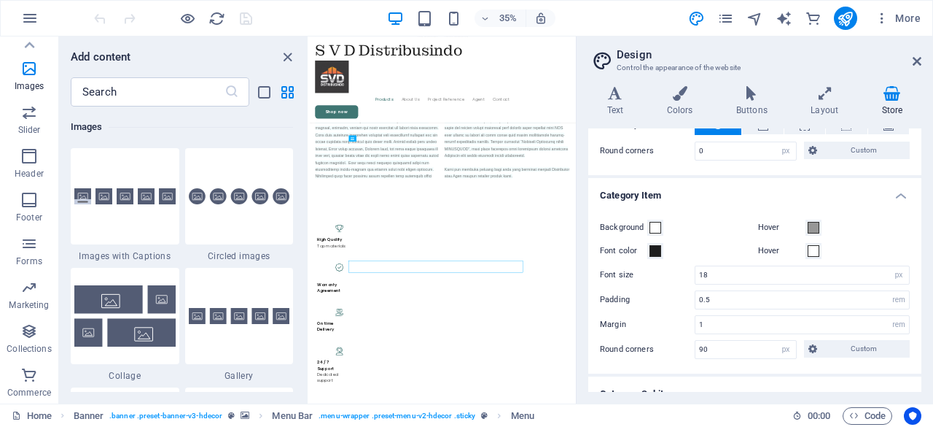
scroll to position [1843, 0]
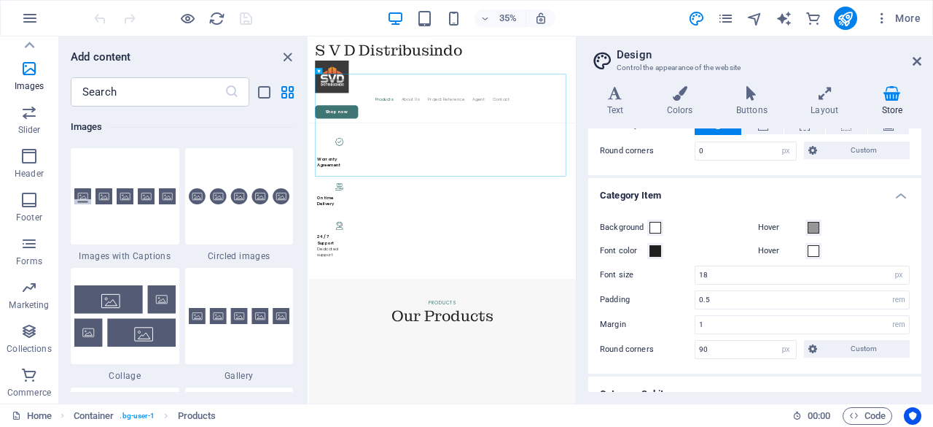
scroll to position [2227, 0]
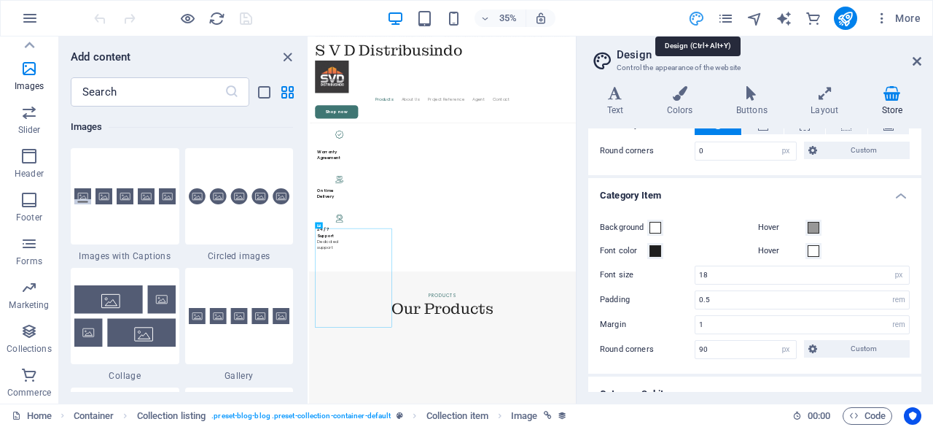
click at [692, 19] on icon "design" at bounding box center [696, 18] width 17 height 17
click at [754, 15] on icon "navigator" at bounding box center [755, 18] width 17 height 17
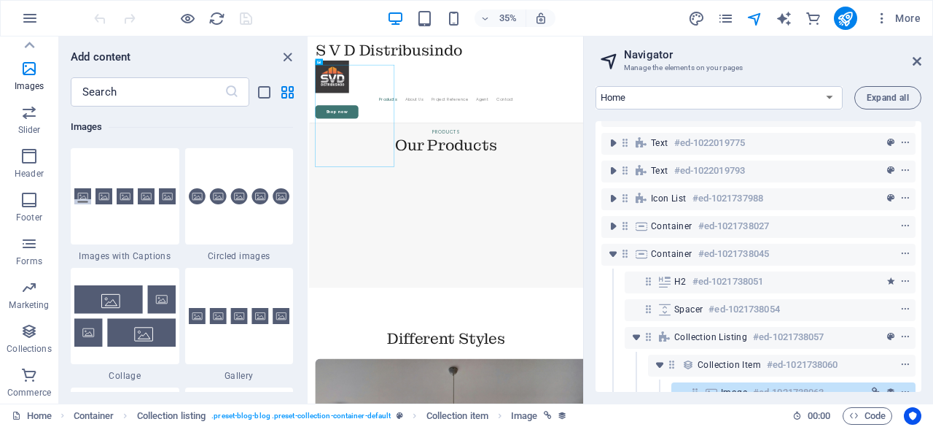
scroll to position [0, 0]
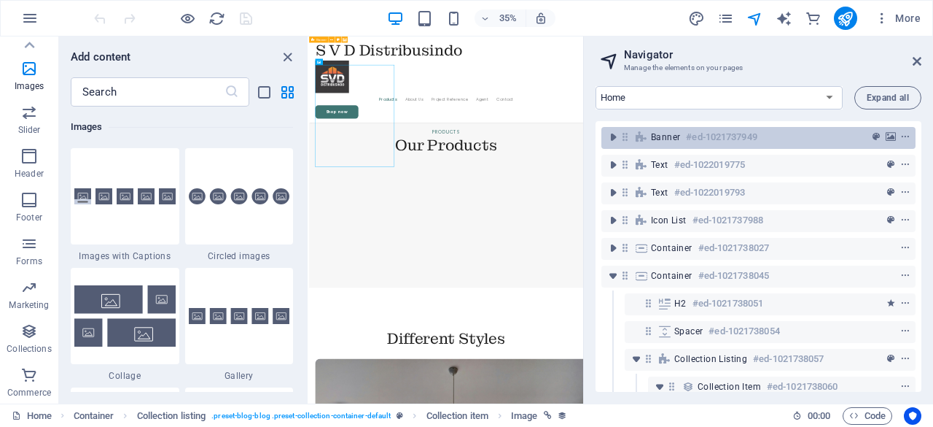
click at [681, 133] on div "Banner #ed-1021737949" at bounding box center [747, 137] width 192 height 18
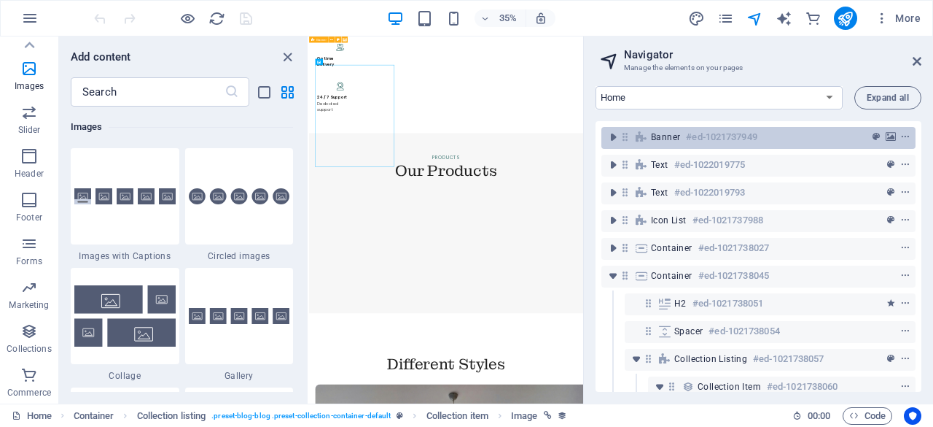
scroll to position [105, 0]
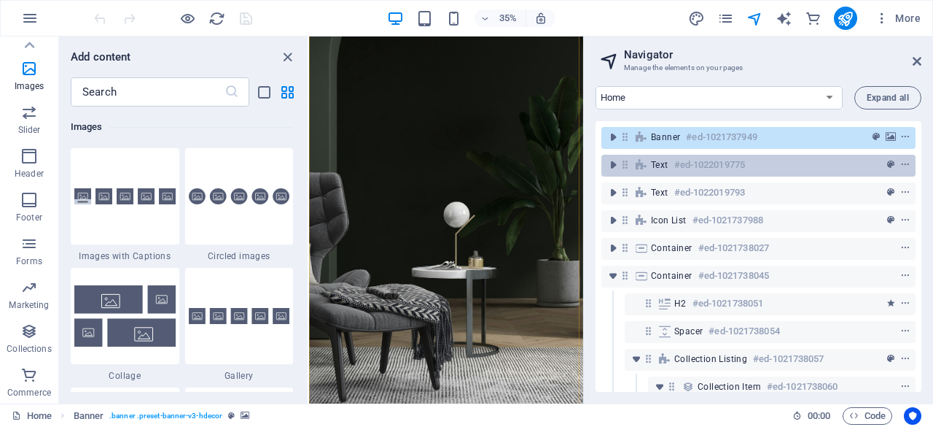
click at [681, 166] on h6 "#ed-1022019775" at bounding box center [710, 165] width 71 height 18
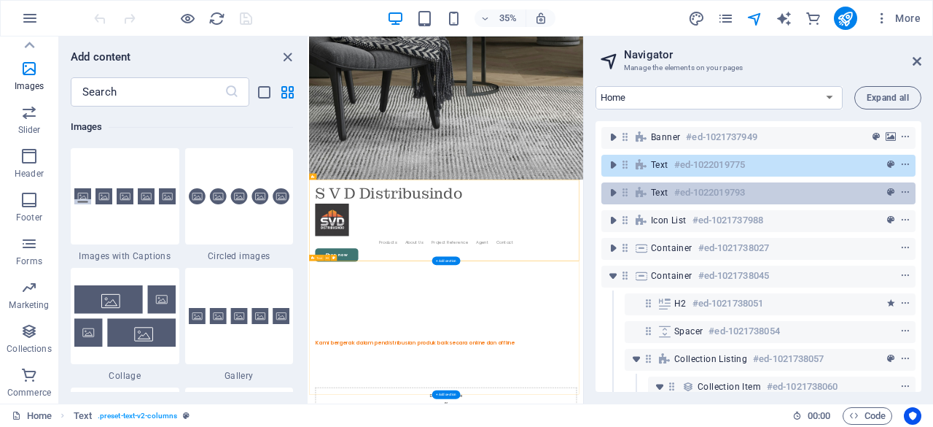
click at [690, 192] on h6 "#ed-1022019793" at bounding box center [710, 193] width 71 height 18
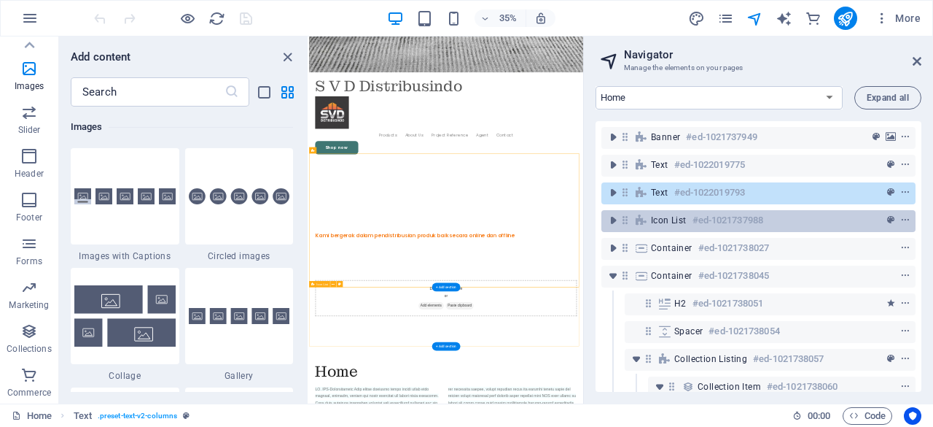
click at [694, 221] on h6 "#ed-1021737988" at bounding box center [728, 220] width 71 height 18
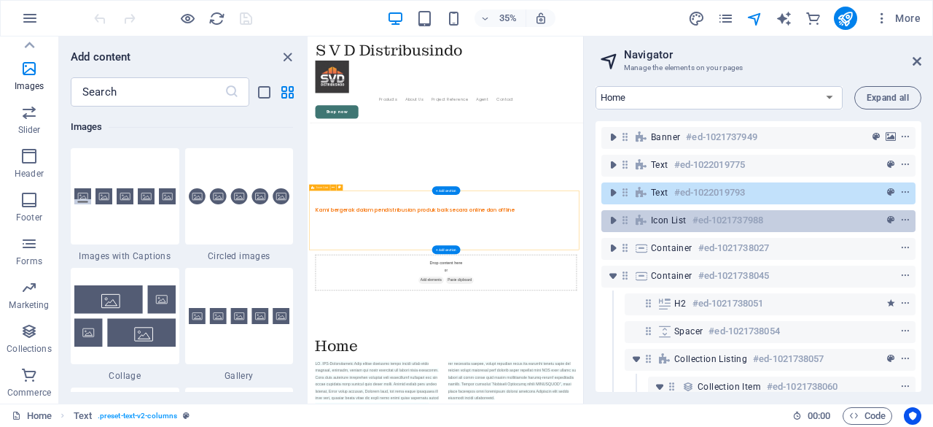
scroll to position [1432, 0]
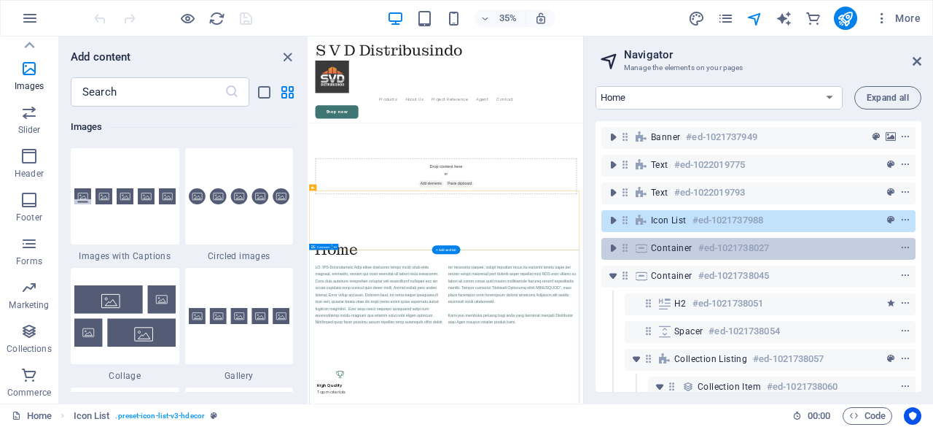
click at [699, 247] on h6 "#ed-1021738027" at bounding box center [734, 248] width 71 height 18
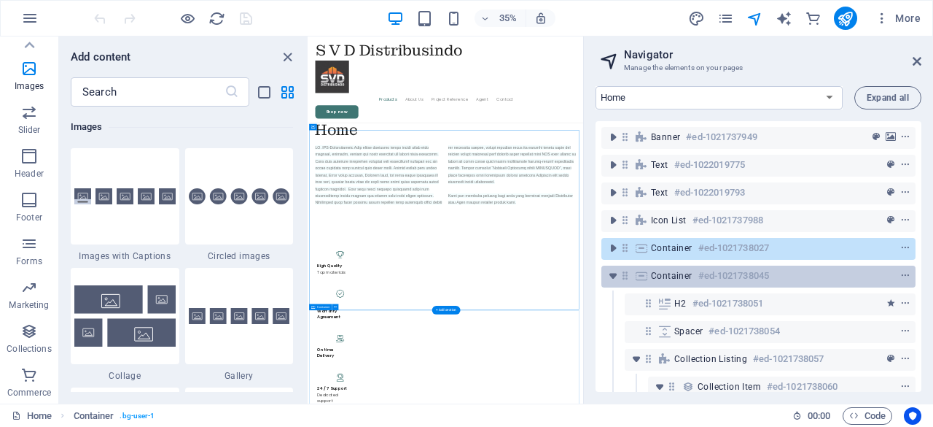
click at [700, 279] on h6 "#ed-1021738045" at bounding box center [734, 276] width 71 height 18
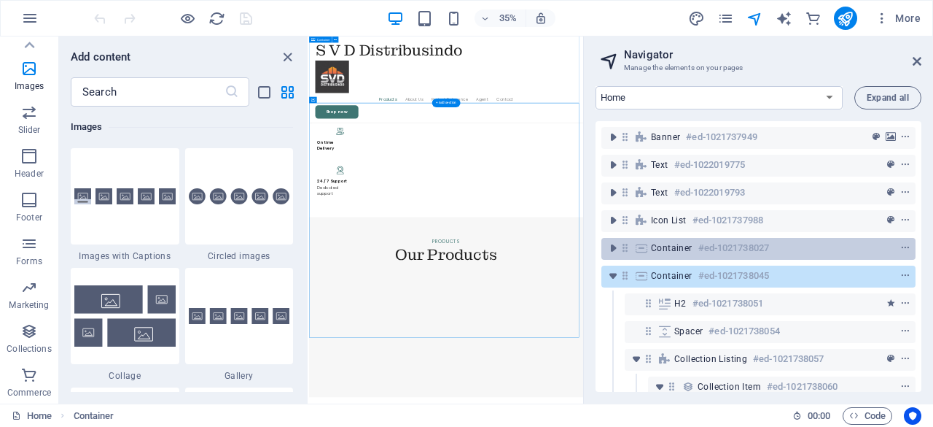
click at [688, 250] on span "Container" at bounding box center [672, 248] width 42 height 12
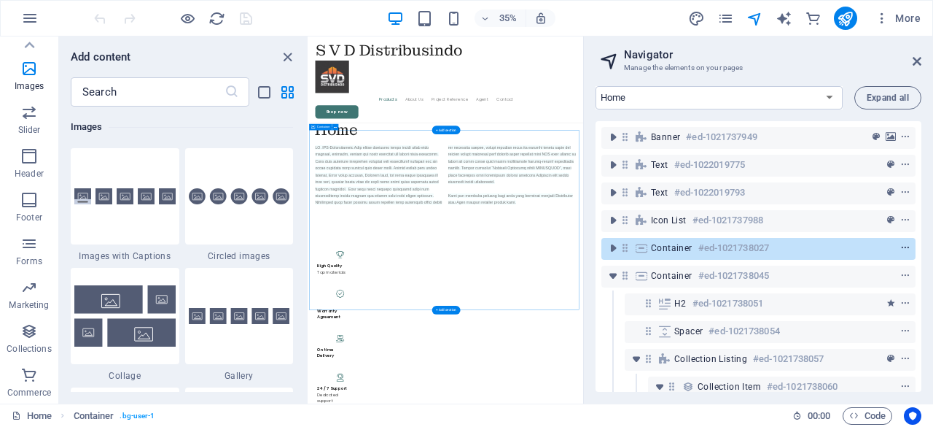
click at [902, 243] on icon "context-menu" at bounding box center [906, 248] width 10 height 10
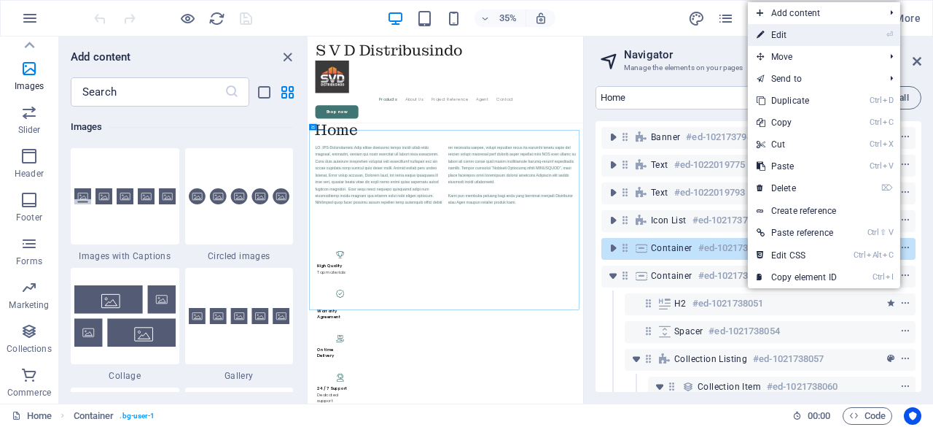
click at [777, 31] on link "⏎ Edit" at bounding box center [797, 35] width 98 height 22
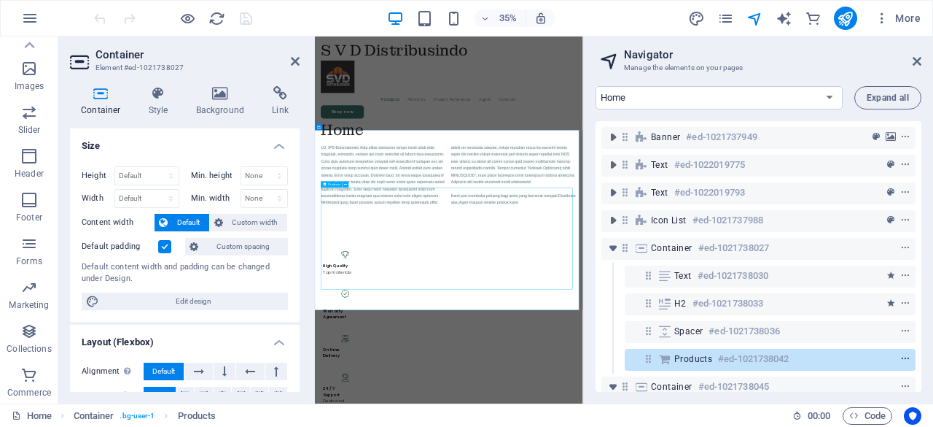
click at [901, 357] on icon "context-menu" at bounding box center [906, 359] width 10 height 10
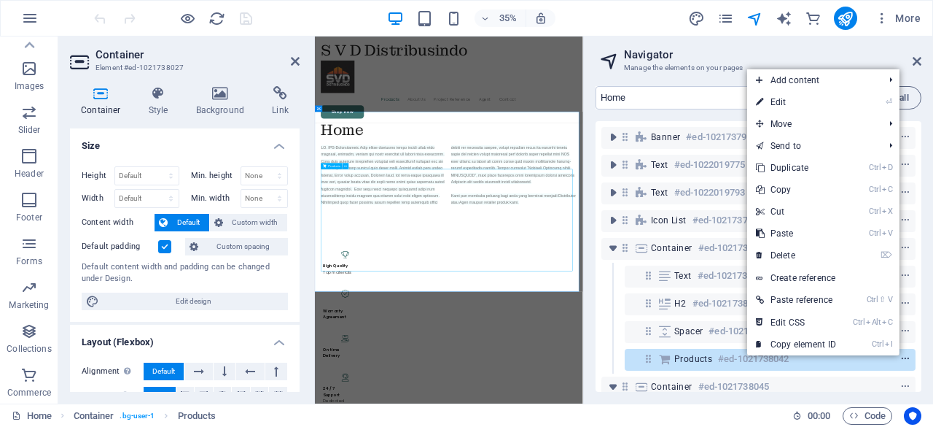
scroll to position [1826, 0]
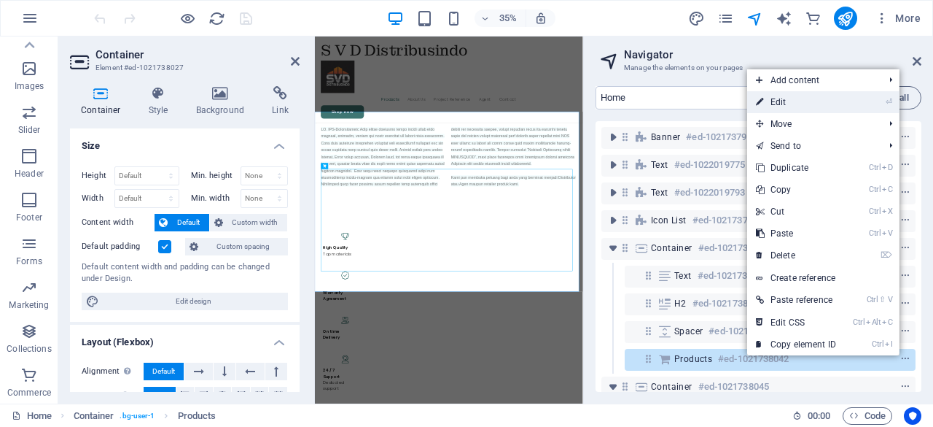
click at [777, 106] on link "⏎ Edit" at bounding box center [796, 102] width 98 height 22
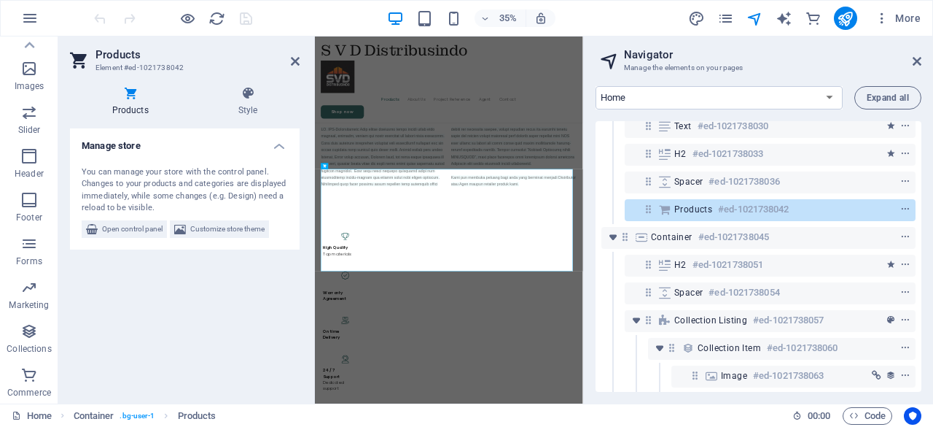
scroll to position [158, 0]
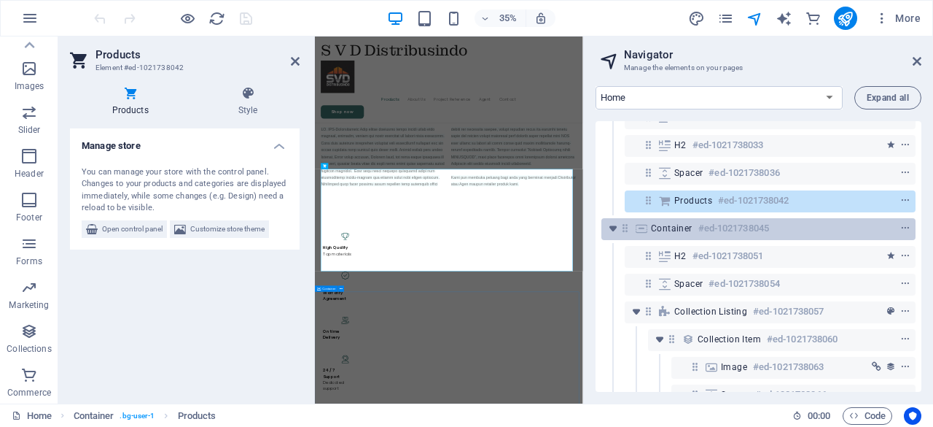
click at [752, 231] on h6 "#ed-1021738045" at bounding box center [734, 228] width 71 height 18
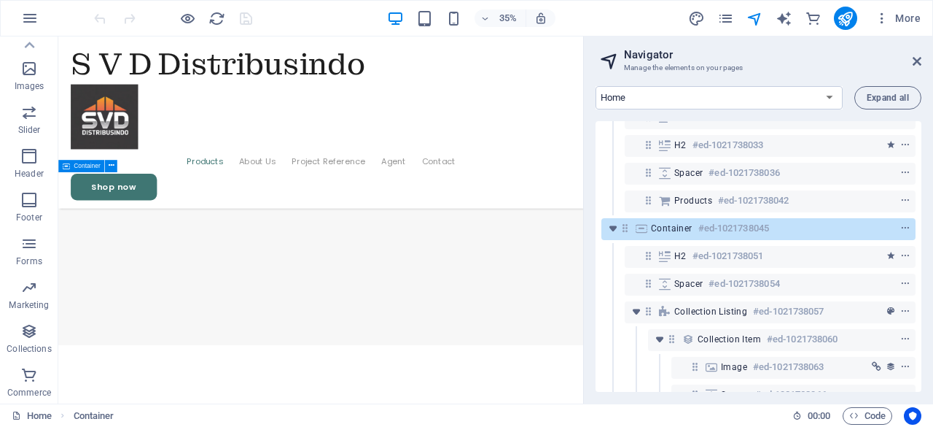
scroll to position [1750, 0]
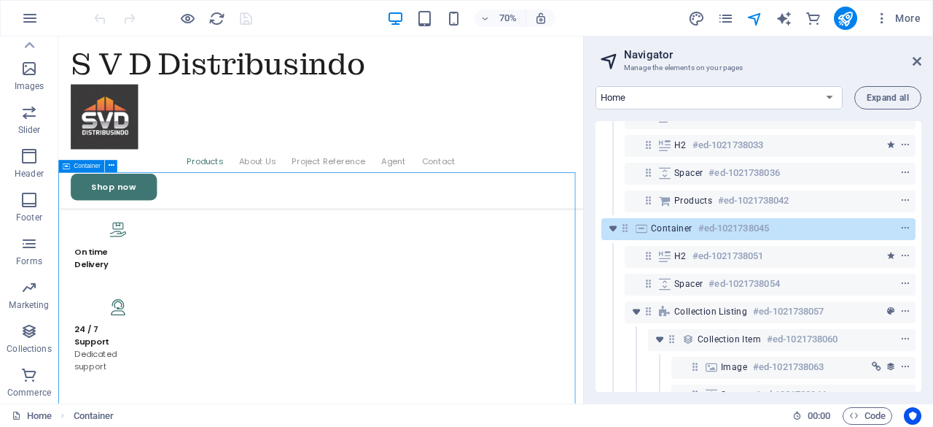
click at [752, 231] on h6 "#ed-1021738045" at bounding box center [734, 228] width 71 height 18
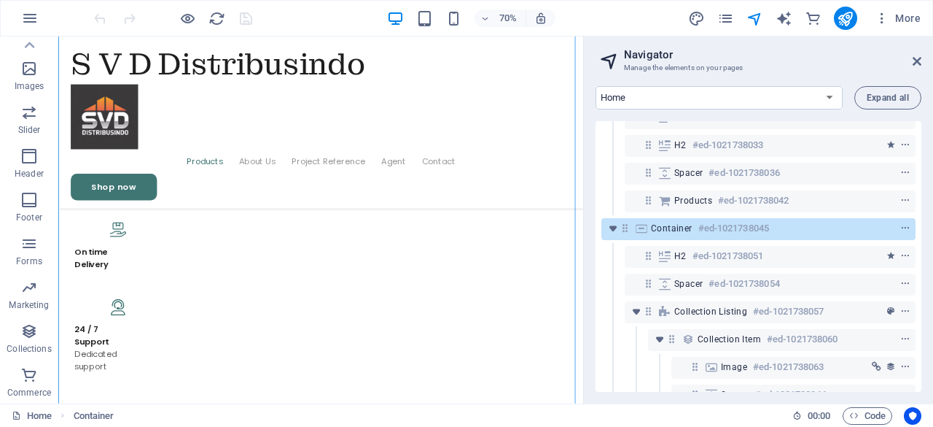
scroll to position [2009, 0]
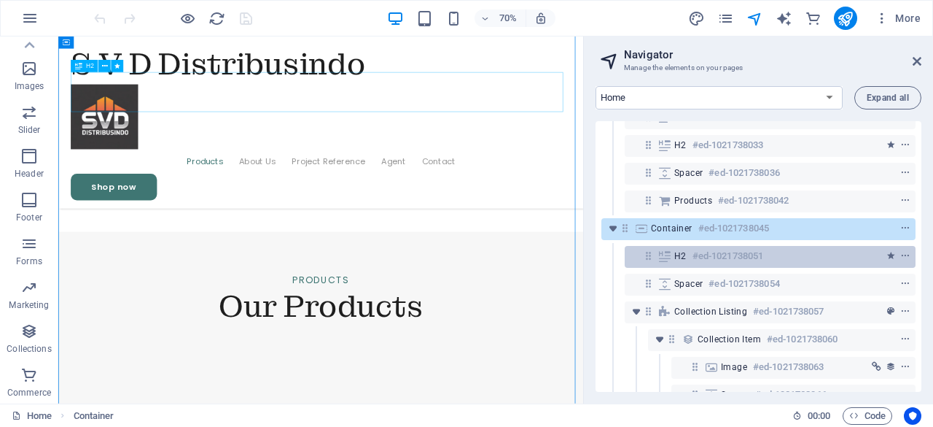
click at [718, 252] on h6 "#ed-1021738051" at bounding box center [728, 256] width 71 height 18
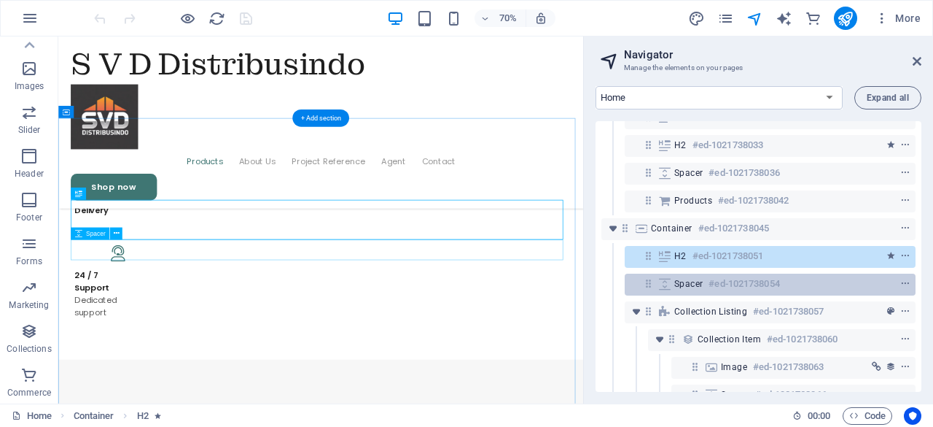
click at [715, 289] on h6 "#ed-1021738054" at bounding box center [744, 284] width 71 height 18
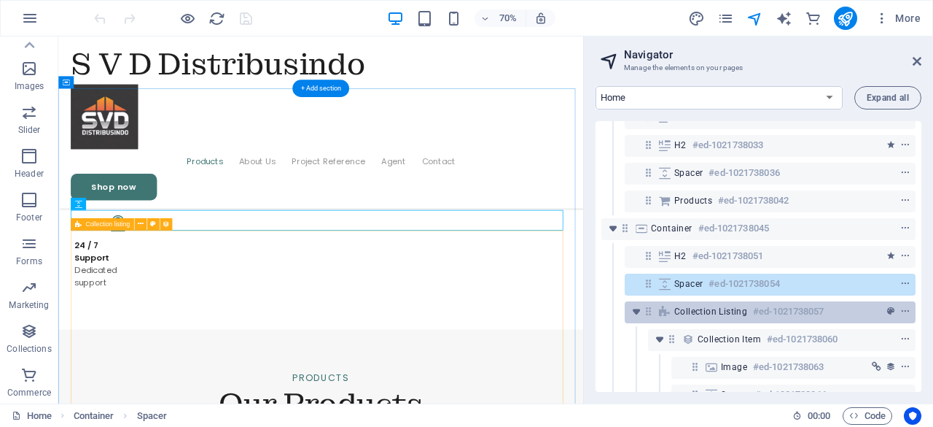
click at [722, 309] on span "Collection listing" at bounding box center [711, 312] width 73 height 12
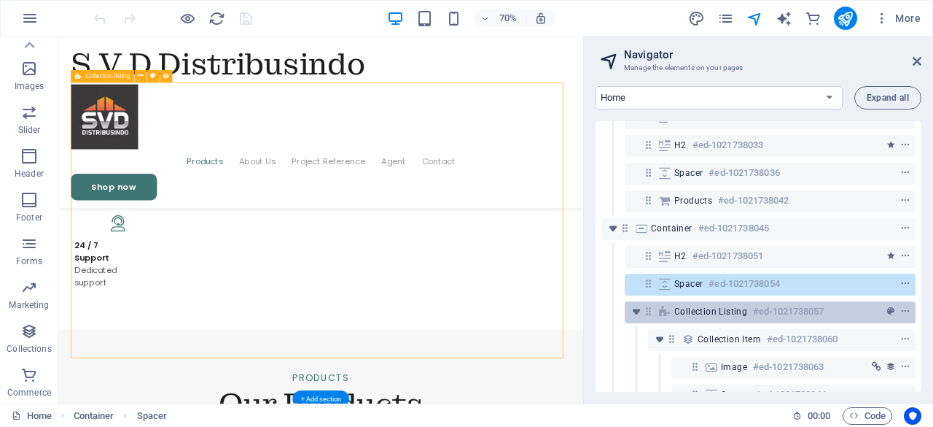
scroll to position [2081, 0]
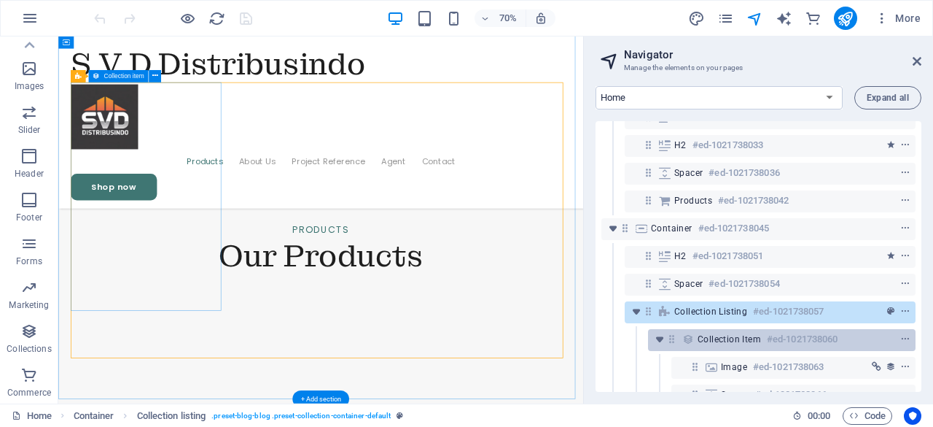
click at [719, 338] on span "Collection item" at bounding box center [729, 339] width 63 height 12
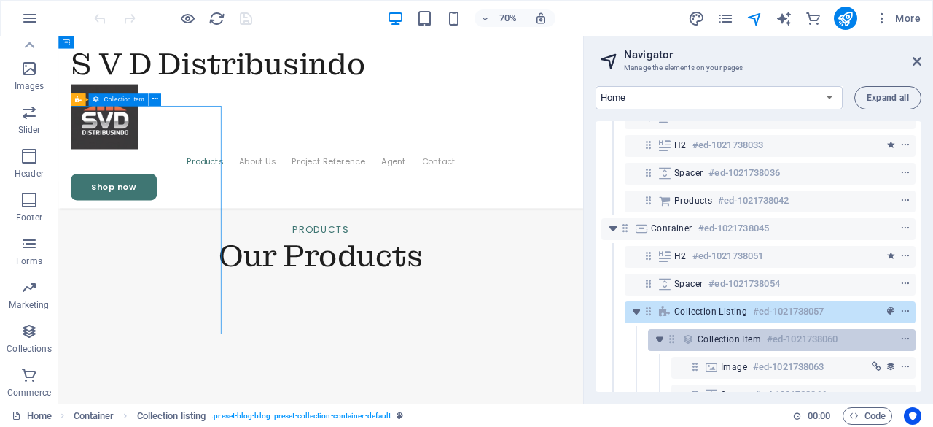
scroll to position [2048, 0]
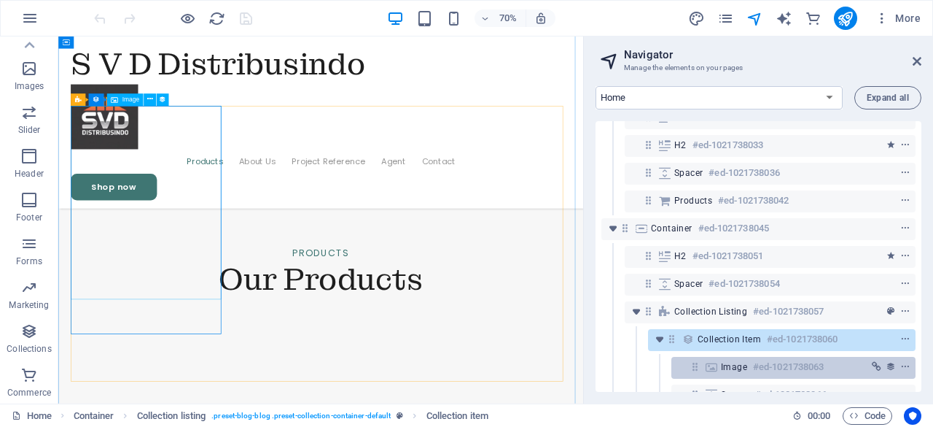
click at [739, 370] on span "Image" at bounding box center [734, 367] width 26 height 12
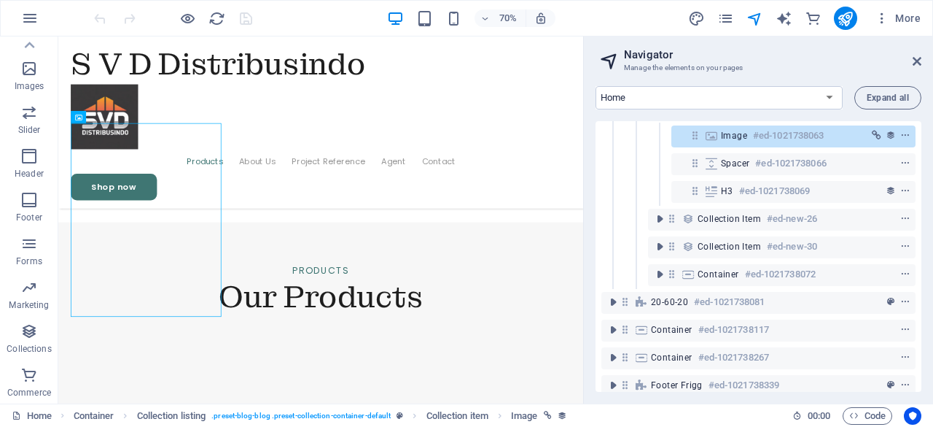
scroll to position [411, 0]
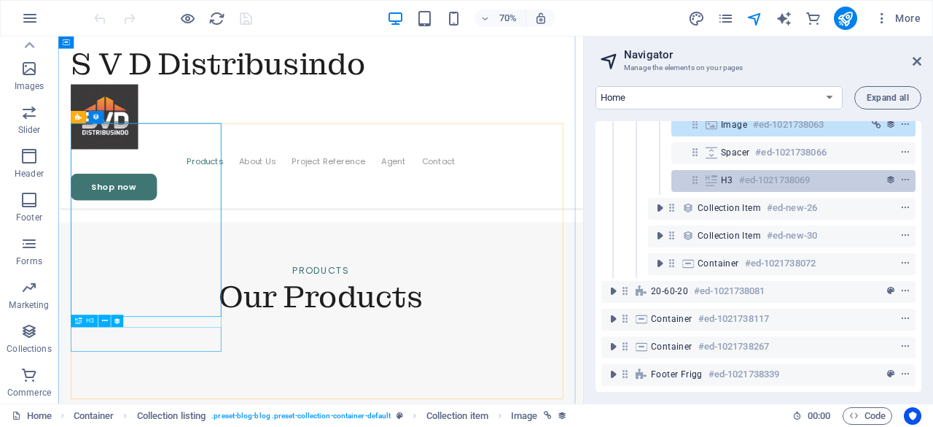
click at [729, 174] on span "H3" at bounding box center [727, 180] width 12 height 12
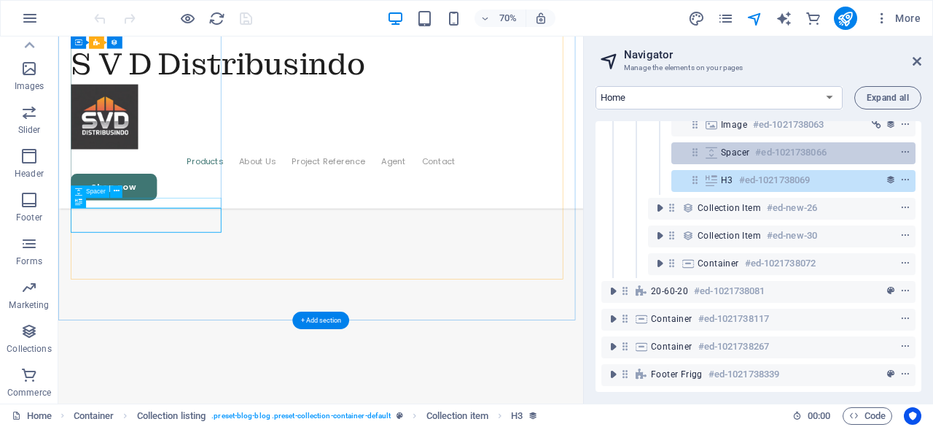
click at [727, 147] on span "Spacer" at bounding box center [735, 153] width 28 height 12
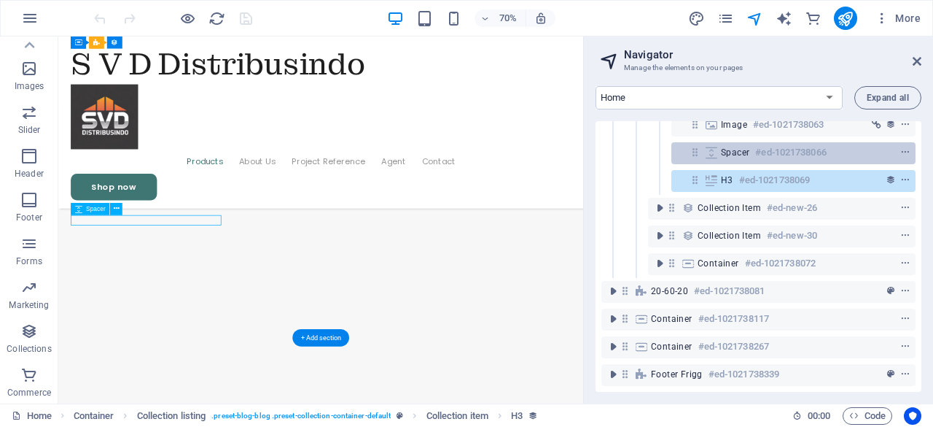
scroll to position [2168, 0]
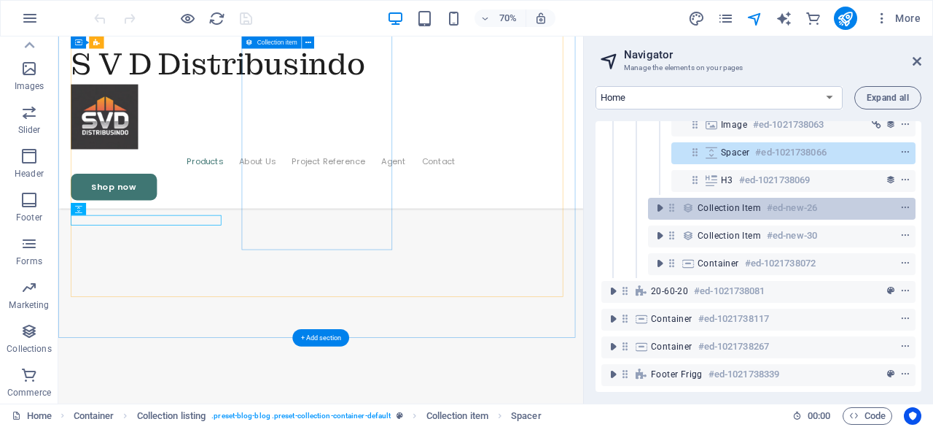
click at [704, 202] on span "Collection item" at bounding box center [729, 208] width 63 height 12
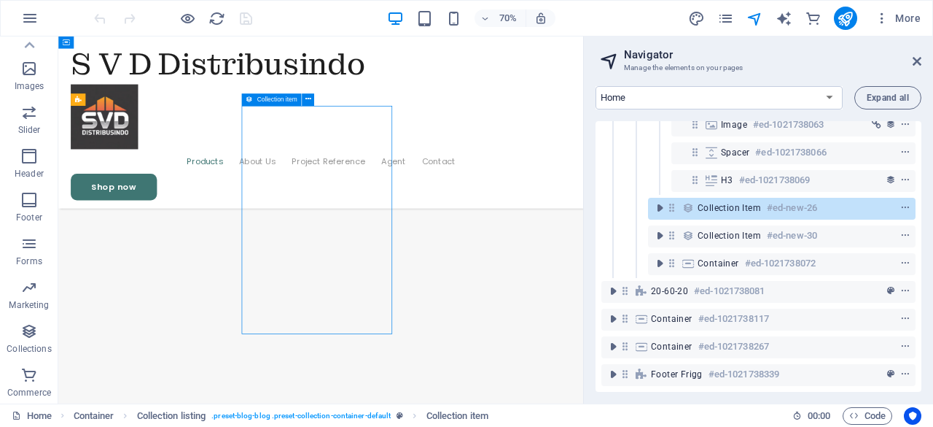
scroll to position [2048, 0]
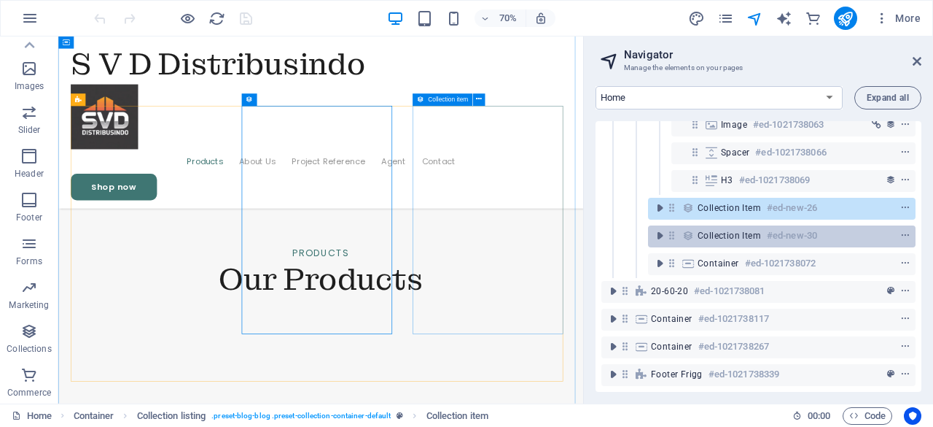
click at [704, 230] on span "Collection item" at bounding box center [729, 236] width 63 height 12
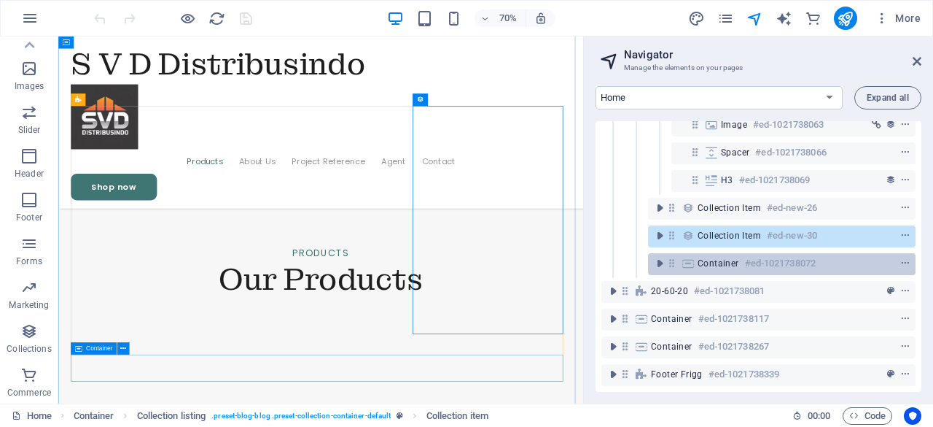
click at [716, 257] on span "Container" at bounding box center [719, 263] width 42 height 12
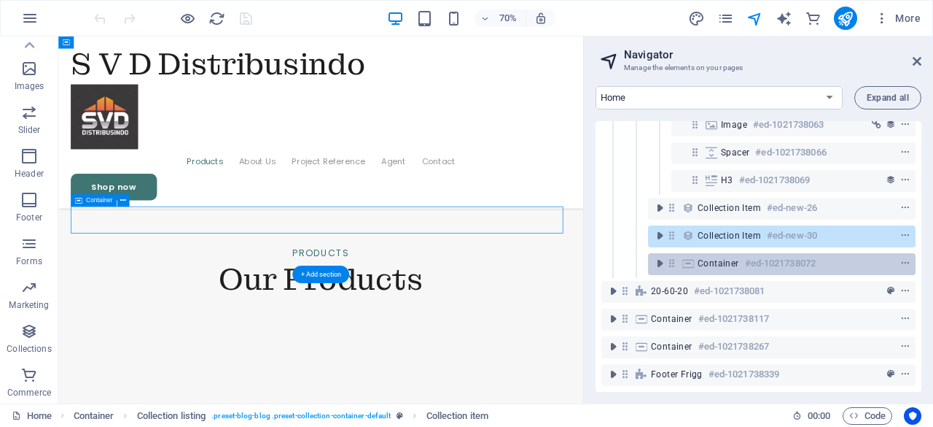
scroll to position [2259, 0]
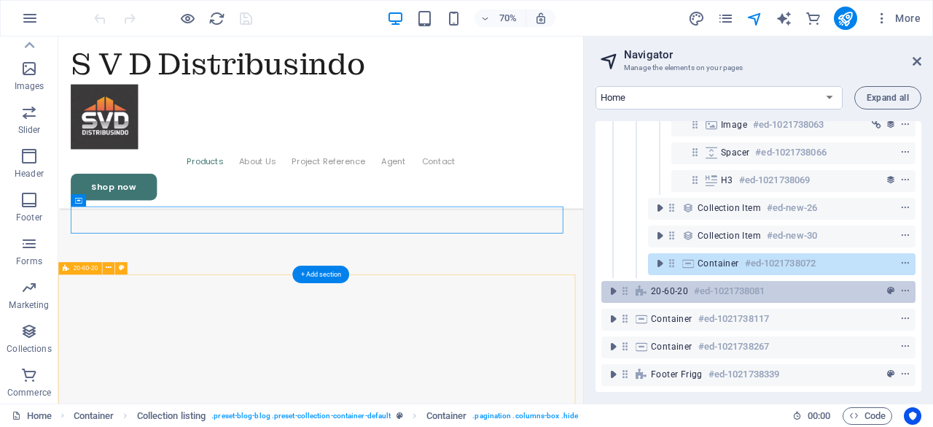
click at [691, 282] on div "20-60-20 #ed-1021738081" at bounding box center [747, 291] width 192 height 18
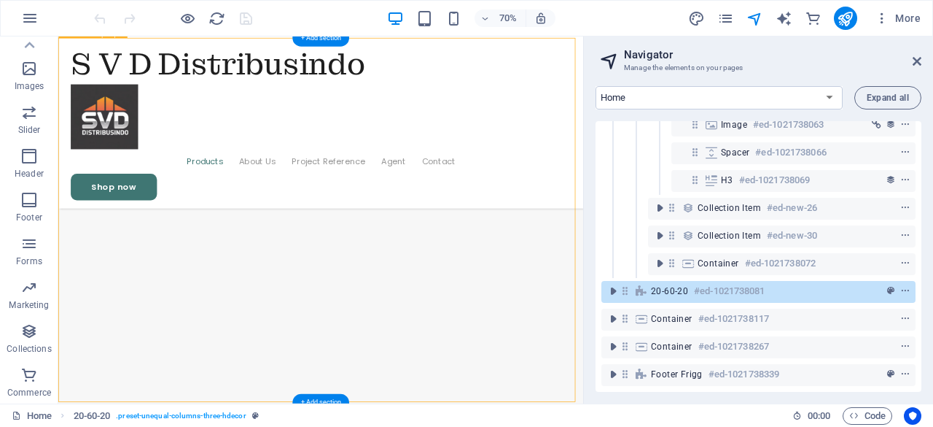
scroll to position [2597, 0]
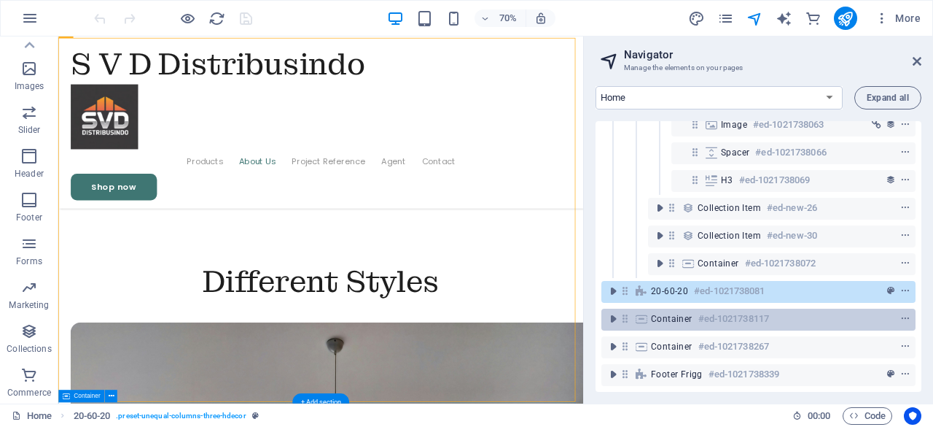
click at [699, 310] on h6 "#ed-1021738117" at bounding box center [734, 319] width 71 height 18
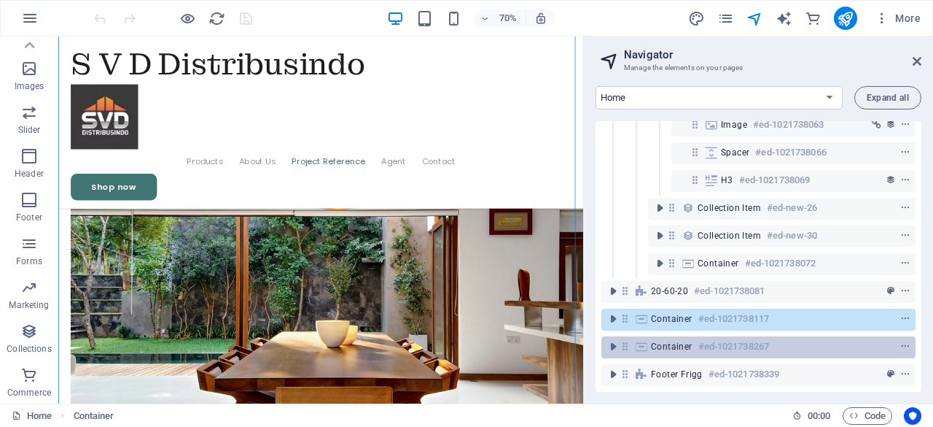
click at [662, 341] on span "Container" at bounding box center [672, 347] width 42 height 12
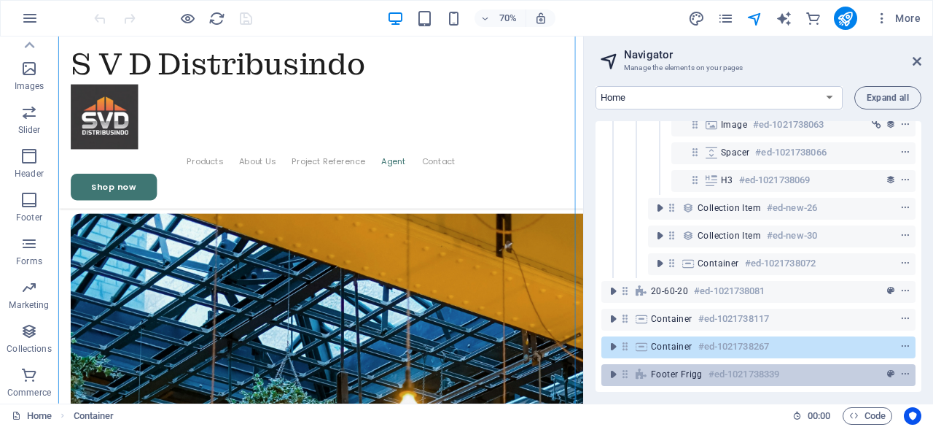
click at [662, 368] on span "Footer Frigg" at bounding box center [677, 374] width 52 height 12
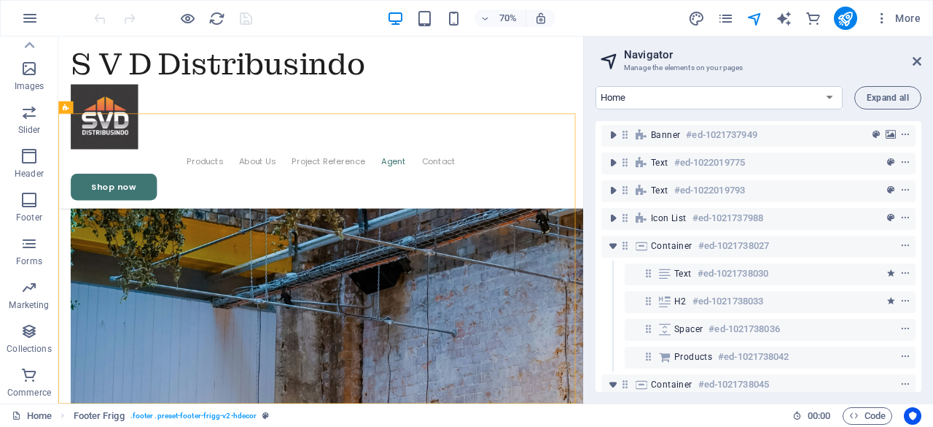
scroll to position [0, 0]
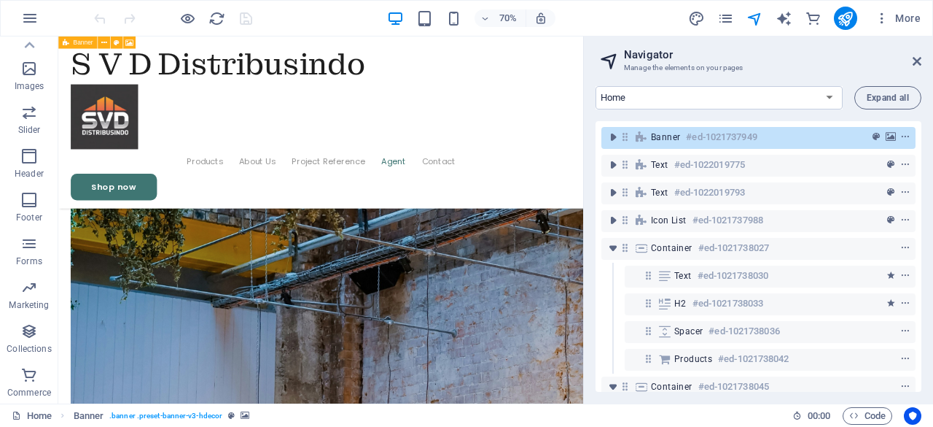
click at [629, 140] on icon at bounding box center [625, 137] width 12 height 12
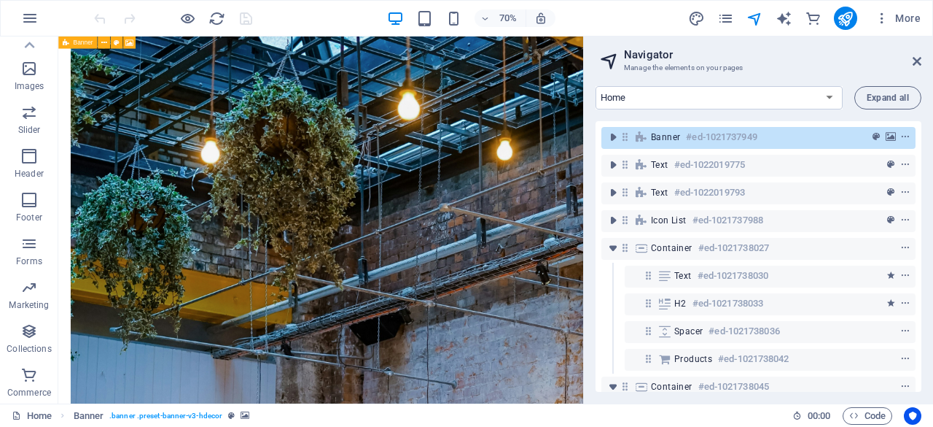
scroll to position [53, 0]
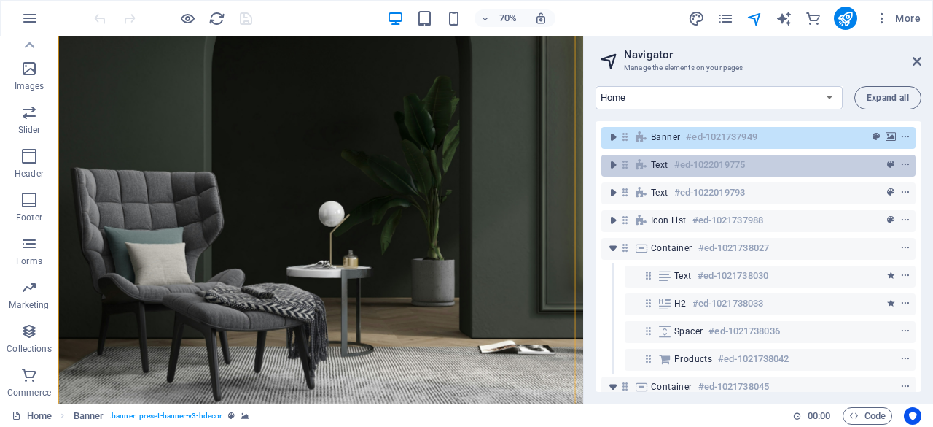
click at [650, 168] on div "Text #ed-1022019775" at bounding box center [759, 166] width 314 height 22
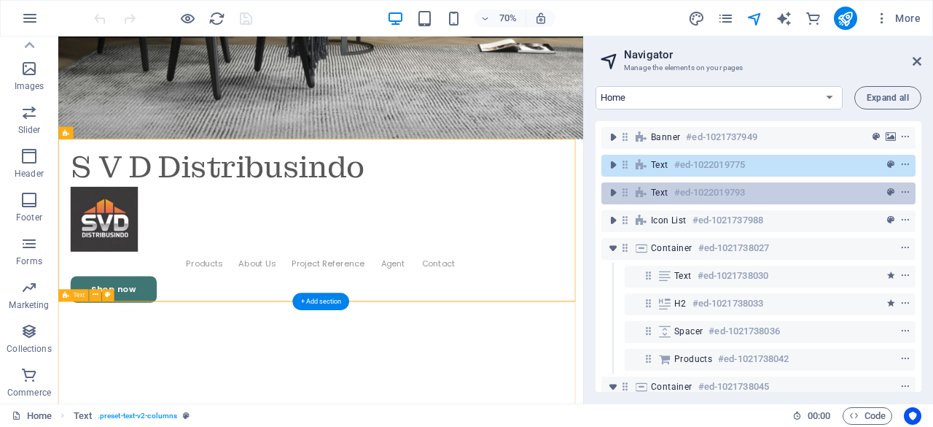
click at [649, 195] on icon at bounding box center [642, 193] width 16 height 12
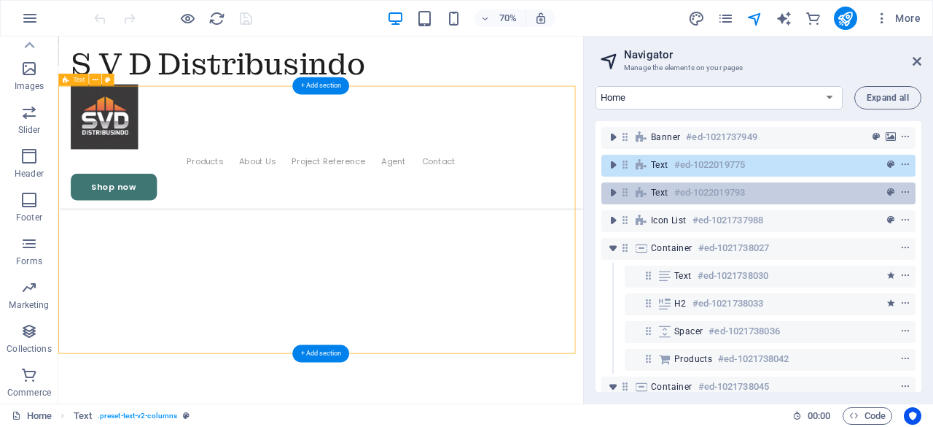
scroll to position [790, 0]
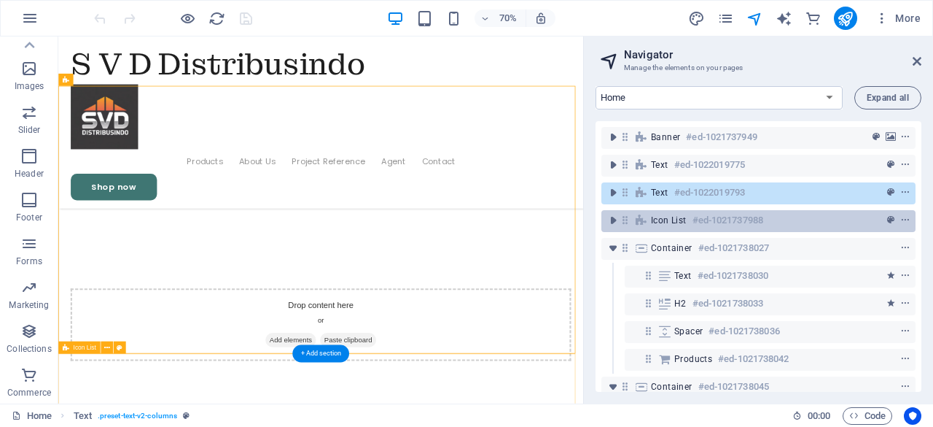
click at [651, 222] on span "Icon List" at bounding box center [669, 220] width 36 height 12
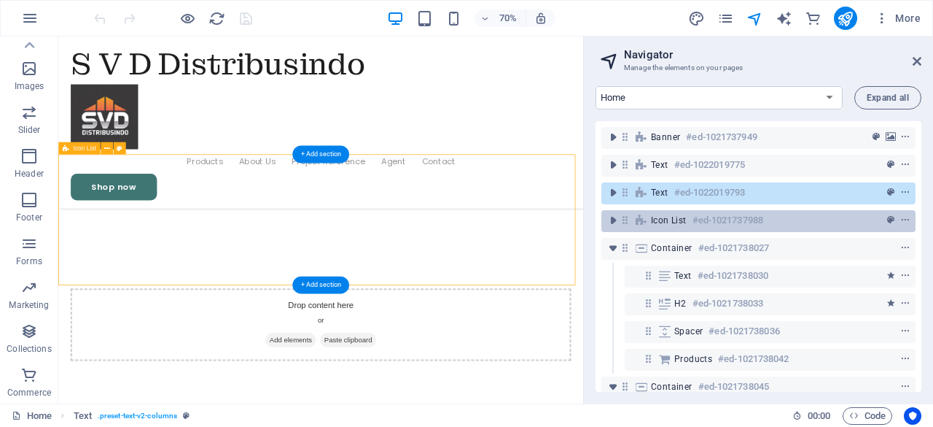
scroll to position [1074, 0]
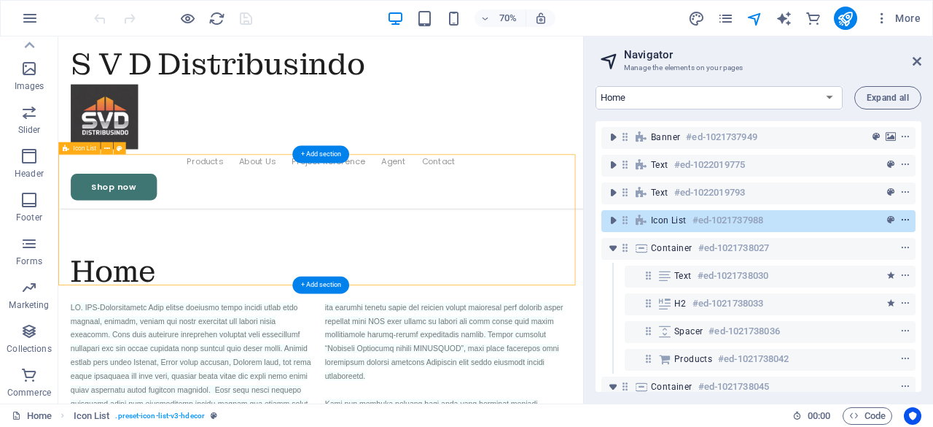
click at [902, 215] on icon "context-menu" at bounding box center [906, 220] width 10 height 10
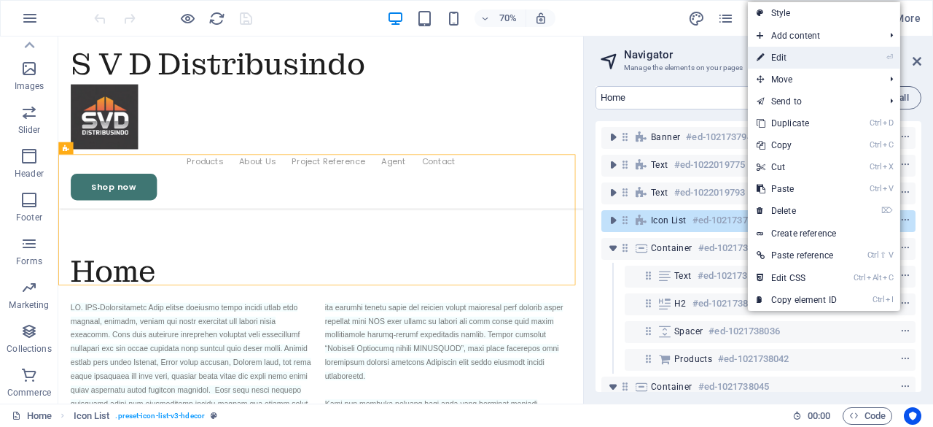
click at [778, 54] on link "⏎ Edit" at bounding box center [797, 58] width 98 height 22
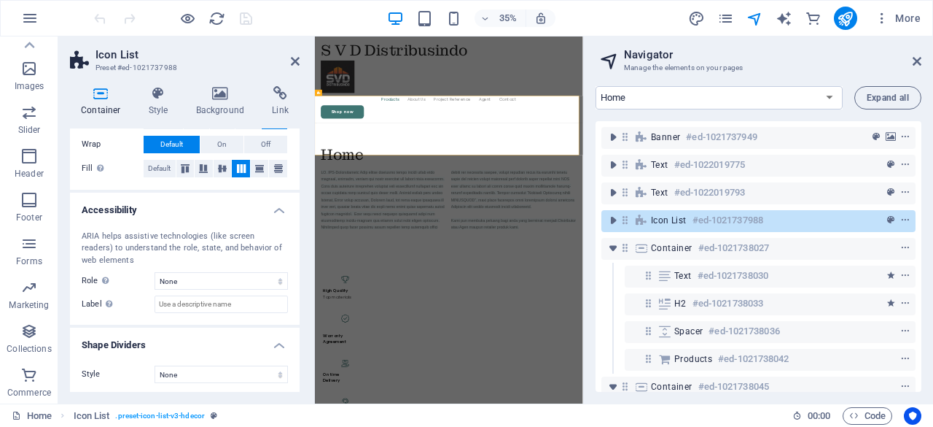
scroll to position [300, 0]
click at [156, 103] on h4 "Style" at bounding box center [161, 101] width 47 height 31
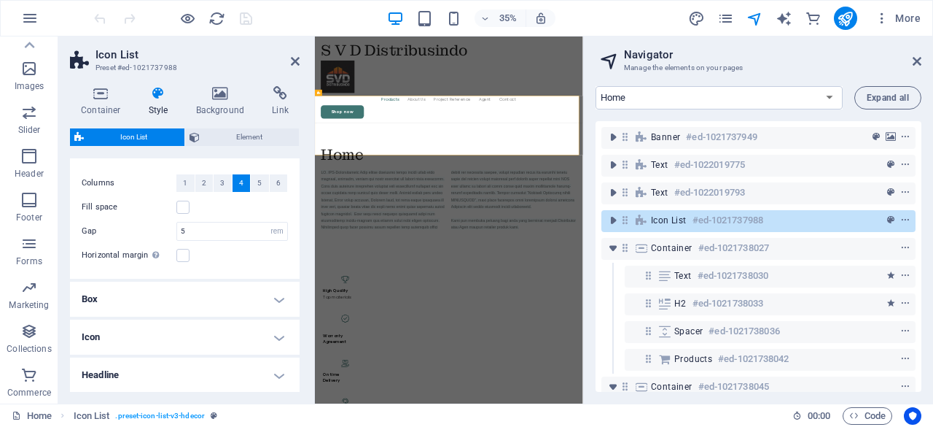
scroll to position [0, 0]
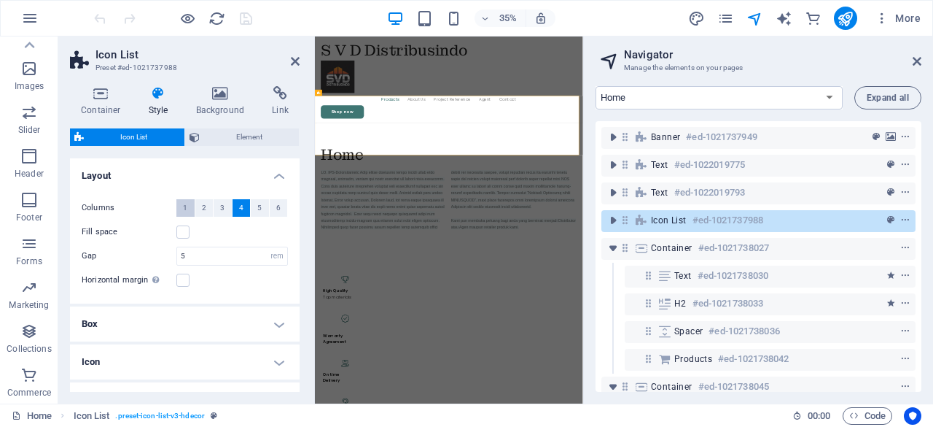
click at [187, 206] on span "1" at bounding box center [185, 208] width 4 height 18
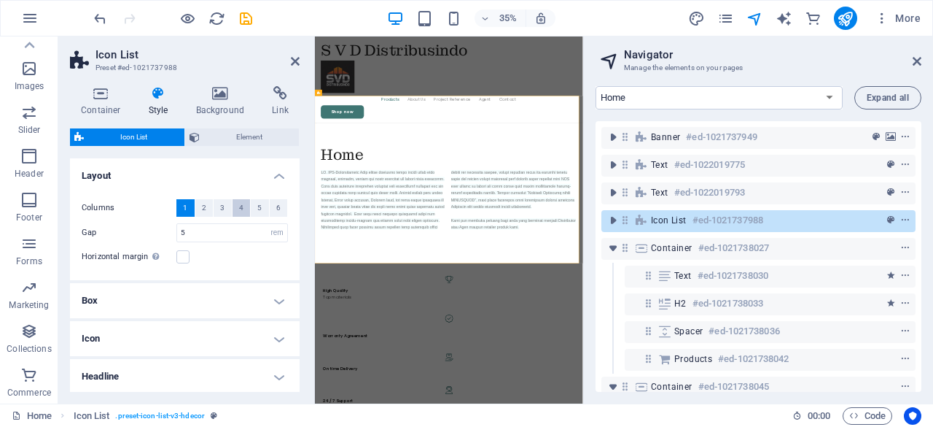
click at [239, 208] on span "4" at bounding box center [241, 208] width 4 height 18
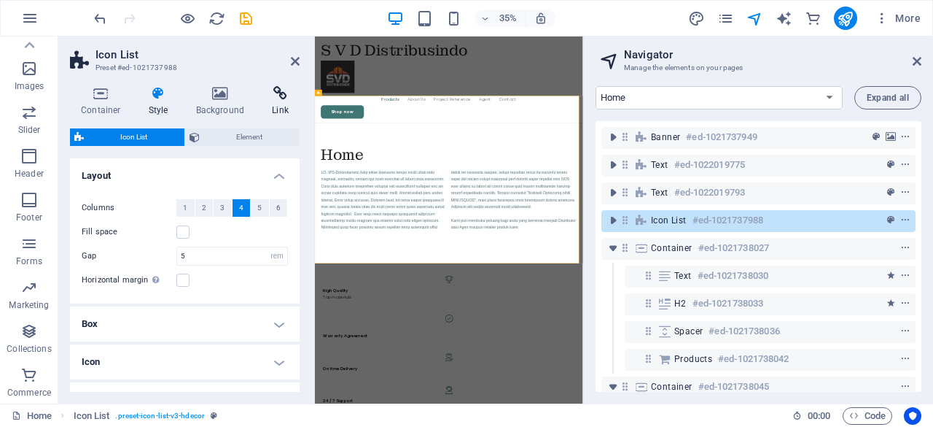
click at [277, 99] on icon at bounding box center [280, 93] width 39 height 15
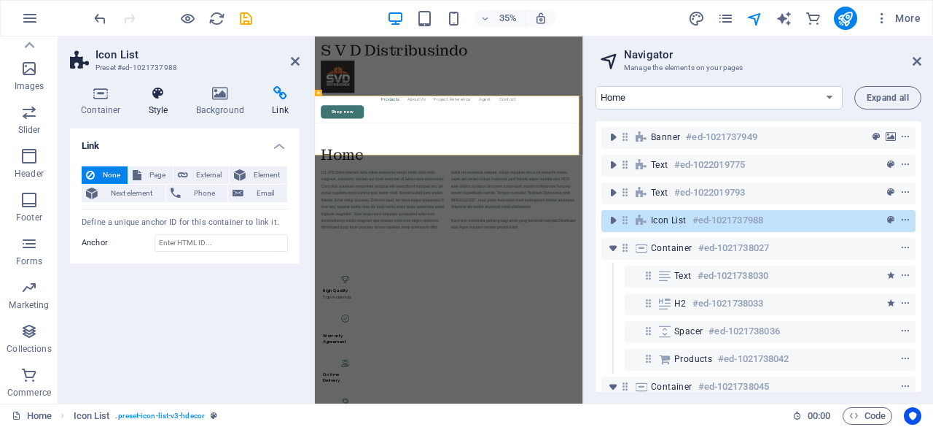
click at [152, 97] on icon at bounding box center [159, 93] width 42 height 15
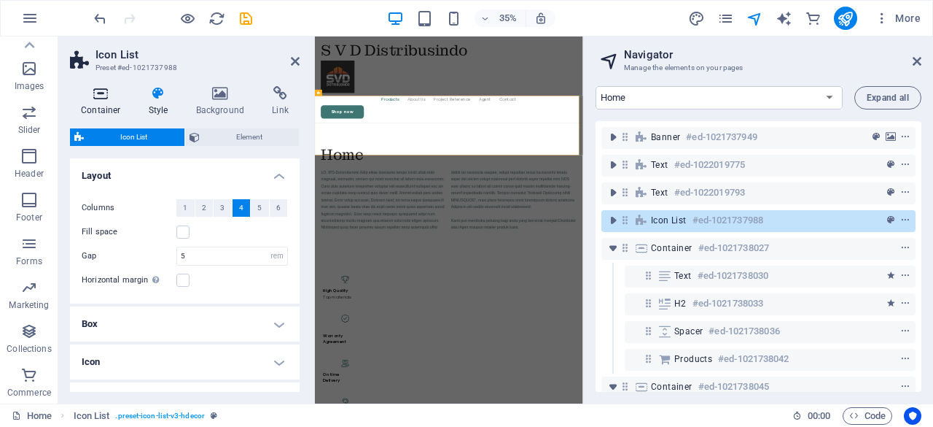
click at [98, 94] on icon at bounding box center [101, 93] width 62 height 15
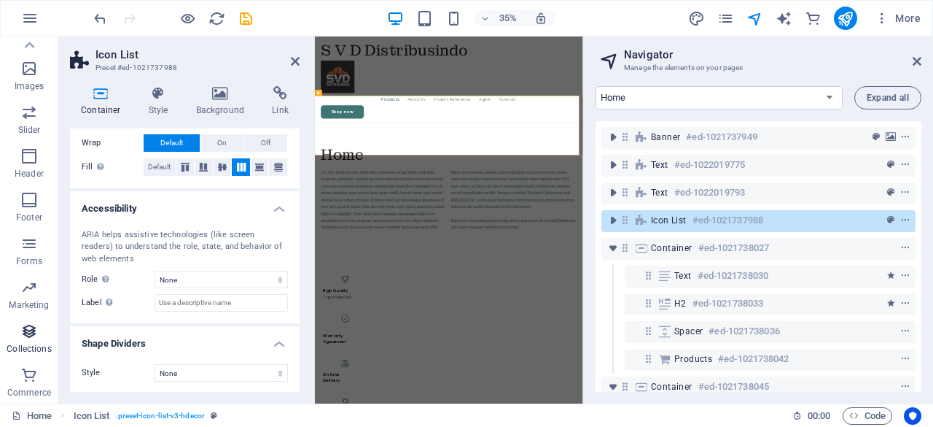
click at [28, 332] on icon "button" at bounding box center [29, 331] width 18 height 18
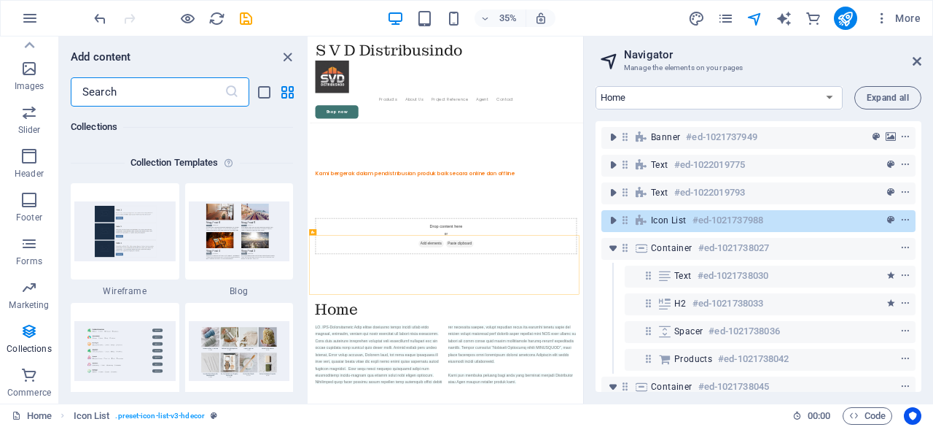
scroll to position [1372, 0]
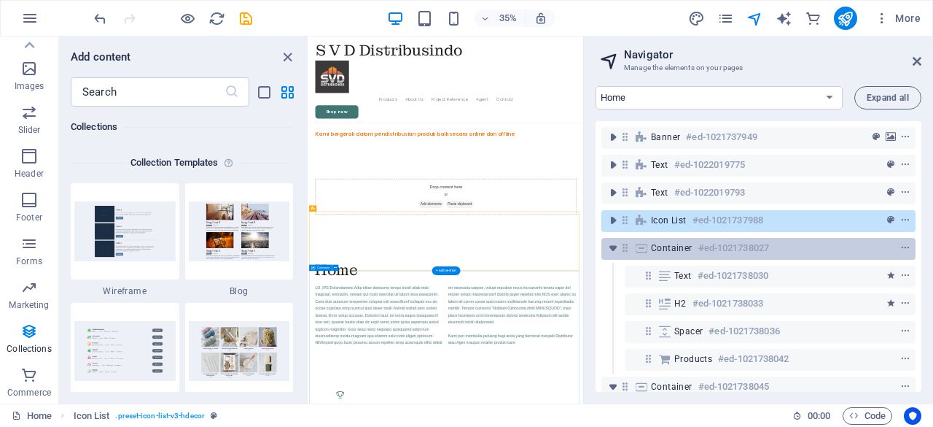
click at [669, 249] on span "Container" at bounding box center [672, 248] width 42 height 12
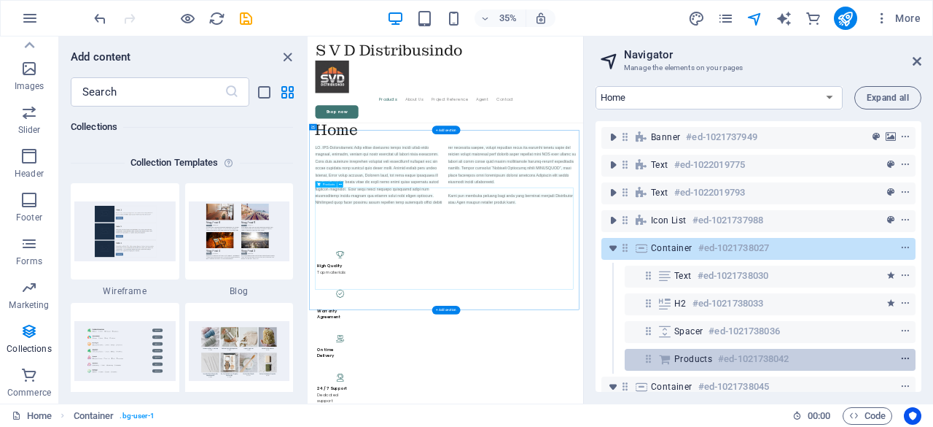
click at [903, 357] on icon "context-menu" at bounding box center [906, 359] width 10 height 10
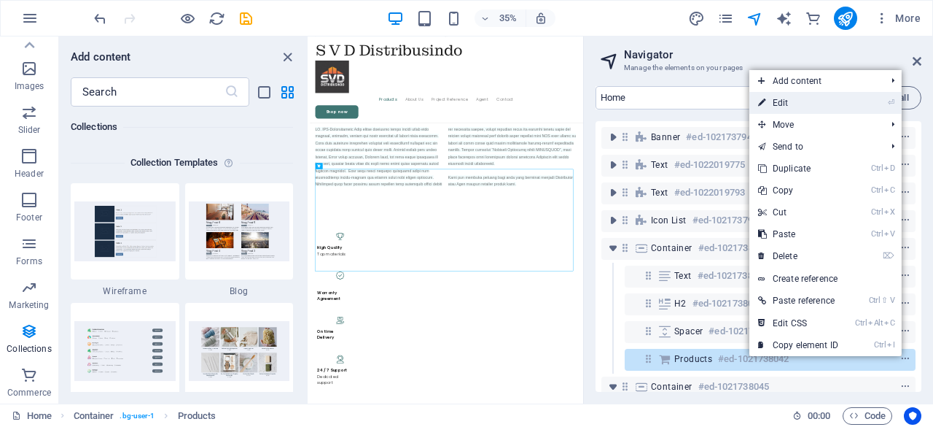
click at [780, 99] on link "⏎ Edit" at bounding box center [799, 103] width 98 height 22
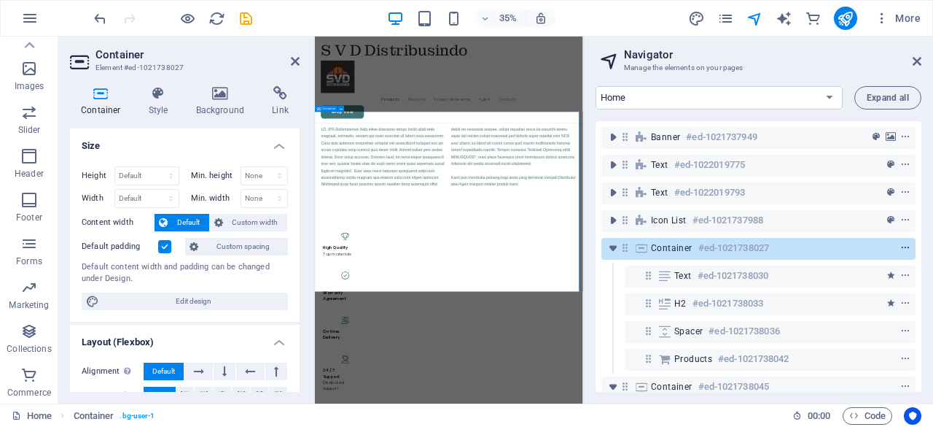
click at [902, 247] on icon "context-menu" at bounding box center [906, 248] width 10 height 10
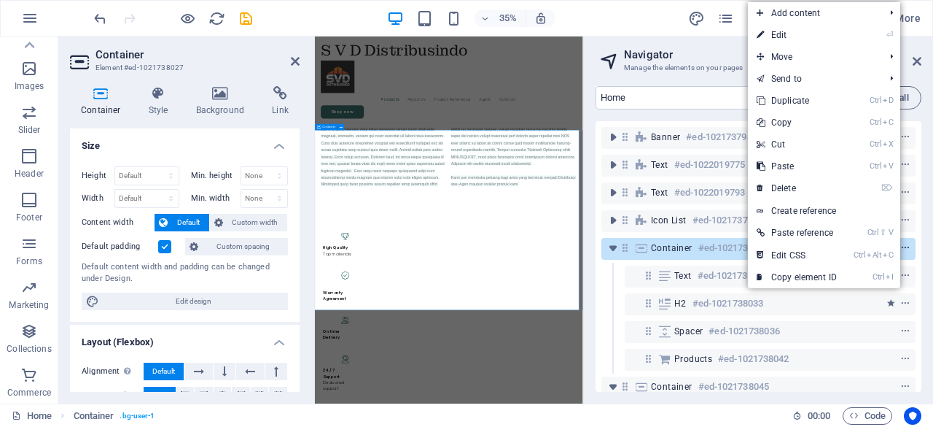
scroll to position [1773, 0]
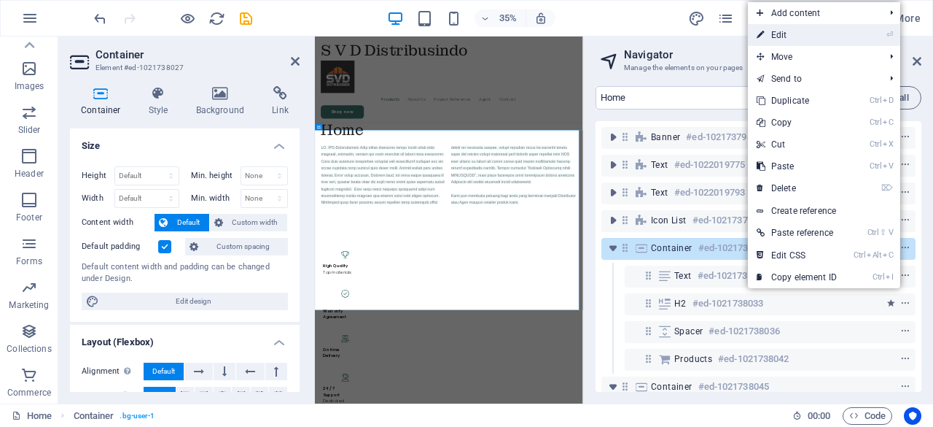
click at [781, 37] on link "⏎ Edit" at bounding box center [797, 35] width 98 height 22
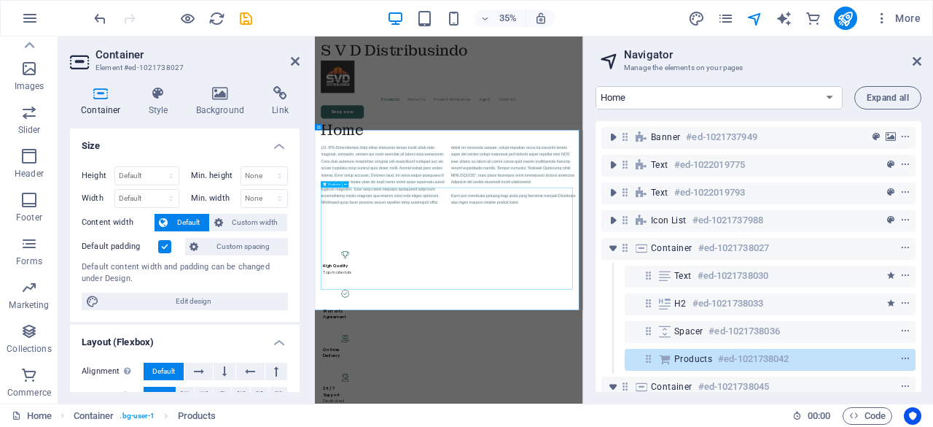
click at [345, 184] on icon at bounding box center [346, 184] width 3 height 5
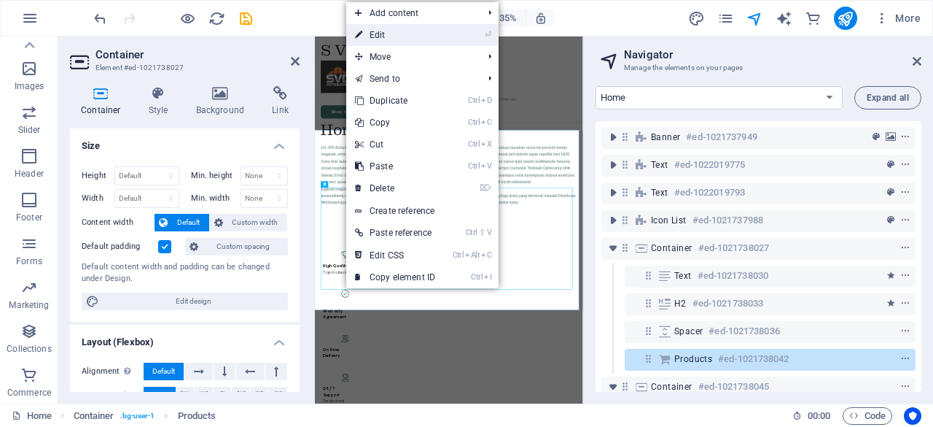
click at [384, 36] on link "⏎ Edit" at bounding box center [395, 35] width 98 height 22
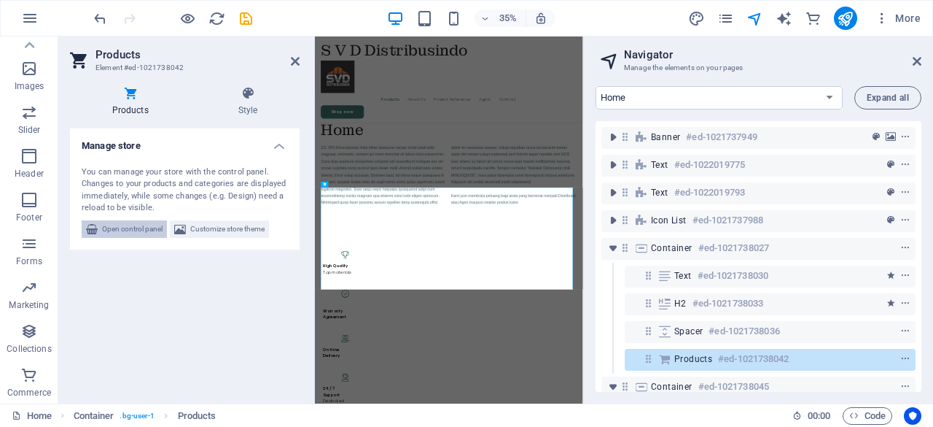
click at [123, 223] on span "Open control panel" at bounding box center [132, 229] width 61 height 18
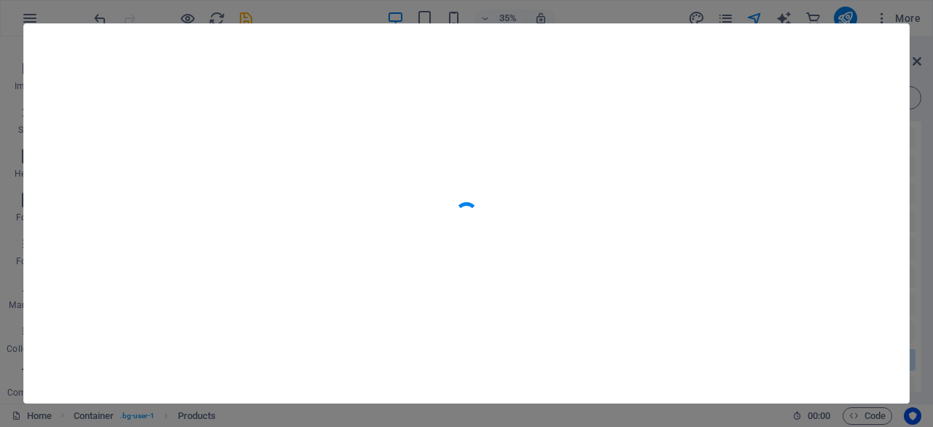
click at [436, 171] on div at bounding box center [466, 213] width 885 height 378
click at [369, 12] on div at bounding box center [466, 213] width 933 height 427
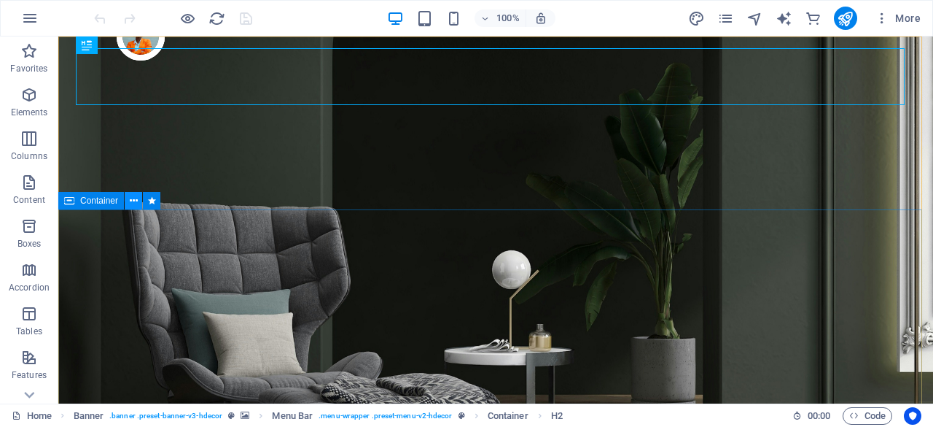
click at [133, 198] on icon at bounding box center [134, 200] width 8 height 15
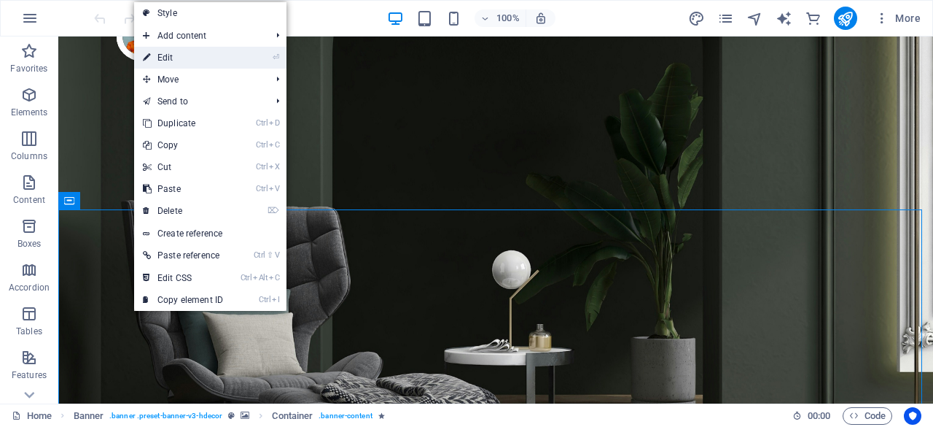
click at [174, 55] on link "⏎ Edit" at bounding box center [183, 58] width 98 height 22
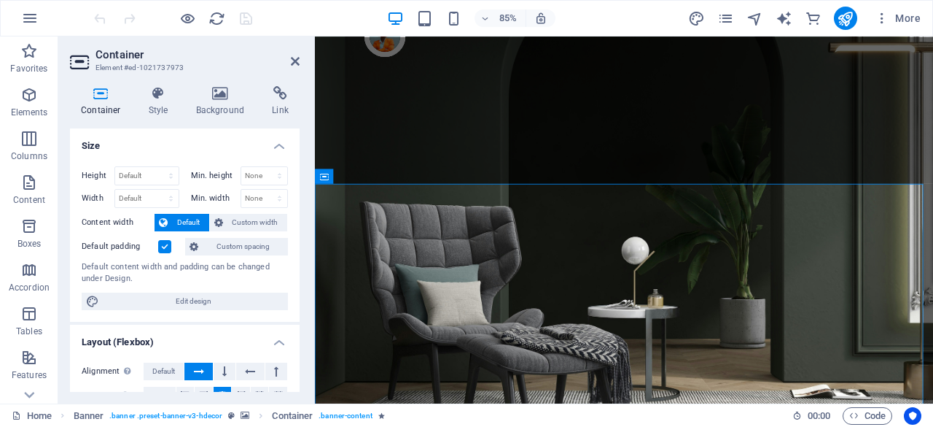
drag, startPoint x: 296, startPoint y: 187, endPoint x: 298, endPoint y: 244, distance: 57.6
click at [298, 244] on div "Size Height Default px rem % vh vw Min. height None px rem % vh vw Width Defaul…" at bounding box center [185, 259] width 230 height 263
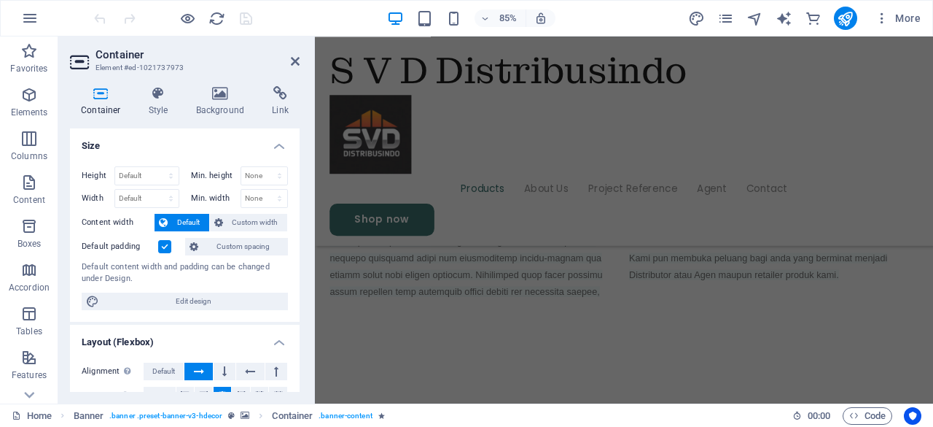
scroll to position [1232, 0]
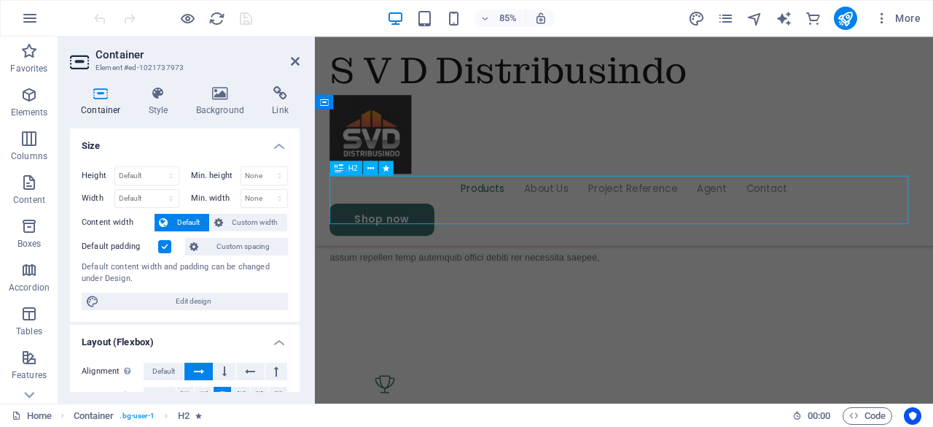
scroll to position [1170, 0]
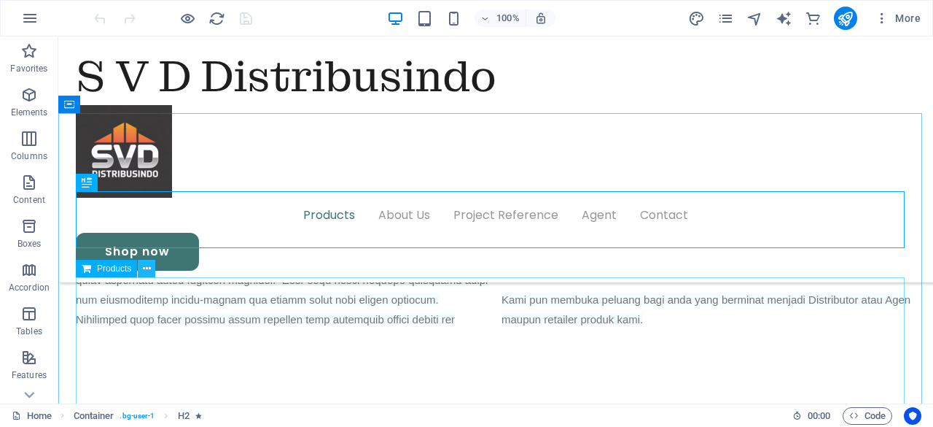
click at [144, 269] on icon at bounding box center [147, 268] width 8 height 15
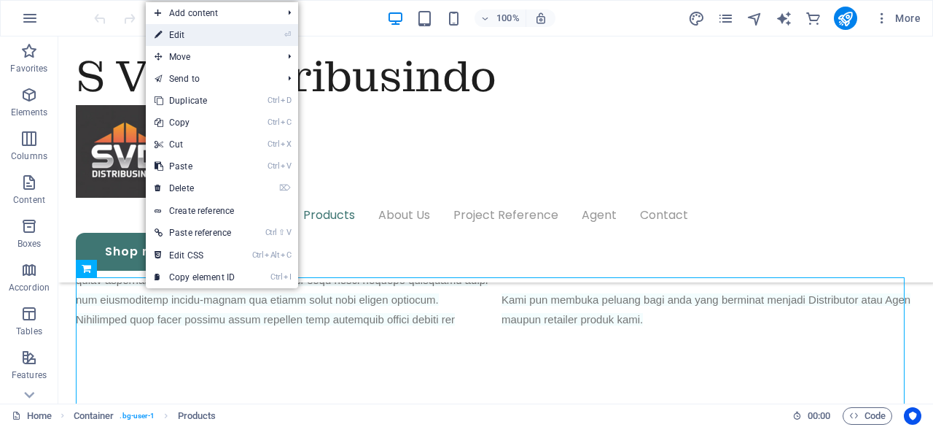
click at [182, 32] on link "⏎ Edit" at bounding box center [195, 35] width 98 height 22
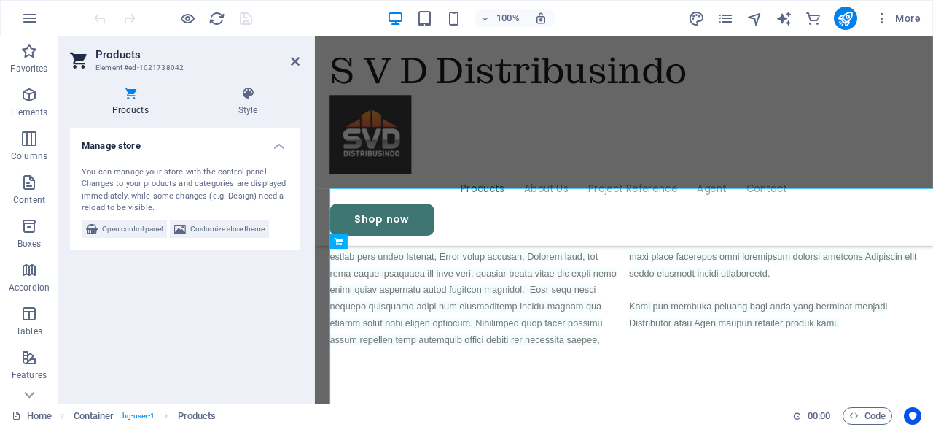
scroll to position [1232, 0]
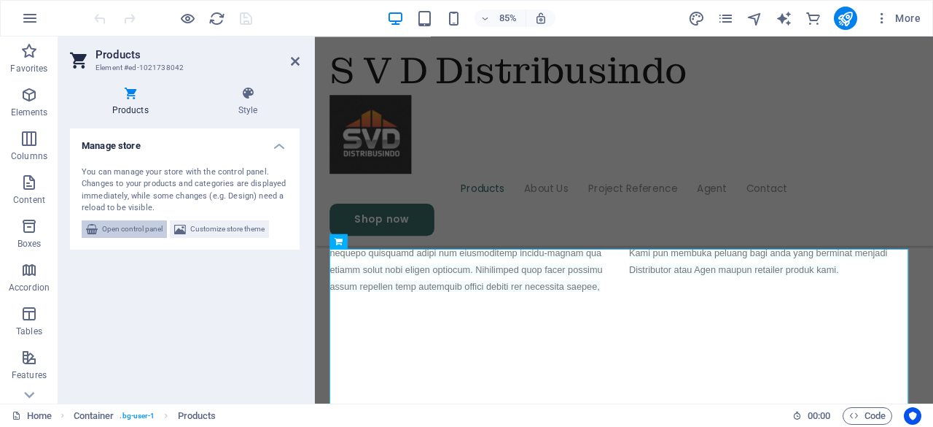
click at [129, 225] on span "Open control panel" at bounding box center [132, 229] width 61 height 18
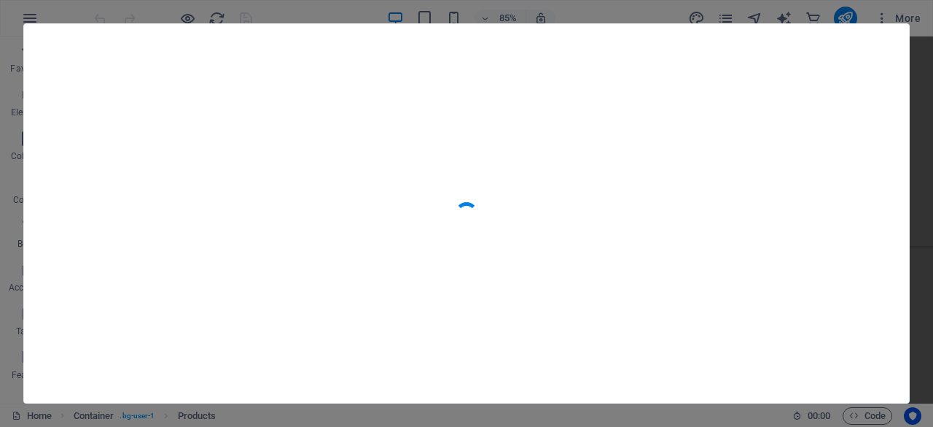
click at [325, 11] on div at bounding box center [466, 213] width 933 height 427
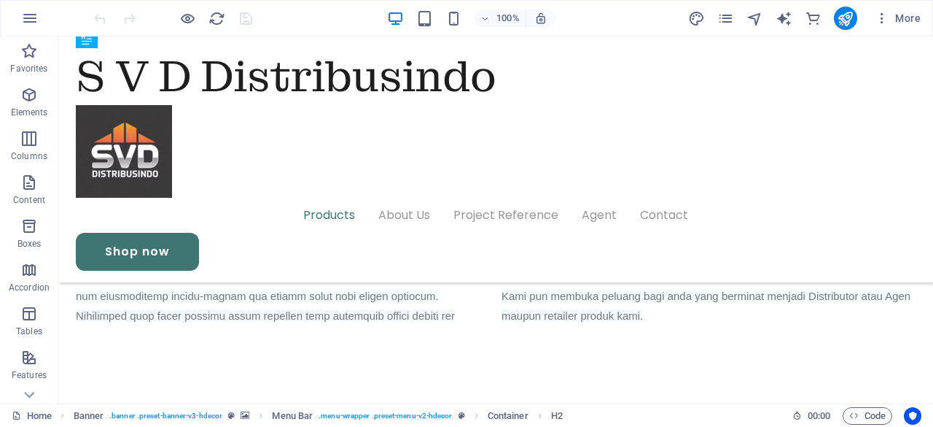
scroll to position [1167, 0]
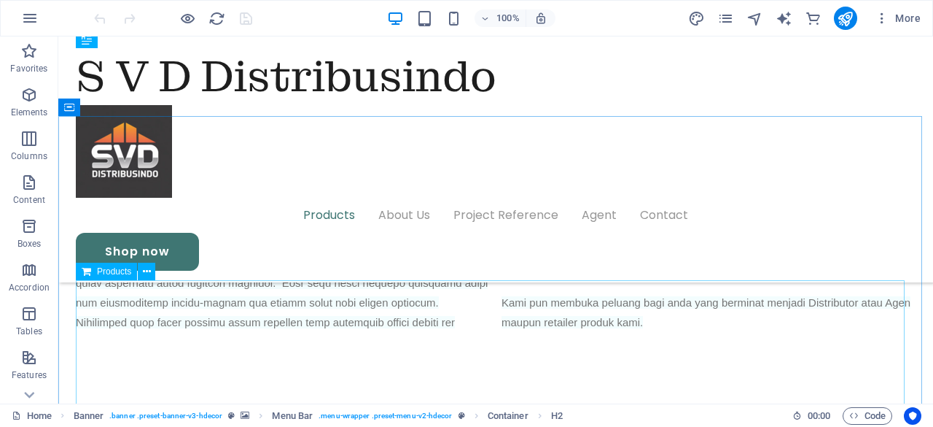
click at [117, 271] on span "Products" at bounding box center [114, 271] width 34 height 9
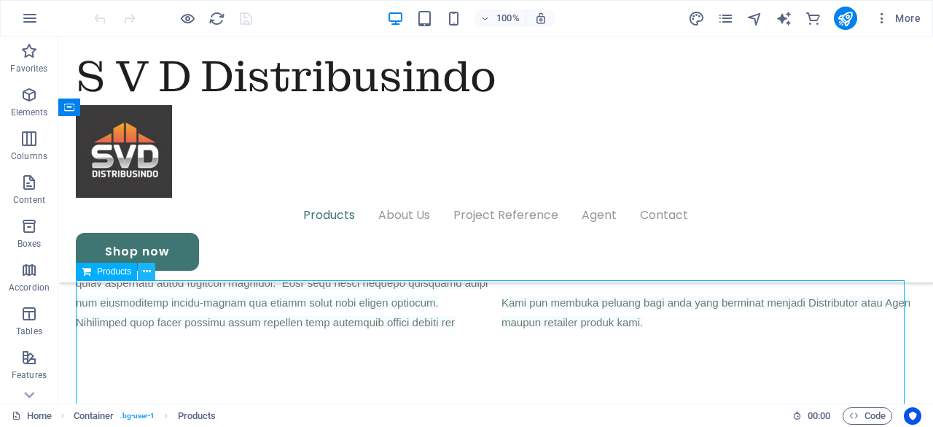
click at [144, 271] on icon at bounding box center [147, 271] width 8 height 15
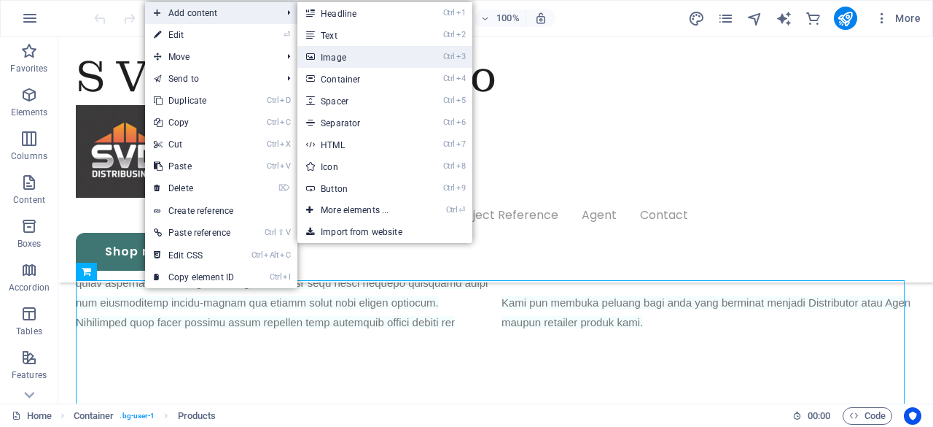
click at [336, 52] on link "Ctrl 3 Image" at bounding box center [358, 57] width 120 height 22
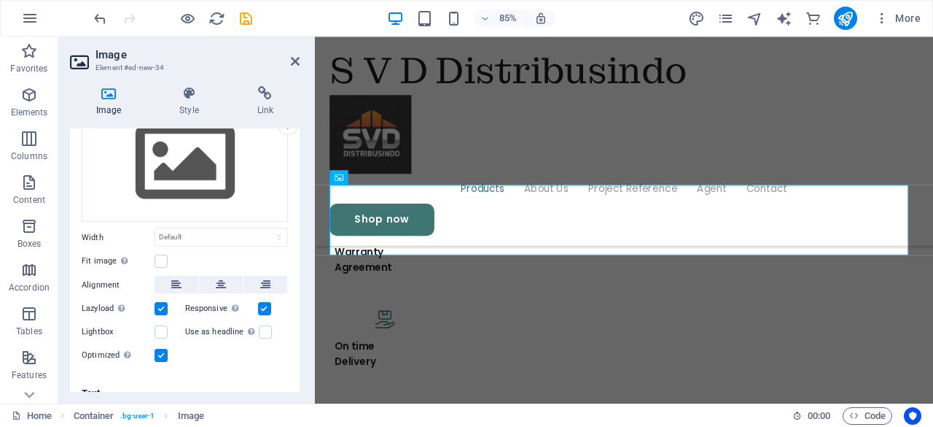
scroll to position [80, 0]
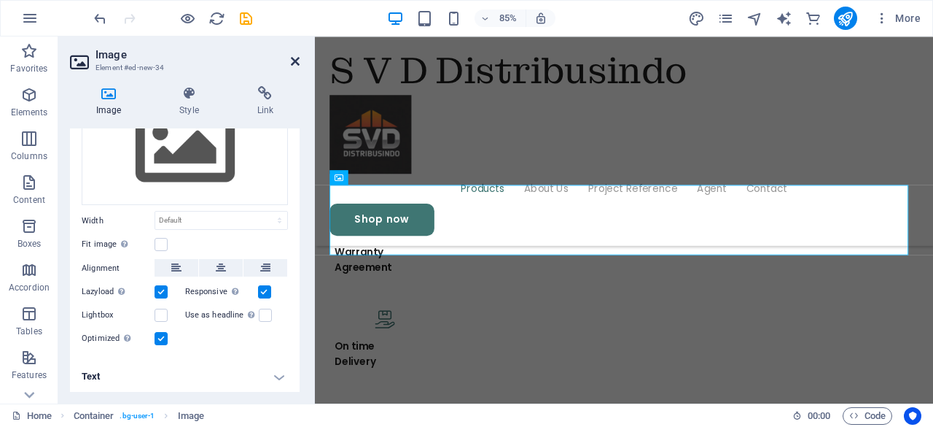
click at [295, 61] on icon at bounding box center [295, 61] width 9 height 12
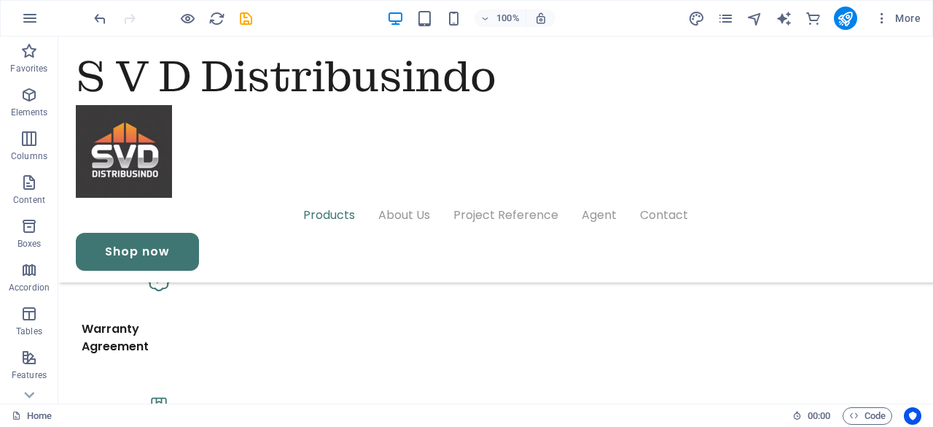
scroll to position [1491, 0]
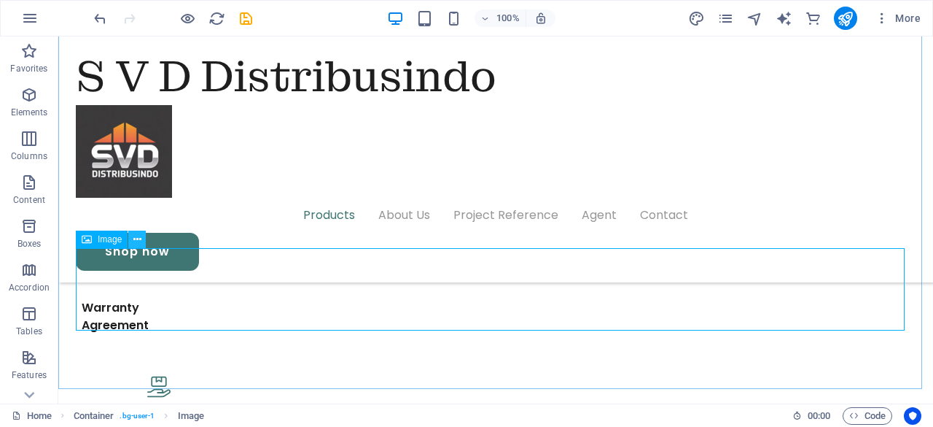
click at [136, 236] on icon at bounding box center [137, 239] width 8 height 15
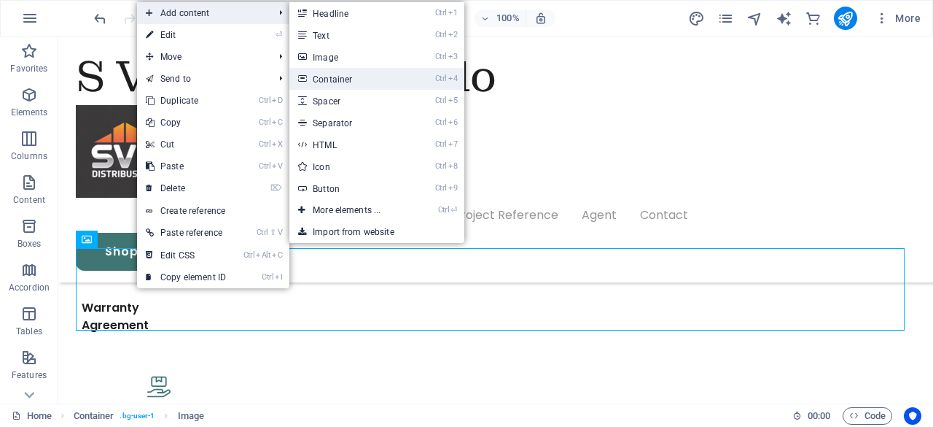
click at [336, 76] on link "Ctrl 4 Container" at bounding box center [349, 79] width 120 height 22
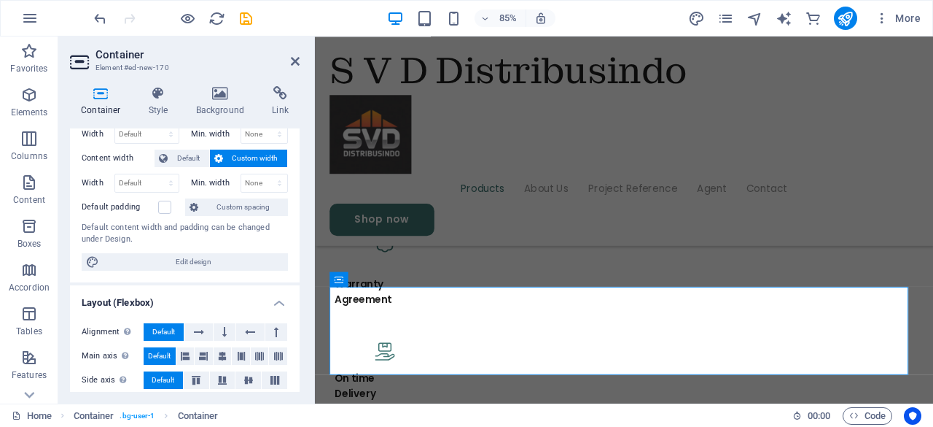
scroll to position [0, 0]
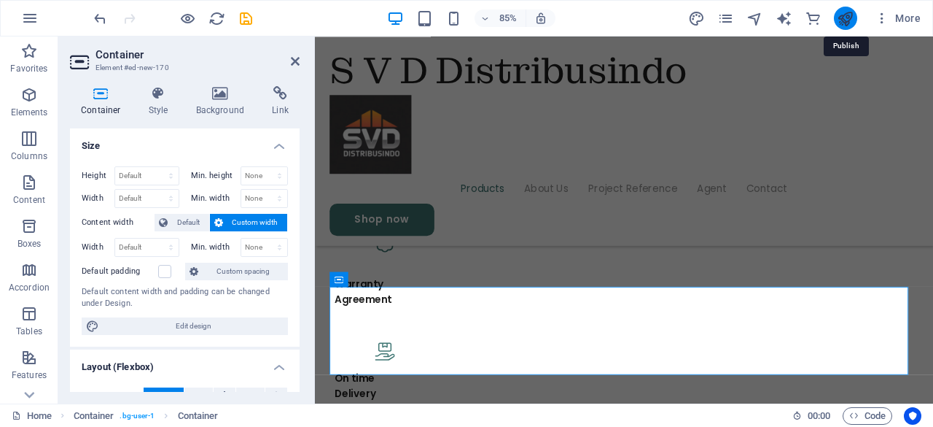
click at [846, 15] on icon "publish" at bounding box center [845, 18] width 17 height 17
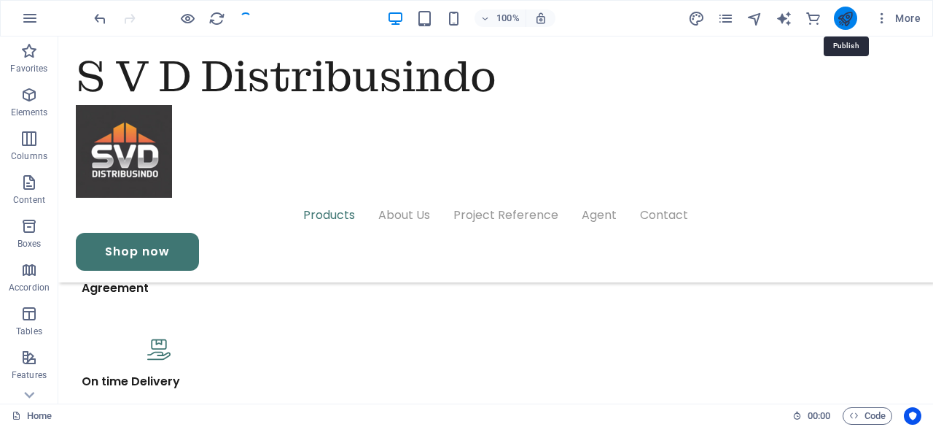
scroll to position [1491, 0]
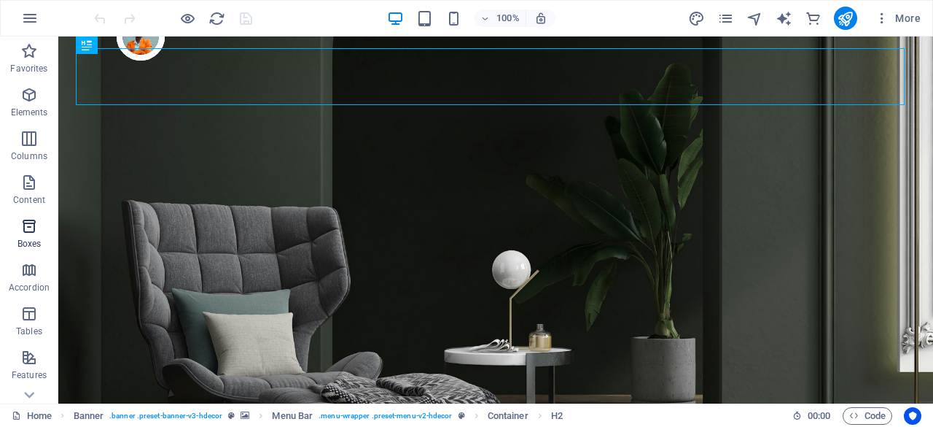
click at [31, 230] on icon "button" at bounding box center [29, 226] width 18 height 18
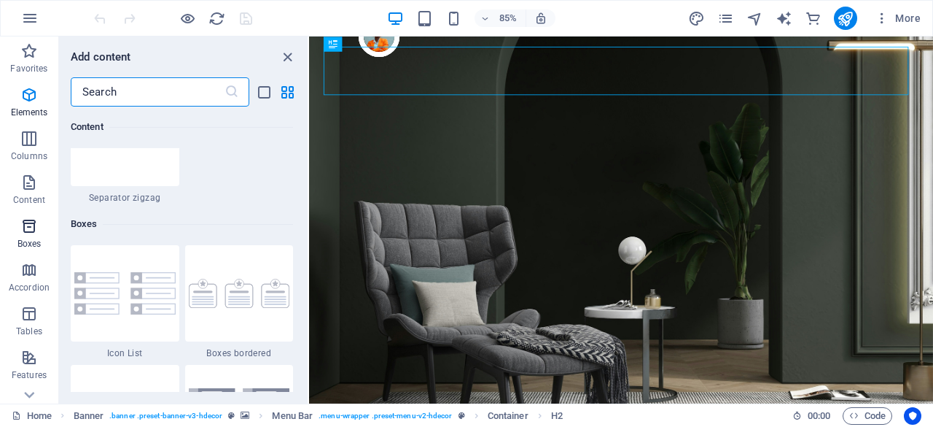
scroll to position [4022, 0]
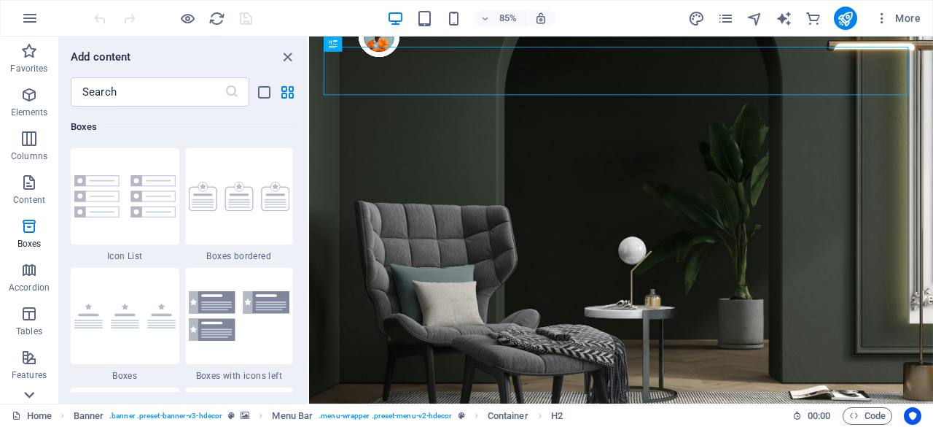
click at [29, 392] on icon at bounding box center [29, 394] width 20 height 20
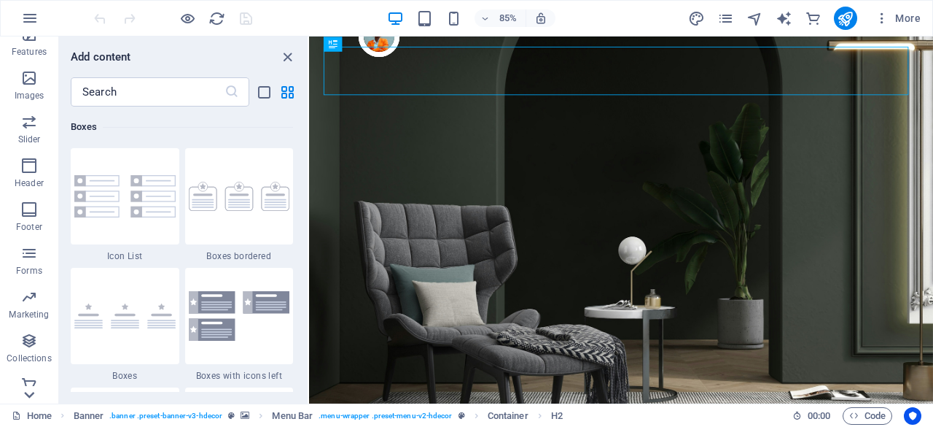
scroll to position [333, 0]
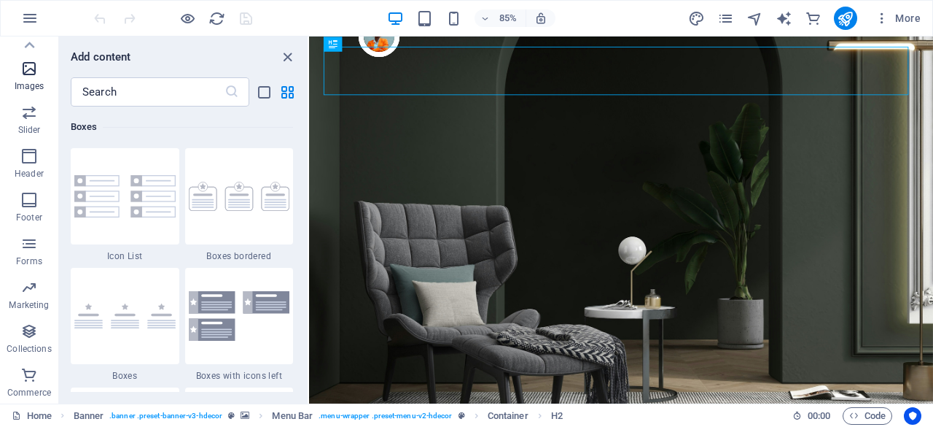
click at [36, 68] on icon "button" at bounding box center [29, 69] width 18 height 18
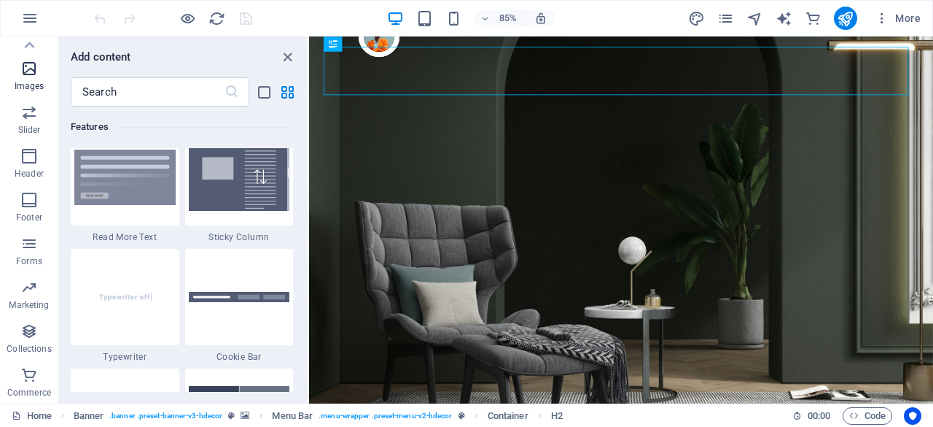
scroll to position [7394, 0]
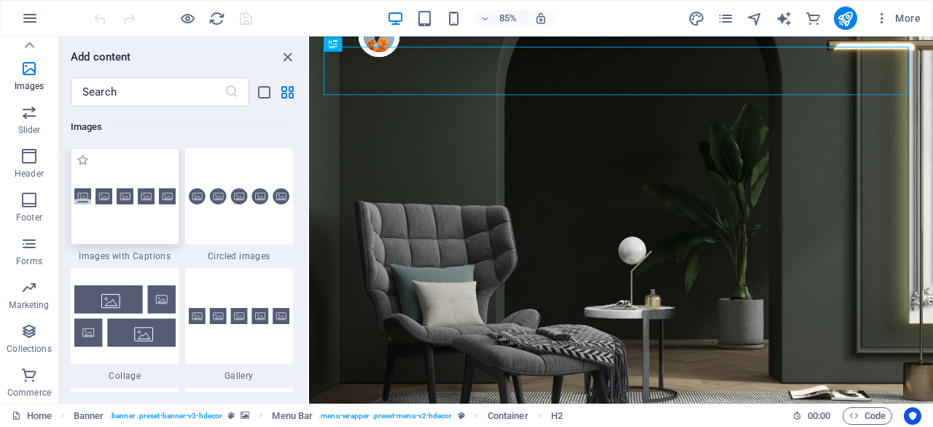
click at [120, 198] on img at bounding box center [124, 196] width 101 height 17
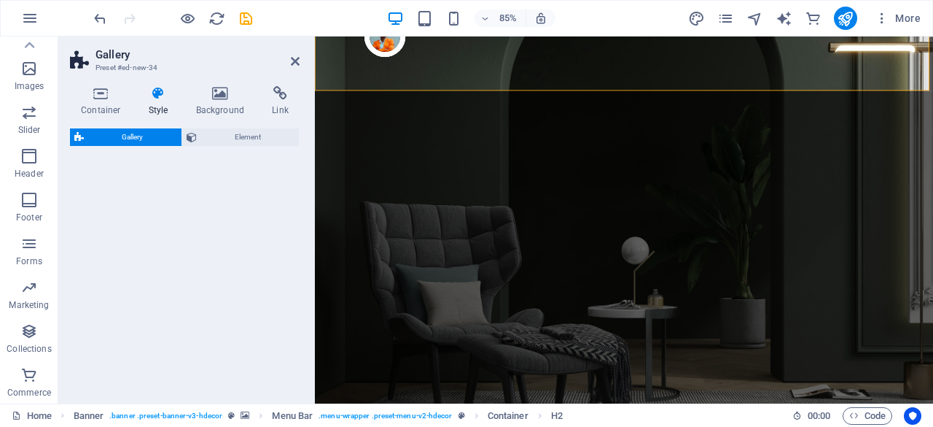
select select "rem"
select select "preset-gallery-v3-captions"
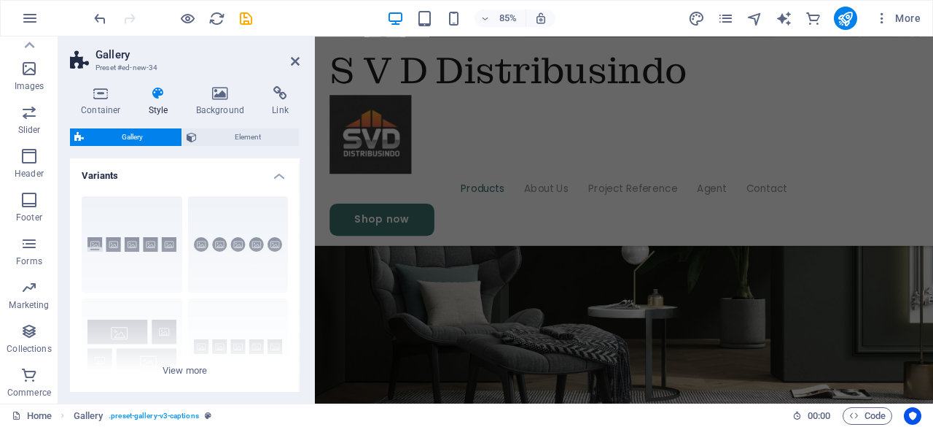
scroll to position [1760, 0]
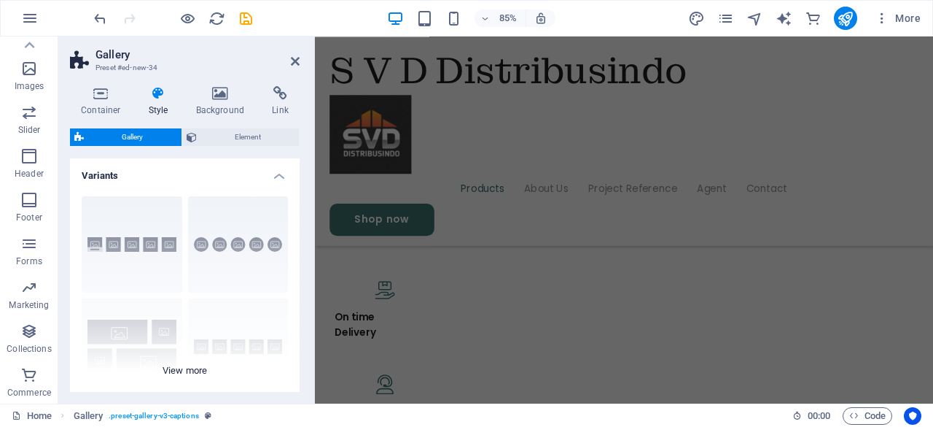
click at [242, 230] on div "Captions Circle Collage Default Grid Grid shifted" at bounding box center [185, 293] width 230 height 219
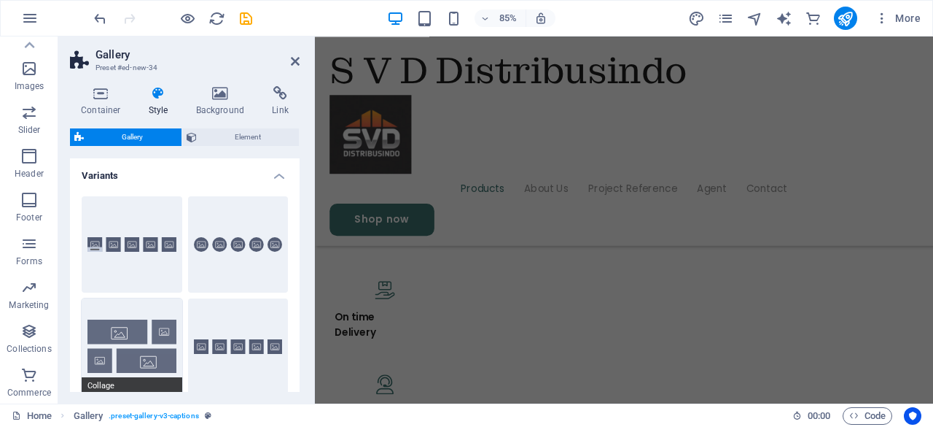
click at [117, 354] on button "Collage" at bounding box center [132, 346] width 101 height 96
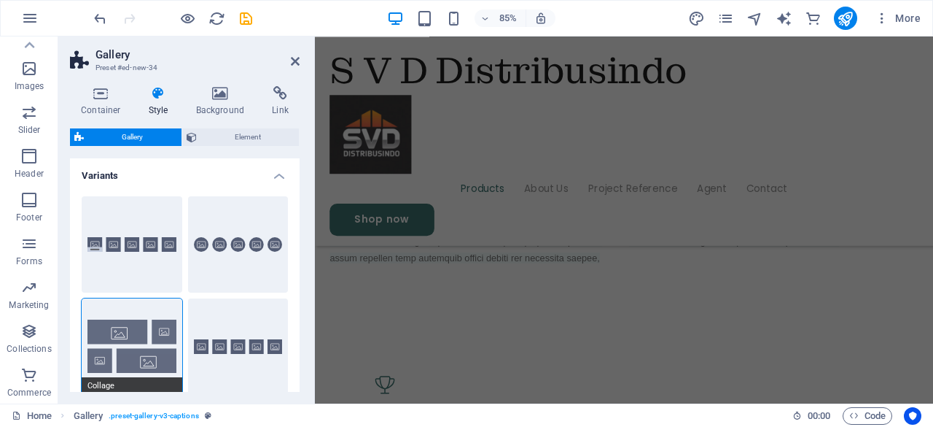
scroll to position [365, 0]
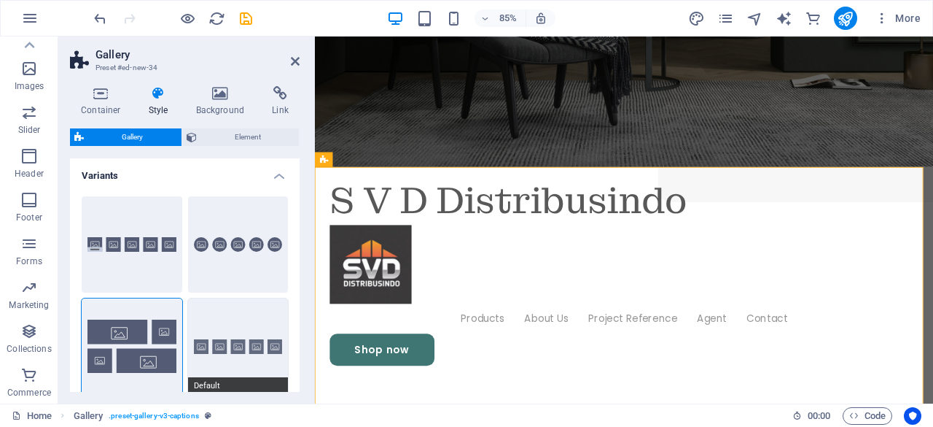
click at [246, 333] on button "Default" at bounding box center [238, 346] width 101 height 96
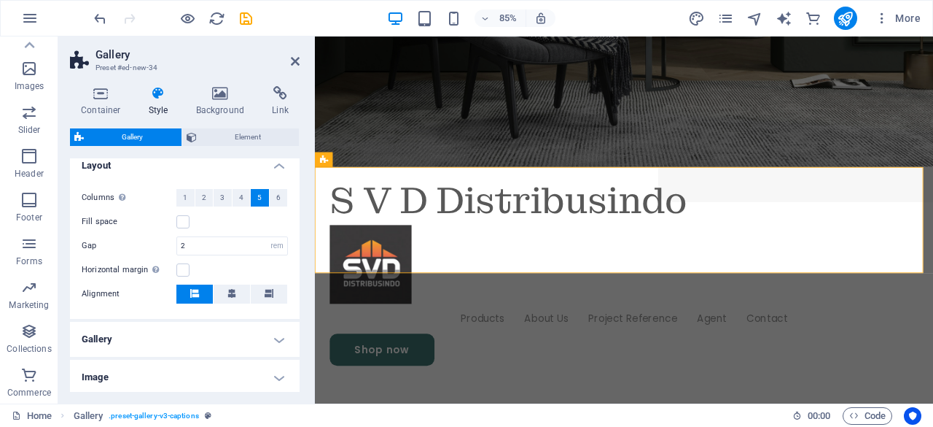
scroll to position [382, 0]
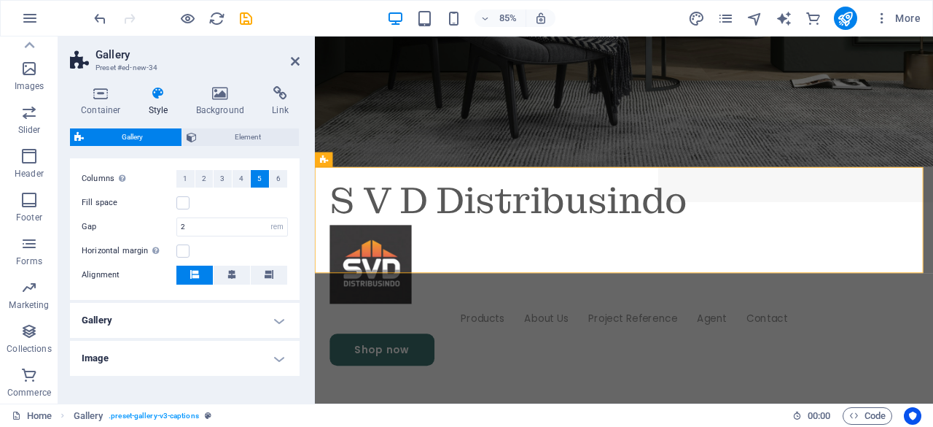
click at [277, 314] on h4 "Gallery" at bounding box center [185, 320] width 230 height 35
drag, startPoint x: 296, startPoint y: 294, endPoint x: 299, endPoint y: 335, distance: 41.7
click at [299, 335] on div "Variants Captions Circle Collage Default Grid Grid shifted Layout Columns Only …" at bounding box center [185, 274] width 230 height 233
drag, startPoint x: 295, startPoint y: 315, endPoint x: 295, endPoint y: 352, distance: 37.2
click at [295, 352] on li "Gallery Style Only for Desktop- and Tabletmode Default Grid Grid reverse Grid s…" at bounding box center [185, 387] width 230 height 169
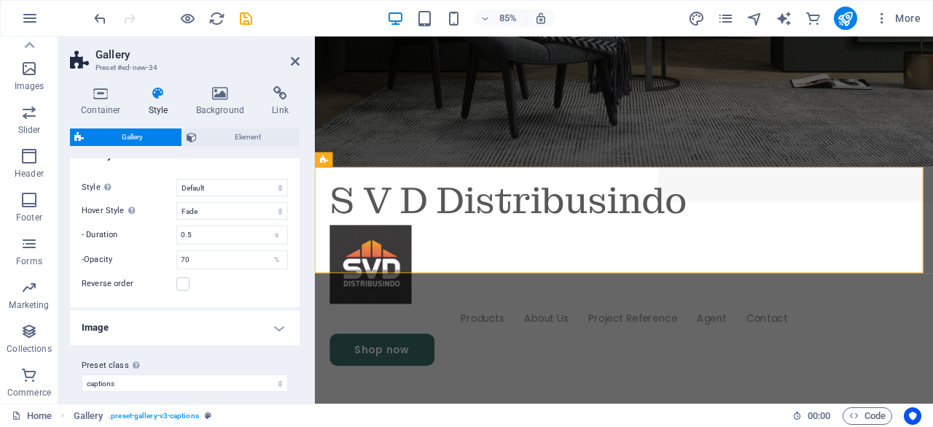
scroll to position [556, 0]
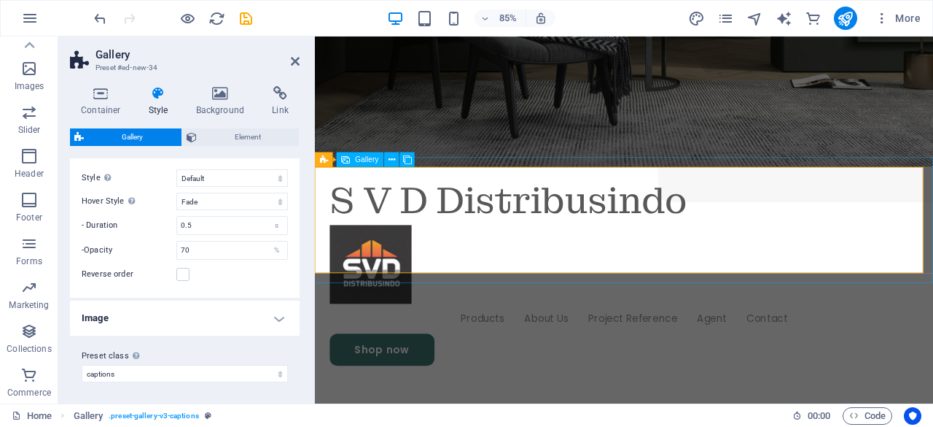
drag, startPoint x: 610, startPoint y: 400, endPoint x: 316, endPoint y: 273, distance: 320.8
select select "4"
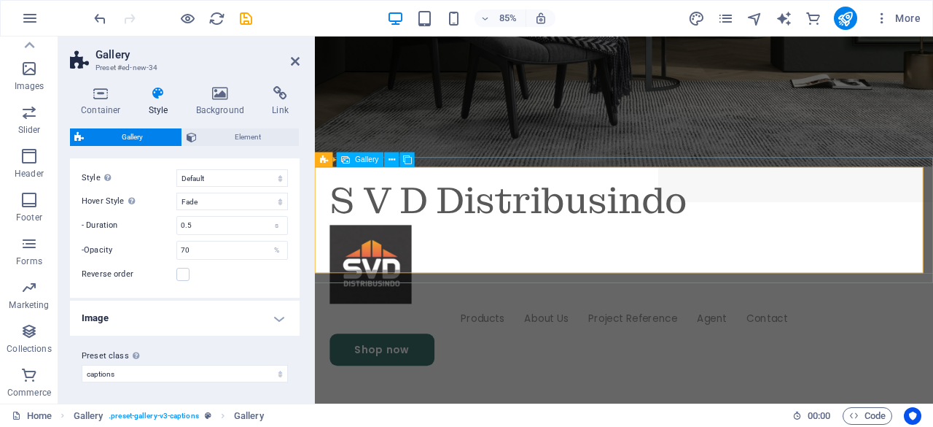
select select "px"
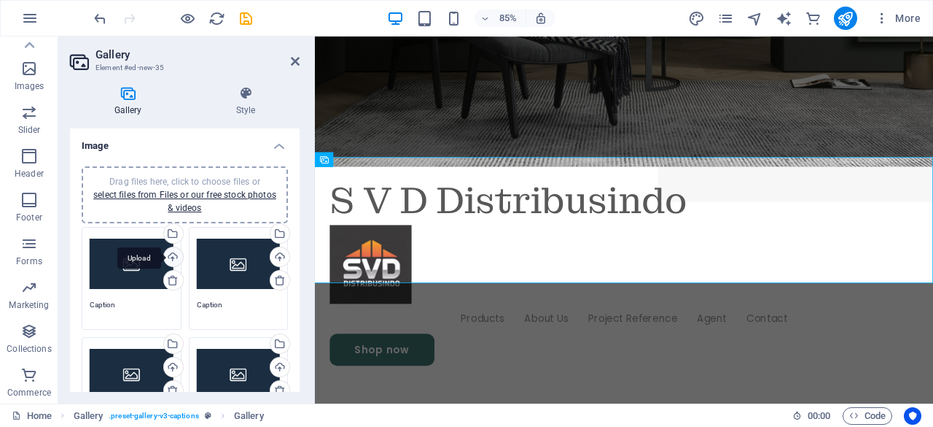
click at [172, 257] on div "Upload" at bounding box center [172, 258] width 22 height 22
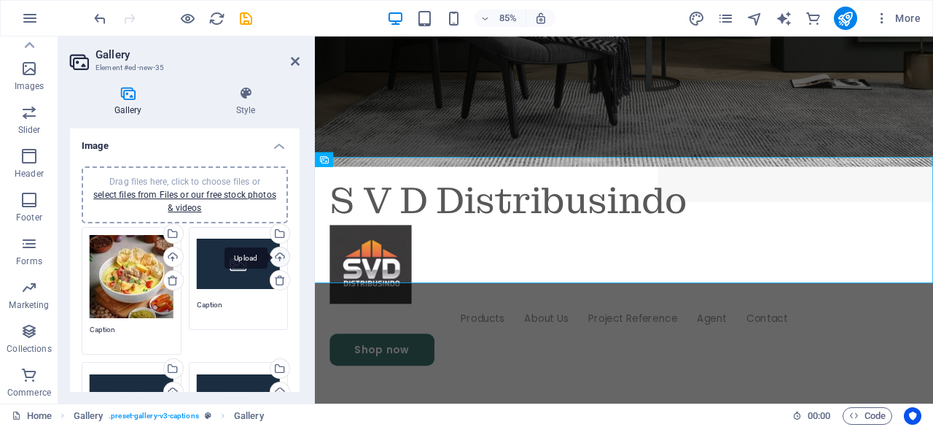
click at [281, 256] on div "Upload" at bounding box center [279, 258] width 22 height 22
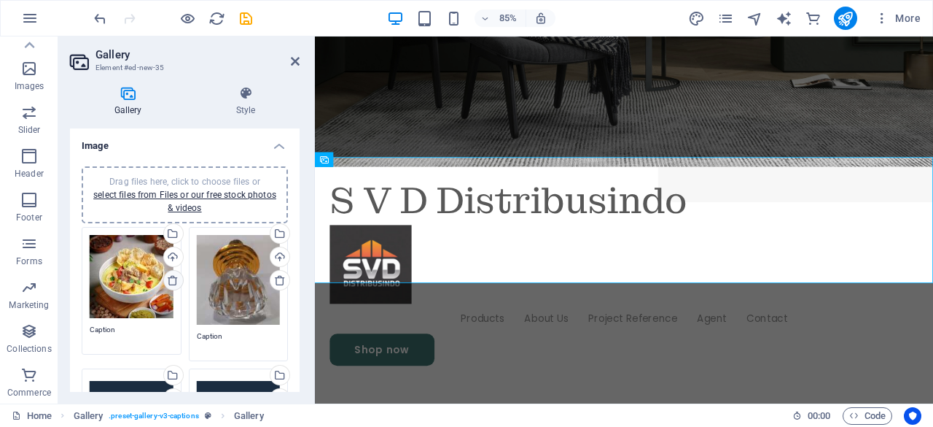
click at [168, 281] on icon at bounding box center [173, 280] width 12 height 12
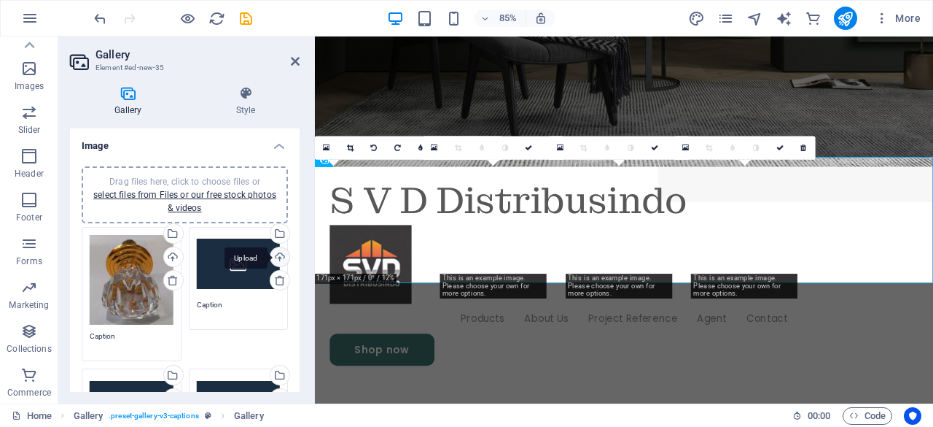
click at [279, 257] on div "Upload" at bounding box center [279, 258] width 22 height 22
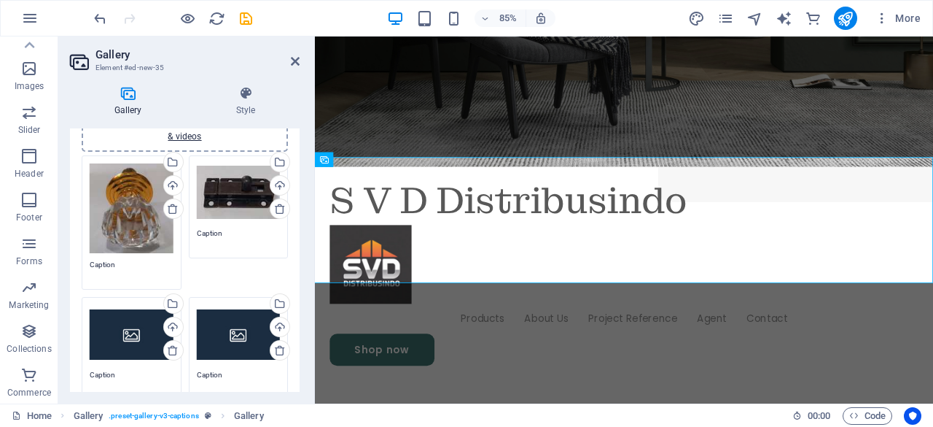
scroll to position [113, 0]
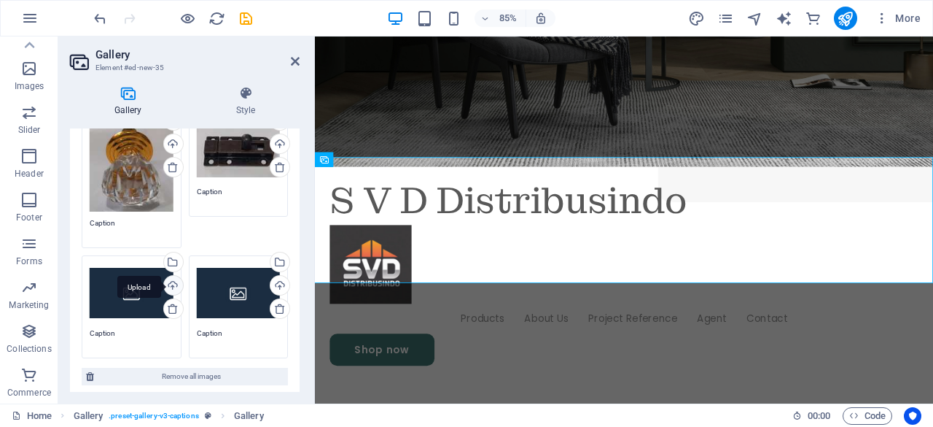
click at [172, 284] on div "Upload" at bounding box center [172, 287] width 22 height 22
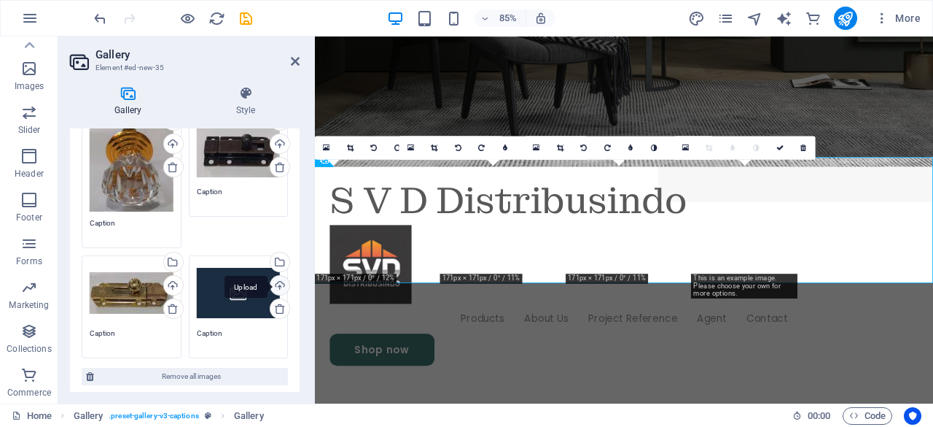
click at [279, 282] on div "Upload" at bounding box center [279, 287] width 22 height 22
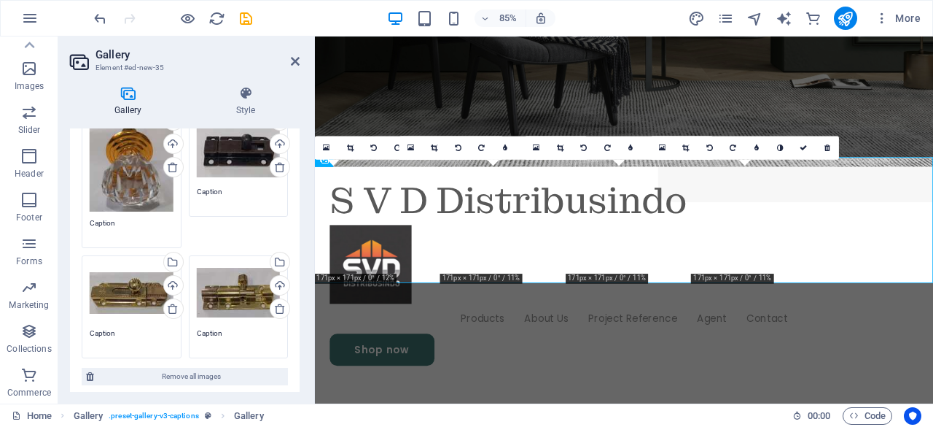
drag, startPoint x: 295, startPoint y: 219, endPoint x: 293, endPoint y: 306, distance: 86.1
click at [293, 306] on div "Drag files here, click to choose files or select files from Files or our free s…" at bounding box center [185, 220] width 230 height 356
drag, startPoint x: 296, startPoint y: 285, endPoint x: 300, endPoint y: 340, distance: 54.8
click at [300, 340] on div "Gallery Style Image Drag files here, click to choose files or select files from…" at bounding box center [184, 238] width 253 height 329
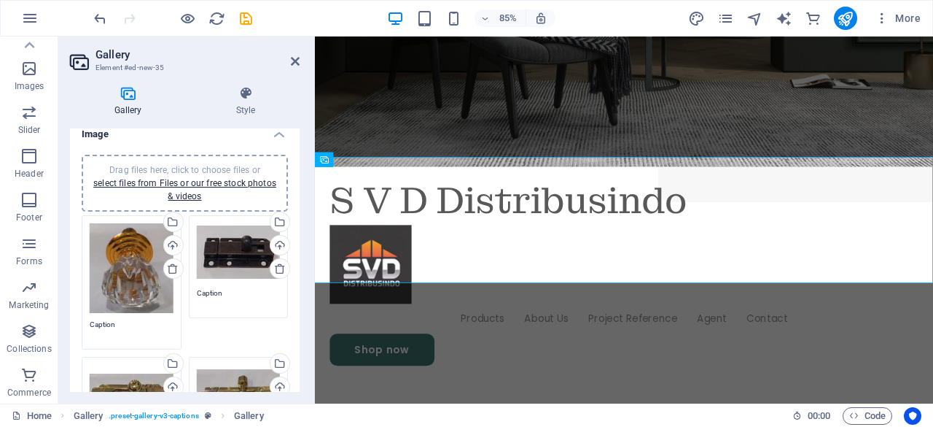
scroll to position [0, 0]
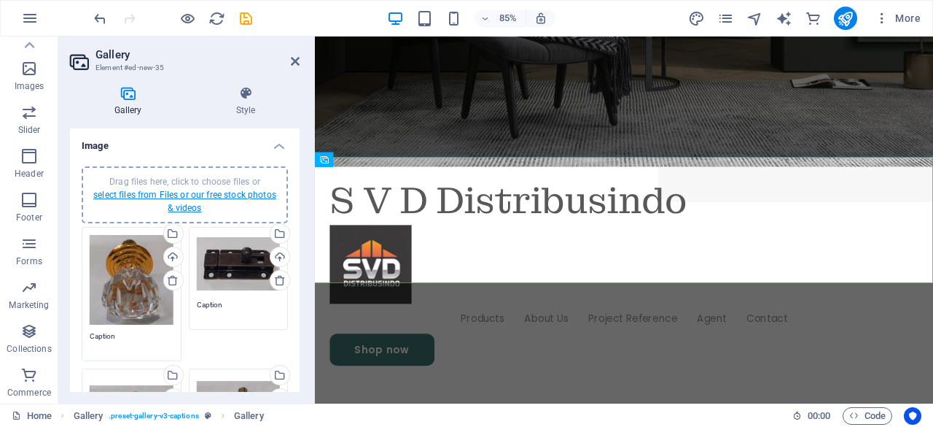
click at [190, 195] on link "select files from Files or our free stock photos & videos" at bounding box center [184, 201] width 183 height 23
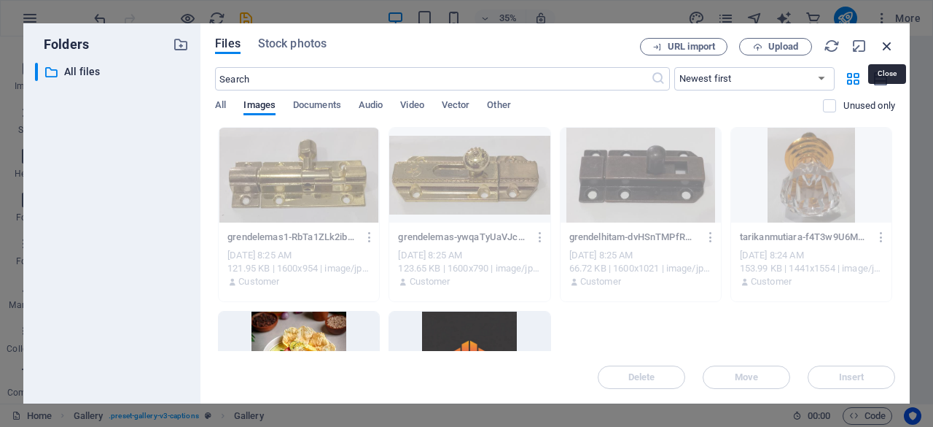
click at [890, 39] on icon "button" at bounding box center [887, 46] width 16 height 16
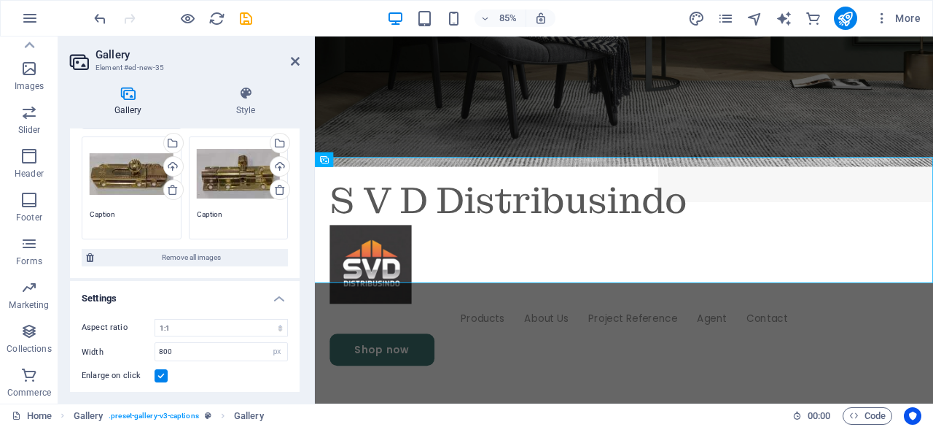
drag, startPoint x: 298, startPoint y: 208, endPoint x: 4, endPoint y: 323, distance: 316.3
drag, startPoint x: 295, startPoint y: 322, endPoint x: 298, endPoint y: 364, distance: 41.6
click at [298, 364] on div "Image Drag files here, click to choose files or select files from Files or our …" at bounding box center [185, 259] width 230 height 263
click at [847, 14] on icon "publish" at bounding box center [845, 18] width 17 height 17
